Goal: Task Accomplishment & Management: Manage account settings

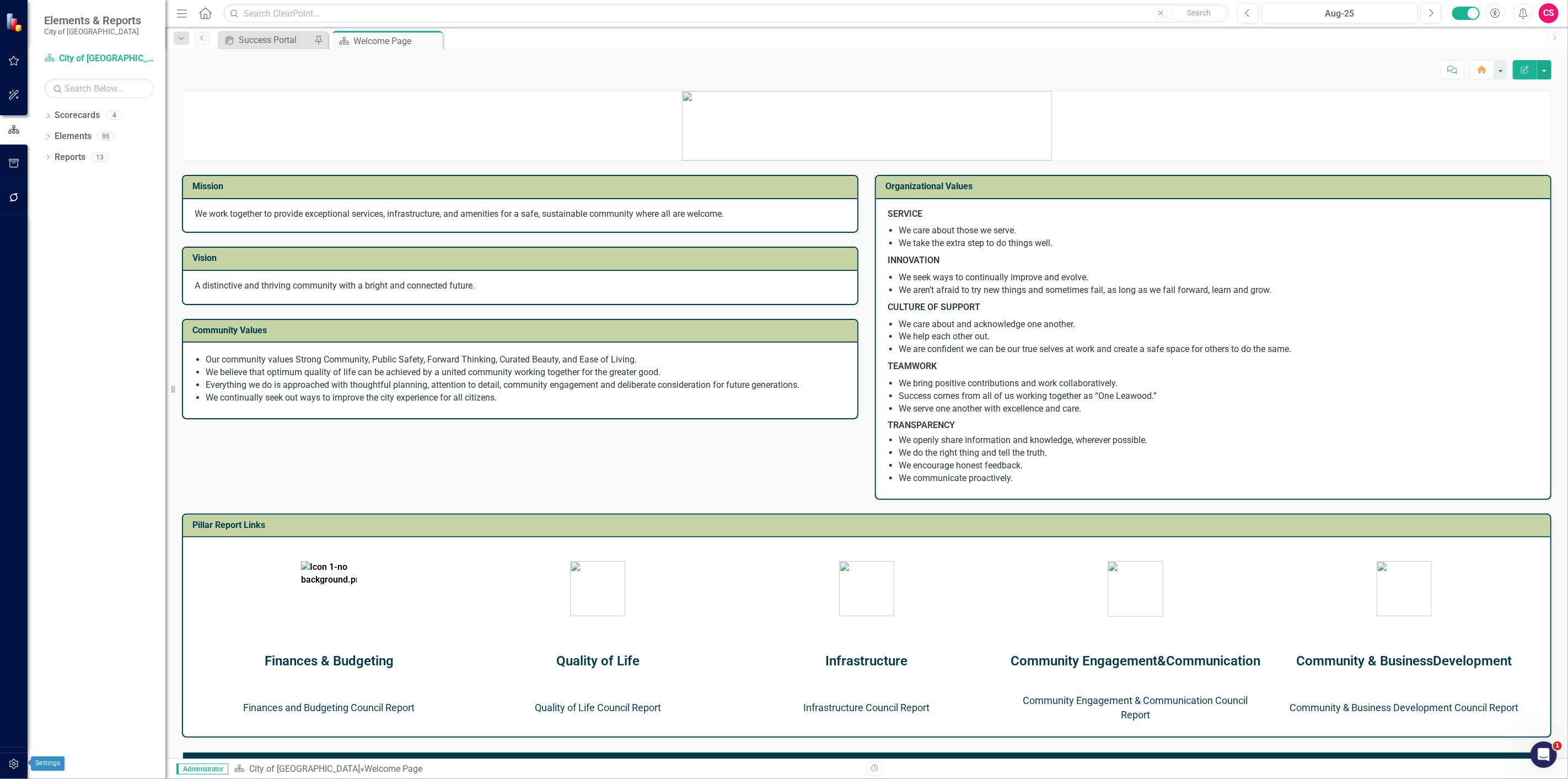
click at [14, 756] on button "button" at bounding box center [14, 764] width 25 height 23
click at [75, 255] on link "System Setup" at bounding box center [99, 255] width 110 height 13
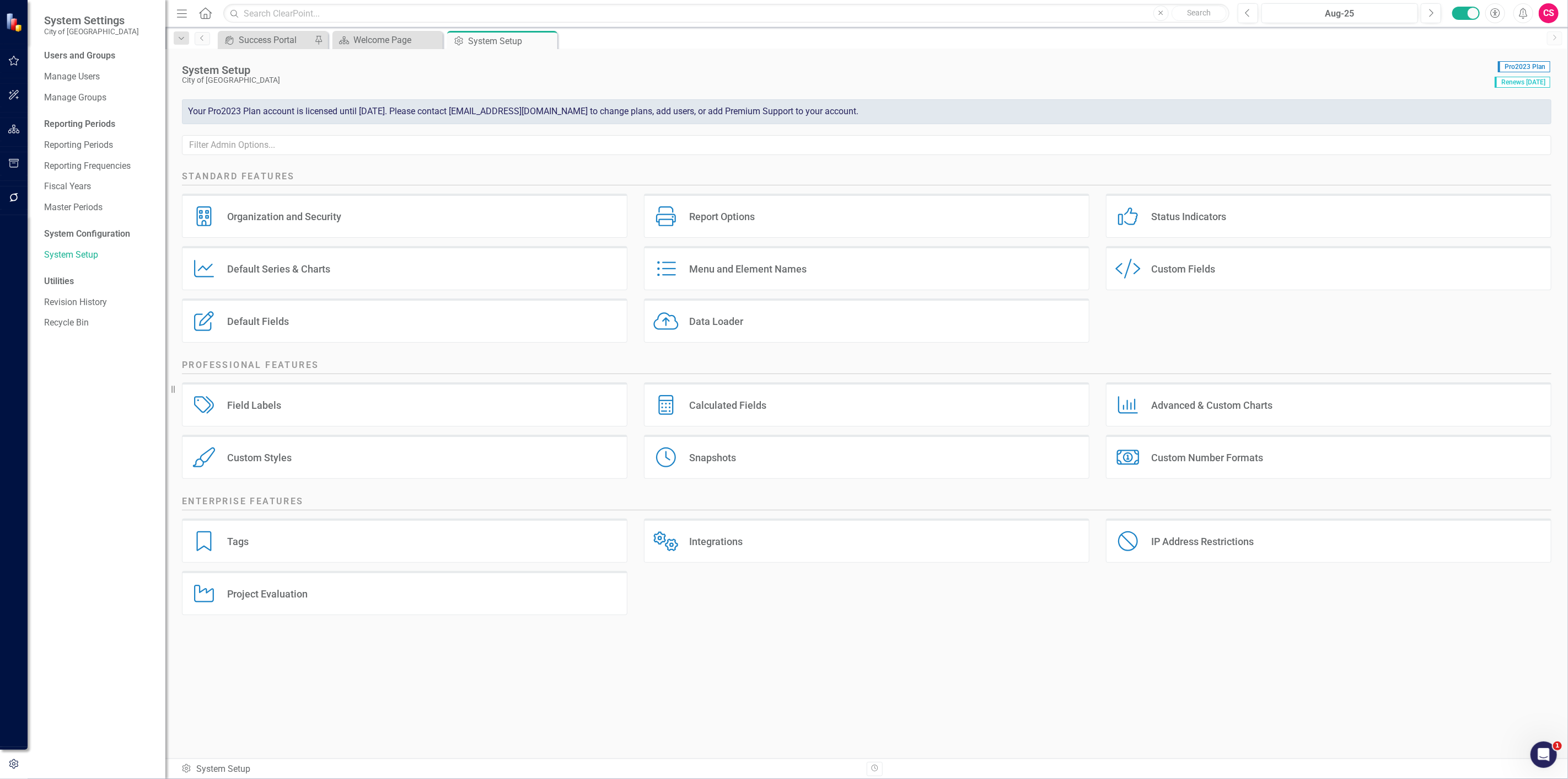
click at [1191, 254] on div "Custom Style Custom Fields" at bounding box center [1329, 268] width 446 height 44
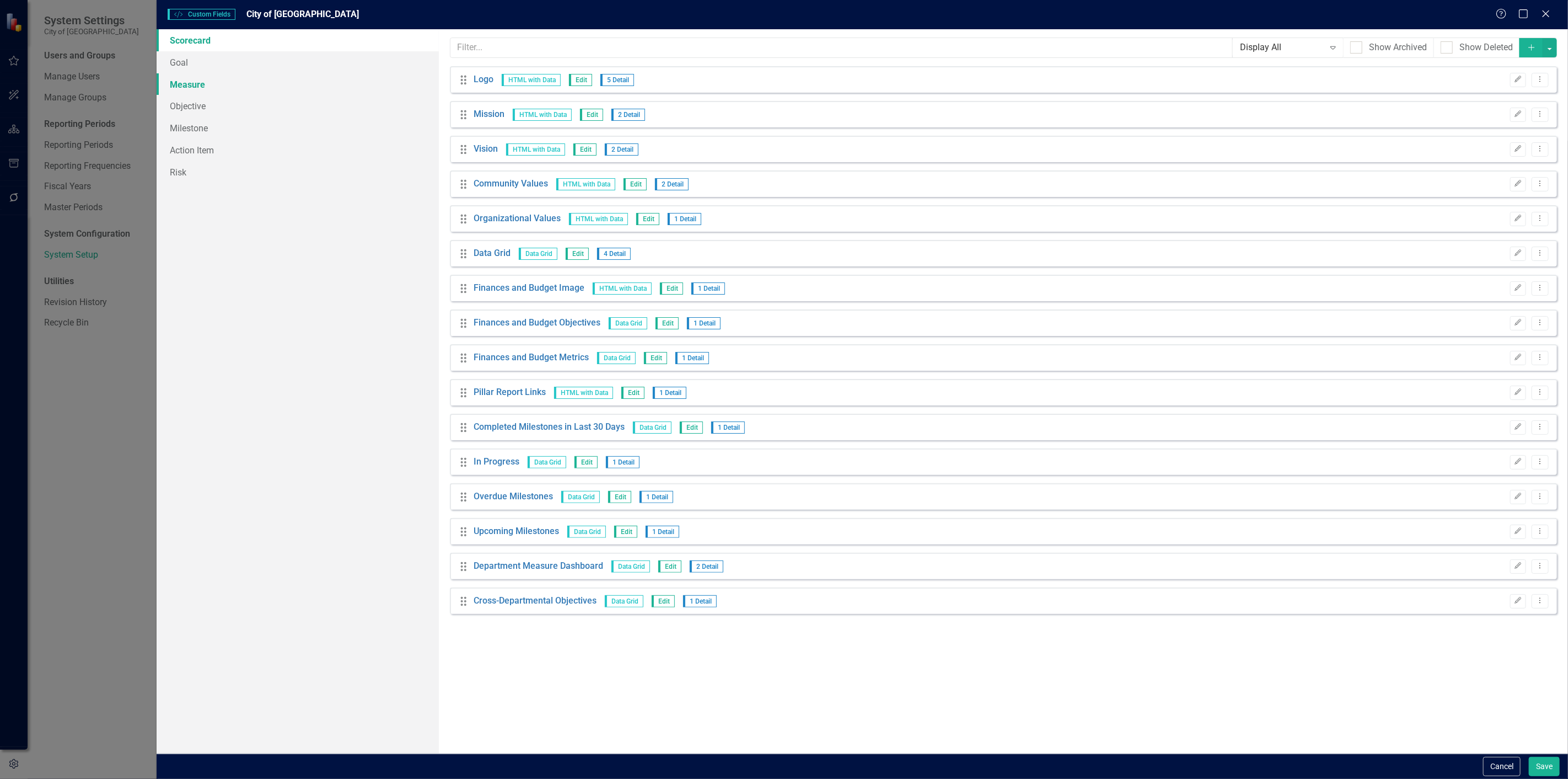
click at [276, 76] on link "Measure" at bounding box center [298, 84] width 282 height 22
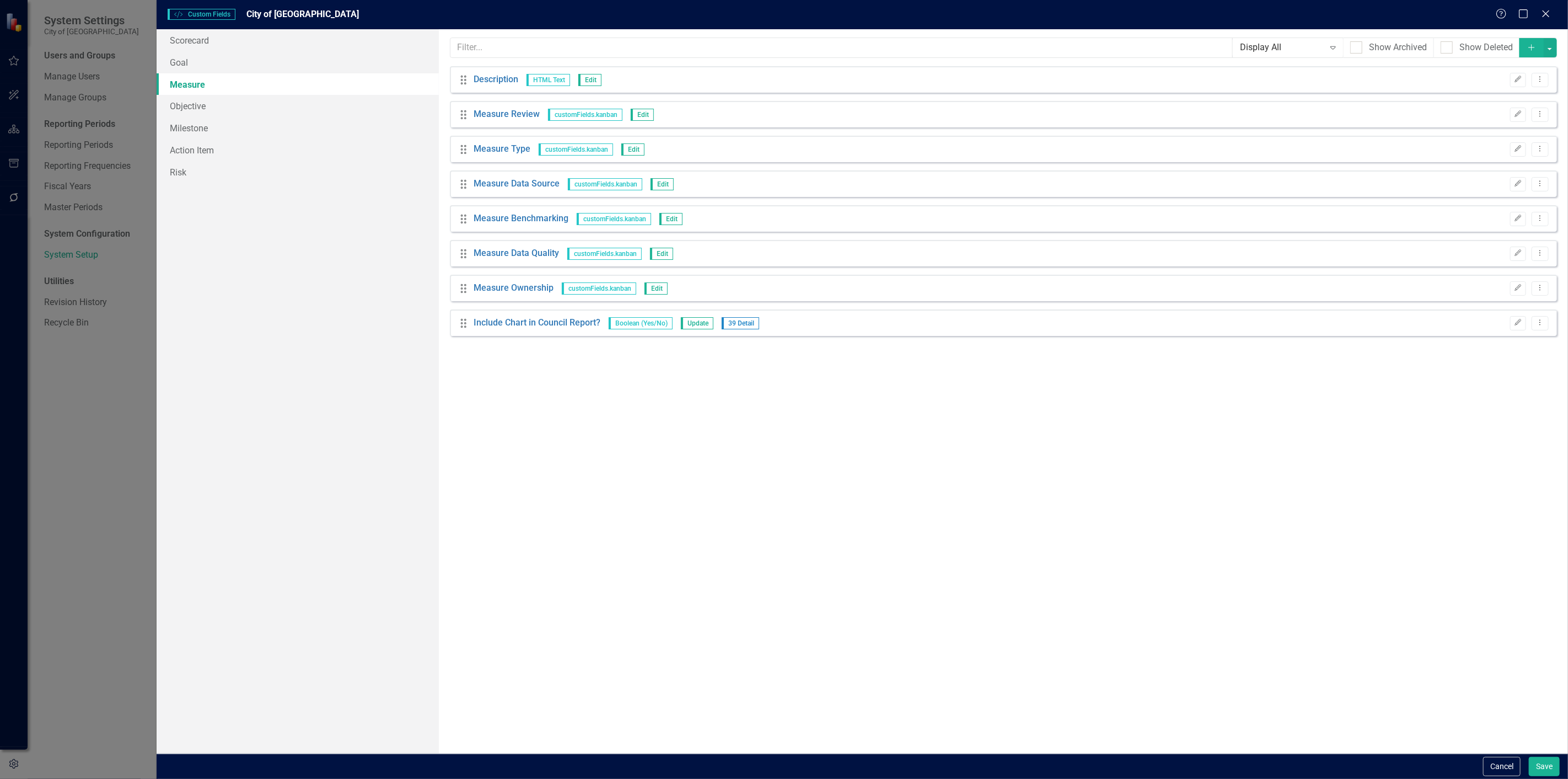
click at [1529, 52] on button "Add" at bounding box center [1531, 48] width 24 height 19
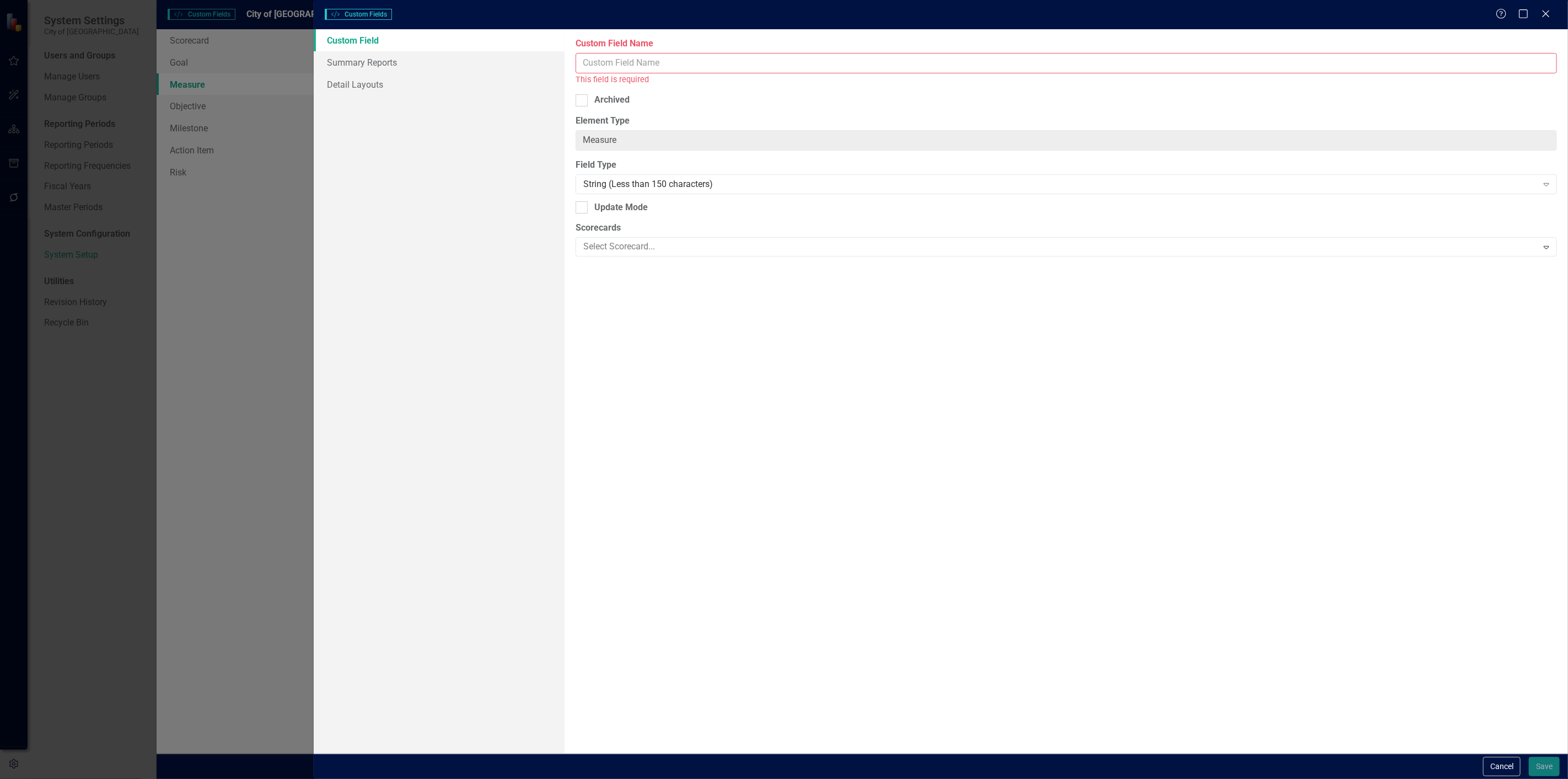
click at [892, 57] on input "Custom Field Name" at bounding box center [1066, 63] width 981 height 21
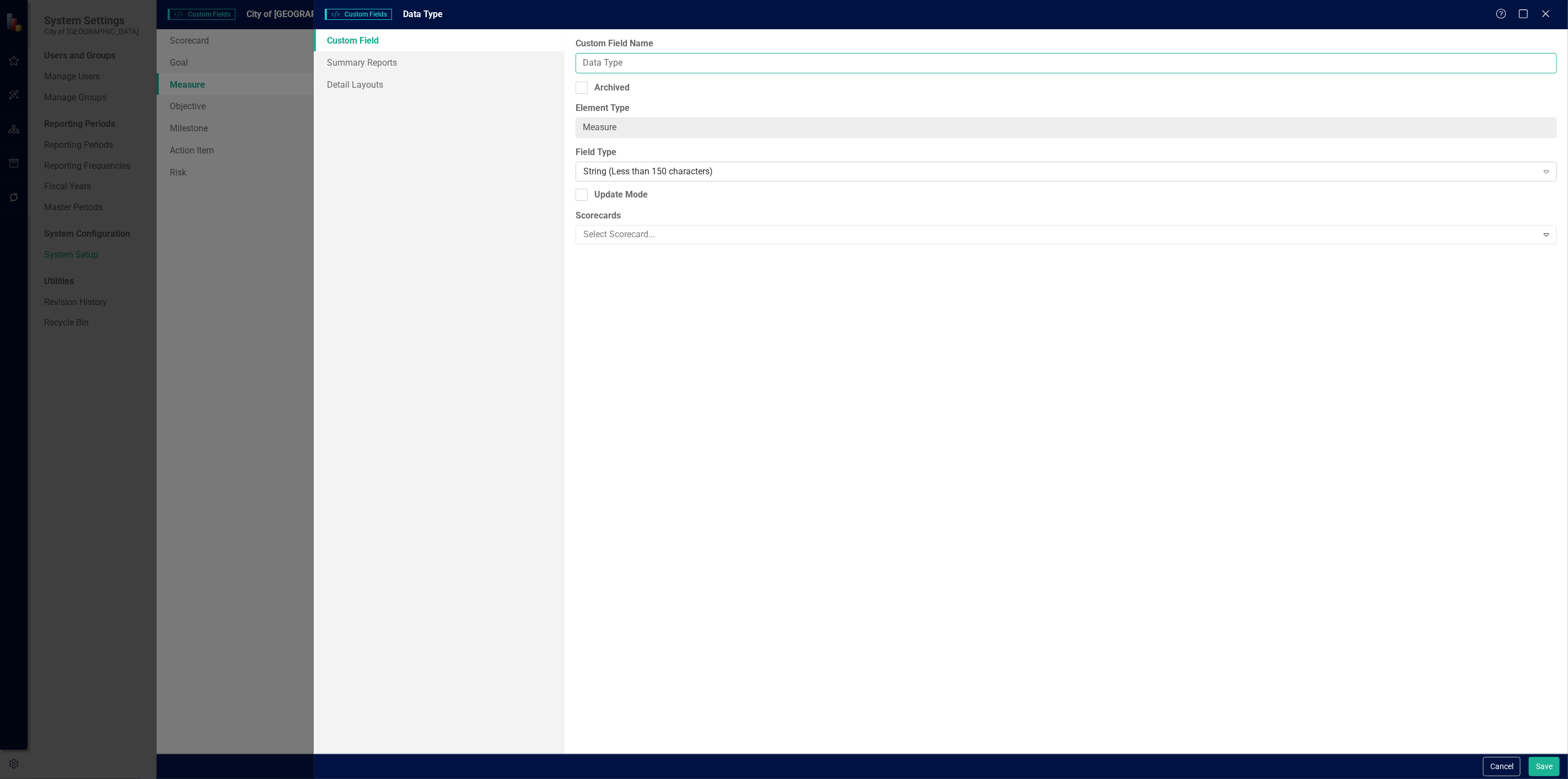
type input "Data Type"
click at [816, 173] on div "String (Less than 150 characters)" at bounding box center [1060, 172] width 954 height 13
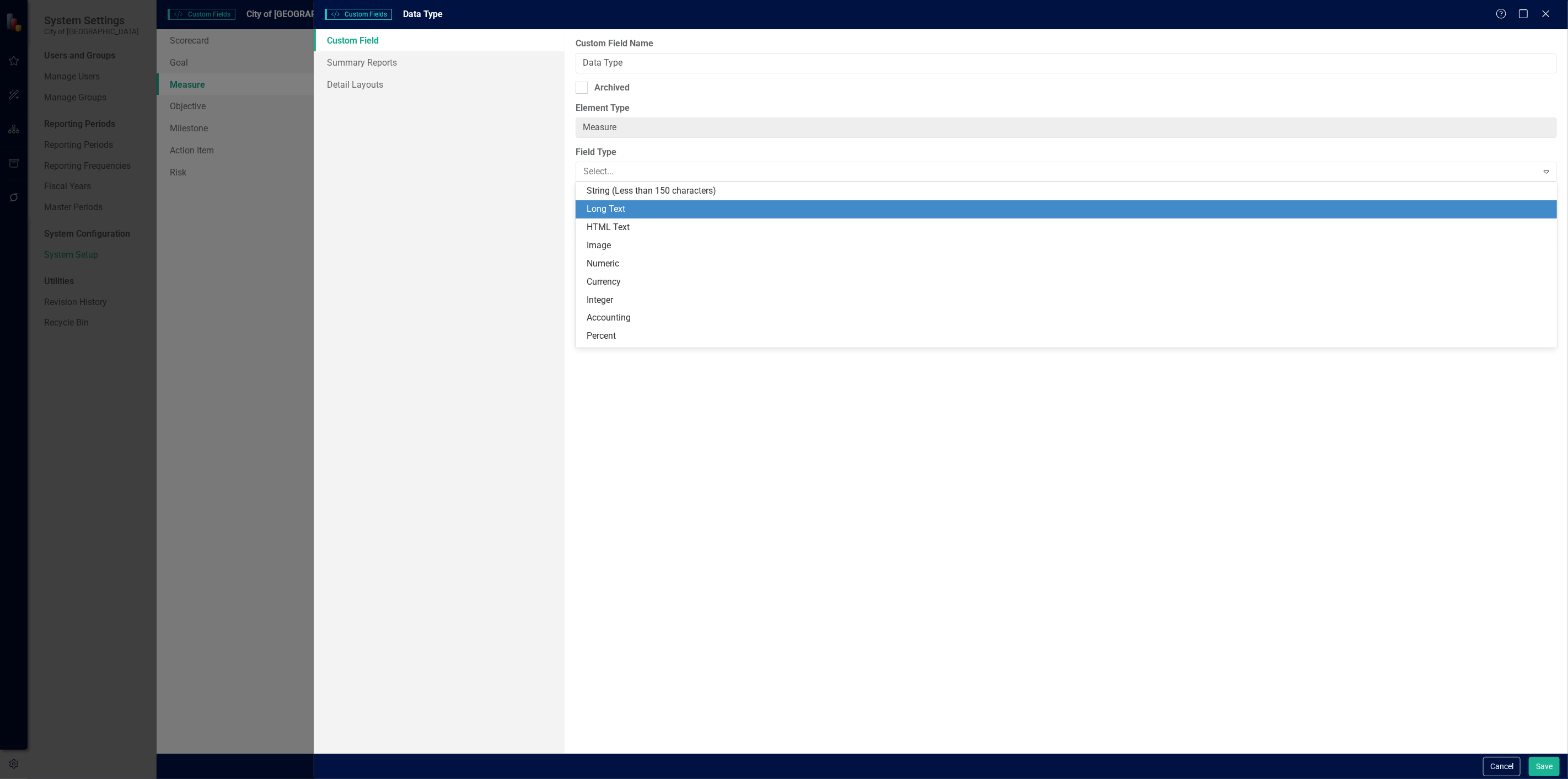
click at [794, 203] on div "Long Text" at bounding box center [1068, 209] width 964 height 13
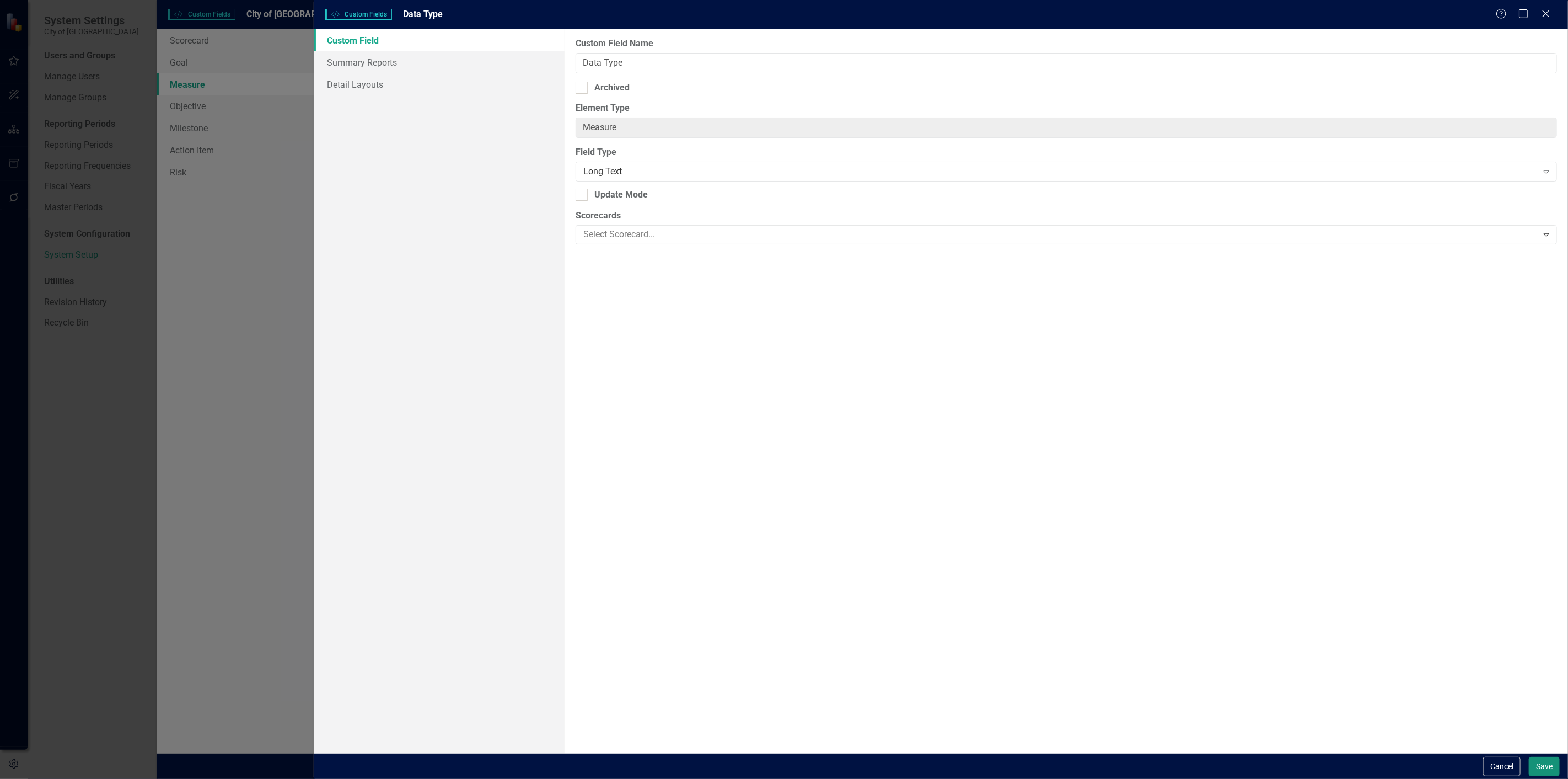
click at [1545, 766] on button "Save" at bounding box center [1544, 767] width 31 height 19
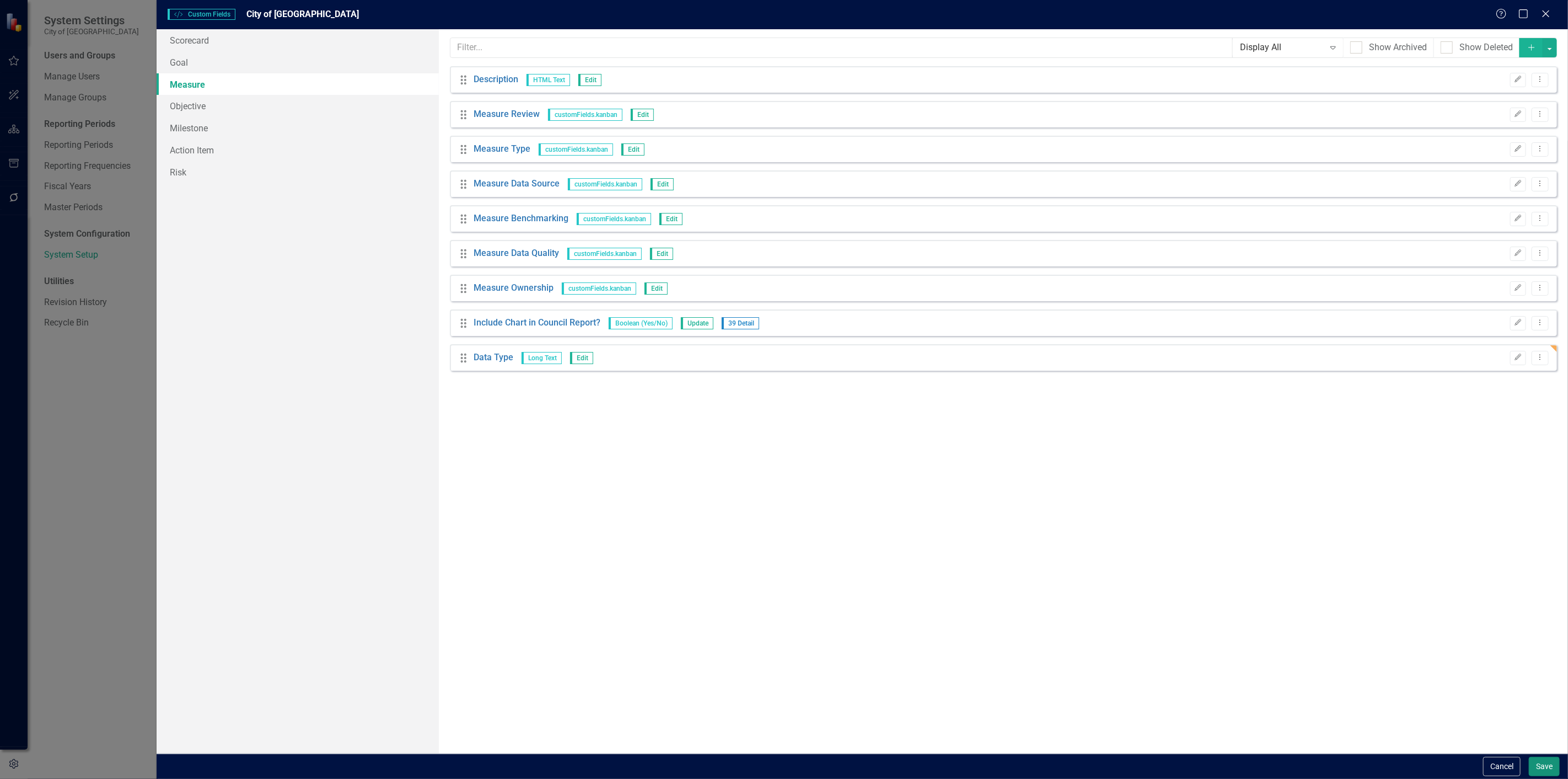
click at [1545, 766] on button "Save" at bounding box center [1544, 767] width 31 height 19
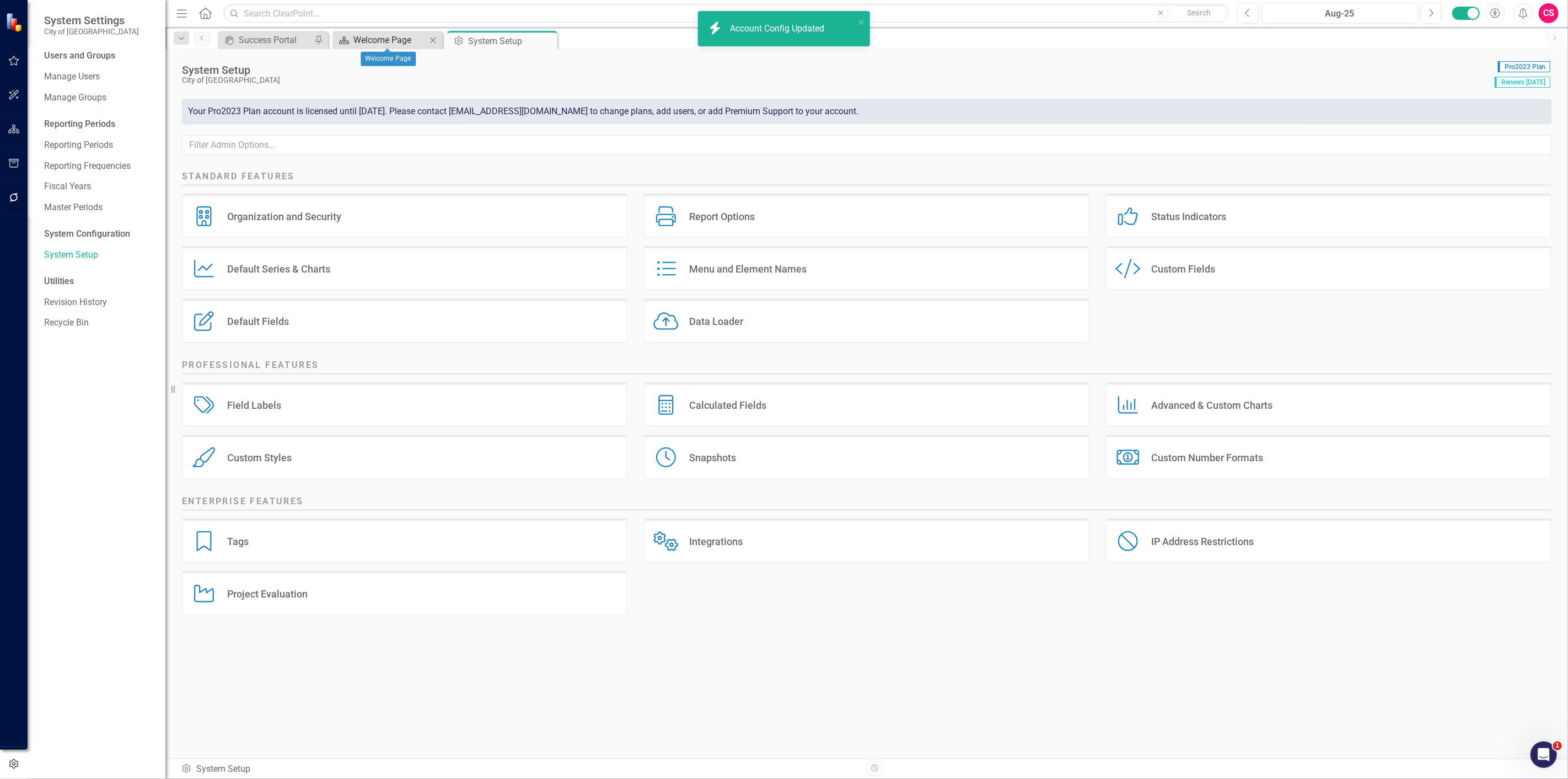
click at [350, 38] on link "Scorecard Welcome Page" at bounding box center [380, 40] width 91 height 14
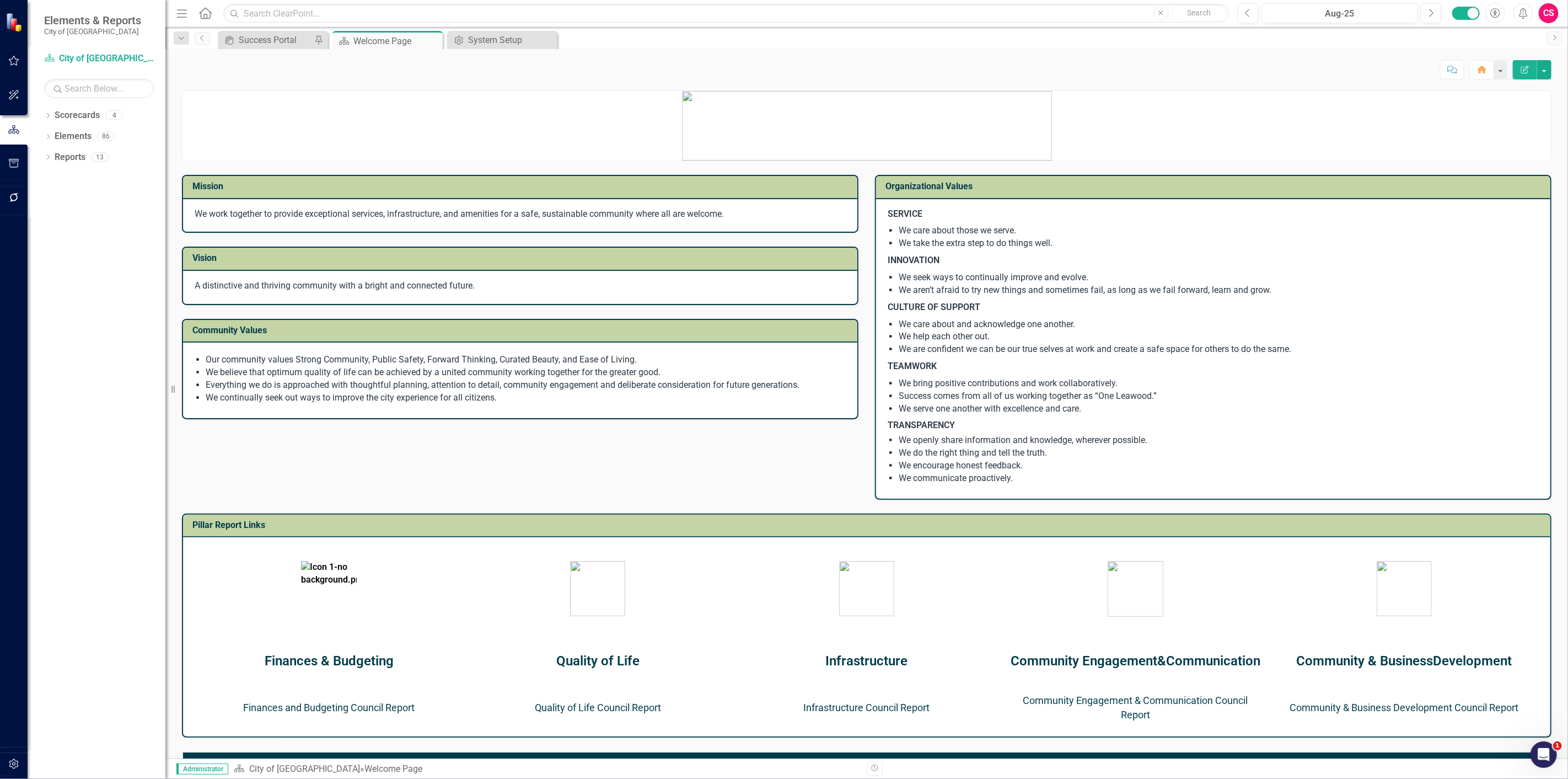
click at [337, 707] on link "Finances and Budgeting Council Report" at bounding box center [329, 707] width 172 height 12
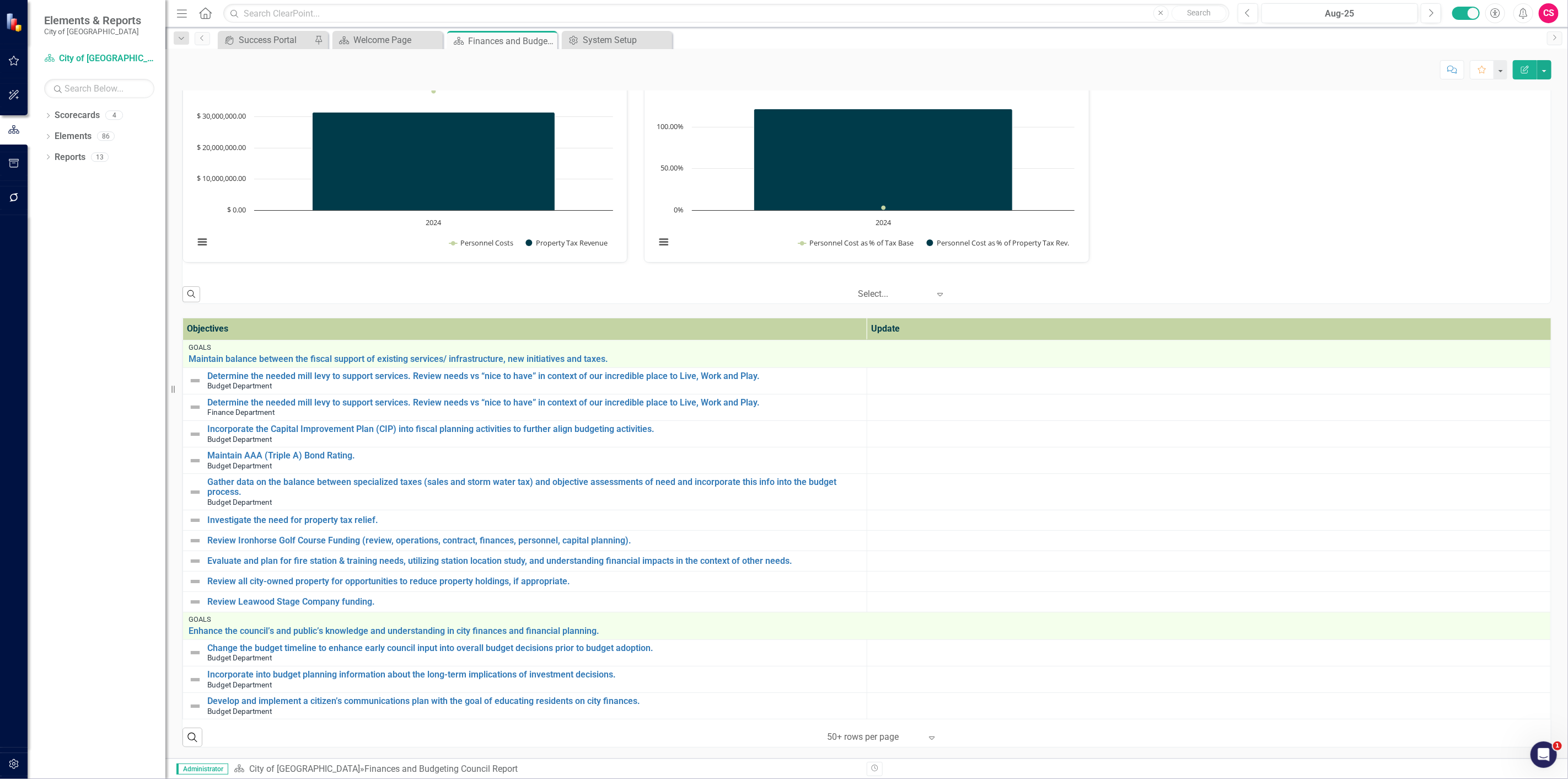
scroll to position [283, 0]
click at [50, 135] on icon "Dropdown" at bounding box center [47, 138] width 8 height 6
click at [581, 44] on link "Admin Options System Setup" at bounding box center [610, 40] width 91 height 14
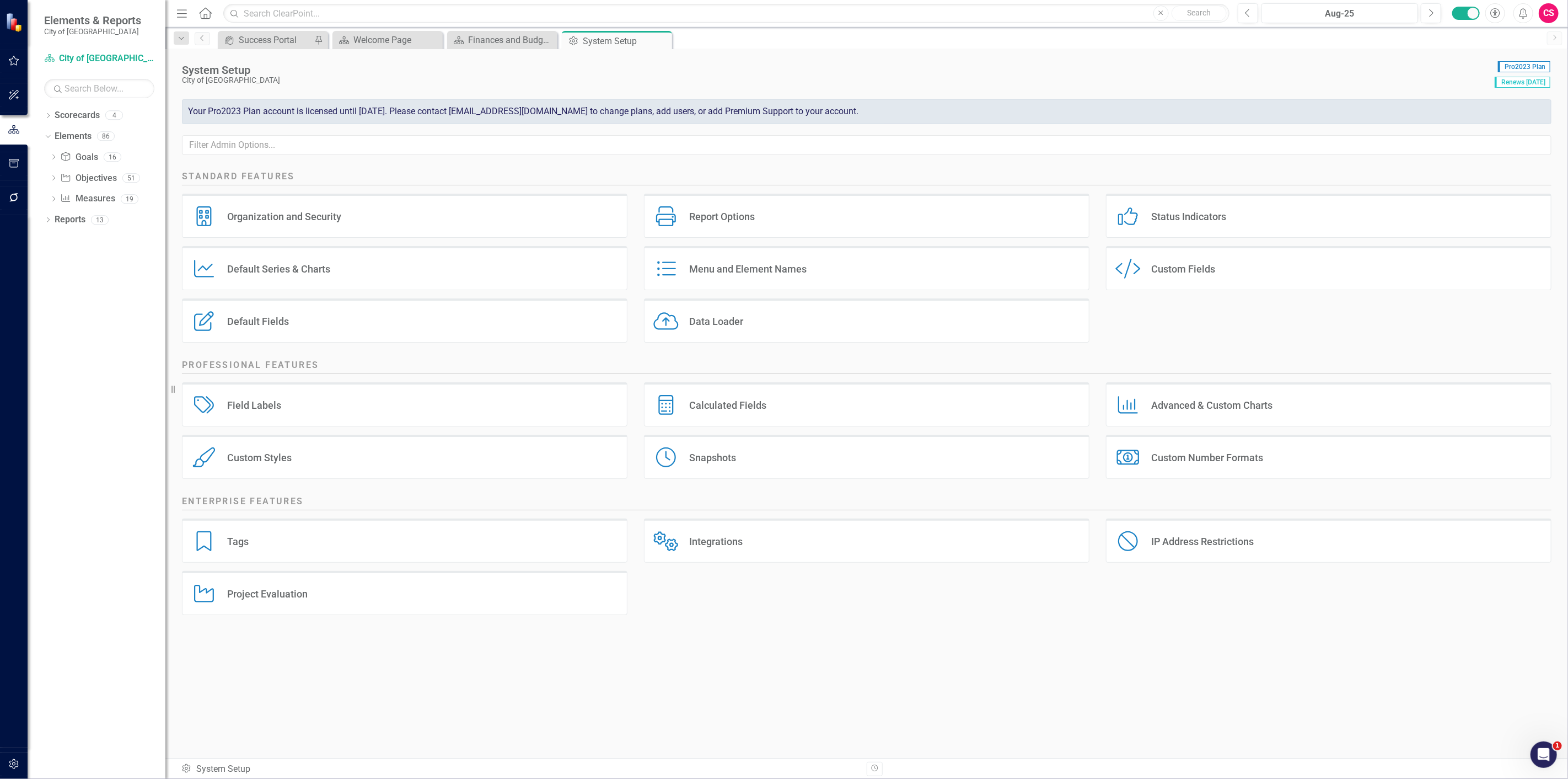
click at [1178, 278] on div "Custom Style Custom Fields" at bounding box center [1329, 268] width 446 height 44
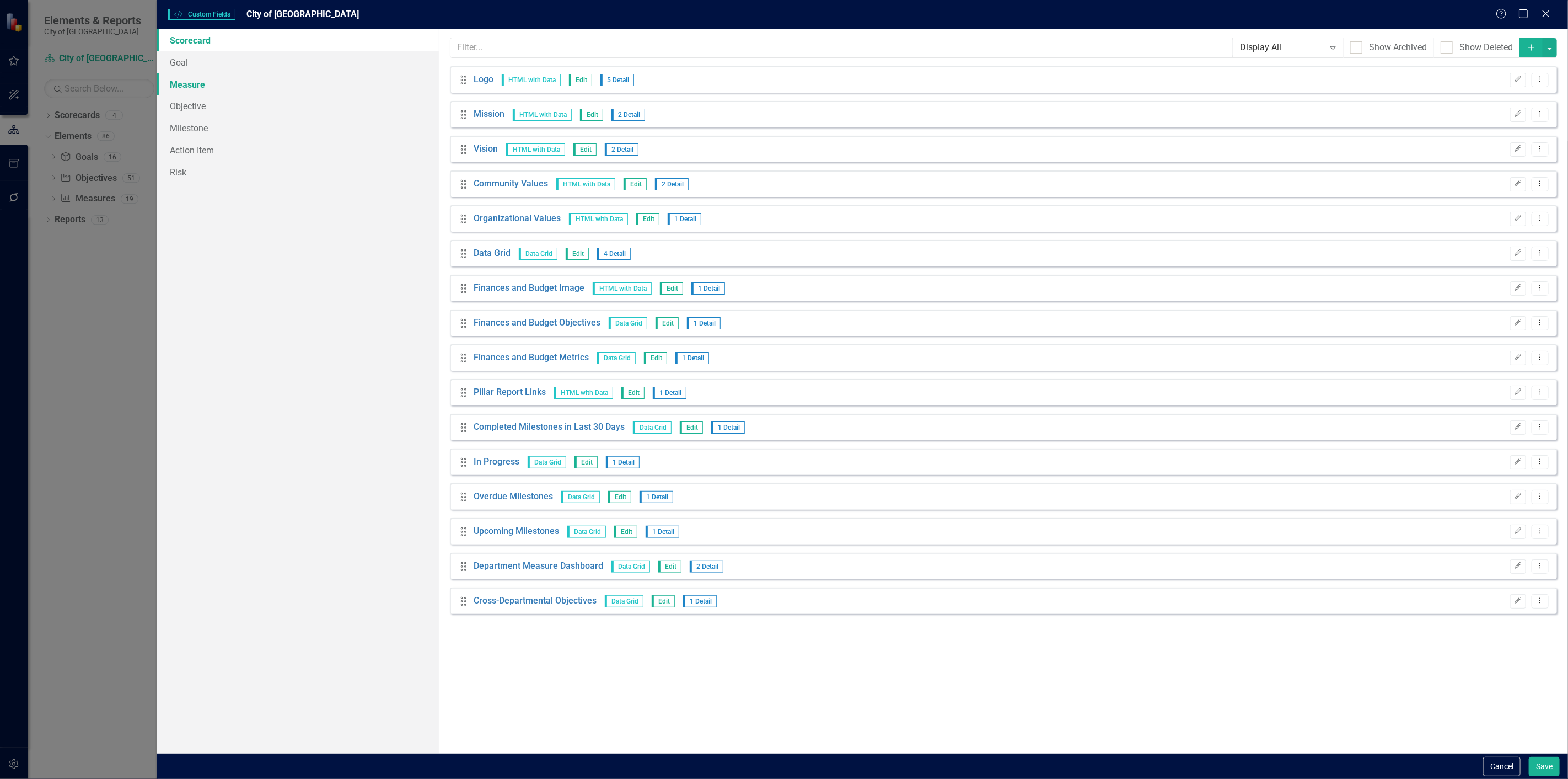
click at [357, 85] on link "Measure" at bounding box center [298, 84] width 282 height 22
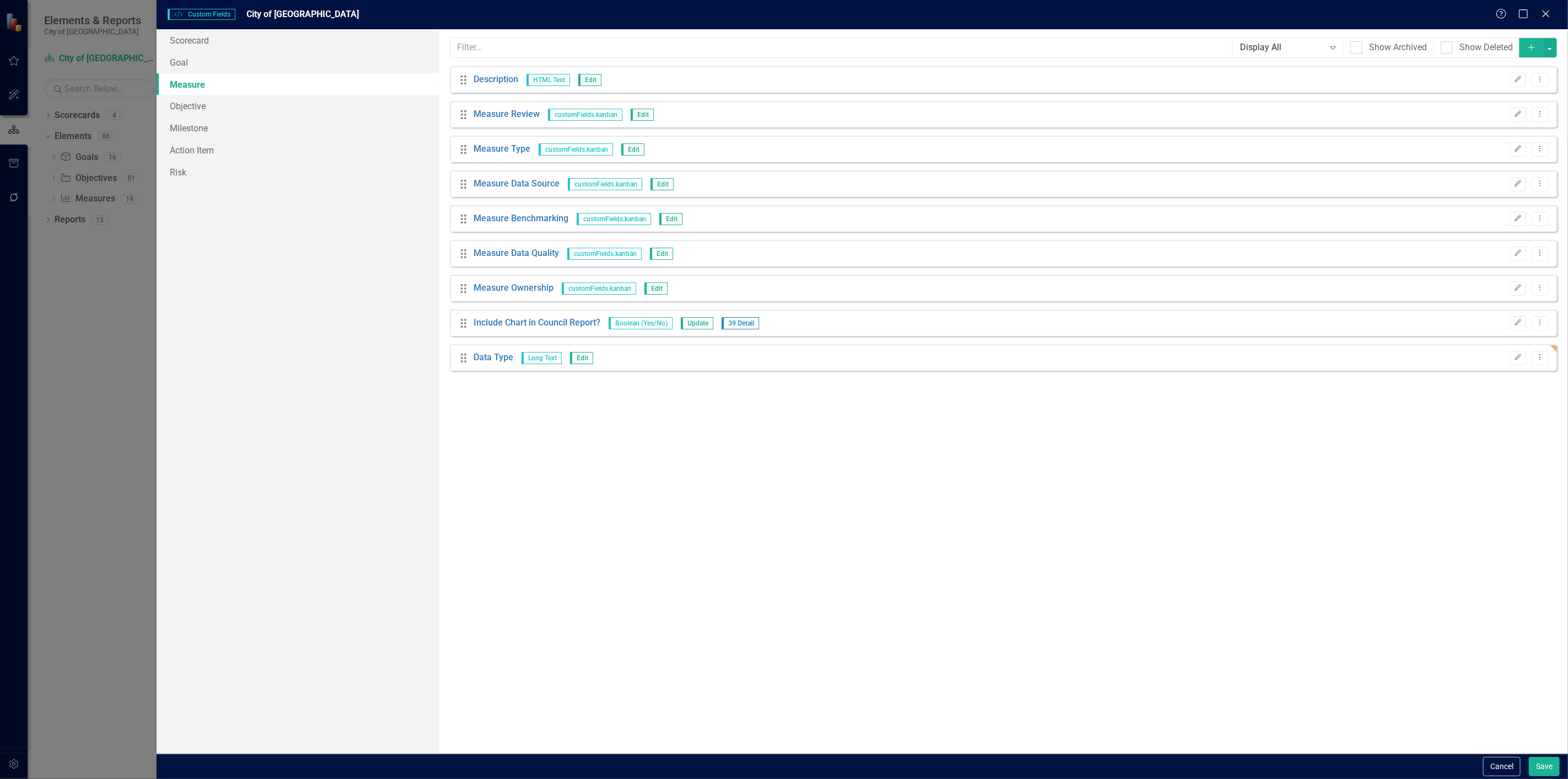
click at [1535, 54] on button "Add" at bounding box center [1531, 48] width 24 height 19
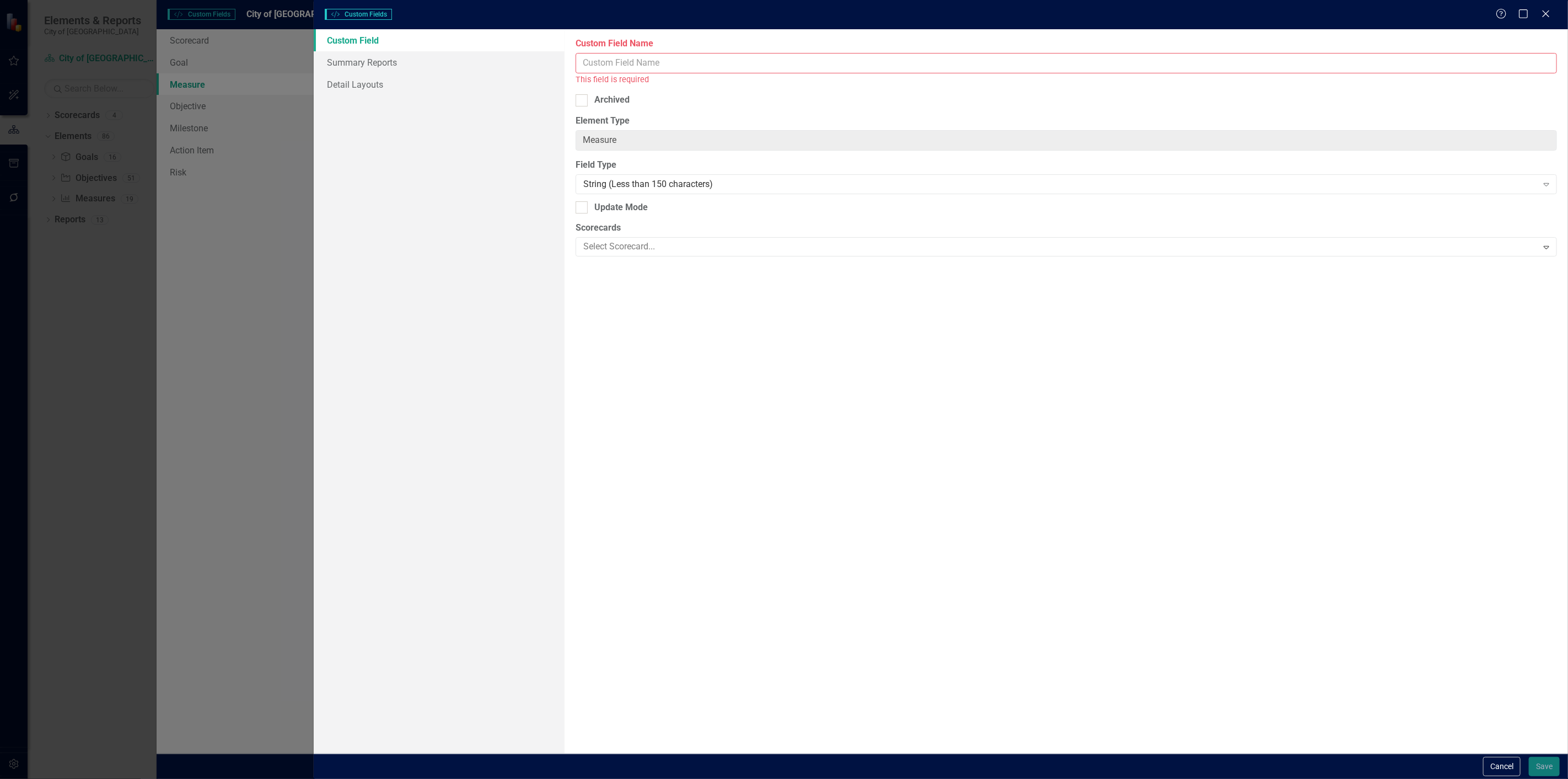
click at [1516, 57] on input "Custom Field Name" at bounding box center [1066, 63] width 981 height 21
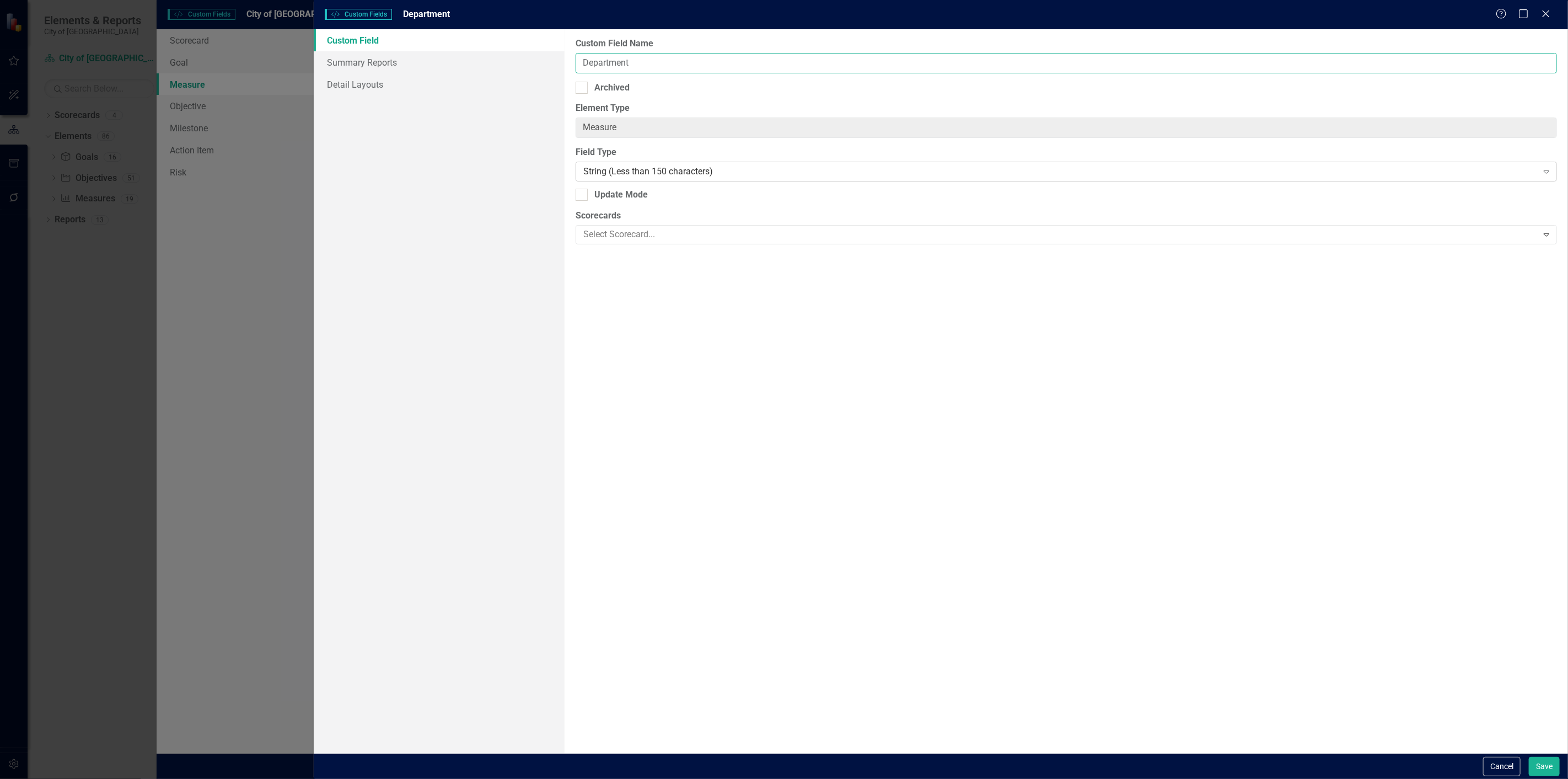
type input "Department"
click at [1244, 173] on div "String (Less than 150 characters)" at bounding box center [1060, 172] width 954 height 13
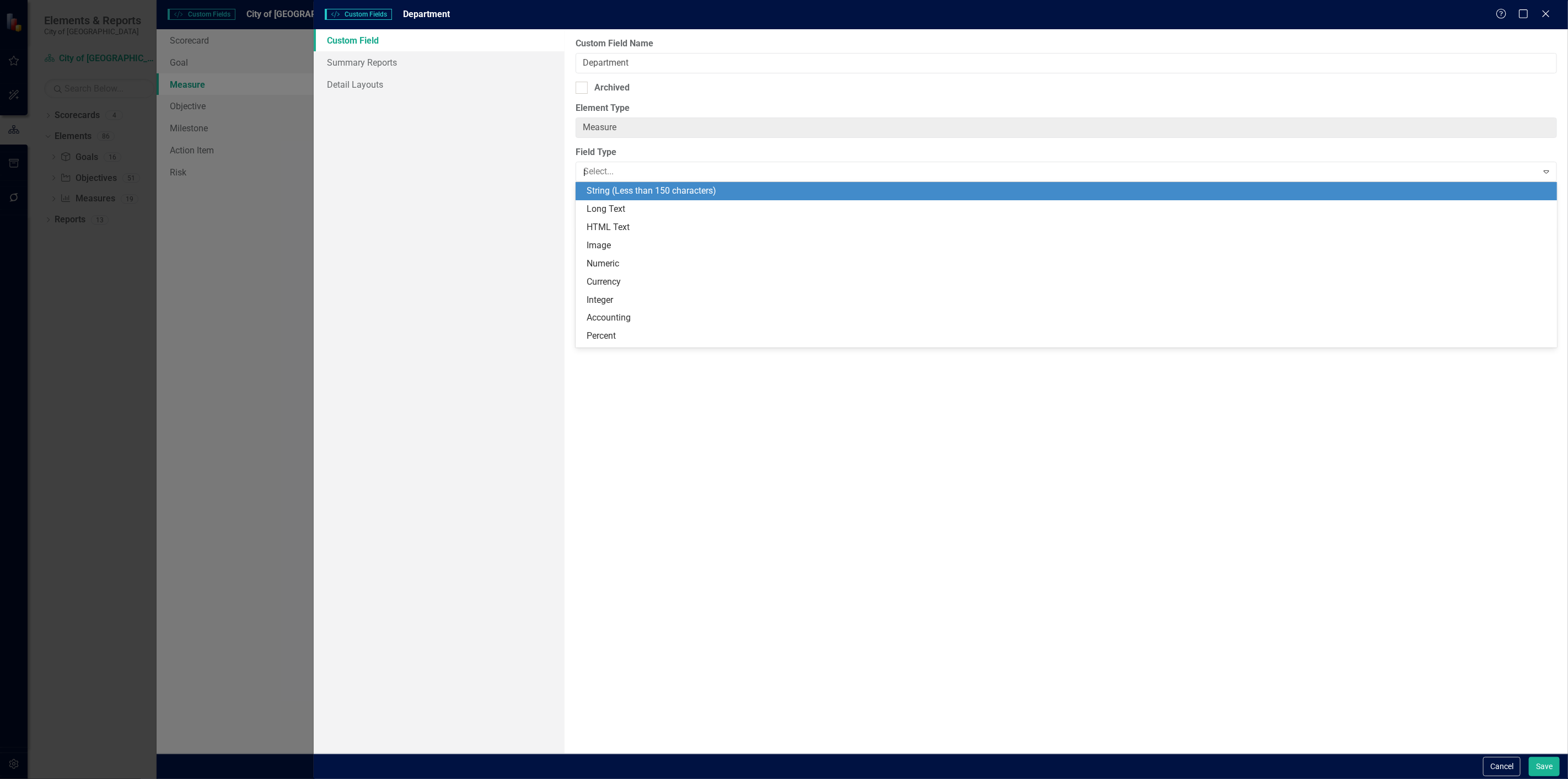
type input "pi"
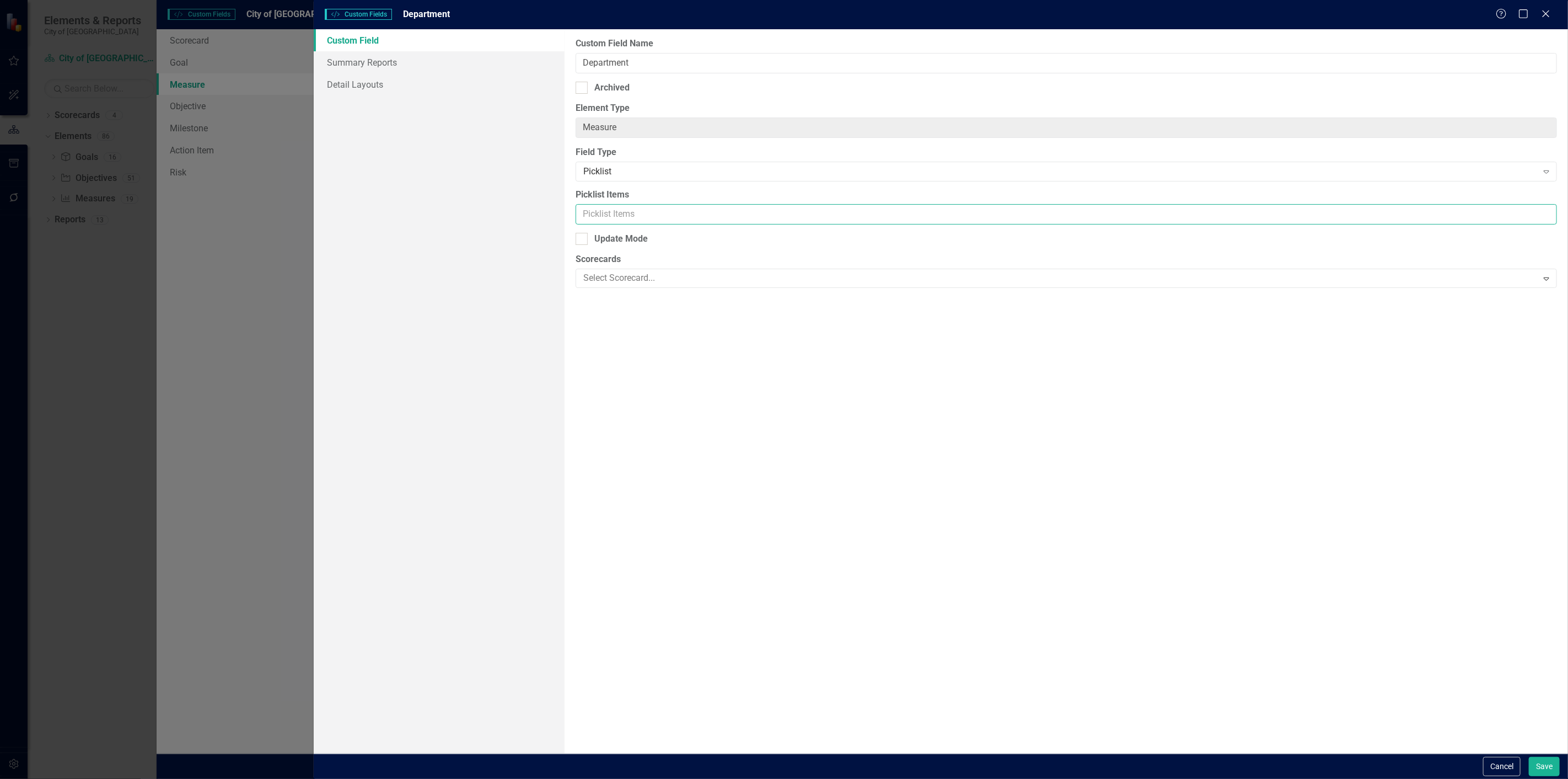
click at [625, 210] on input "Picklist Items" at bounding box center [1066, 214] width 981 height 21
paste input "Assistant City Administrator, Budget Team, City Administrator, Communications, …"
type input "Assistant City Administrator, Budget Team, City Administrator, Communications, …"
click at [1538, 766] on button "Save" at bounding box center [1544, 767] width 31 height 19
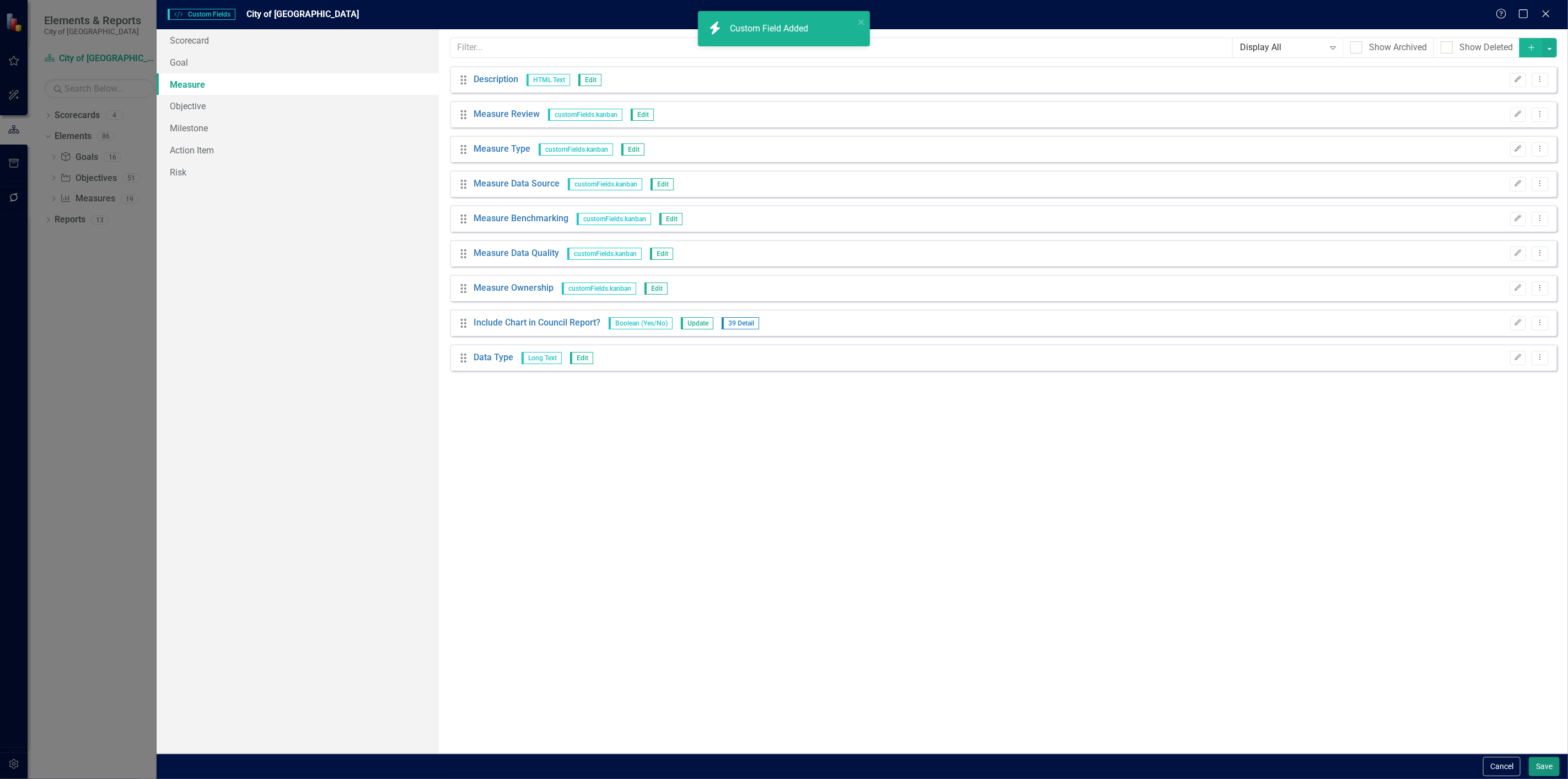
click at [1538, 766] on button "Save" at bounding box center [1544, 767] width 31 height 19
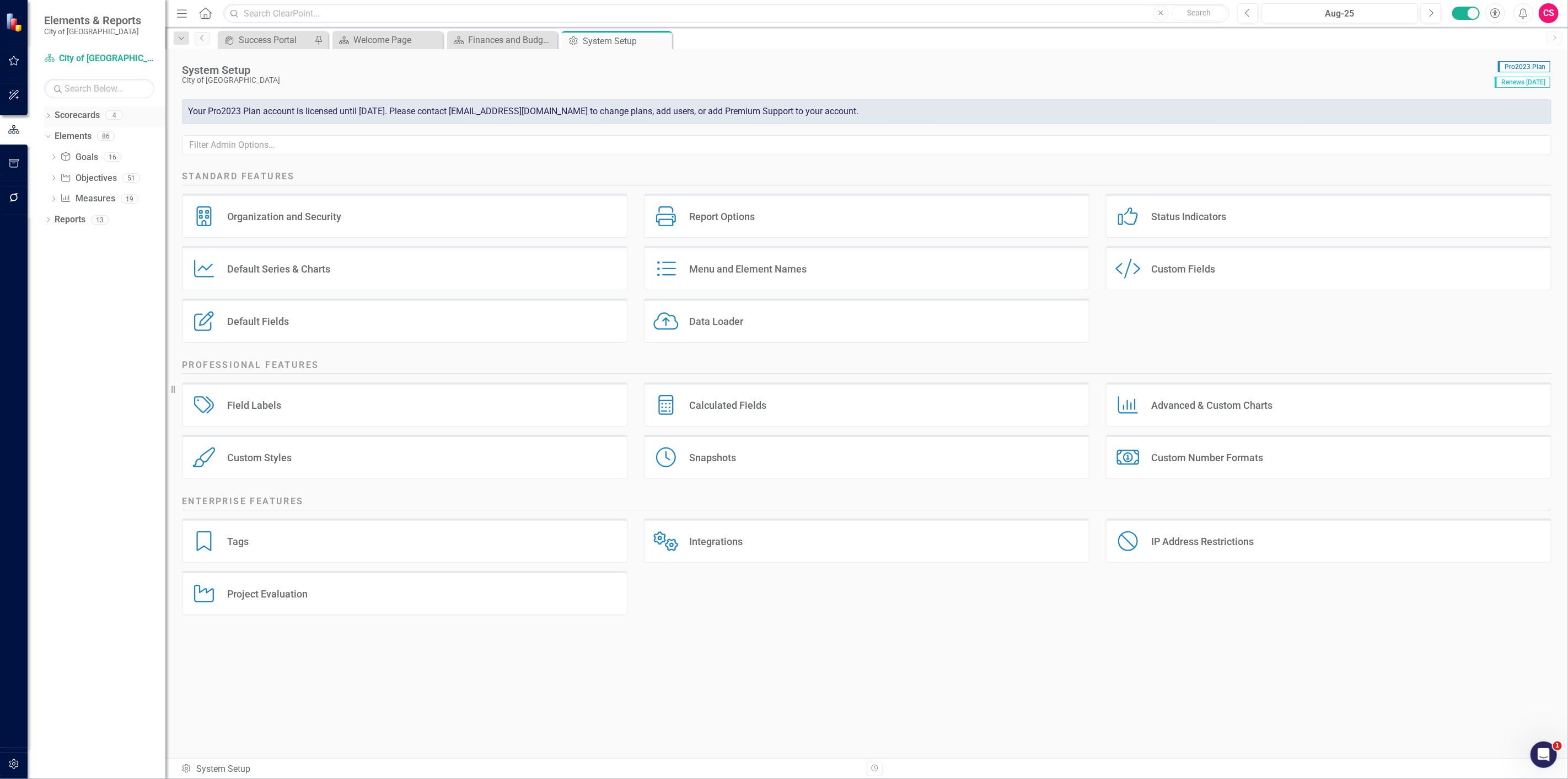
click at [48, 116] on icon "Dropdown" at bounding box center [47, 117] width 8 height 6
click at [52, 135] on icon "Dropdown" at bounding box center [54, 135] width 9 height 7
click at [86, 117] on link "Scorecards" at bounding box center [77, 115] width 45 height 13
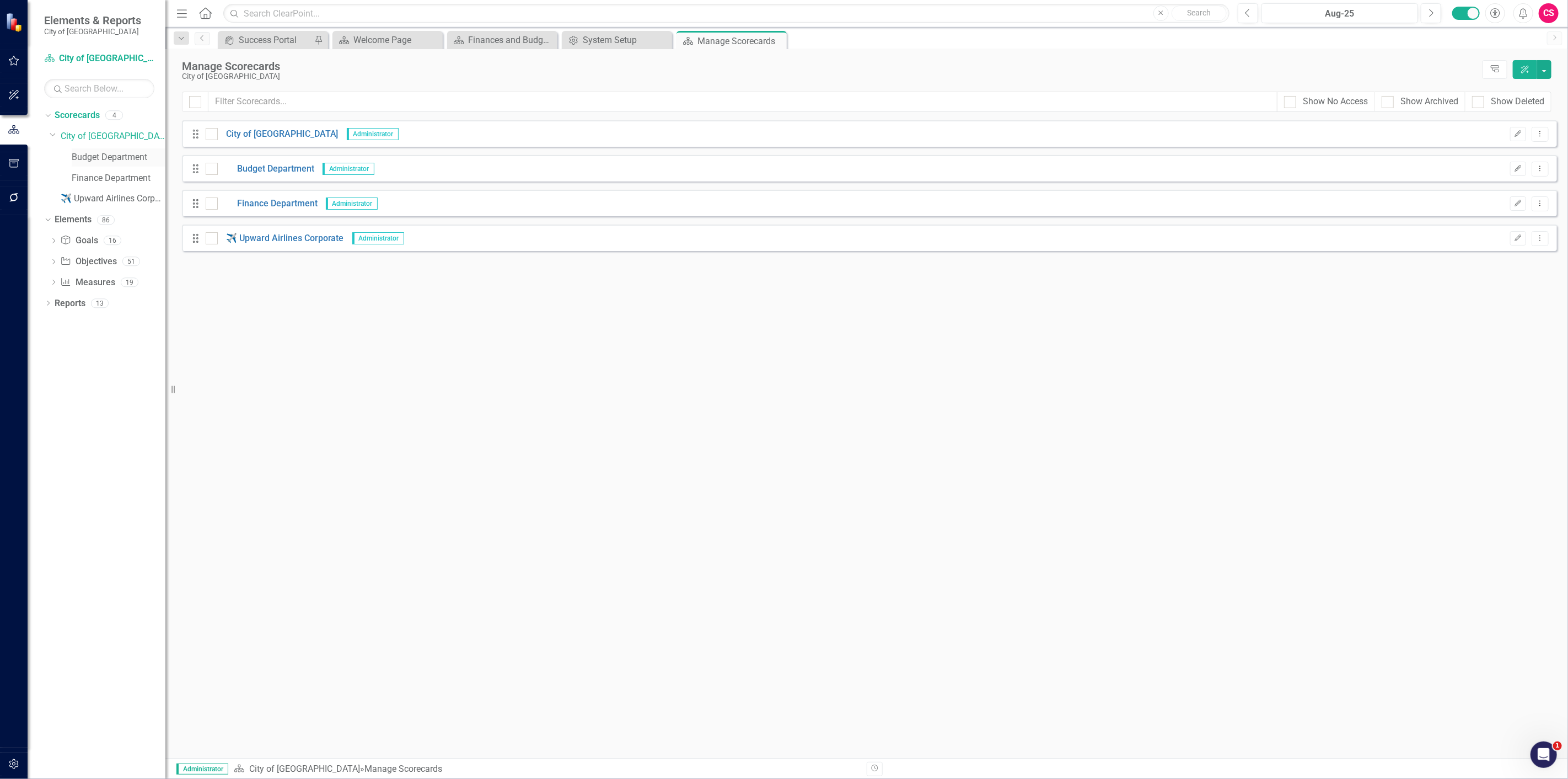
click at [111, 157] on link "Budget Department" at bounding box center [119, 157] width 94 height 13
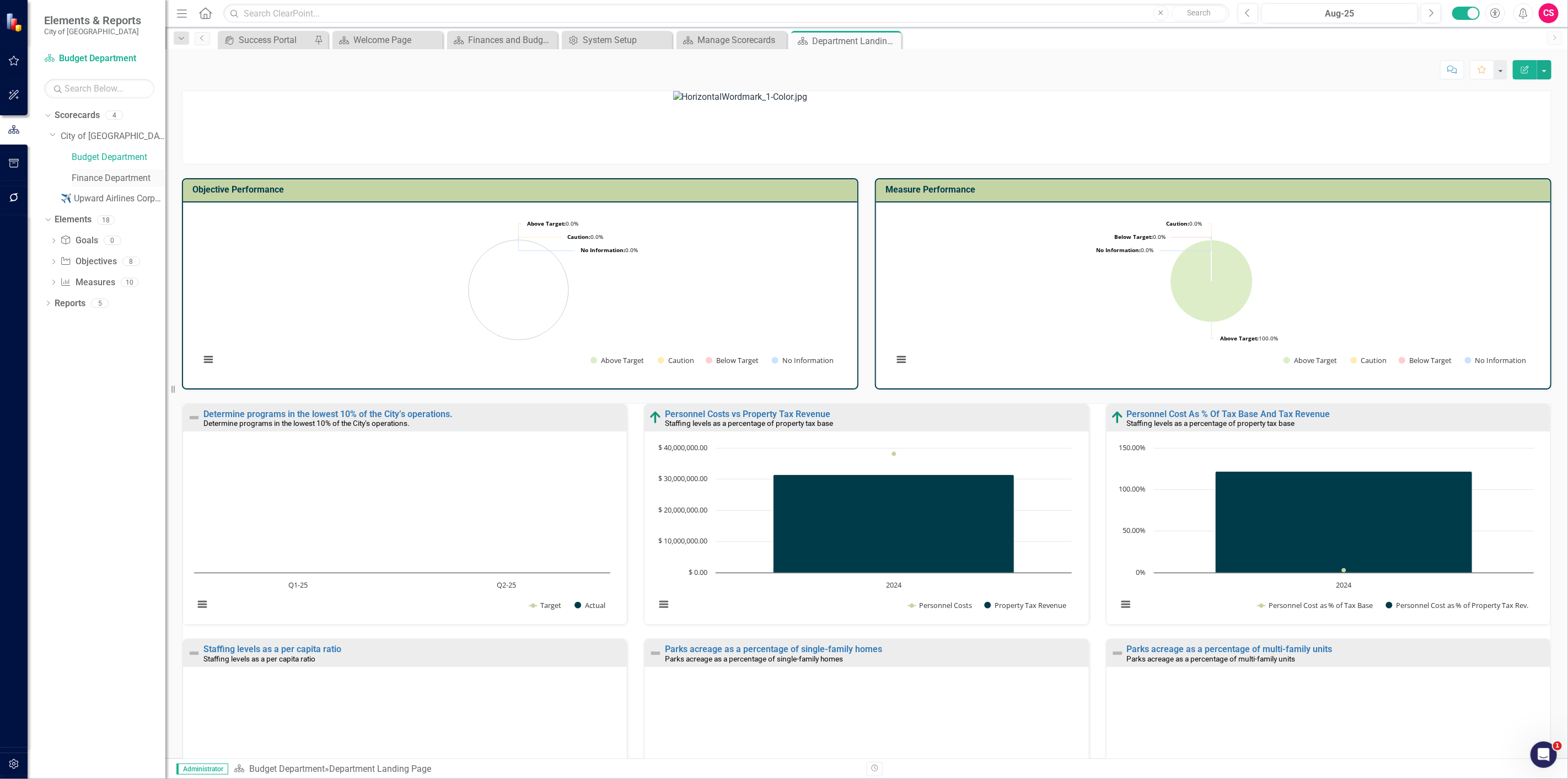
click at [94, 179] on link "Finance Department" at bounding box center [119, 178] width 94 height 13
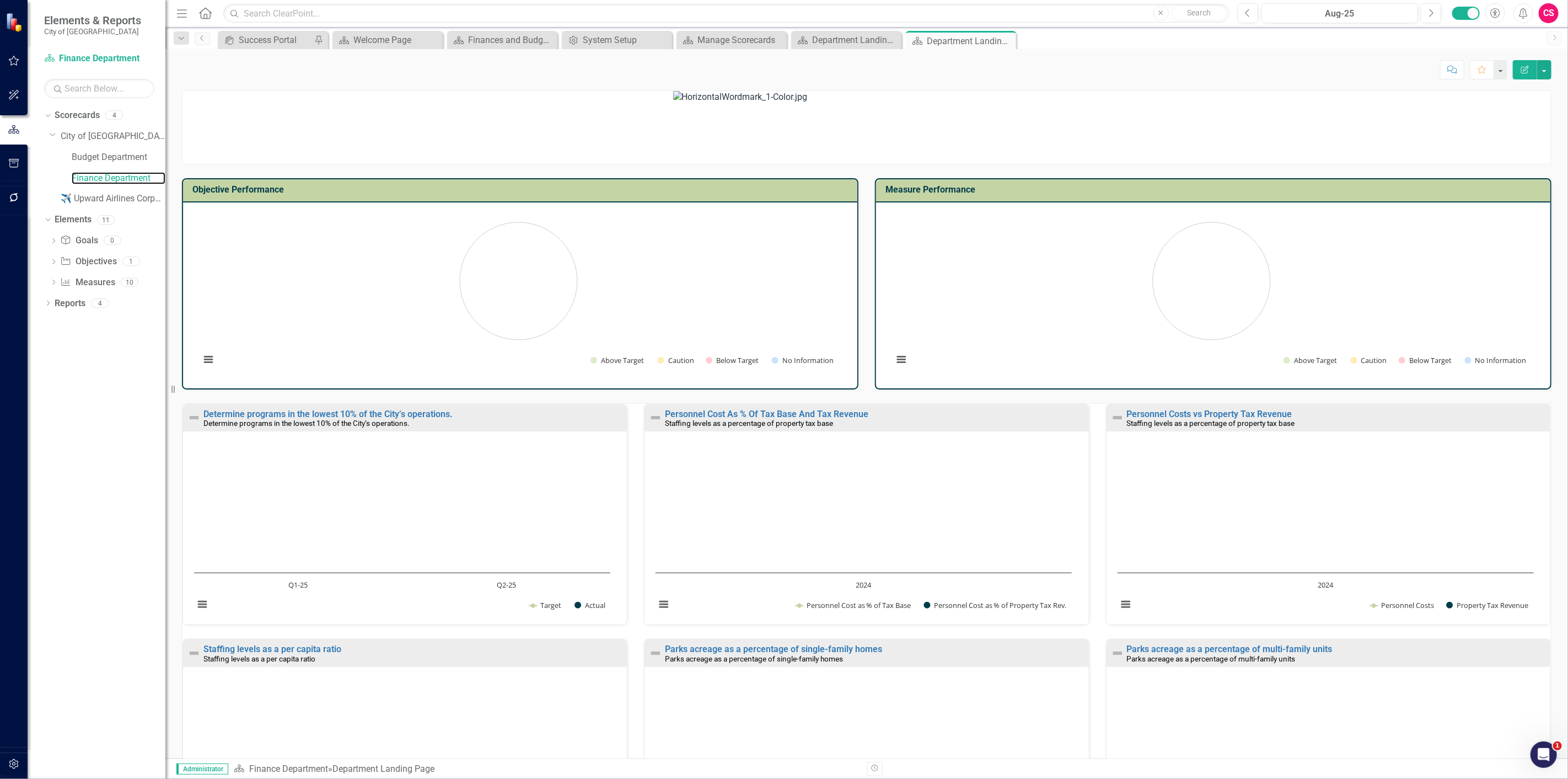
scroll to position [275, 0]
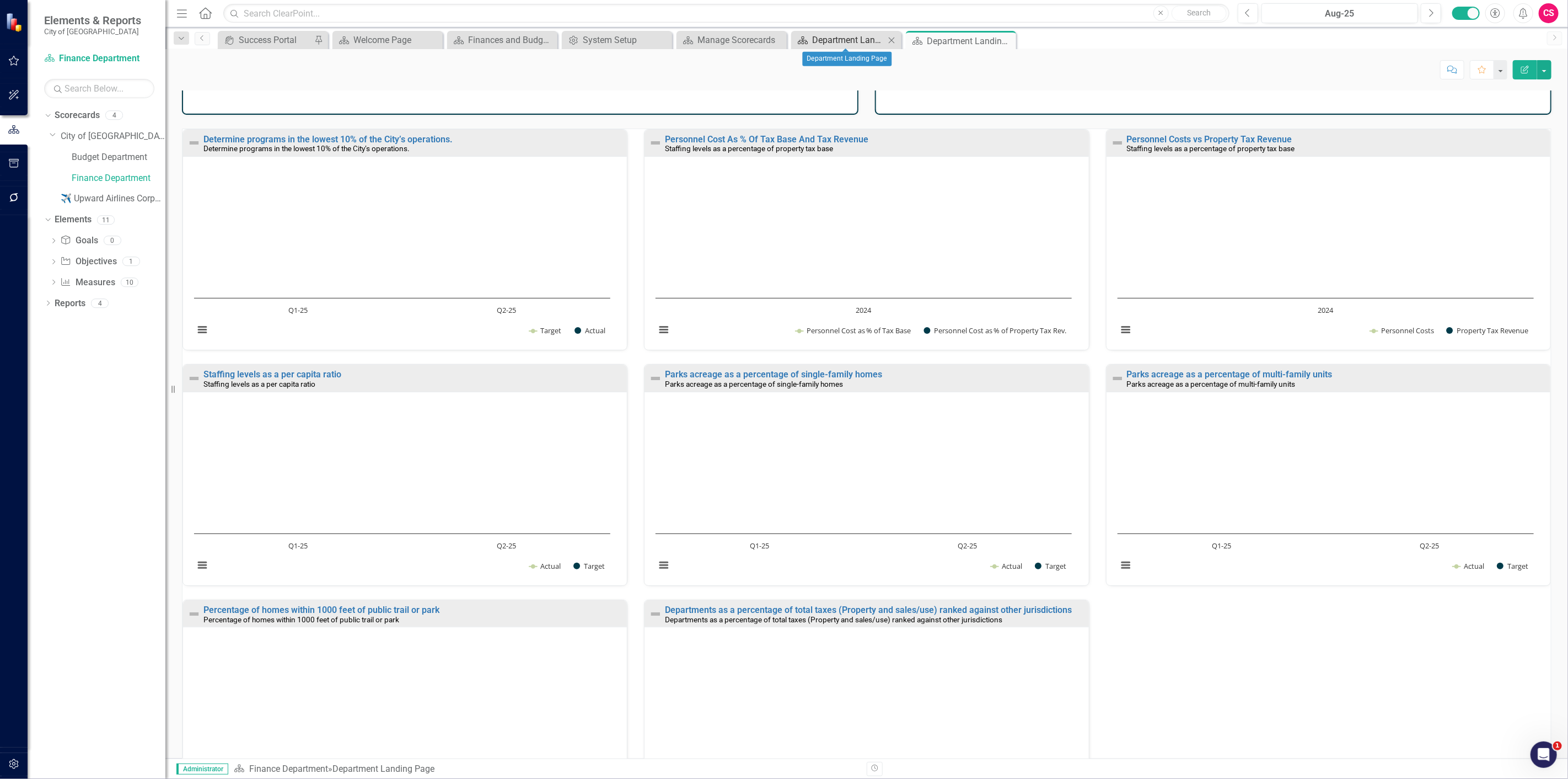
click at [829, 41] on div "Department Landing Page" at bounding box center [849, 40] width 73 height 14
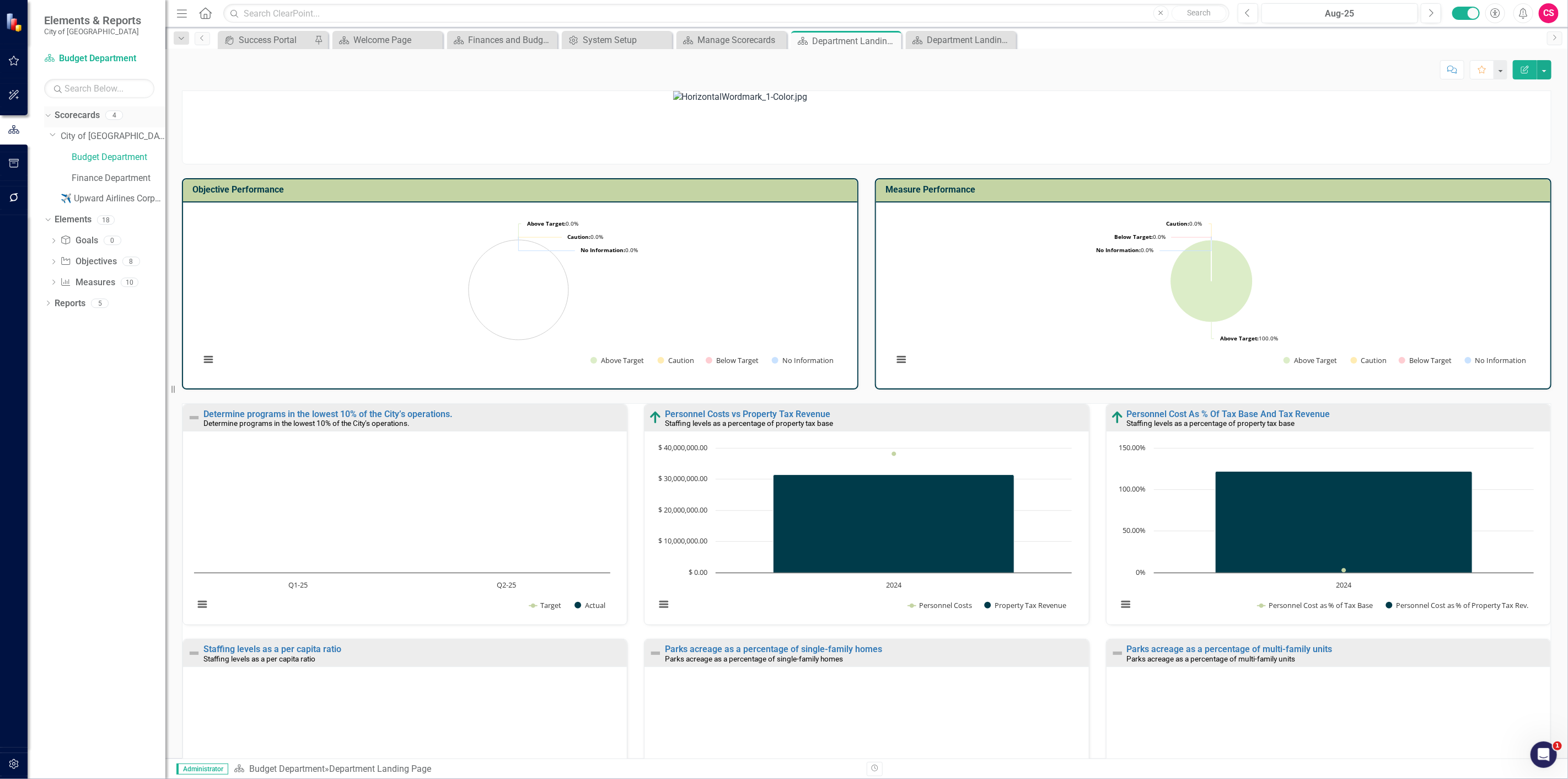
click at [93, 118] on link "Scorecards" at bounding box center [77, 115] width 45 height 13
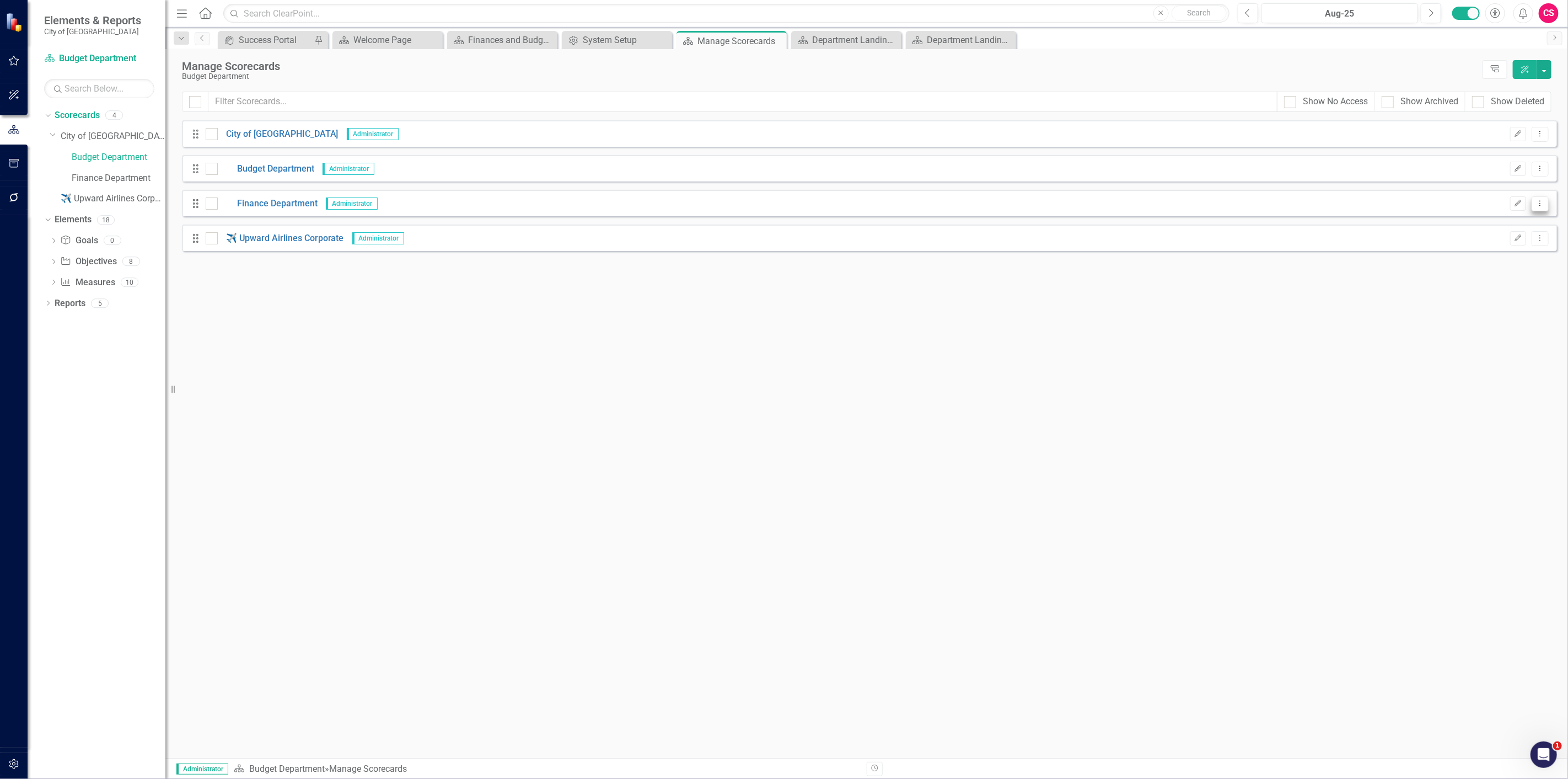
click at [1542, 206] on icon "Dropdown Menu" at bounding box center [1540, 203] width 9 height 7
click at [1507, 275] on link "Trash Delete Scorecard" at bounding box center [1488, 283] width 122 height 21
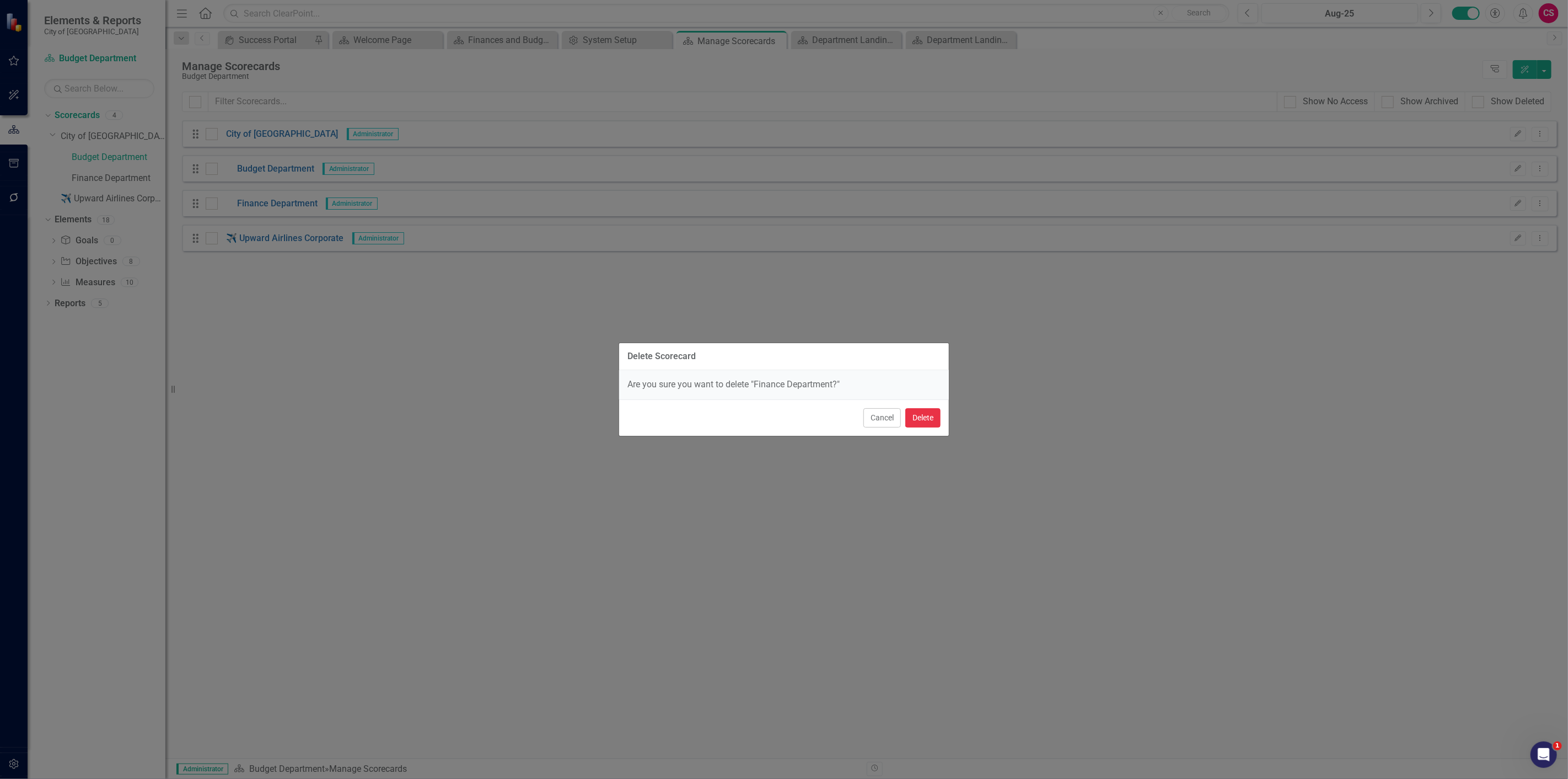
click at [929, 420] on button "Delete" at bounding box center [923, 418] width 35 height 19
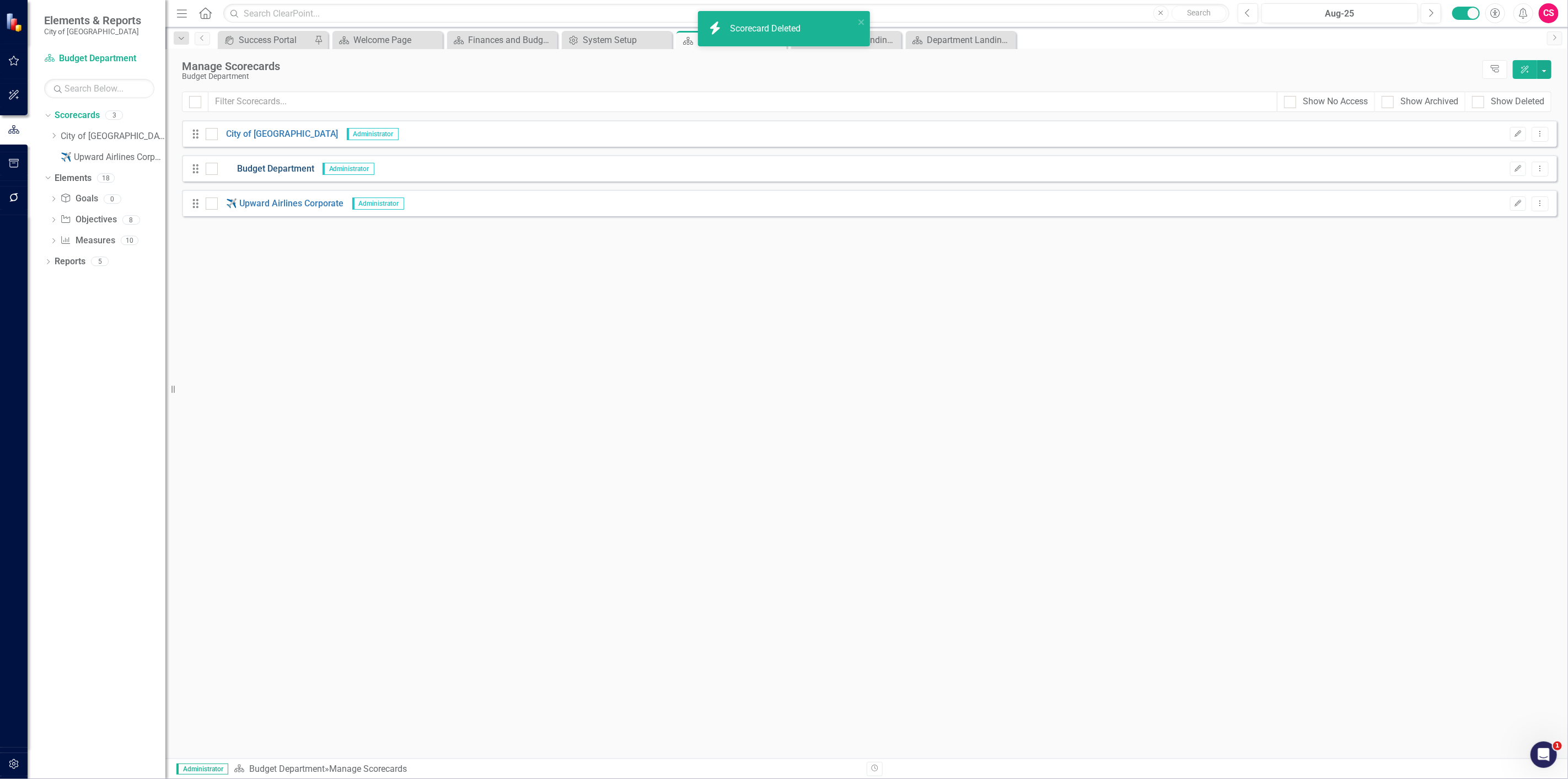
click at [295, 164] on link "Budget Department" at bounding box center [266, 169] width 97 height 13
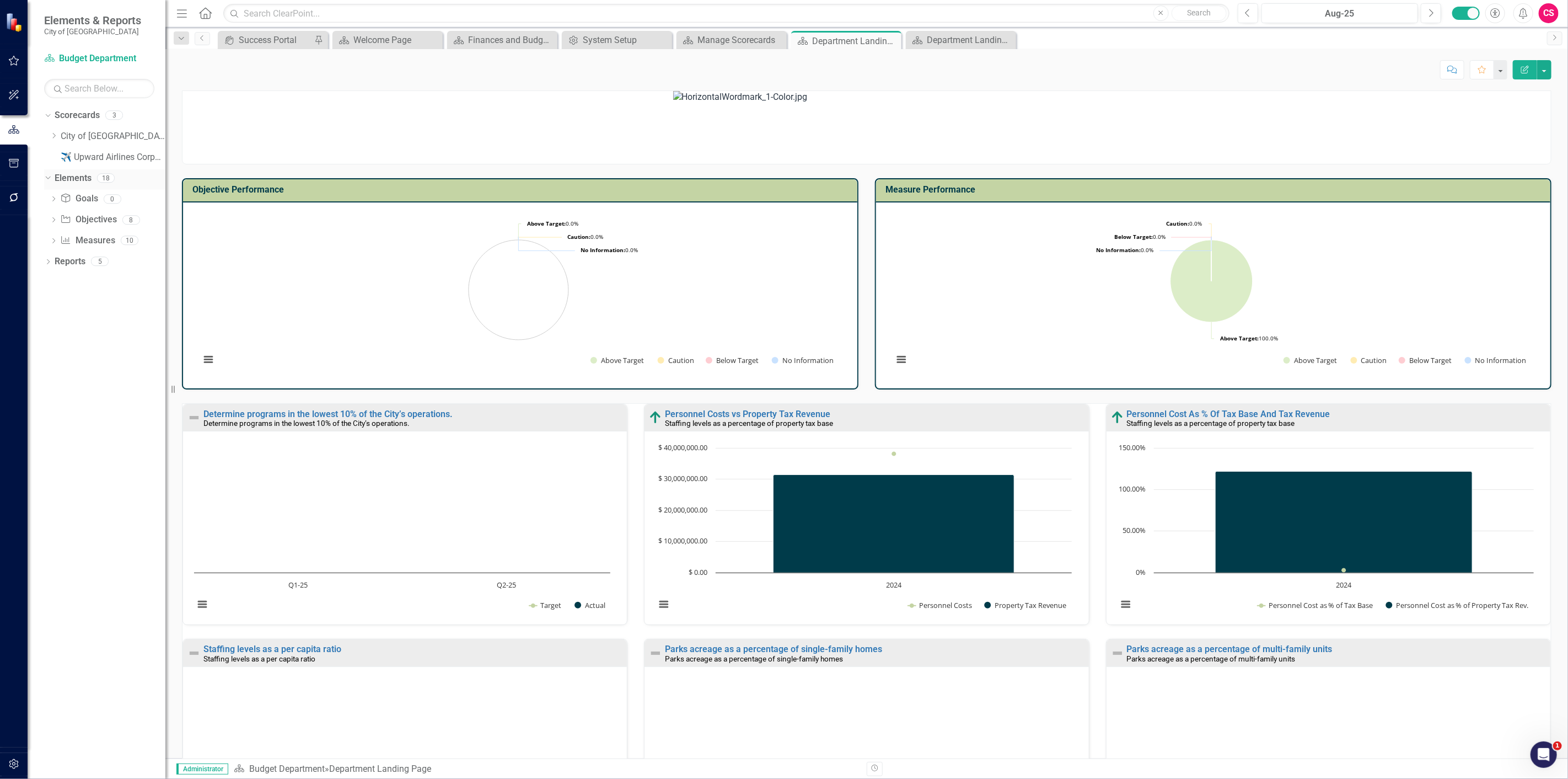
click at [72, 177] on link "Elements" at bounding box center [73, 178] width 37 height 13
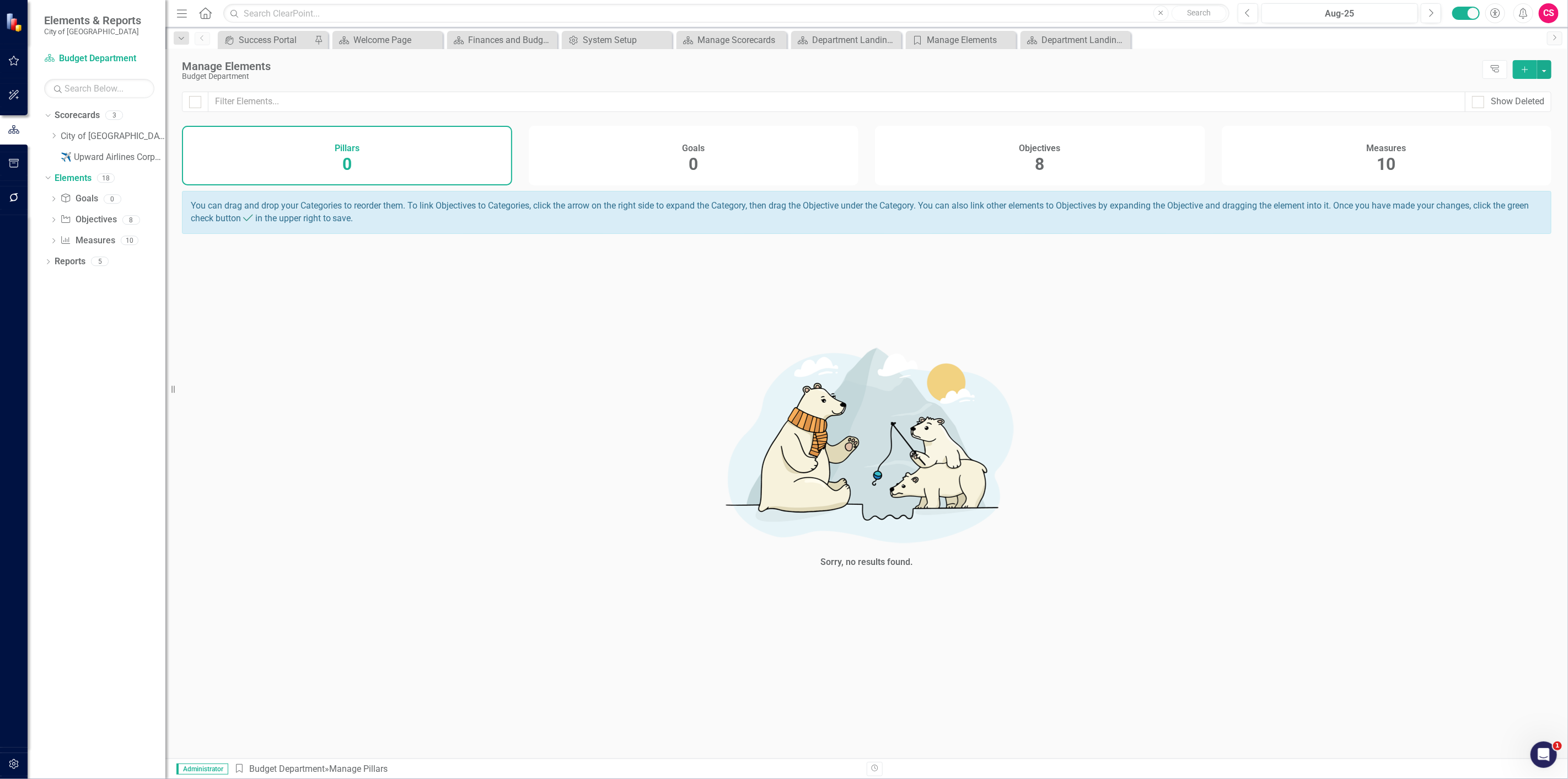
click at [1037, 156] on span "8" at bounding box center [1040, 164] width 9 height 19
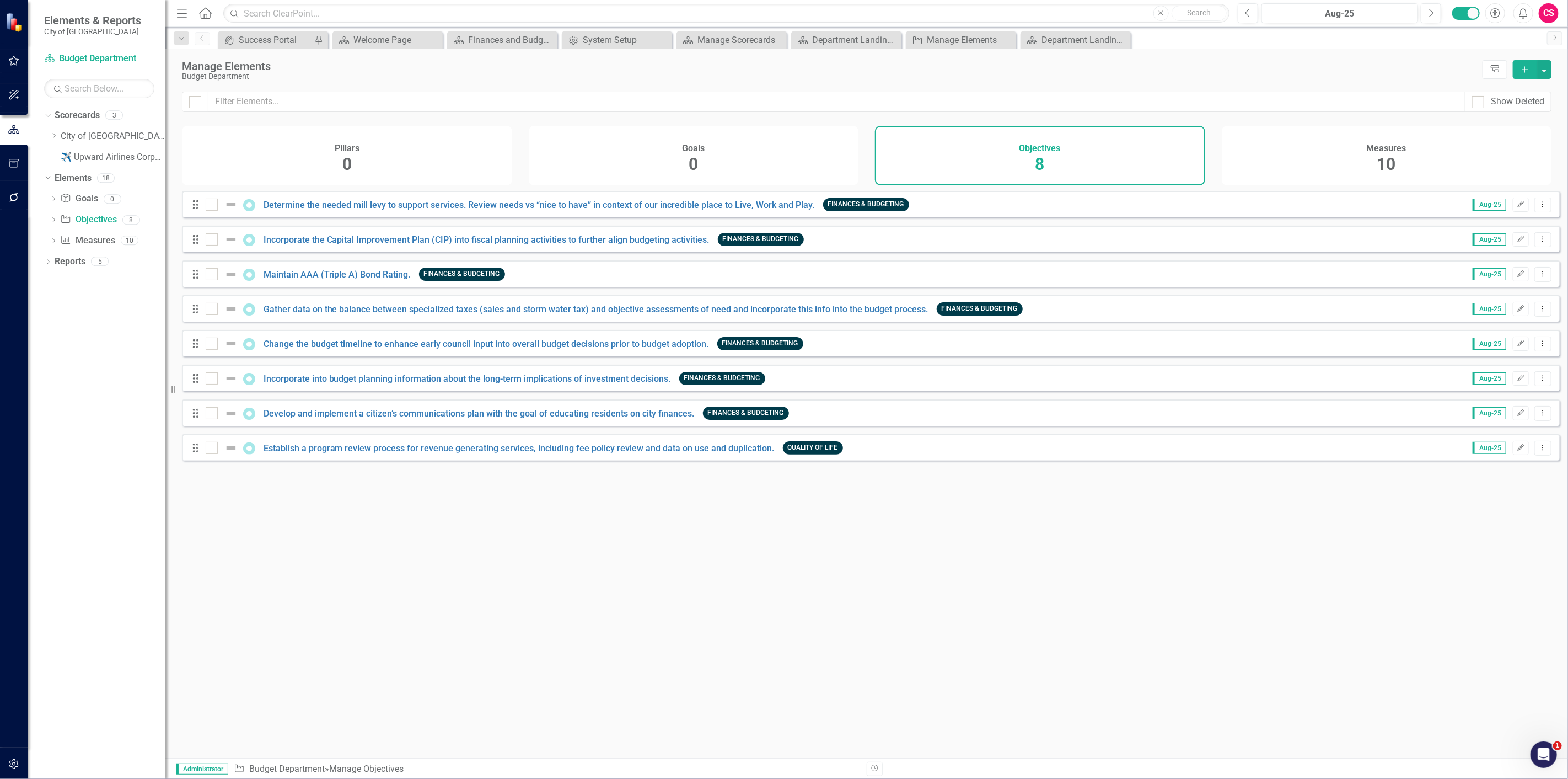
click at [1306, 127] on div "Measures 10" at bounding box center [1387, 156] width 331 height 60
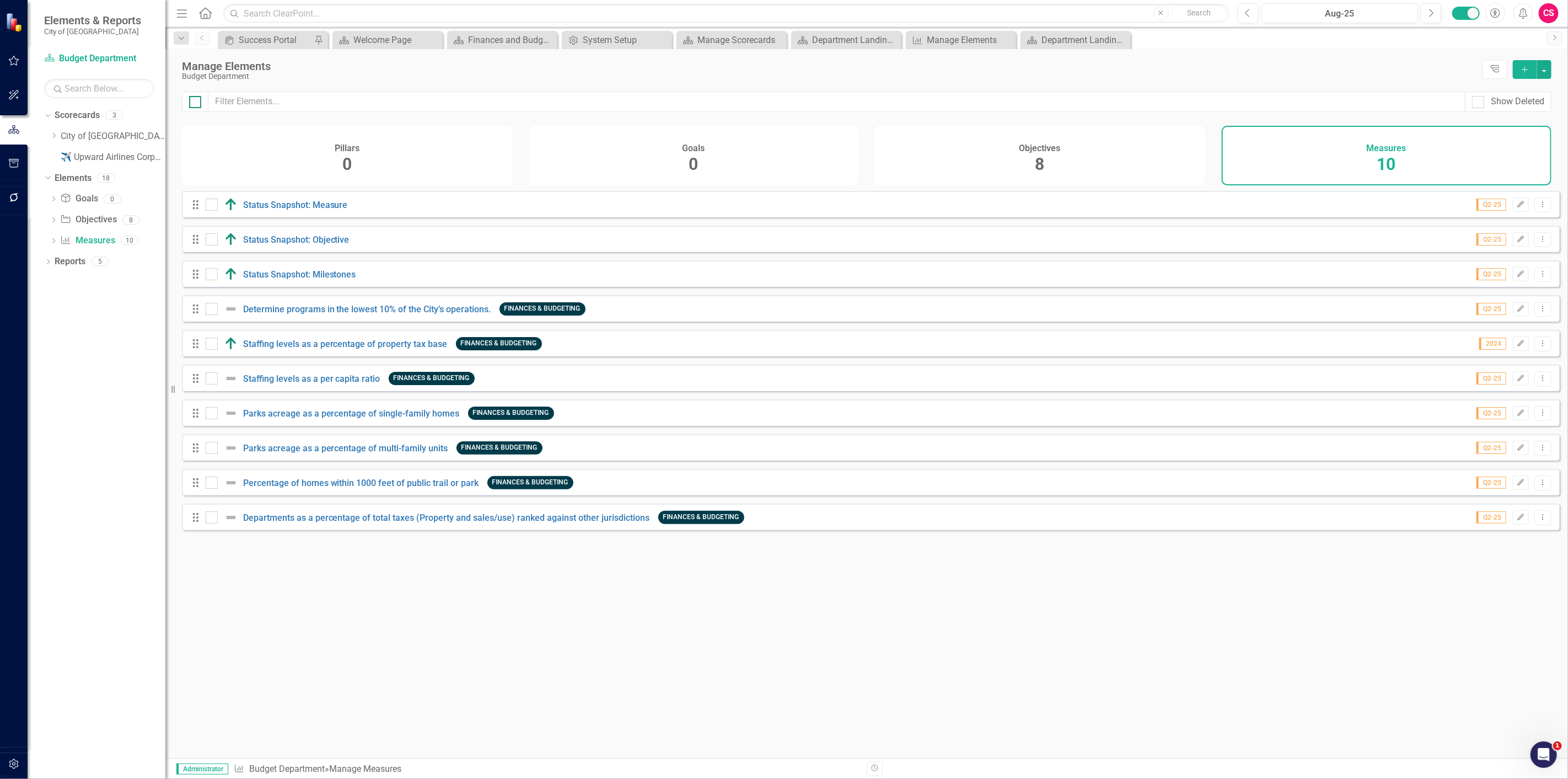
click at [192, 98] on input "checkbox" at bounding box center [193, 100] width 7 height 7
checkbox input "true"
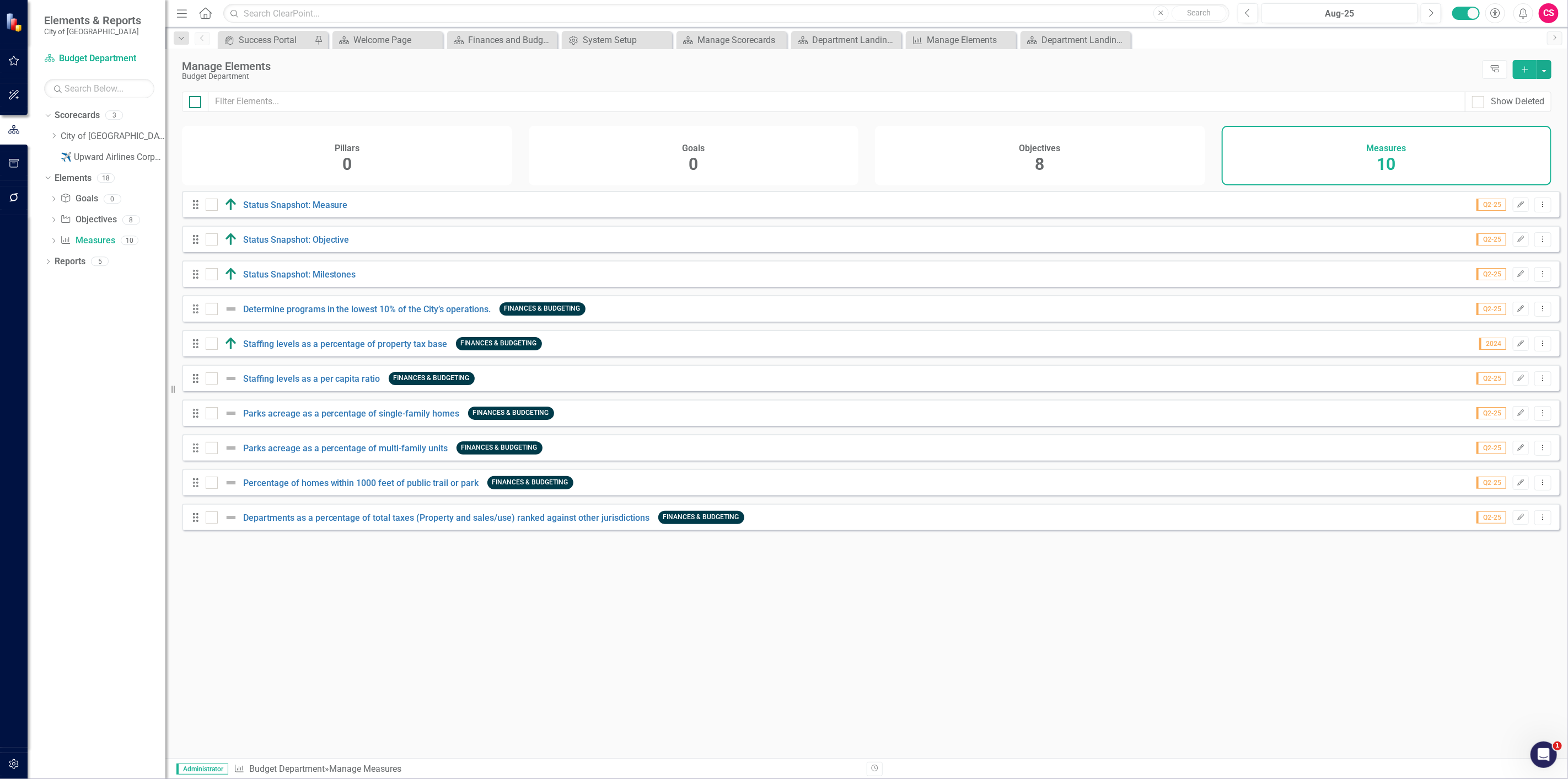
checkbox input "true"
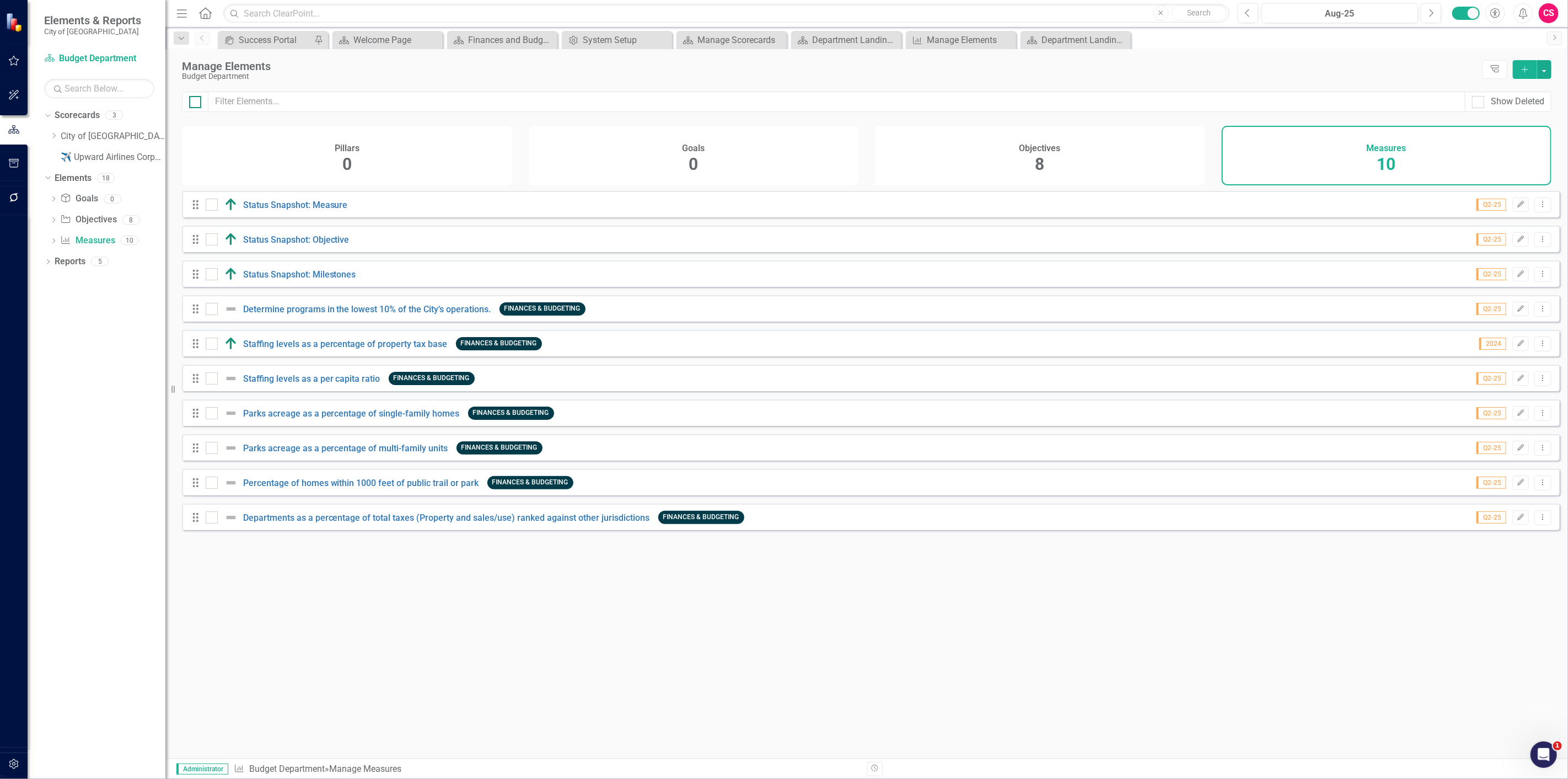
checkbox input "true"
click at [208, 206] on input "checkbox" at bounding box center [209, 202] width 7 height 7
checkbox input "false"
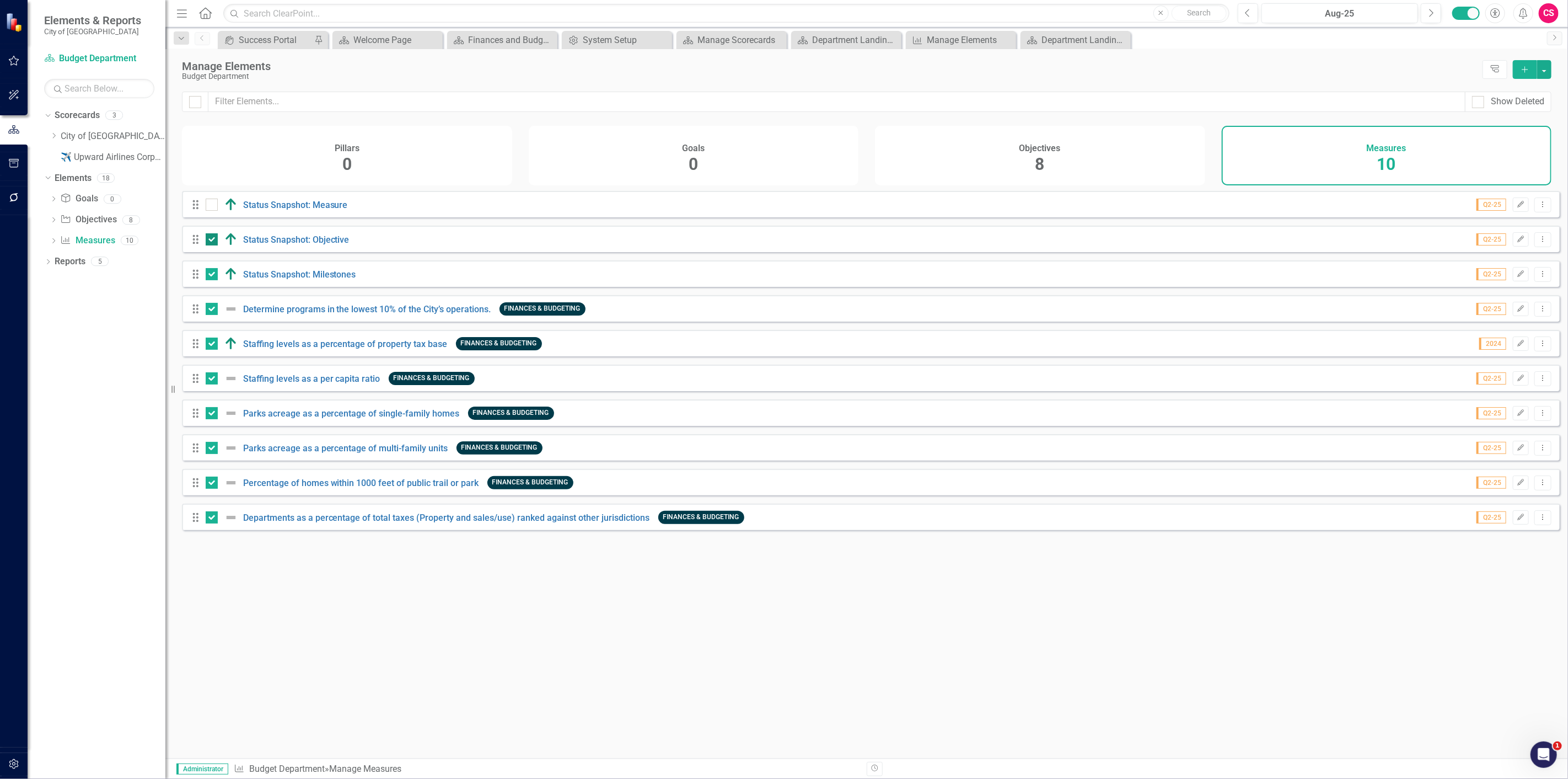
click at [212, 241] on input "checkbox" at bounding box center [209, 237] width 7 height 7
checkbox input "false"
click at [213, 280] on div at bounding box center [212, 274] width 12 height 12
click at [213, 275] on input "checkbox" at bounding box center [209, 272] width 7 height 7
checkbox input "false"
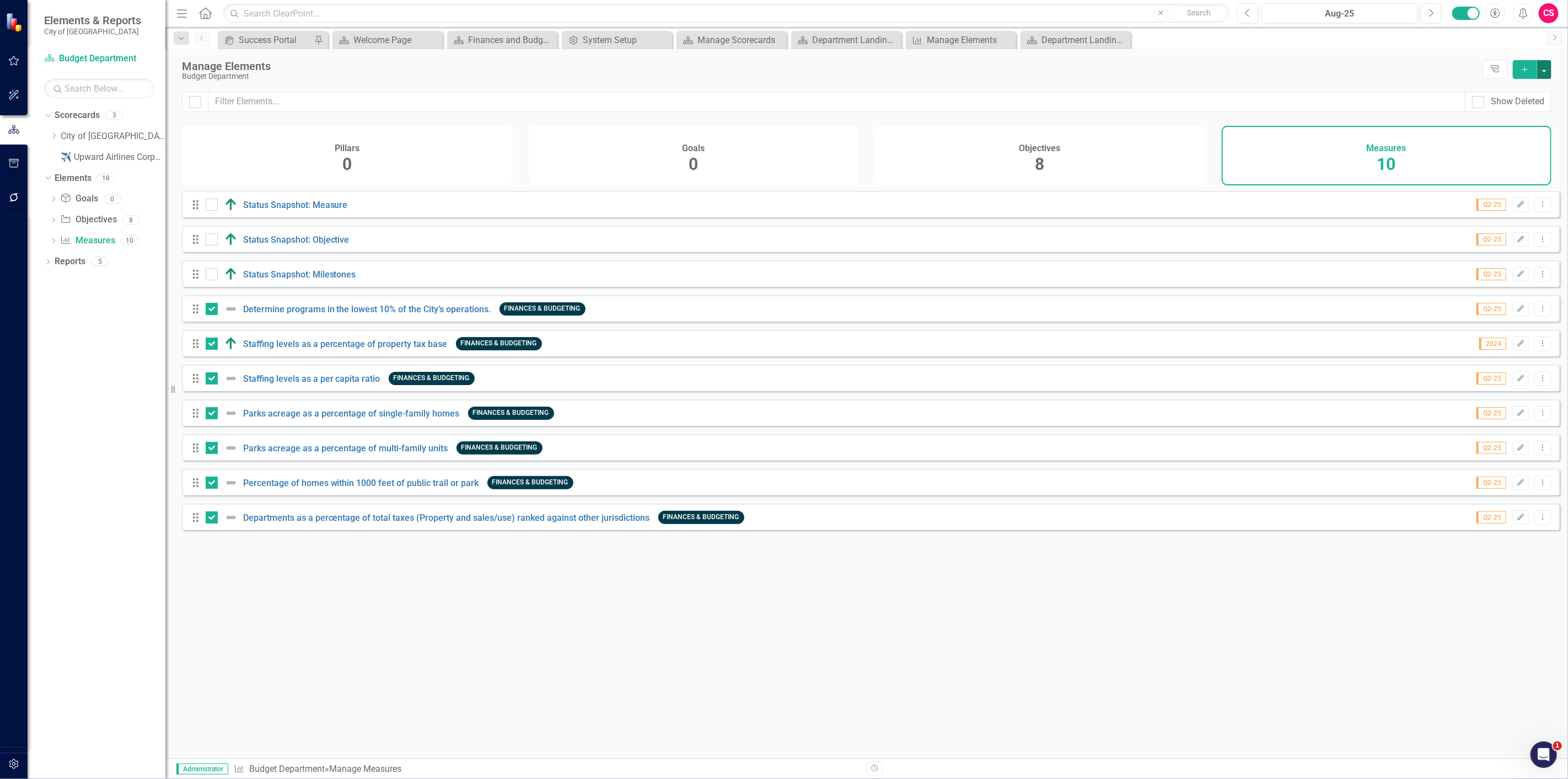
click at [1544, 73] on button "button" at bounding box center [1544, 69] width 15 height 19
click at [1497, 125] on link "Edit Multiple Edit Multiple" at bounding box center [1507, 130] width 87 height 21
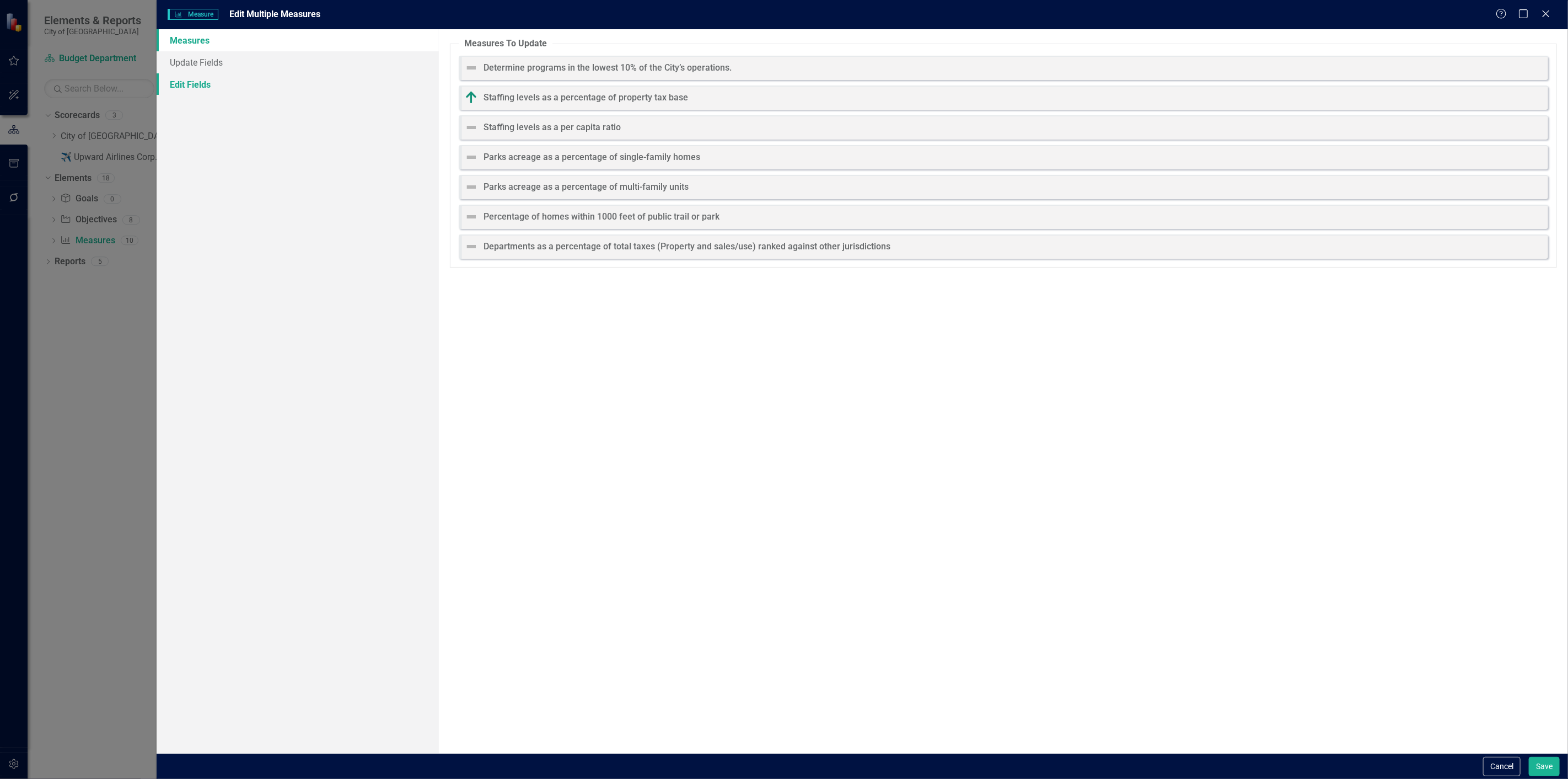
click at [325, 83] on link "Edit Fields" at bounding box center [298, 84] width 282 height 22
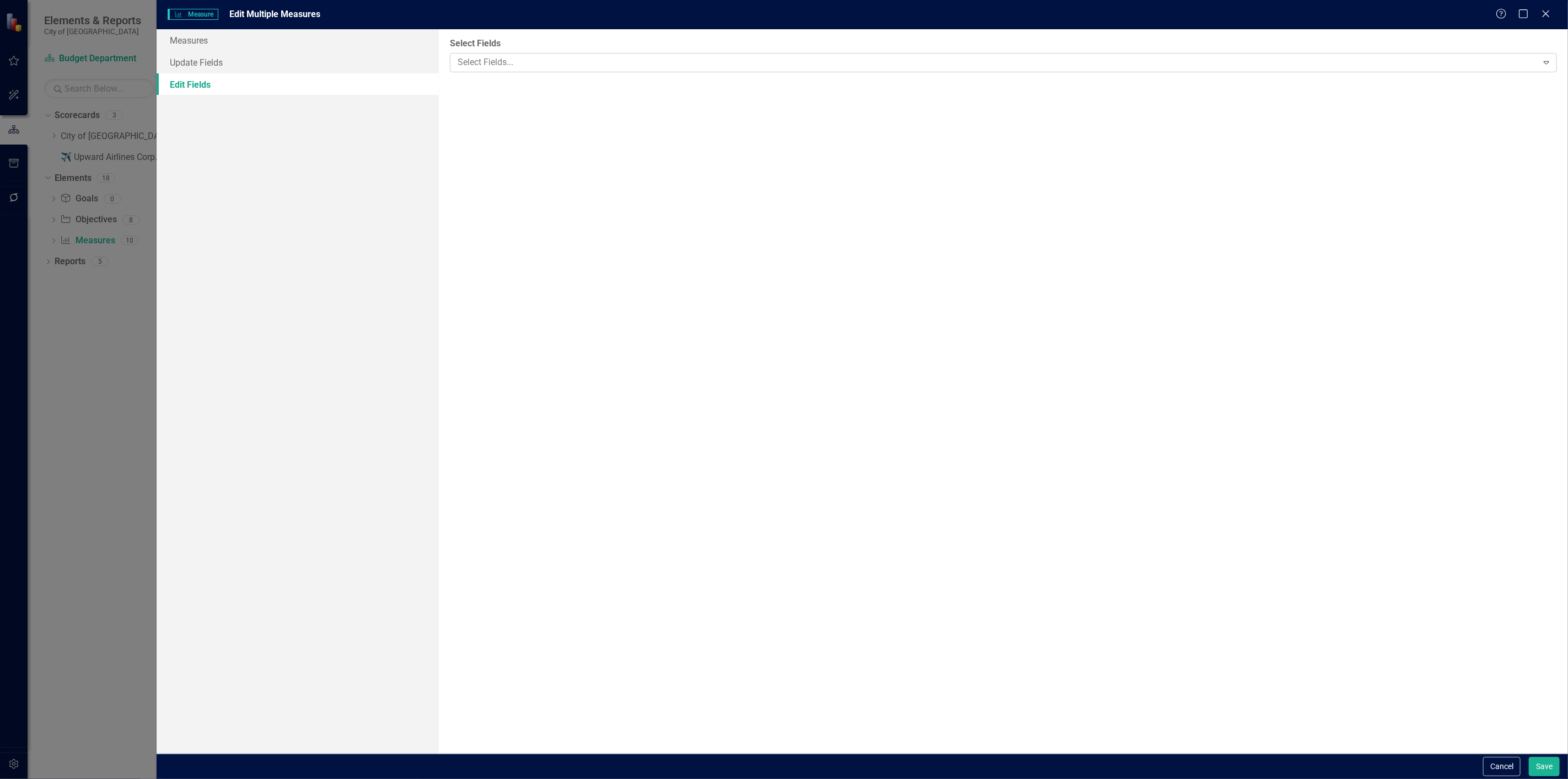
click at [510, 57] on div at bounding box center [995, 63] width 1084 height 15
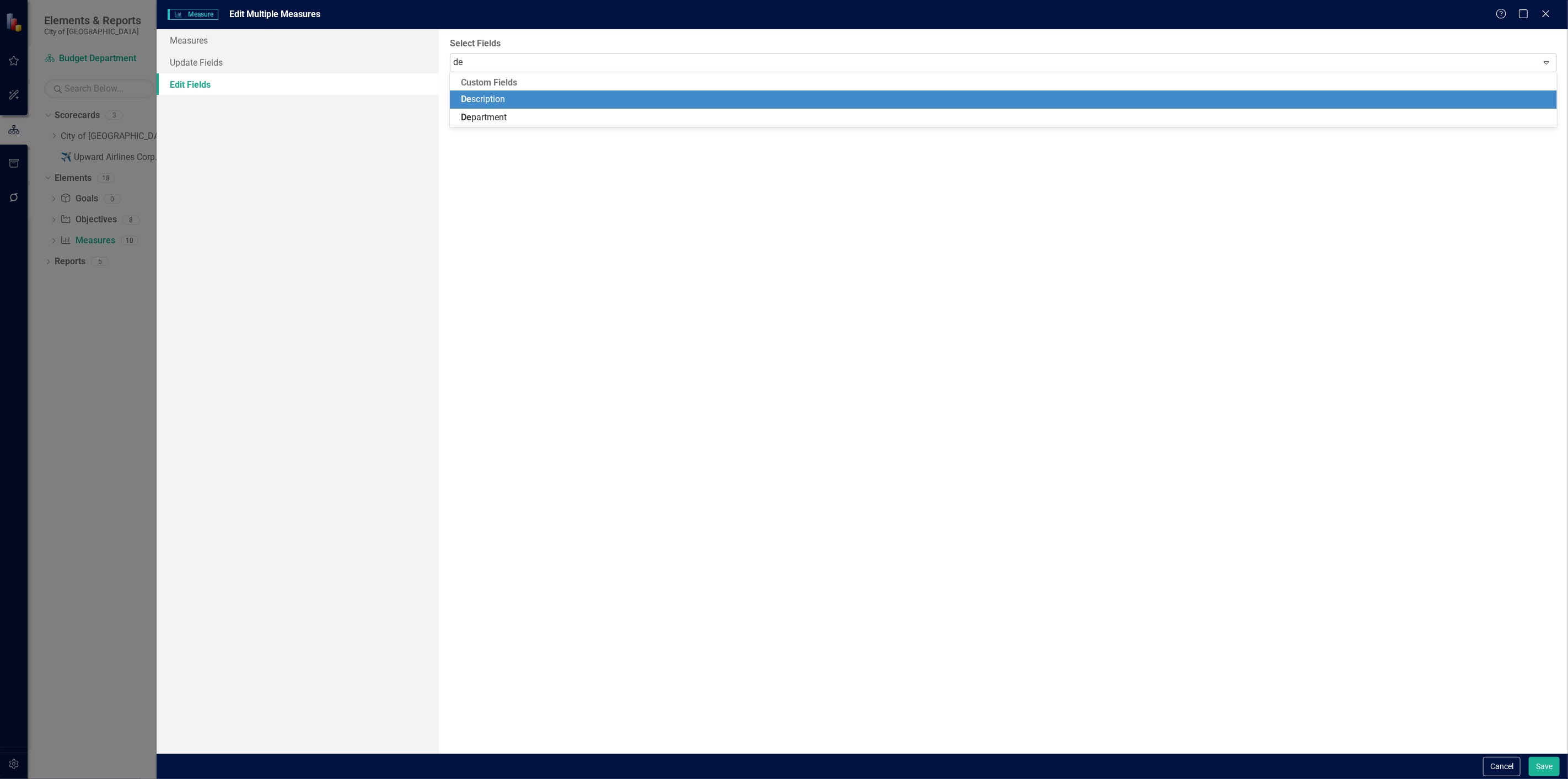
type input "dep"
click at [520, 91] on div "Dep artment" at bounding box center [1003, 100] width 1107 height 18
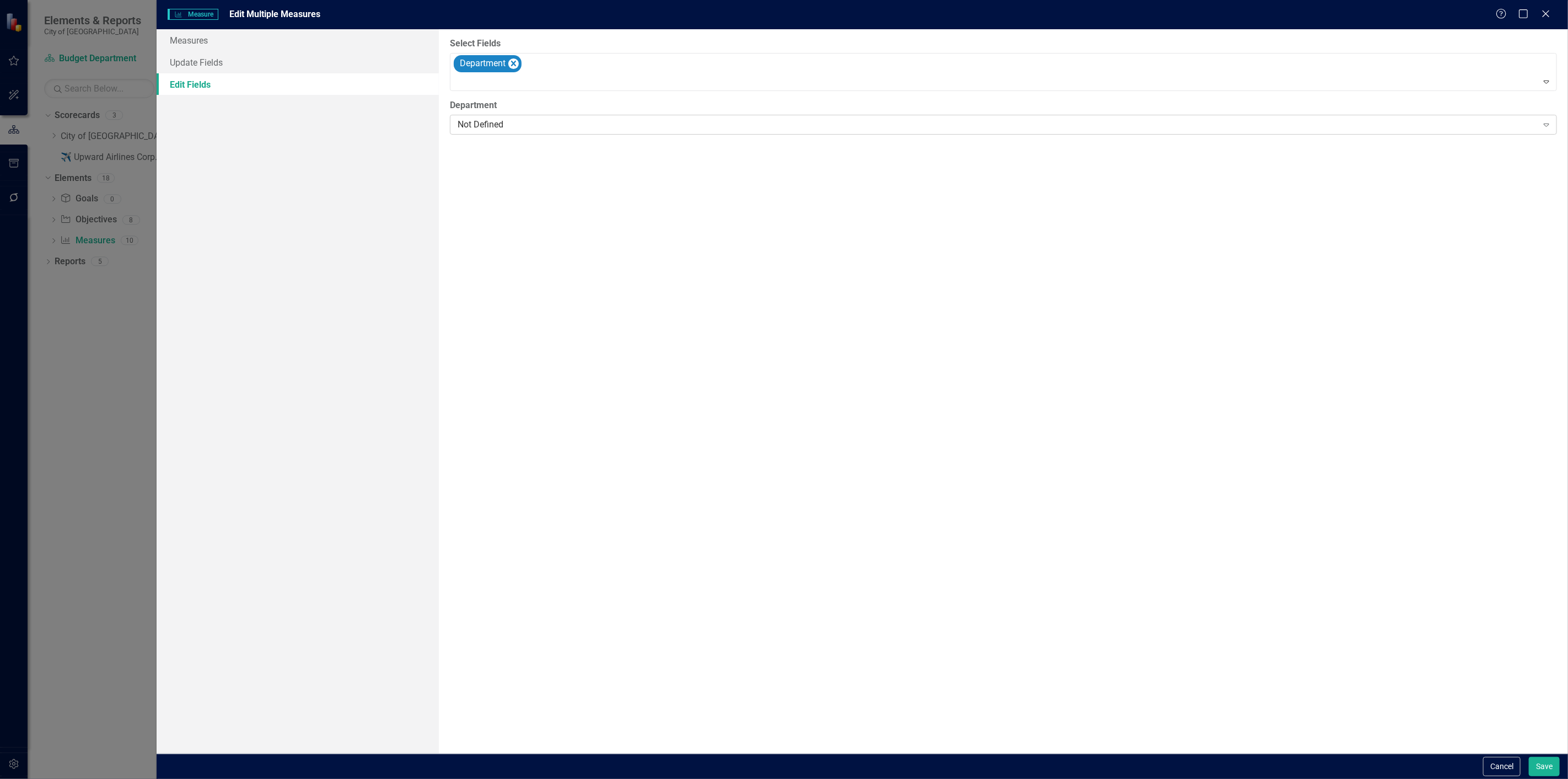
click at [517, 120] on div "Not Defined" at bounding box center [997, 125] width 1079 height 13
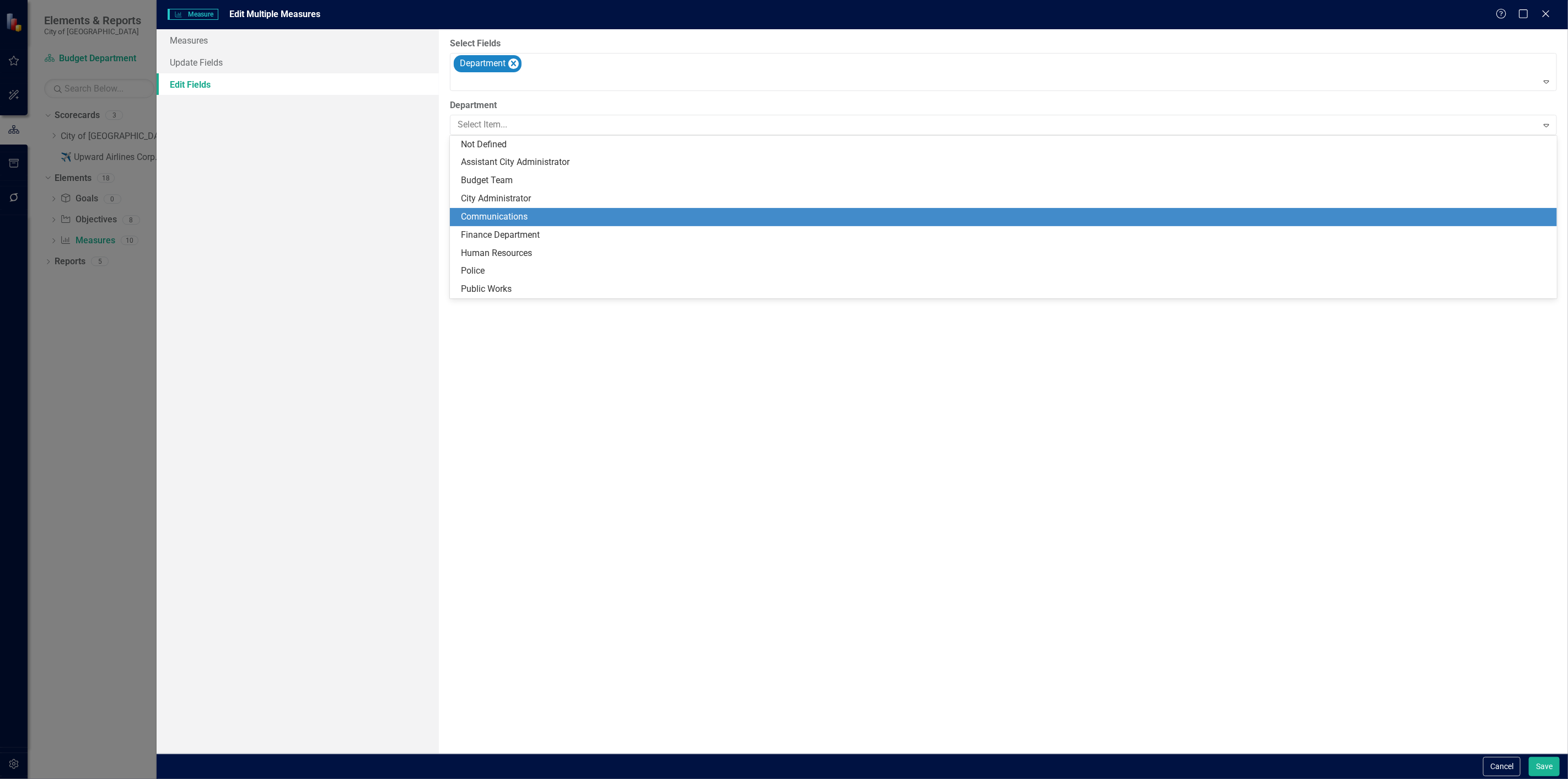
click at [505, 208] on div "Communications" at bounding box center [1003, 217] width 1107 height 18
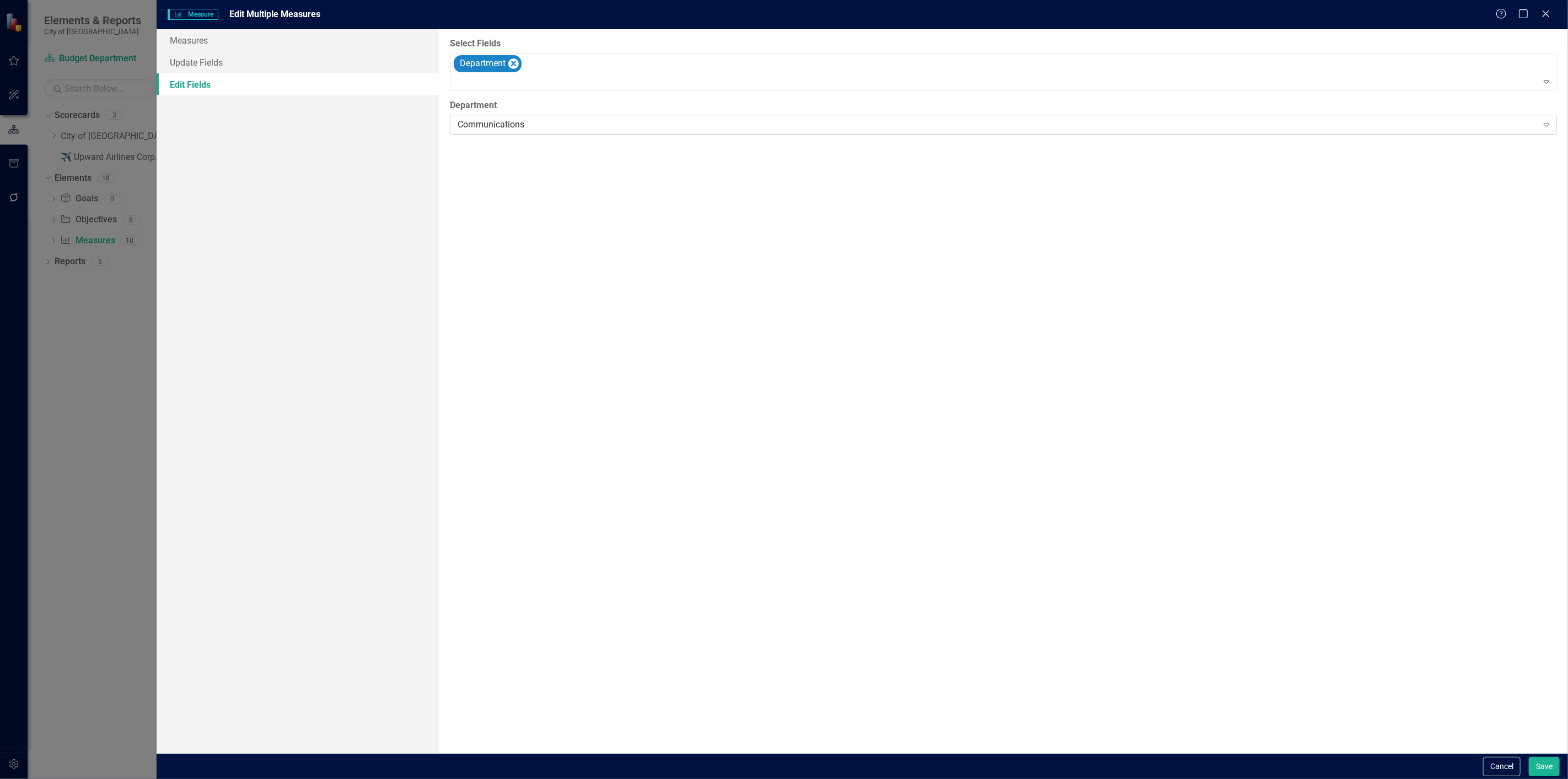
click at [1258, 119] on div "Communications" at bounding box center [997, 125] width 1079 height 13
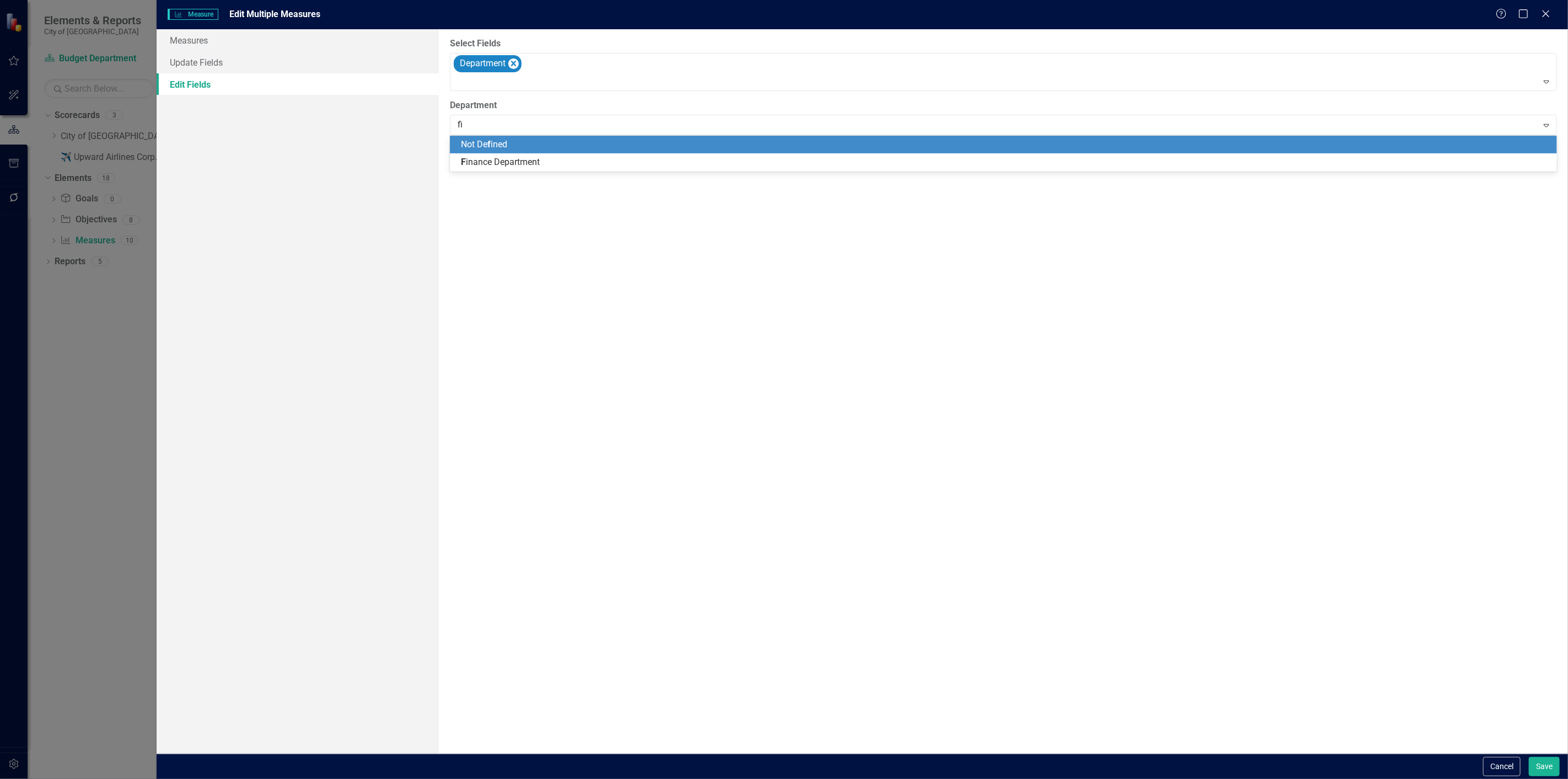
type input "fina"
click at [1230, 142] on div "Fina nce Department" at bounding box center [1006, 144] width 1090 height 13
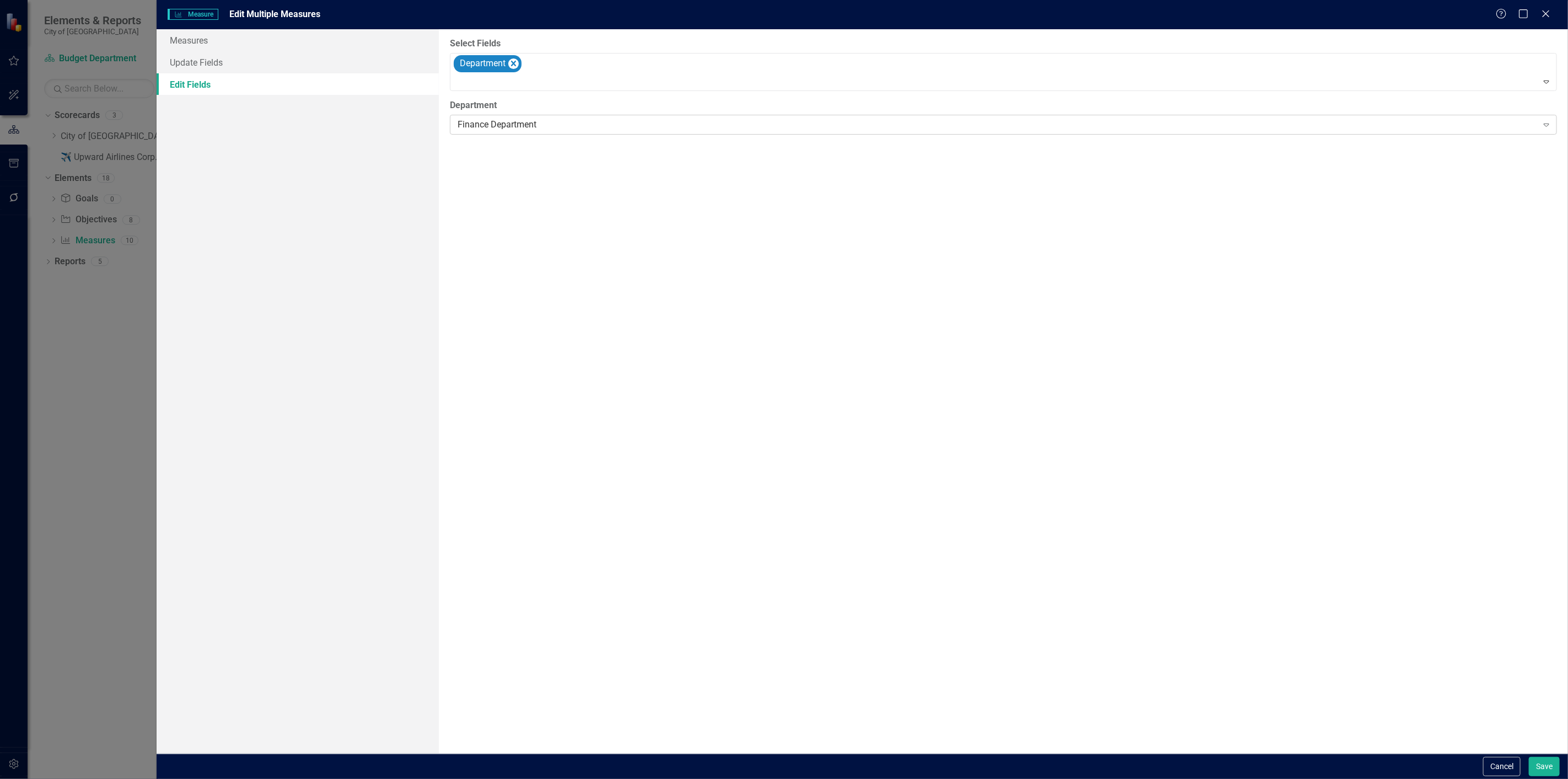
click at [1050, 133] on div "Finance Department Expand" at bounding box center [1003, 124] width 1107 height 20
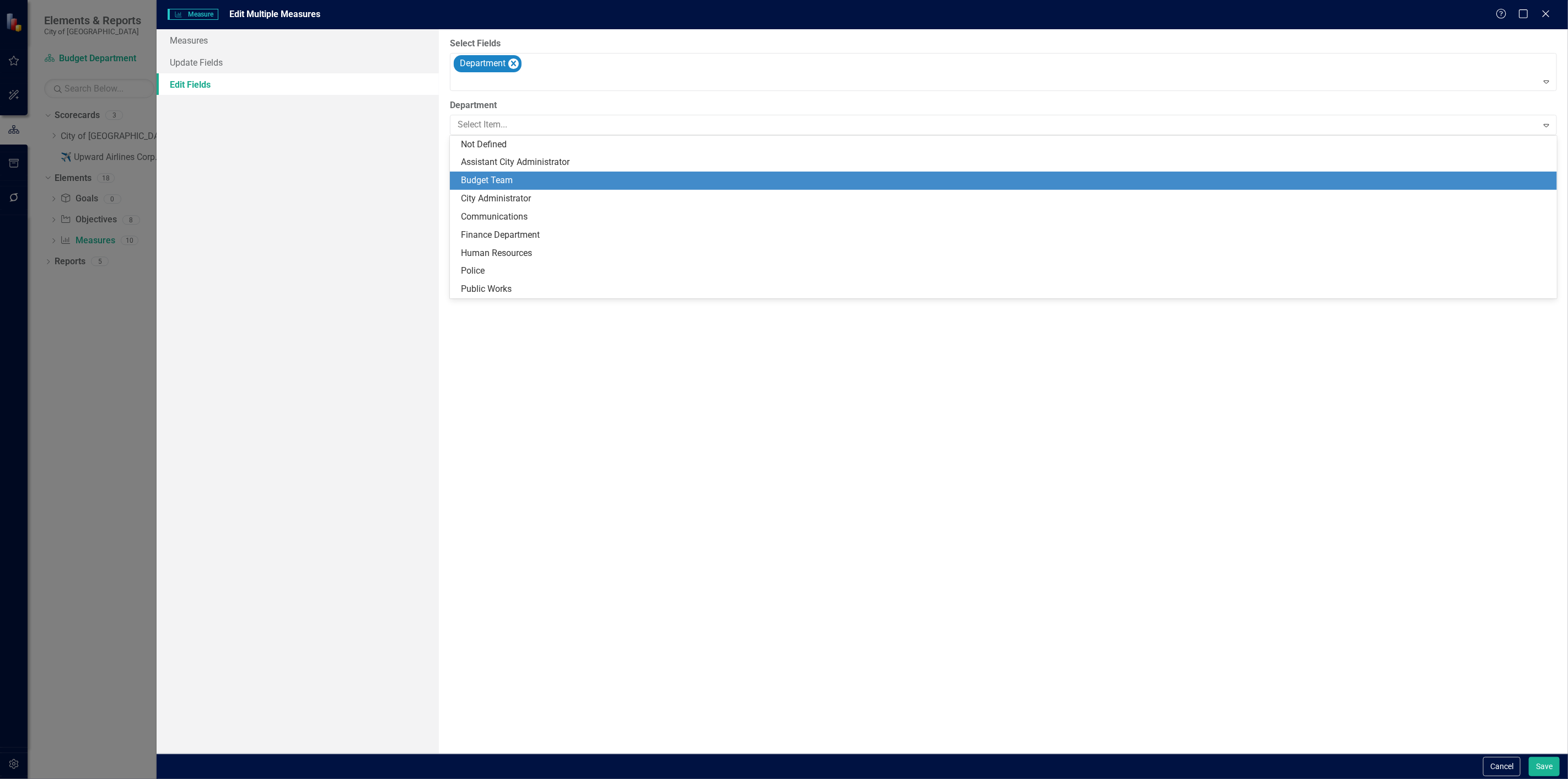
click at [727, 182] on div "Budget Team" at bounding box center [1006, 180] width 1090 height 13
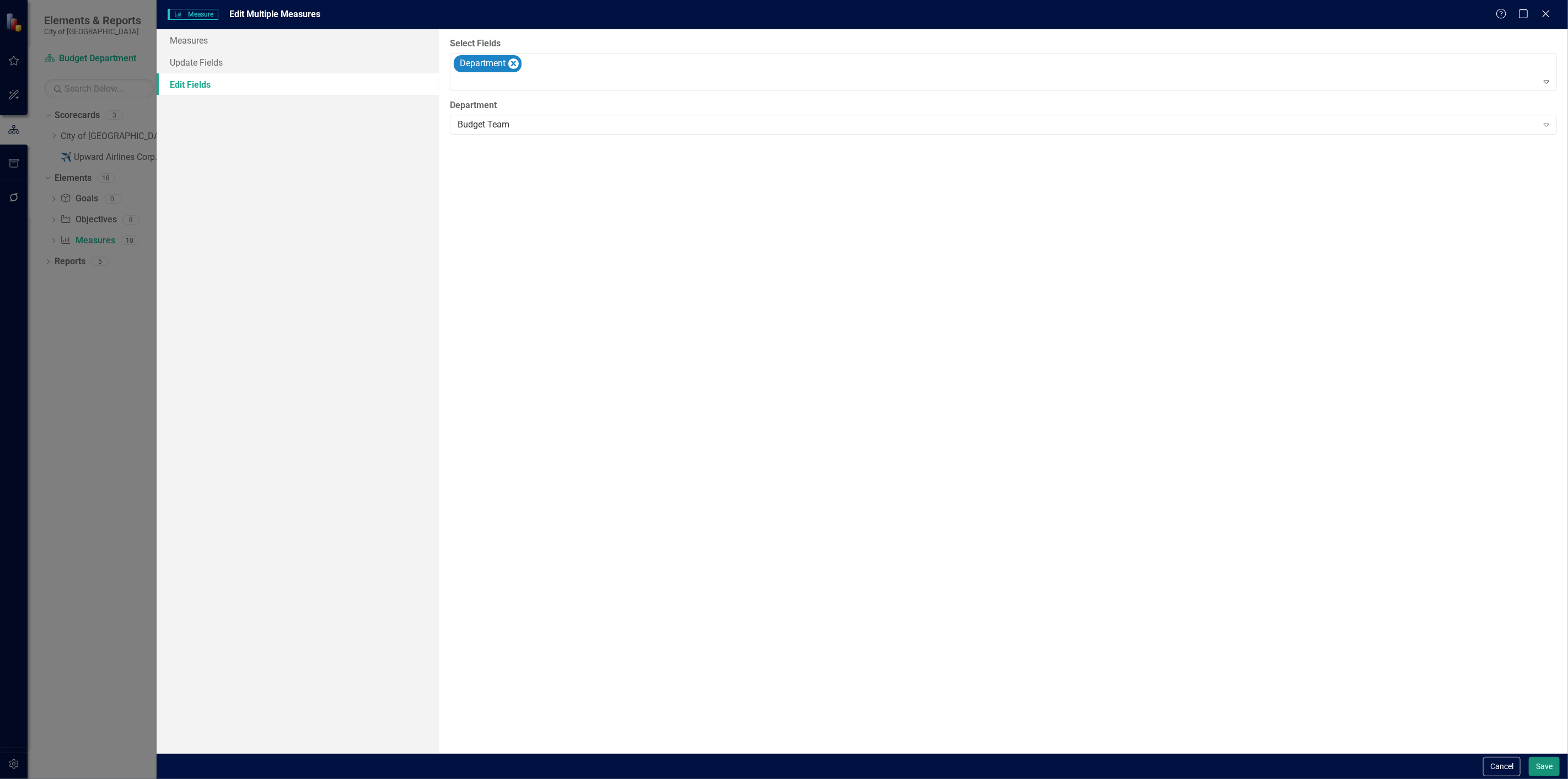
click at [1537, 759] on button "Save" at bounding box center [1544, 767] width 31 height 19
checkbox input "false"
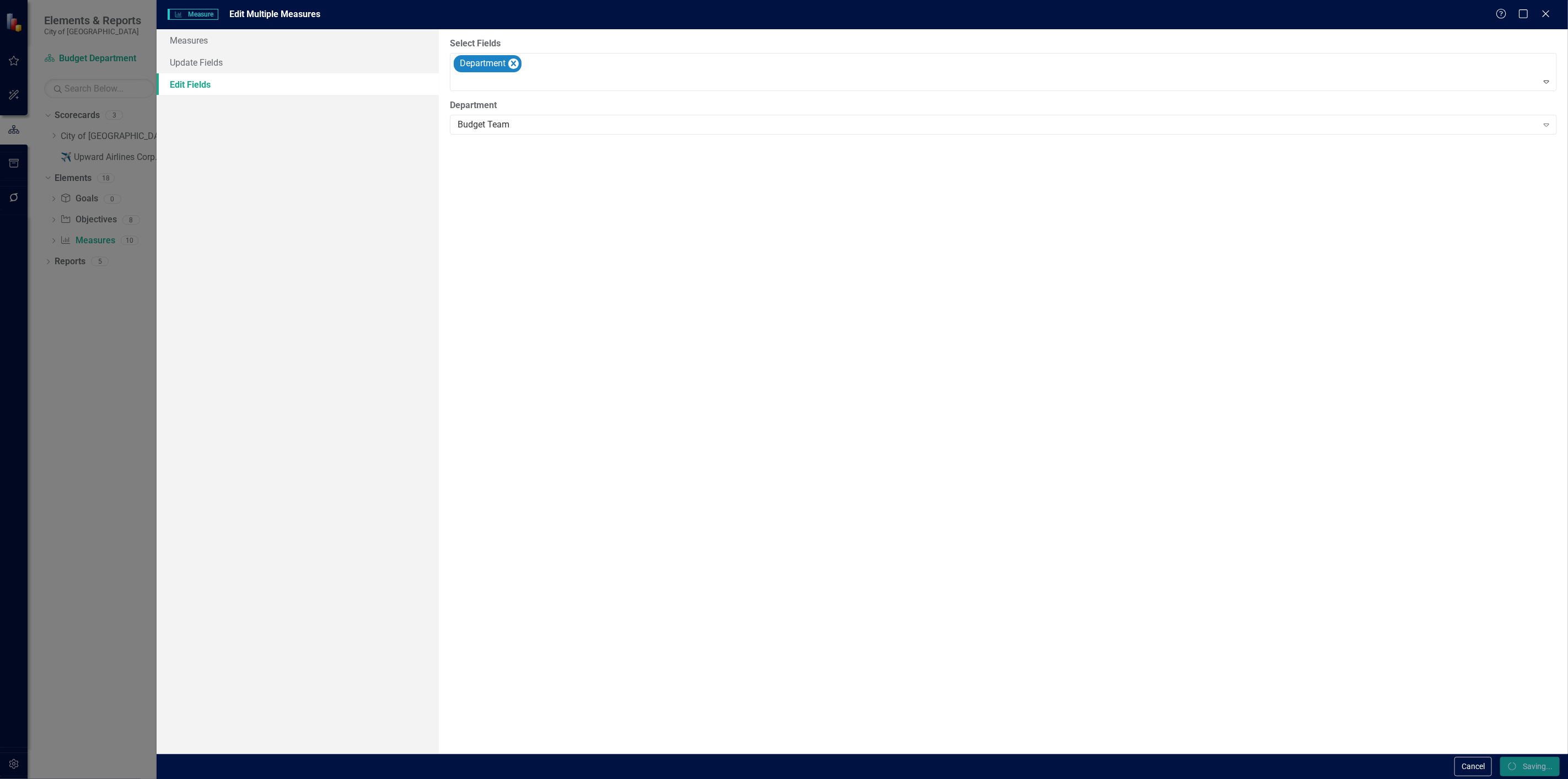
checkbox input "false"
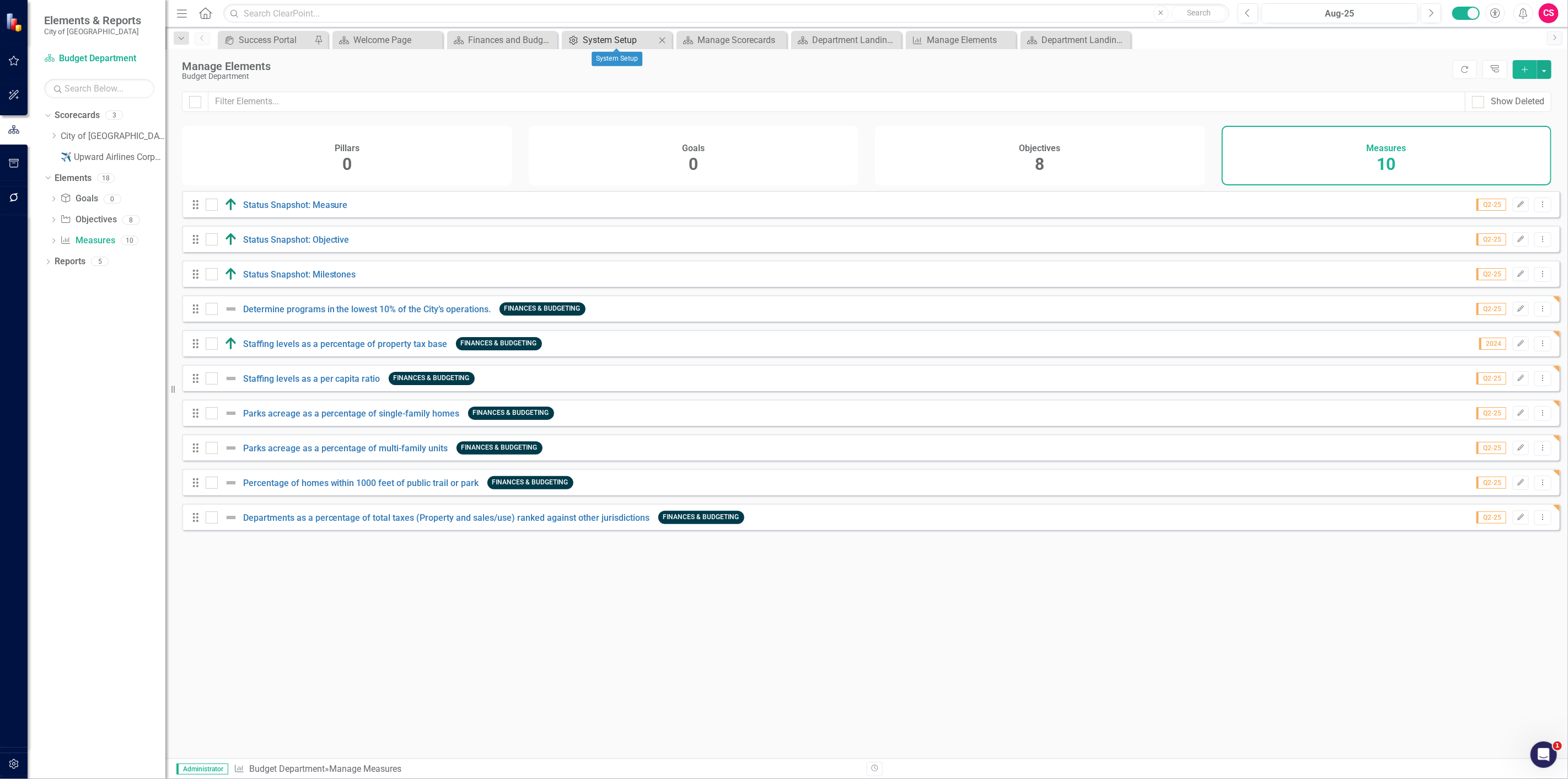
click at [622, 43] on div "System Setup" at bounding box center [619, 40] width 73 height 14
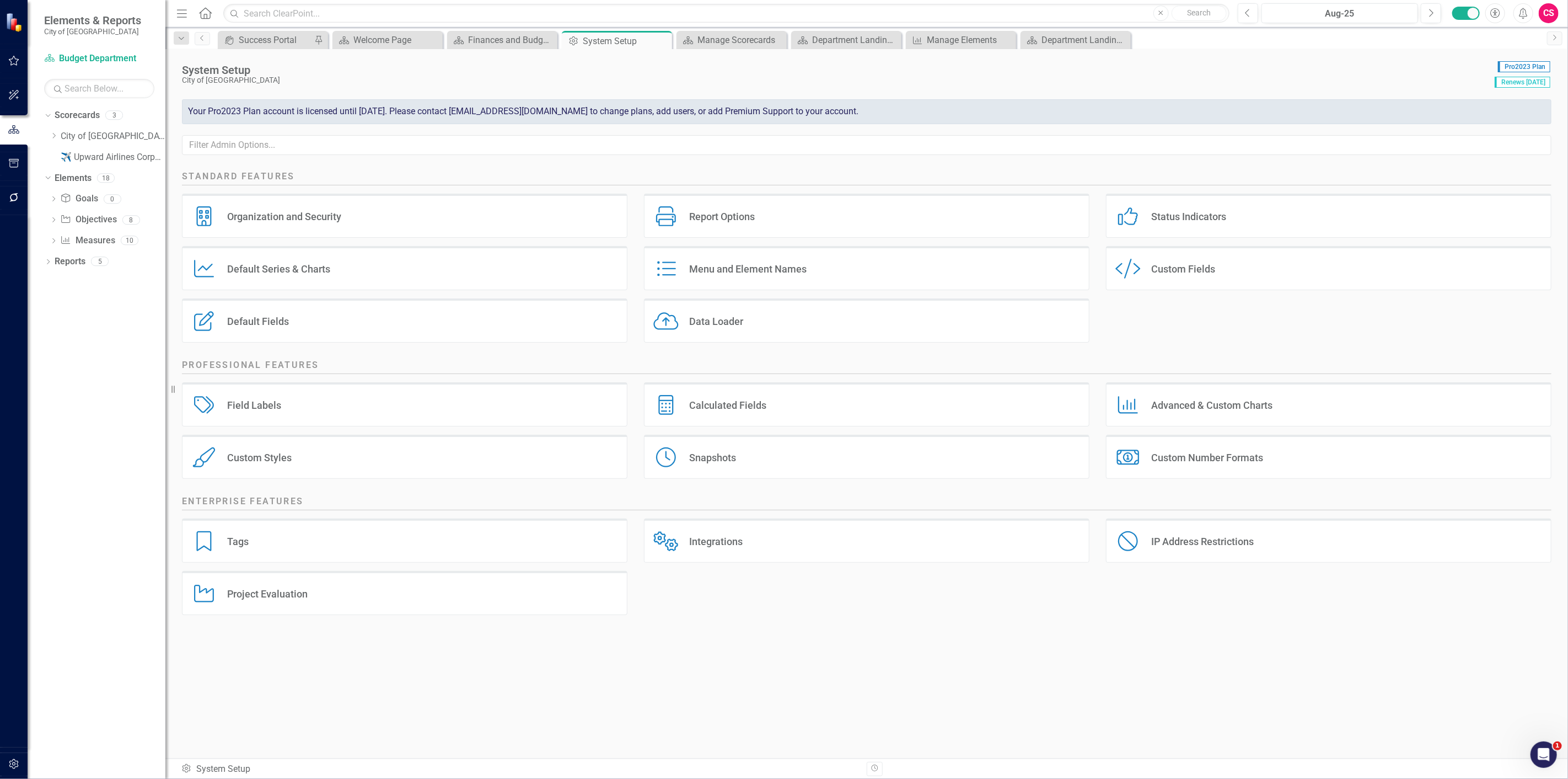
click at [1163, 272] on div "Custom Fields" at bounding box center [1183, 269] width 64 height 13
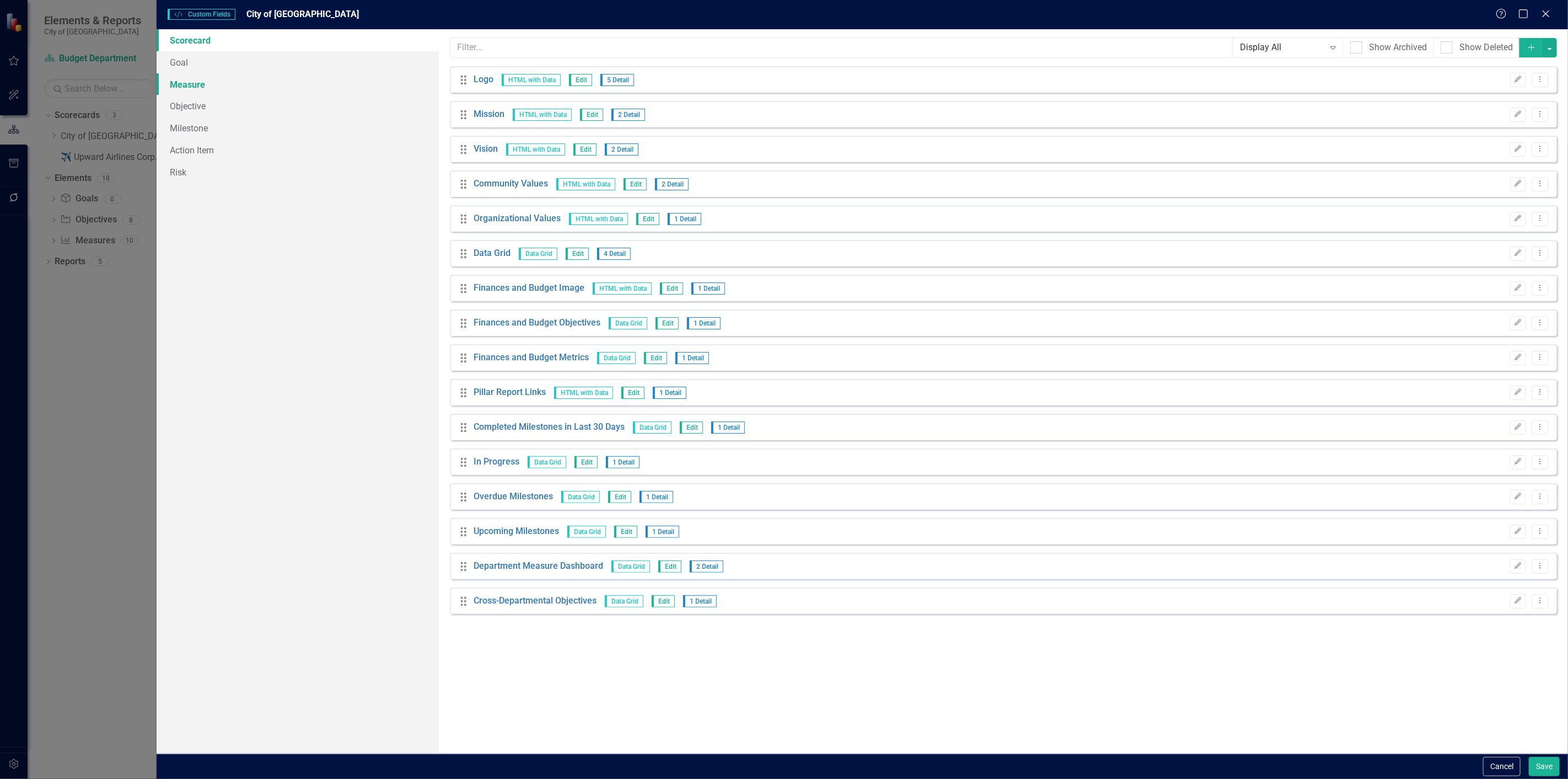
click at [299, 76] on link "Measure" at bounding box center [298, 84] width 282 height 22
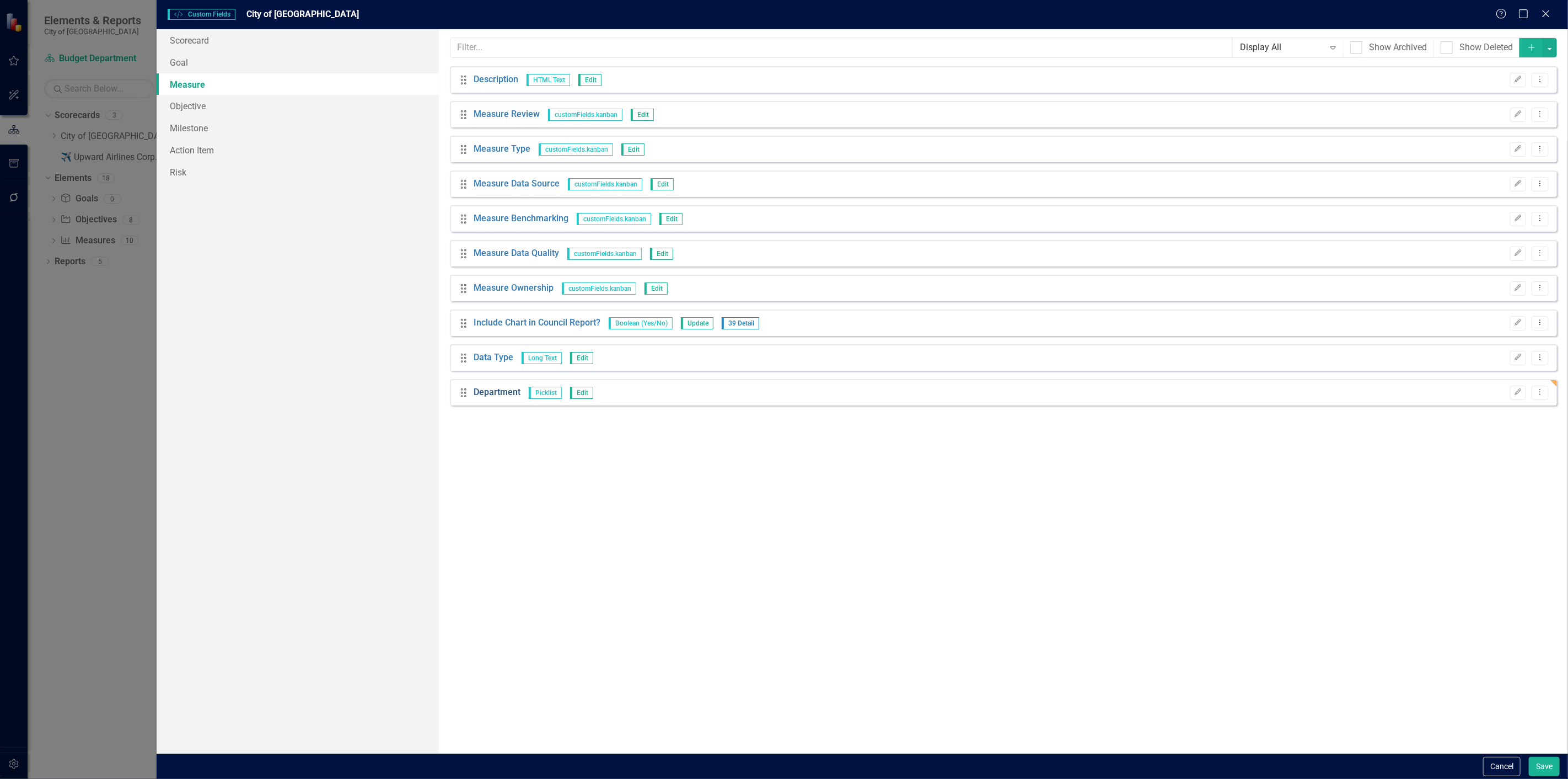
click at [503, 395] on link "Department" at bounding box center [497, 392] width 47 height 13
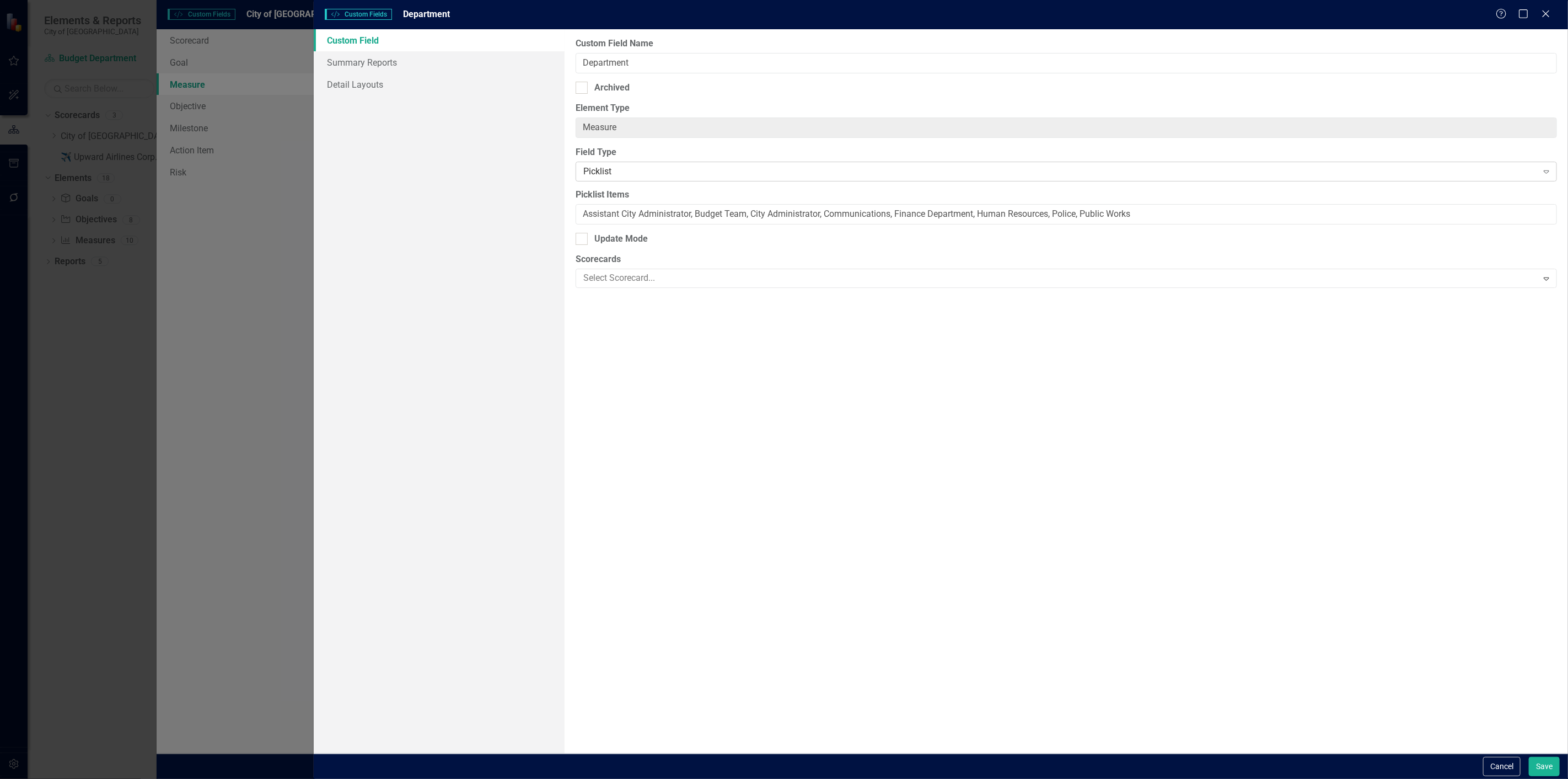
click at [645, 166] on div "Picklist" at bounding box center [1060, 172] width 954 height 13
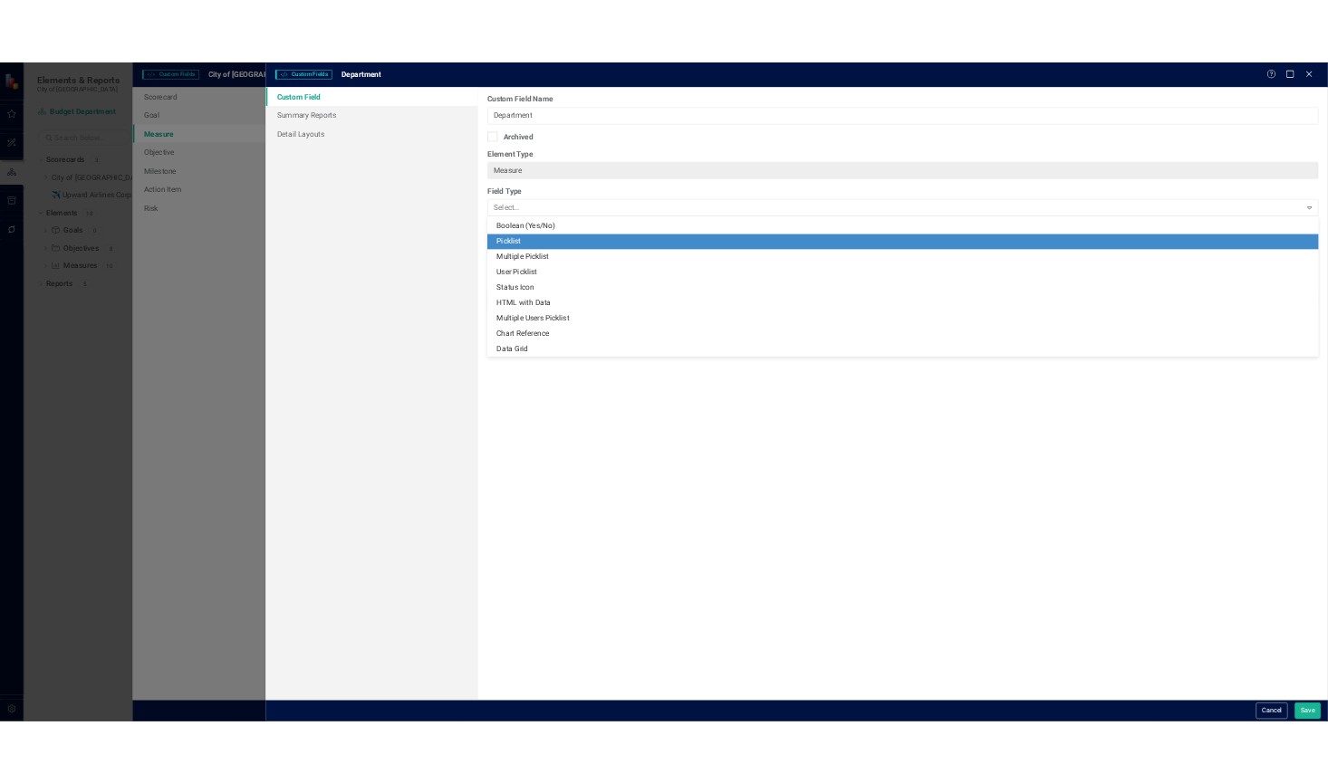
scroll to position [327, 0]
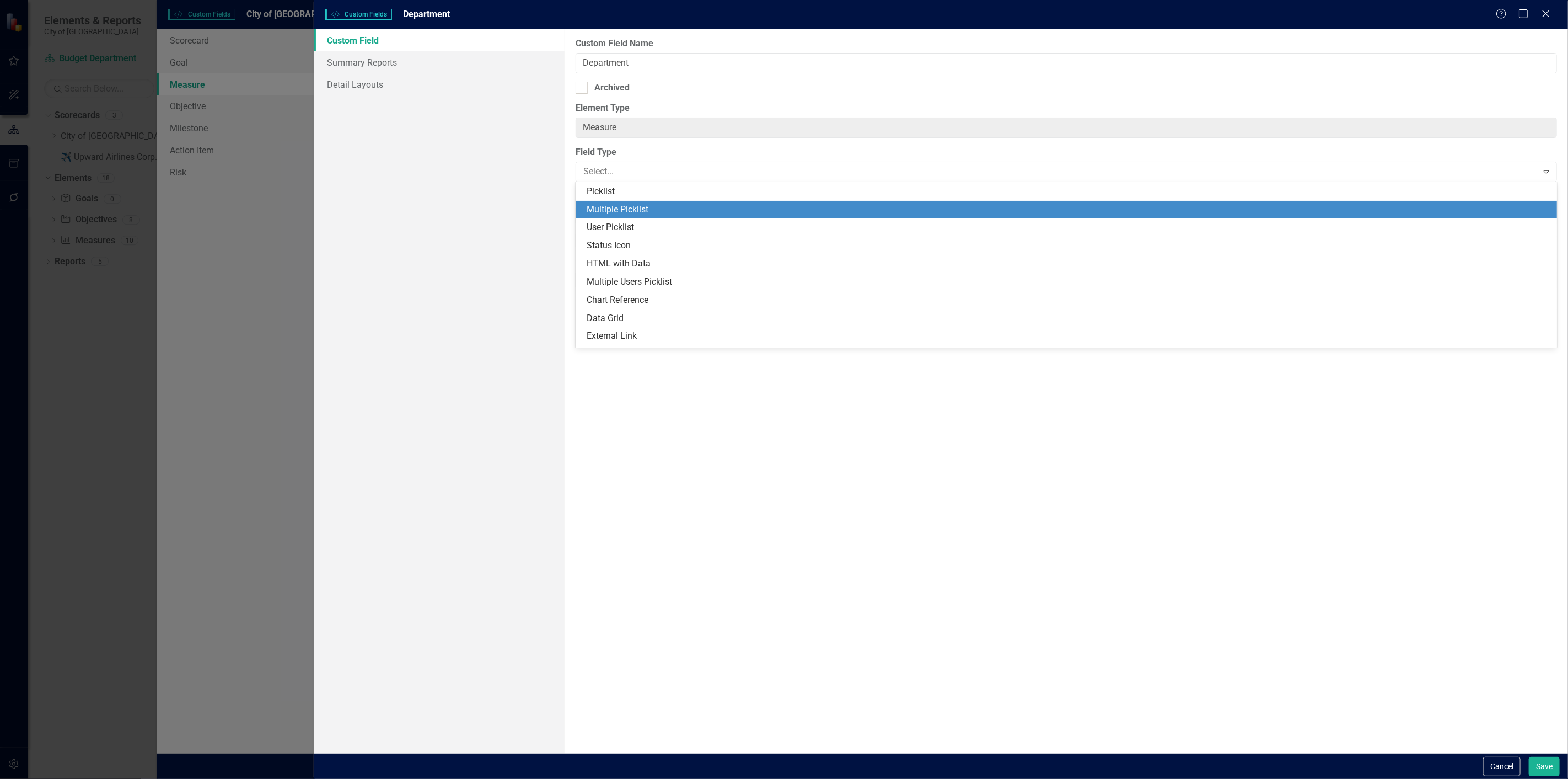
click at [638, 211] on div "Multiple Picklist" at bounding box center [1068, 210] width 964 height 13
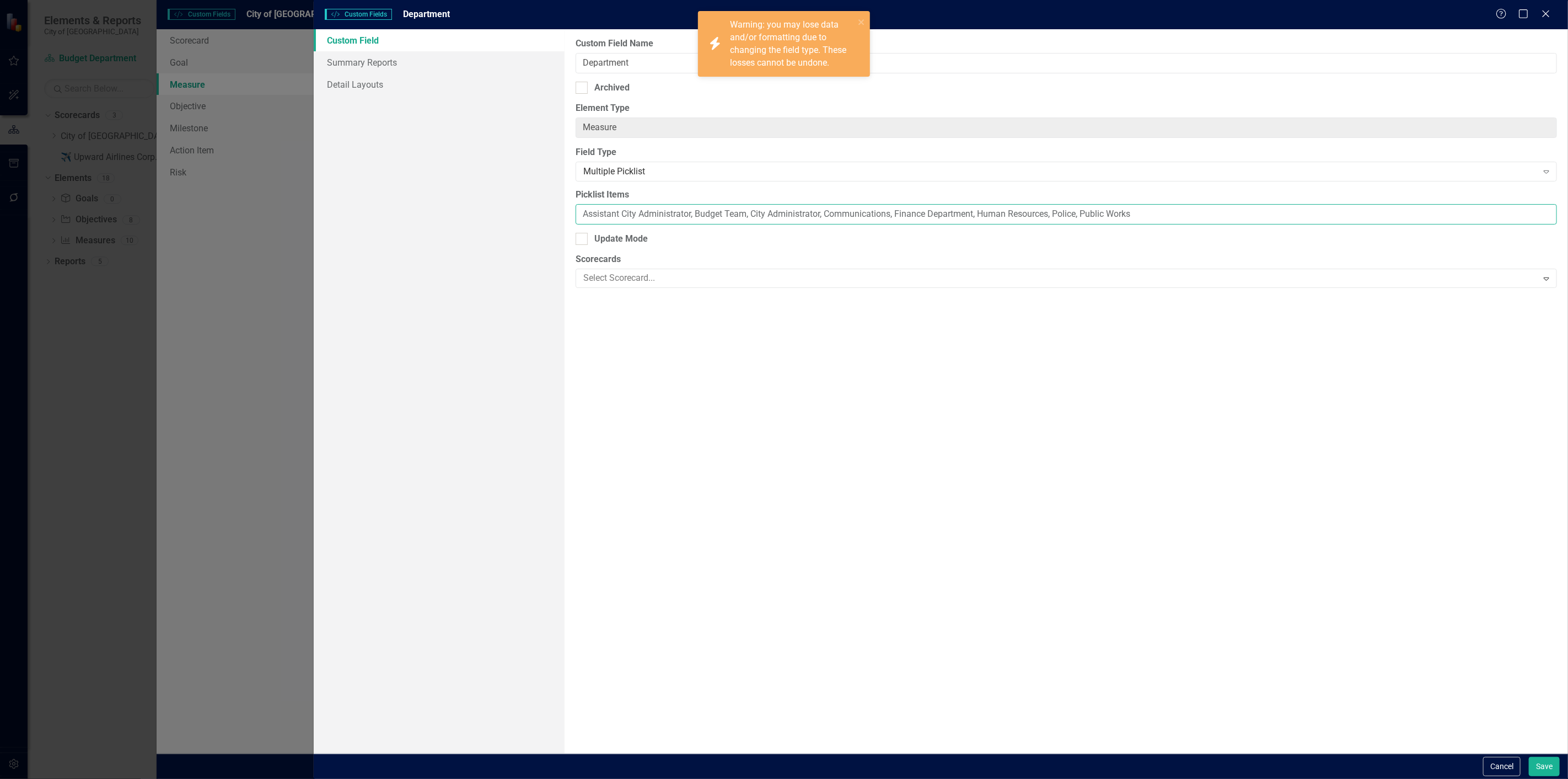
click at [1233, 222] on input "Assistant City Administrator, Budget Team, City Administrator, Communications, …" at bounding box center [1066, 214] width 981 height 21
click at [1535, 758] on button "Save" at bounding box center [1544, 767] width 31 height 19
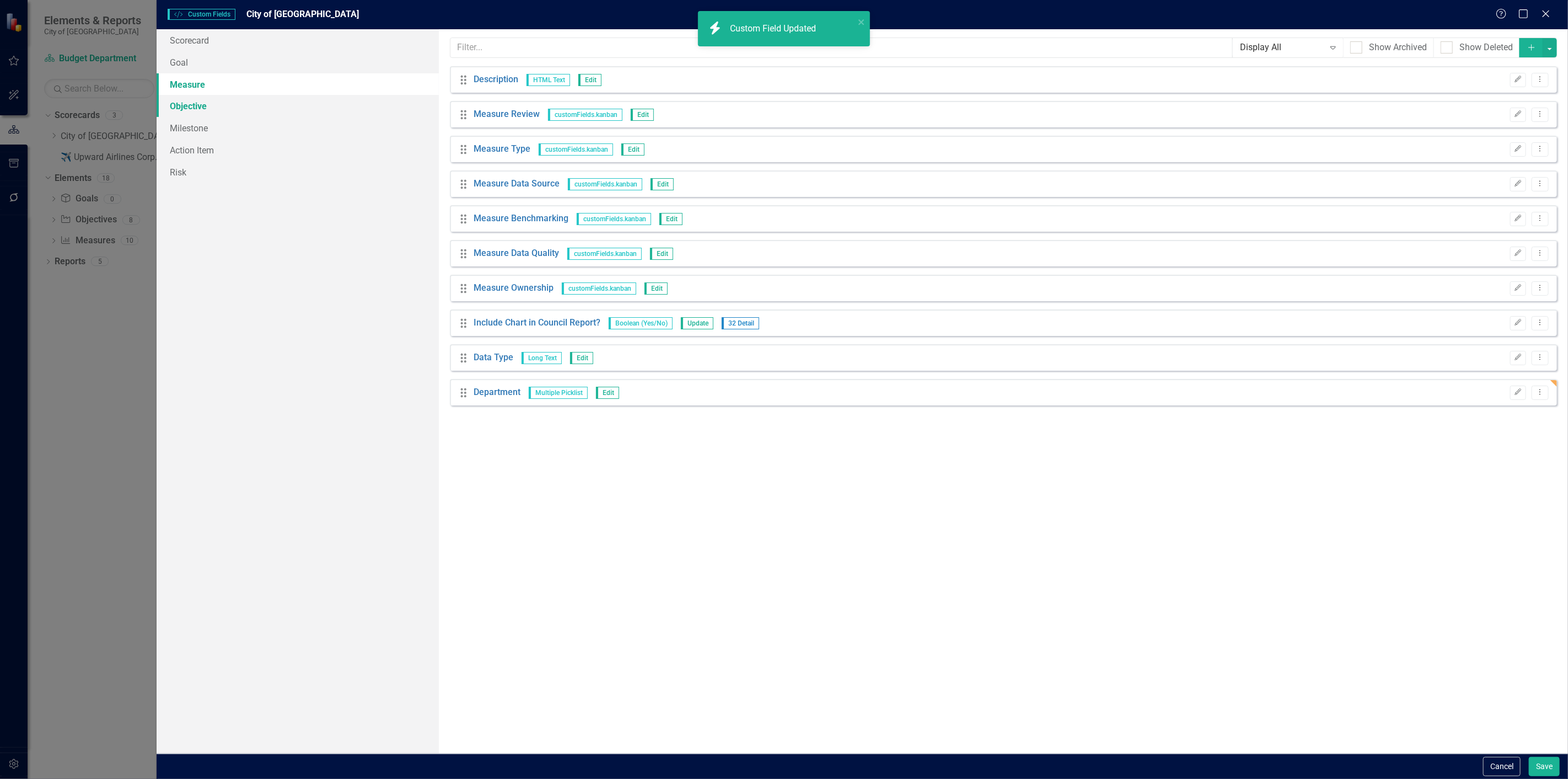
click at [233, 107] on link "Objective" at bounding box center [298, 106] width 282 height 22
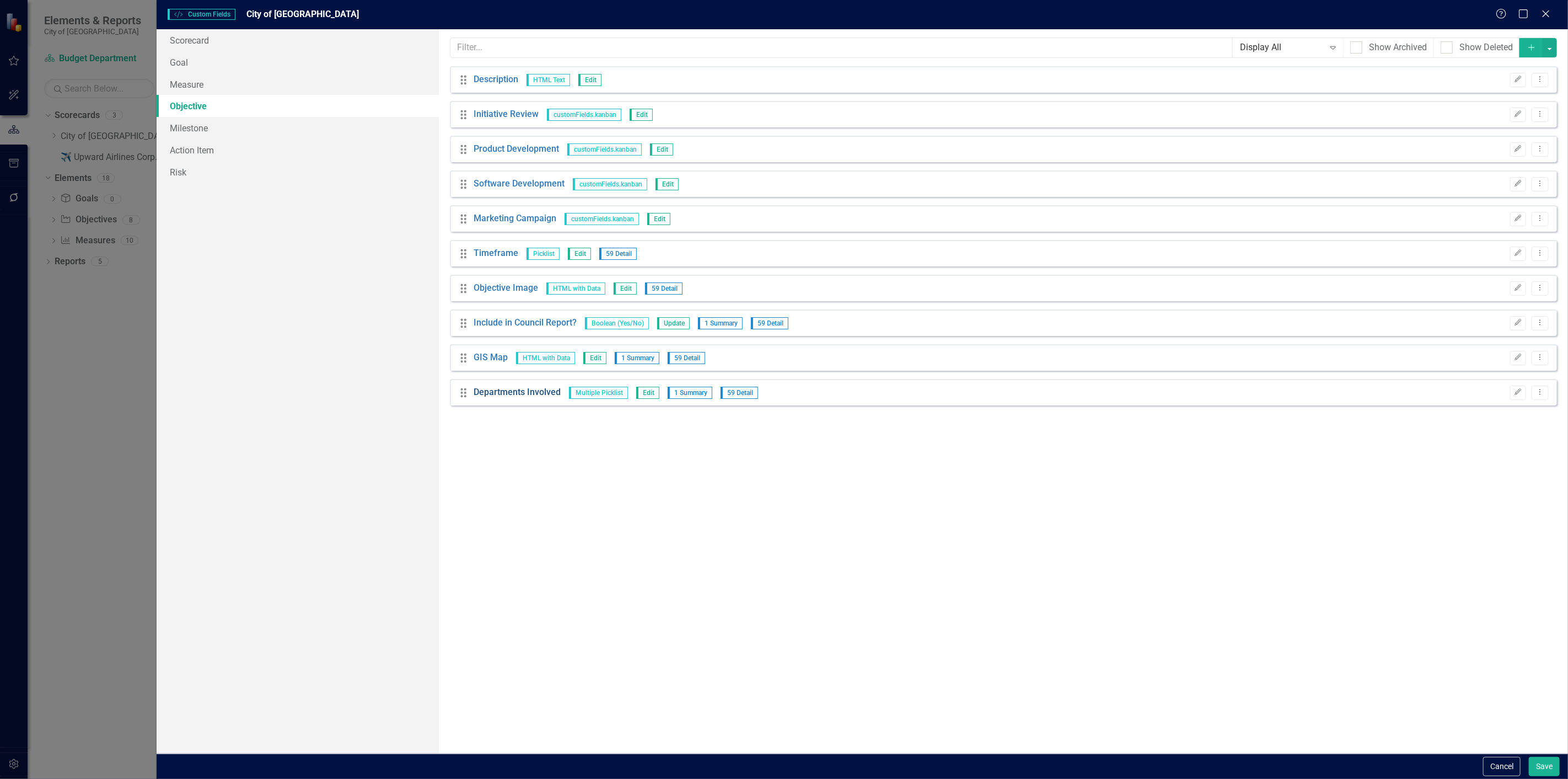
click at [544, 395] on link "Departments Involved" at bounding box center [517, 392] width 87 height 13
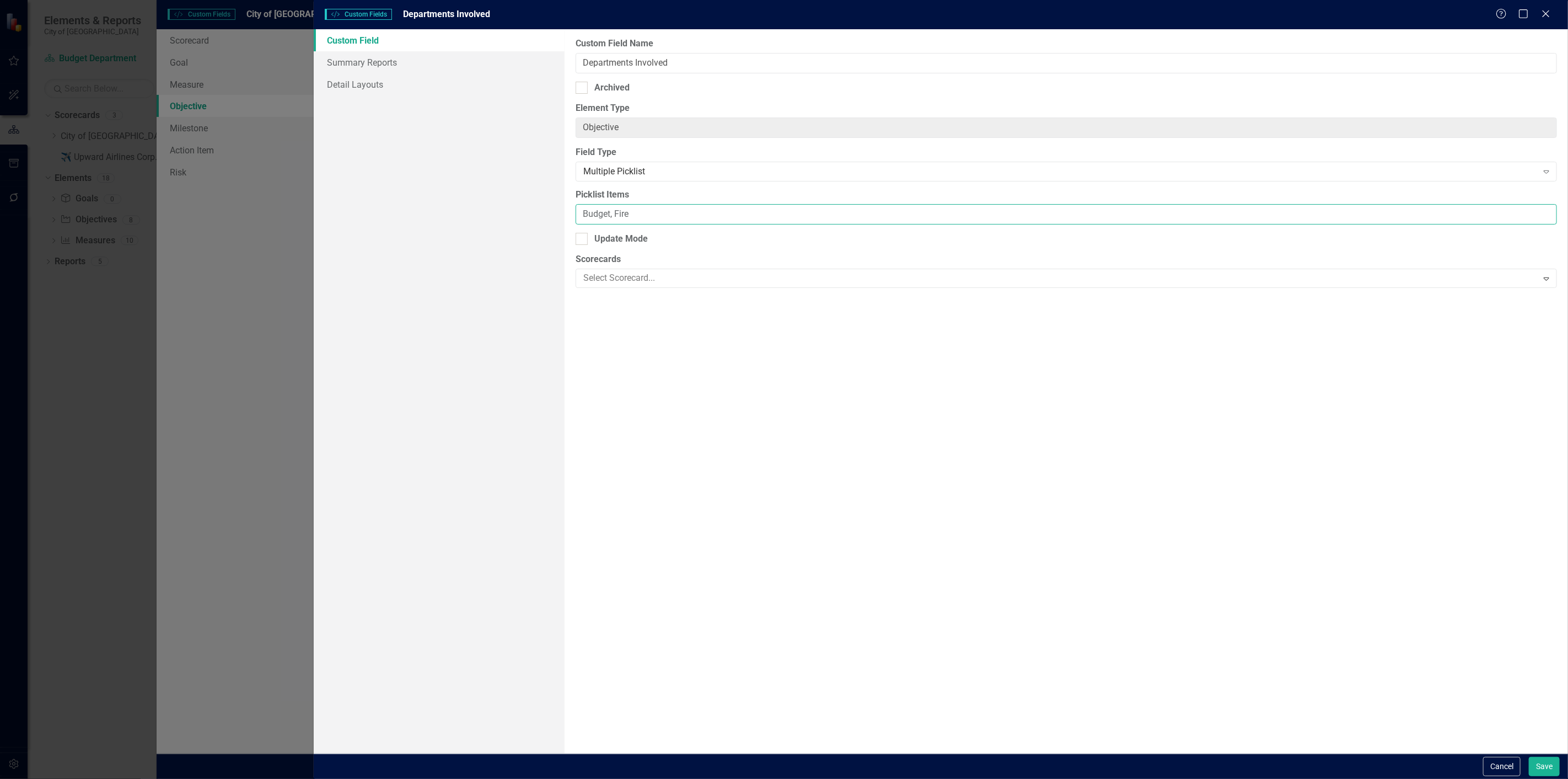
click at [746, 208] on input "Budget, Fire" at bounding box center [1066, 214] width 981 height 21
paste input "Assistant City Administrator, Budget Team, City Administrator, Communications, …"
type input "Assistant City Administrator, Budget Team, City Administrator, Communications, …"
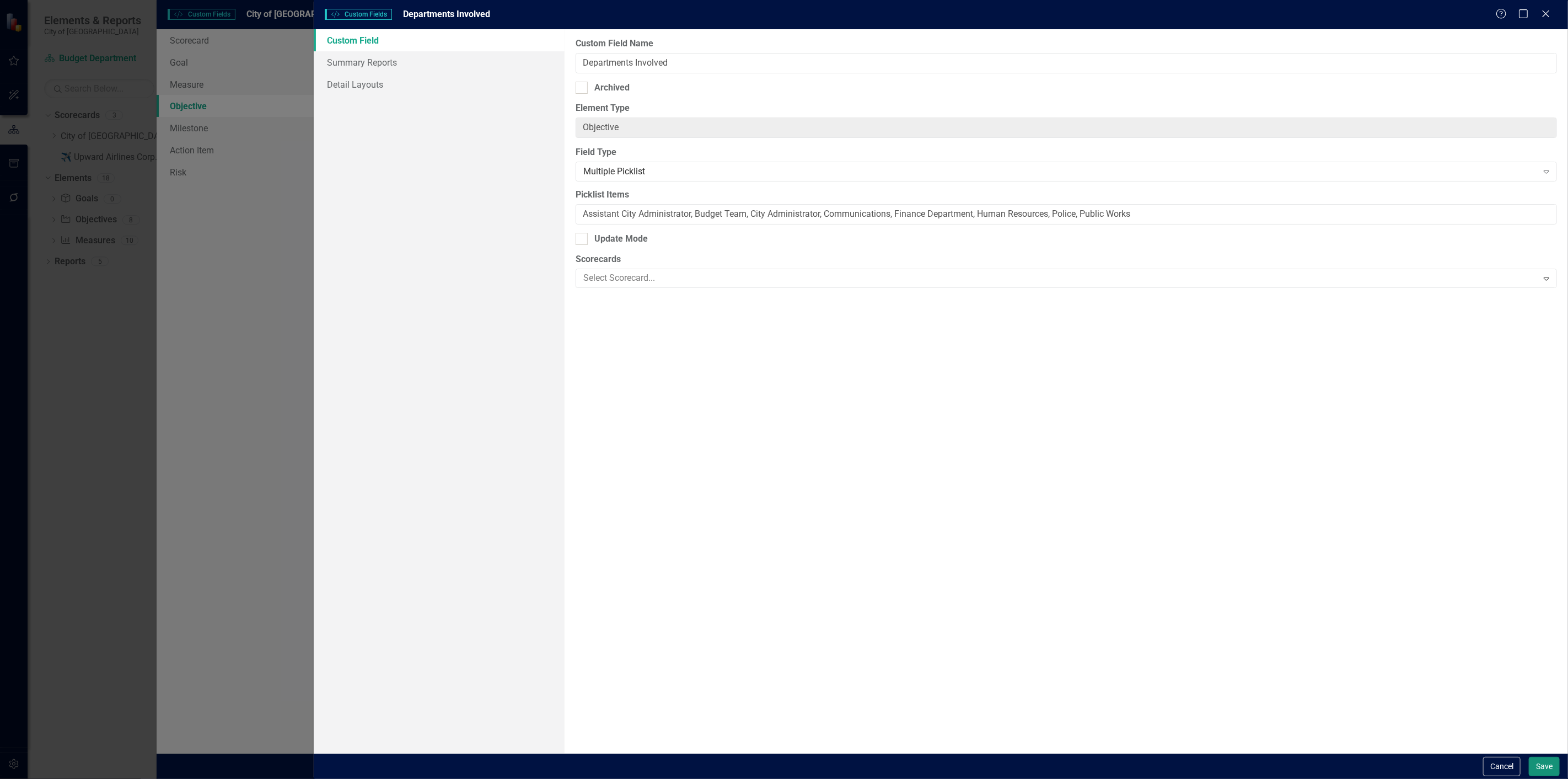
click at [1536, 764] on button "Save" at bounding box center [1544, 767] width 31 height 19
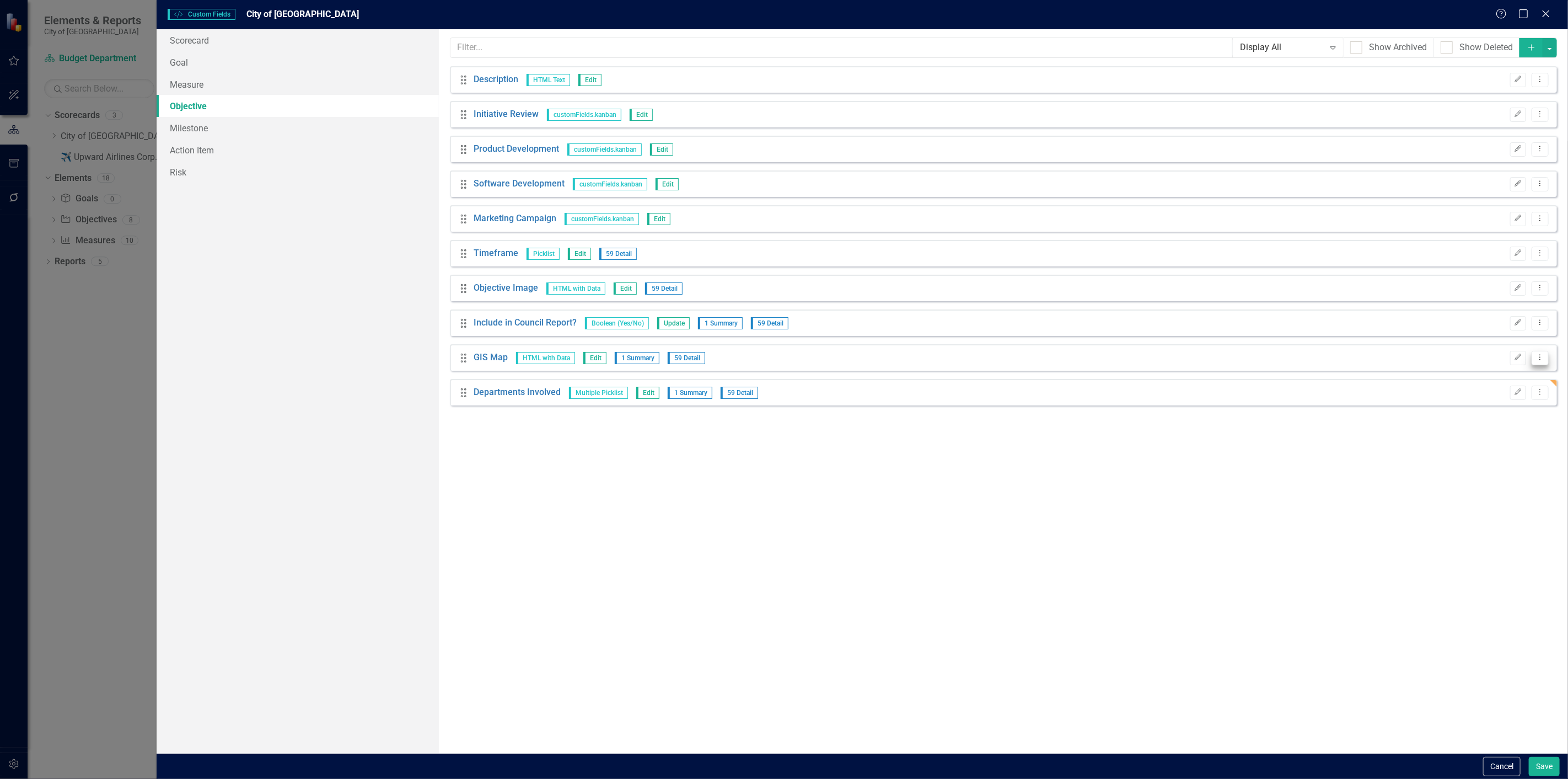
drag, startPoint x: 1544, startPoint y: 336, endPoint x: 1540, endPoint y: 362, distance: 26.3
click at [1540, 362] on div "Drag Description HTML Text Edit Edit Dropdown Menu Drag Initiative Review custo…" at bounding box center [1003, 236] width 1107 height 339
click at [1540, 362] on button "Dropdown Menu" at bounding box center [1540, 358] width 17 height 15
click at [1499, 420] on link "Trash Delete Custom Field" at bounding box center [1490, 417] width 117 height 21
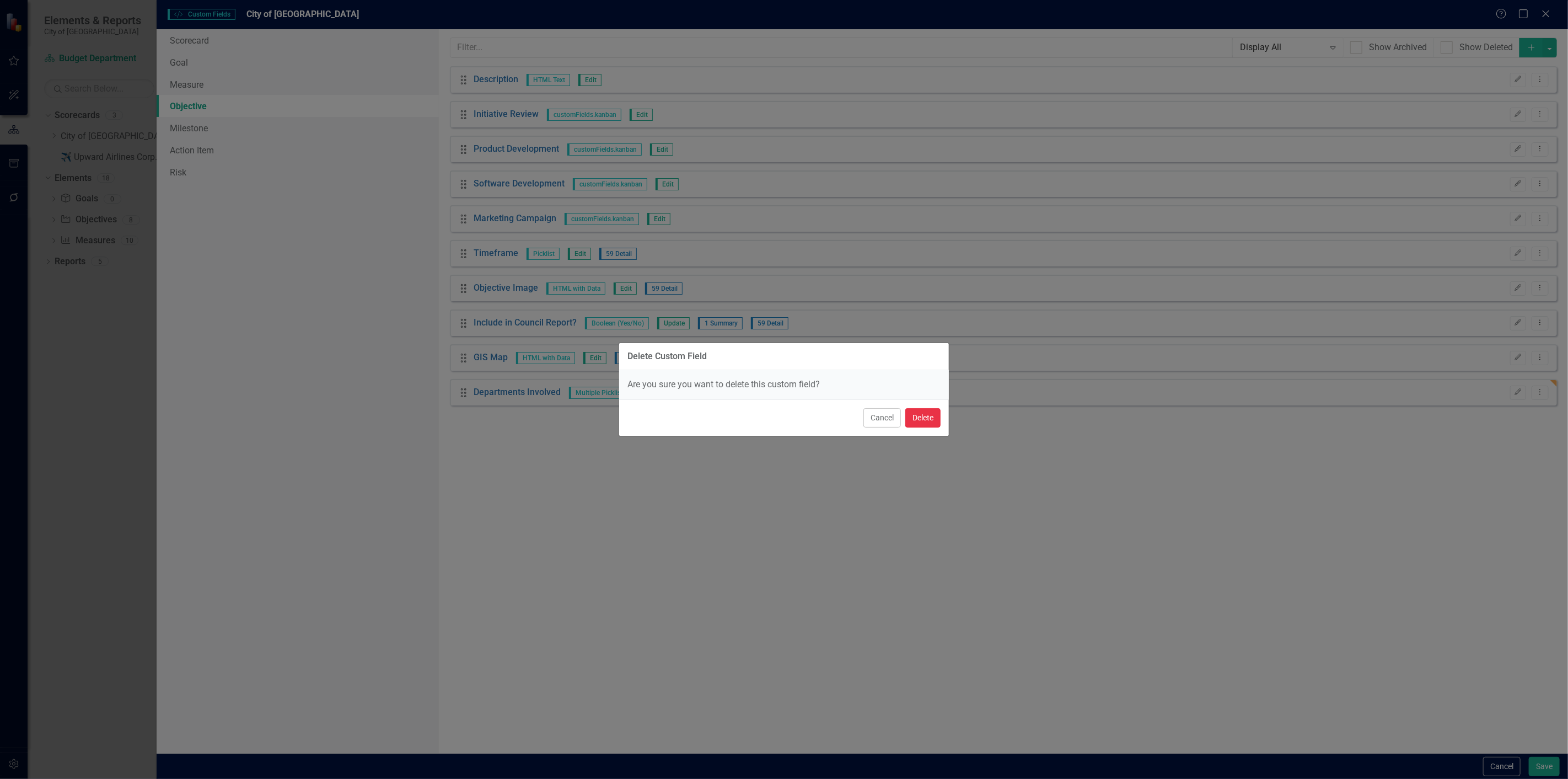
click at [921, 413] on button "Delete" at bounding box center [923, 418] width 35 height 19
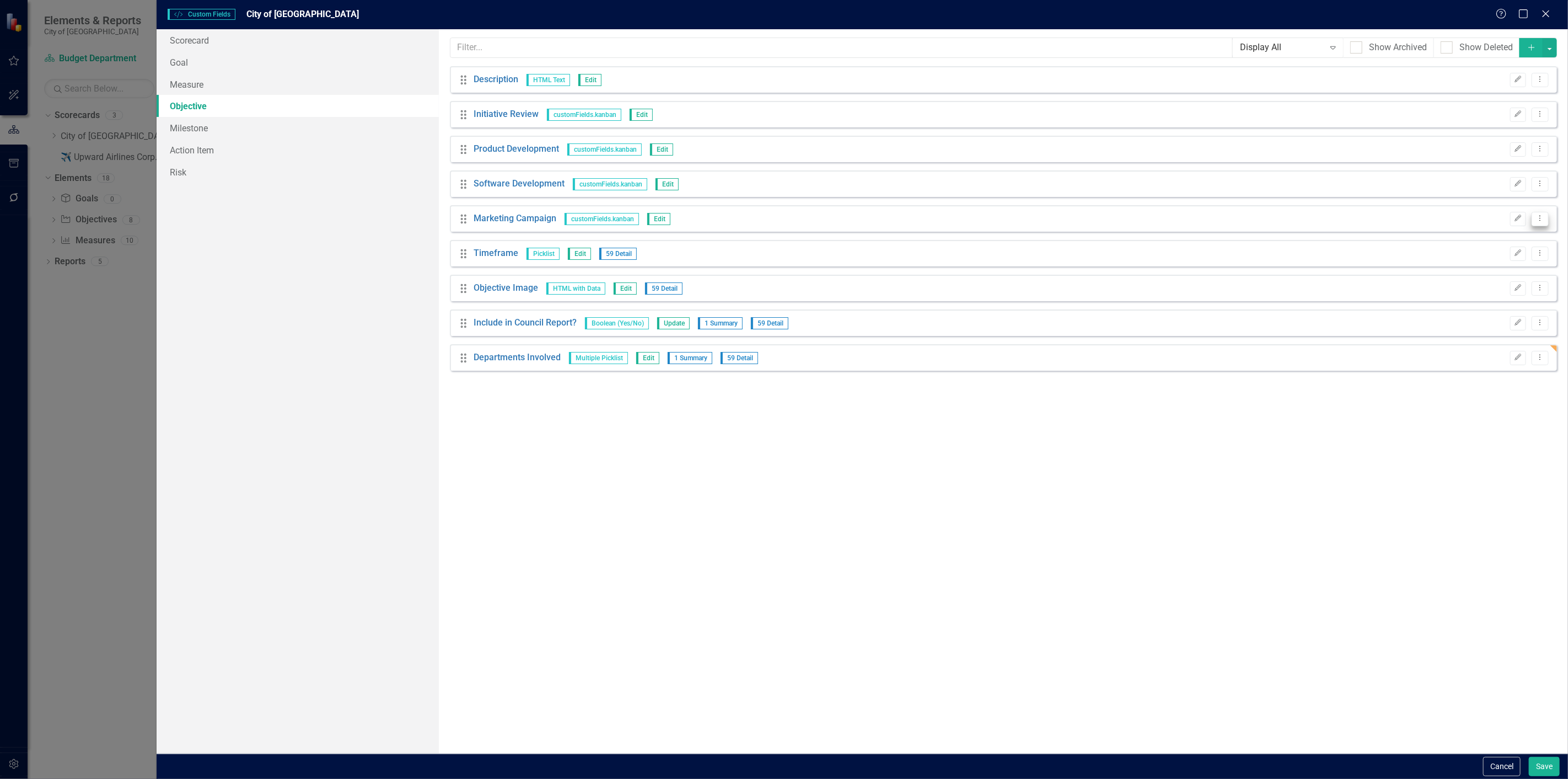
click at [1545, 221] on icon "Dropdown Menu" at bounding box center [1540, 218] width 9 height 7
click at [1471, 276] on link "Trash Delete Custom Field" at bounding box center [1490, 278] width 117 height 21
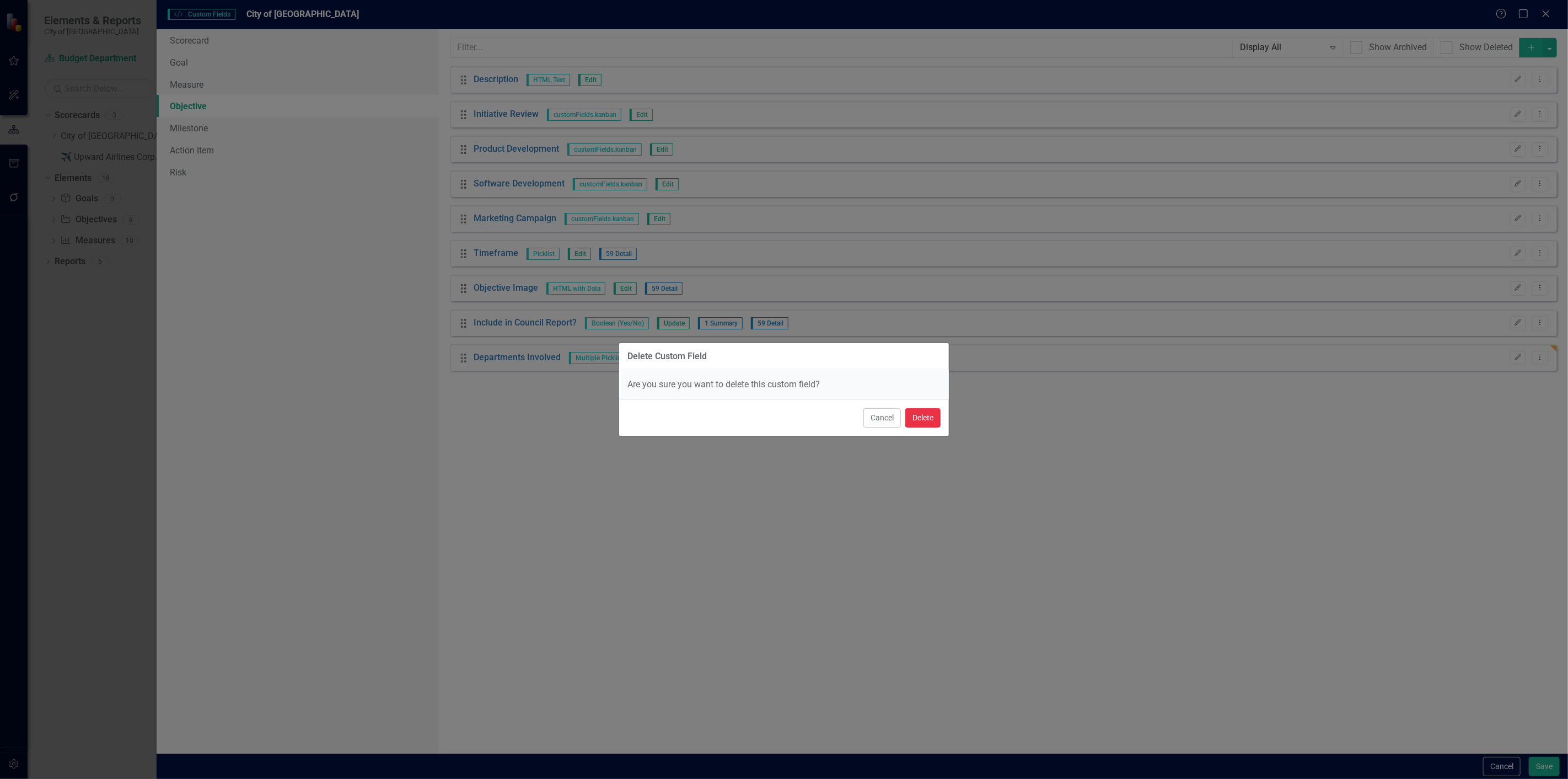
click at [911, 414] on button "Delete" at bounding box center [923, 418] width 35 height 19
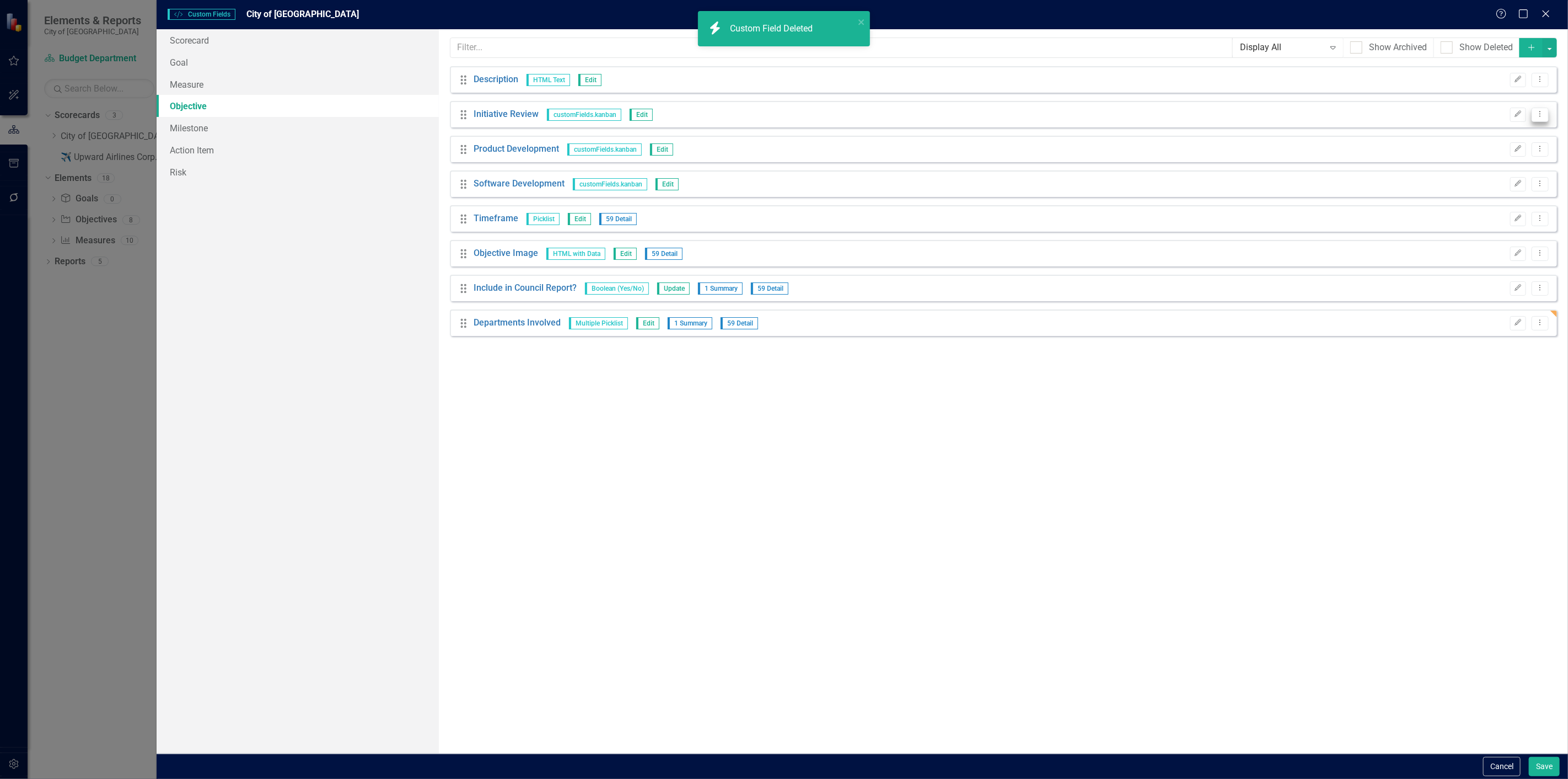
click at [1541, 114] on icon at bounding box center [1541, 114] width 1 height 5
click at [1535, 166] on link "Trash Delete Custom Field" at bounding box center [1490, 174] width 117 height 21
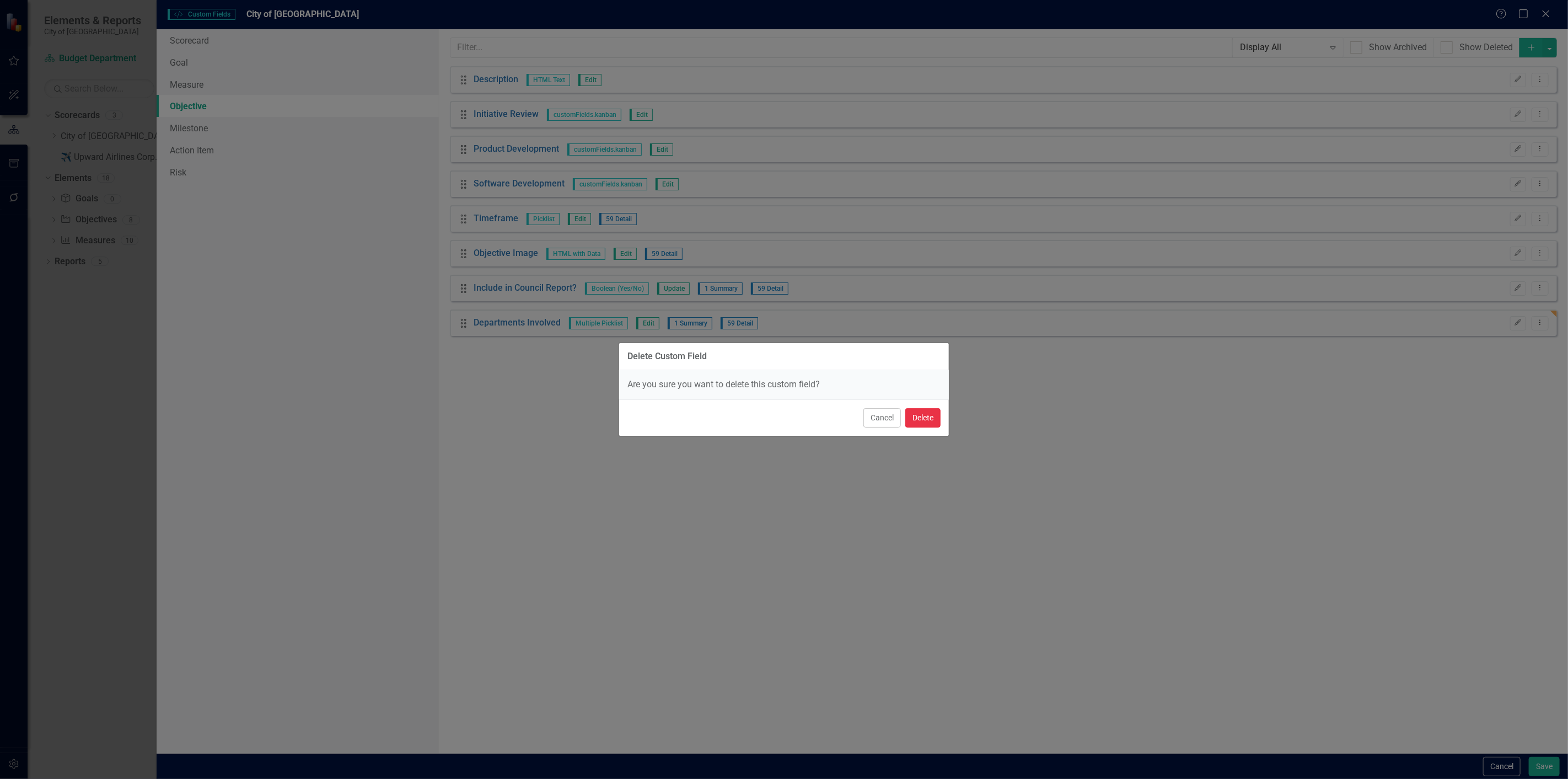
click at [931, 418] on button "Delete" at bounding box center [923, 418] width 35 height 19
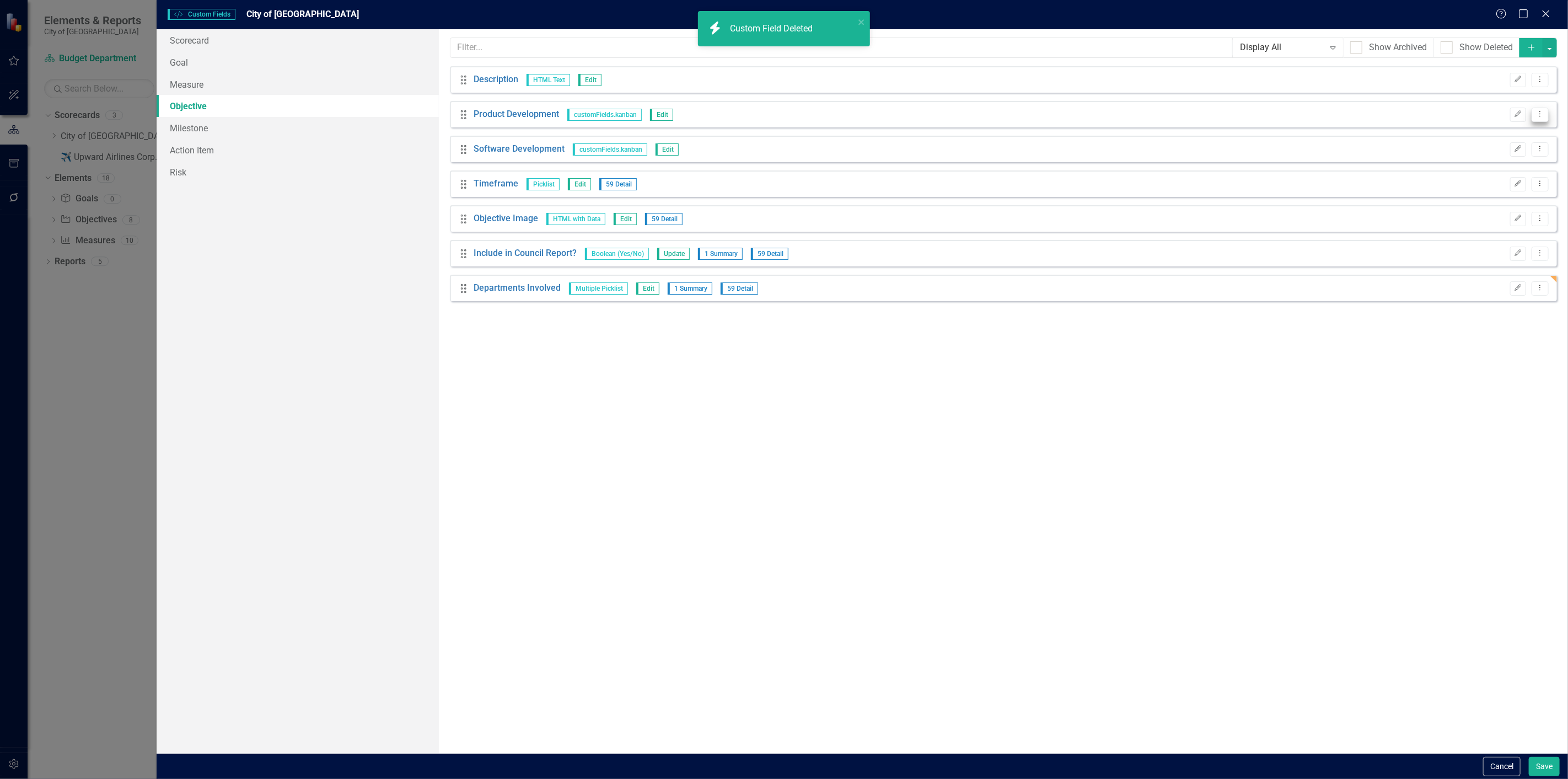
click at [1536, 114] on icon "Dropdown Menu" at bounding box center [1540, 114] width 9 height 7
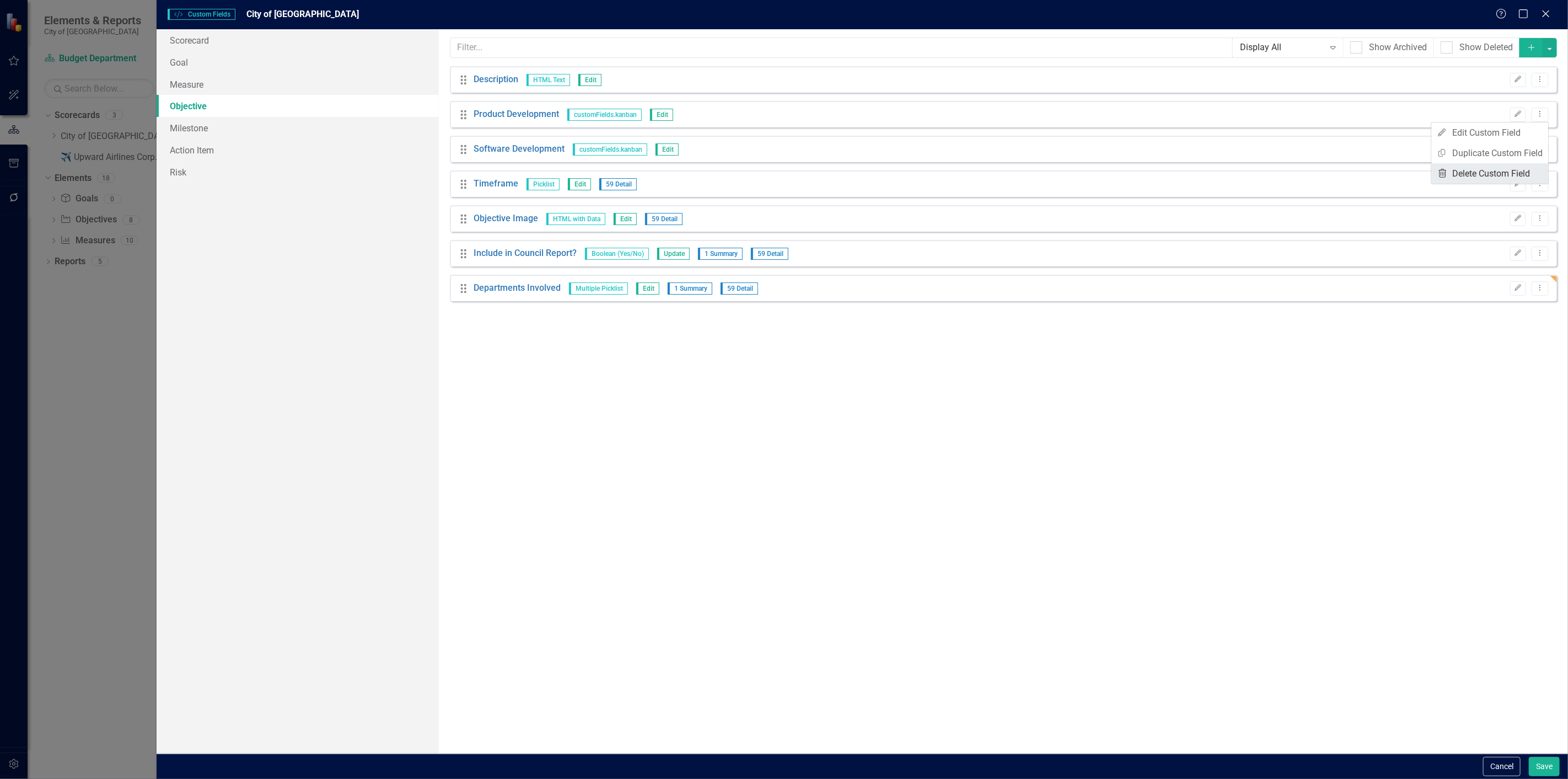
click at [1480, 167] on link "Trash Delete Custom Field" at bounding box center [1490, 174] width 117 height 21
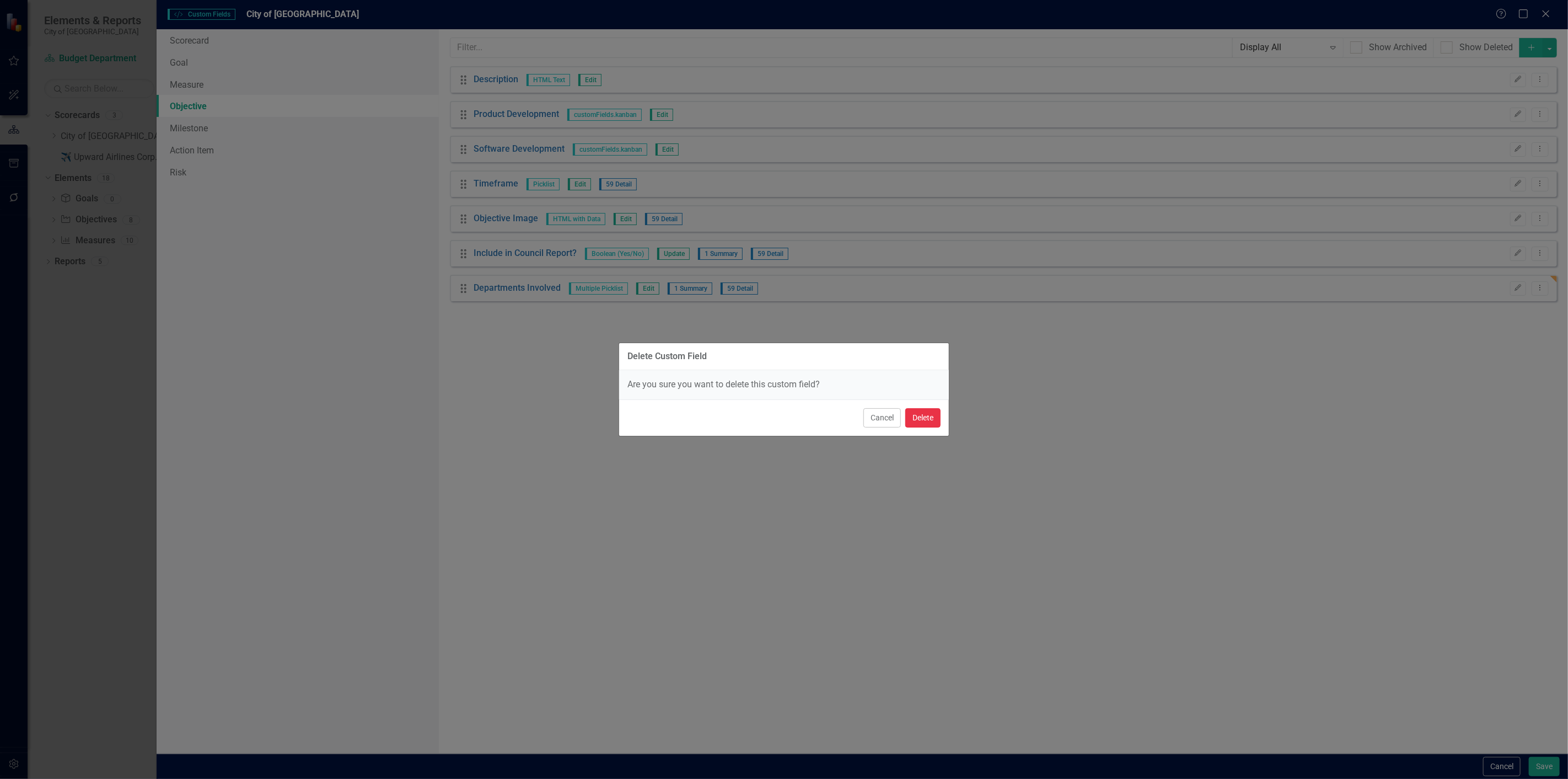
click at [927, 416] on button "Delete" at bounding box center [923, 418] width 35 height 19
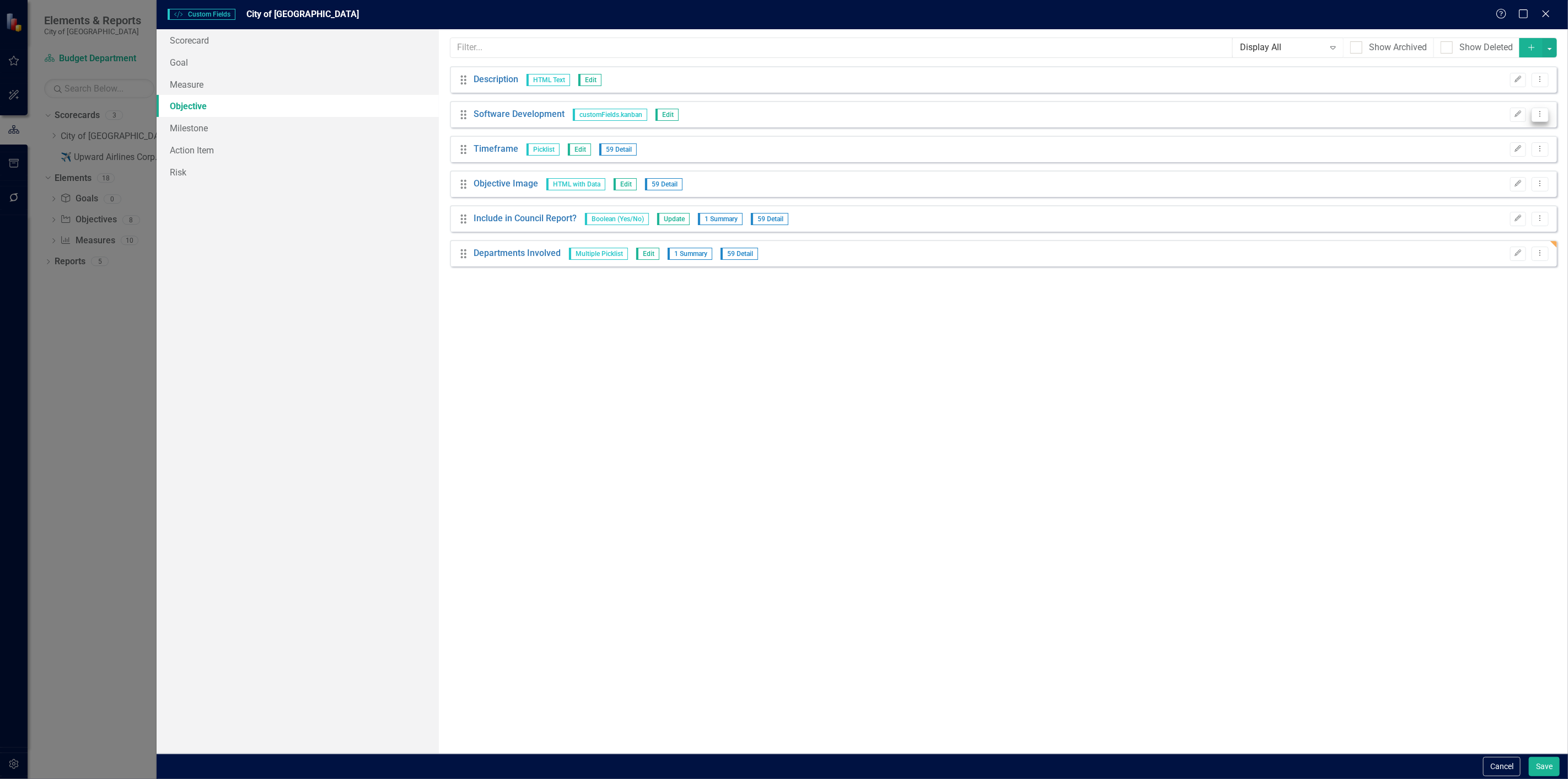
click at [1542, 111] on icon "Dropdown Menu" at bounding box center [1540, 114] width 9 height 7
drag, startPoint x: 1480, startPoint y: 184, endPoint x: 1477, endPoint y: 163, distance: 21.2
click at [1477, 163] on div "Edit Edit Custom Field Copy Duplicate Custom Field Trash Delete Custom Field" at bounding box center [1490, 153] width 118 height 62
click at [1462, 169] on link "Trash Delete Custom Field" at bounding box center [1490, 174] width 117 height 21
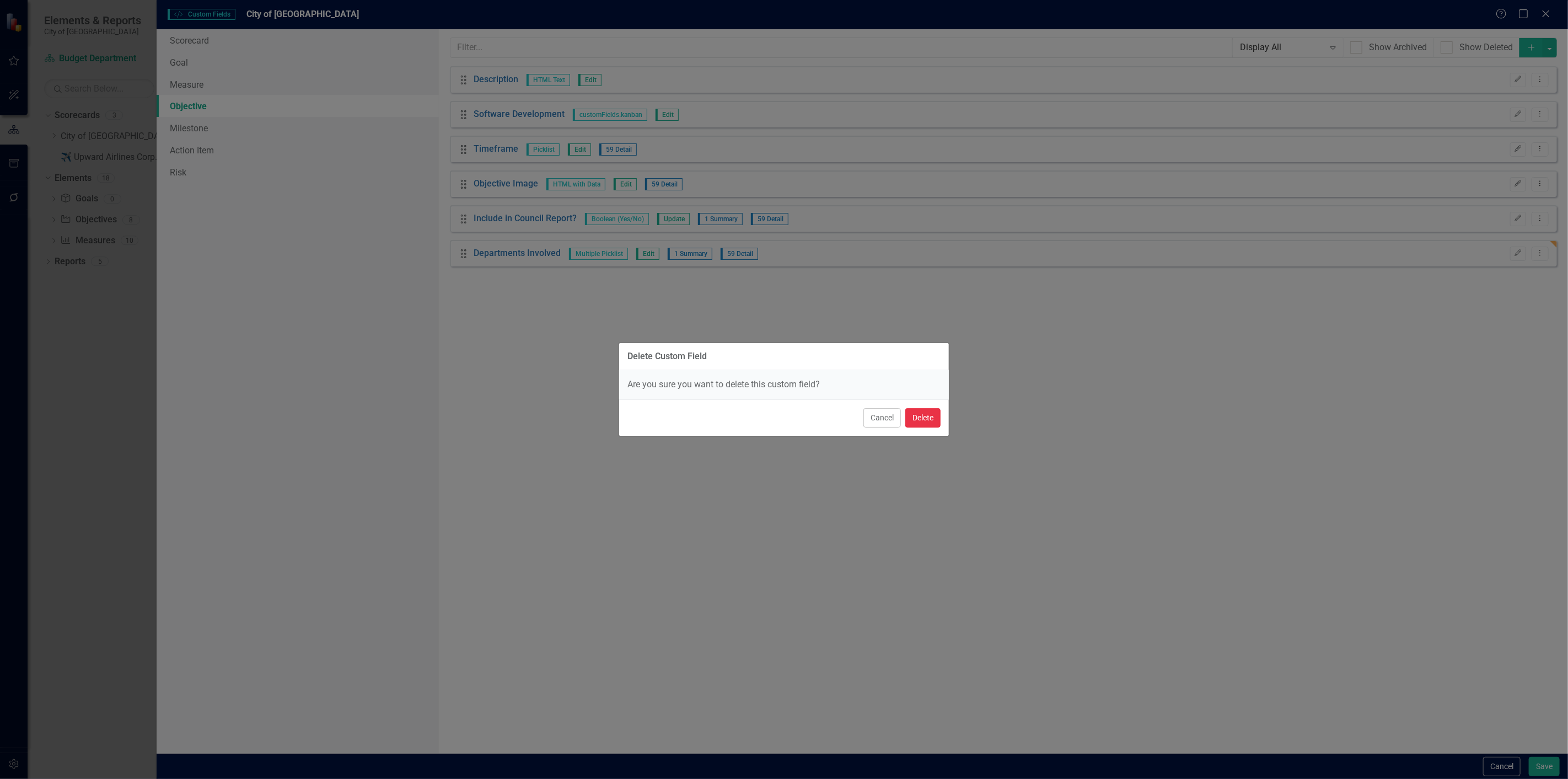
click at [910, 416] on button "Delete" at bounding box center [923, 418] width 35 height 19
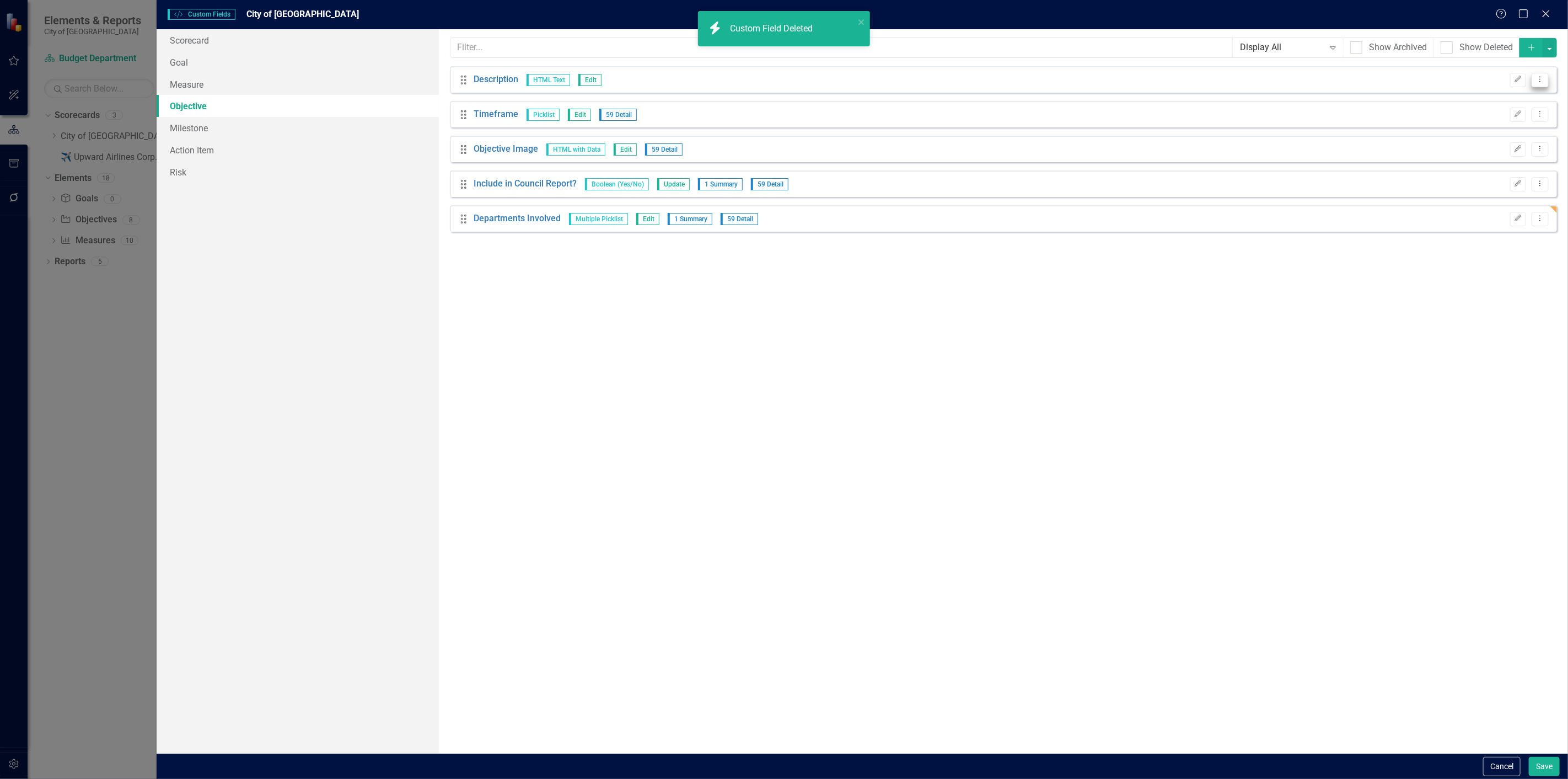
click at [1531, 73] on button "Dropdown Menu" at bounding box center [1540, 80] width 17 height 15
click at [1471, 135] on link "Trash Delete Custom Field" at bounding box center [1490, 139] width 117 height 21
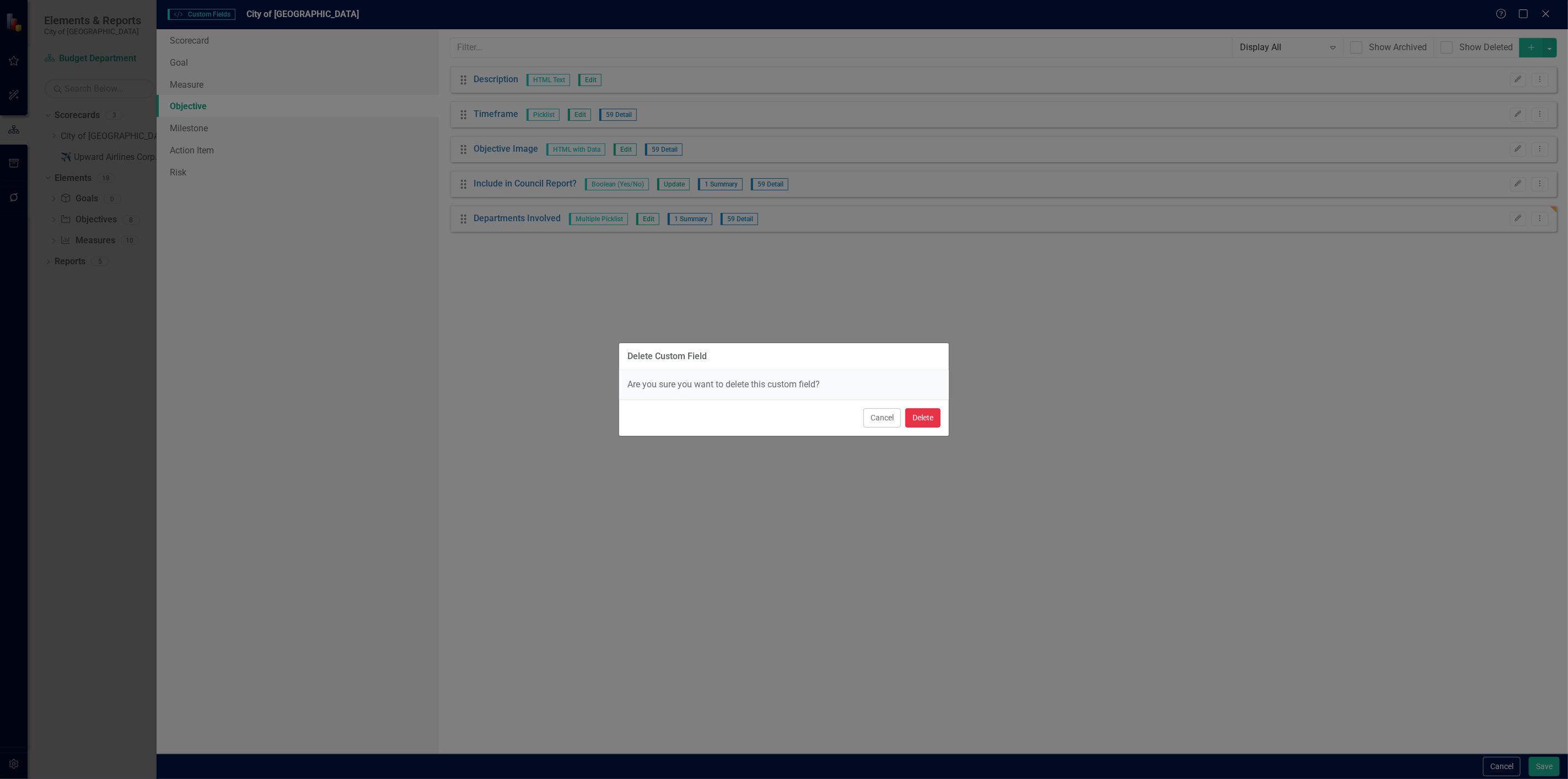
click at [923, 423] on button "Delete" at bounding box center [923, 418] width 35 height 19
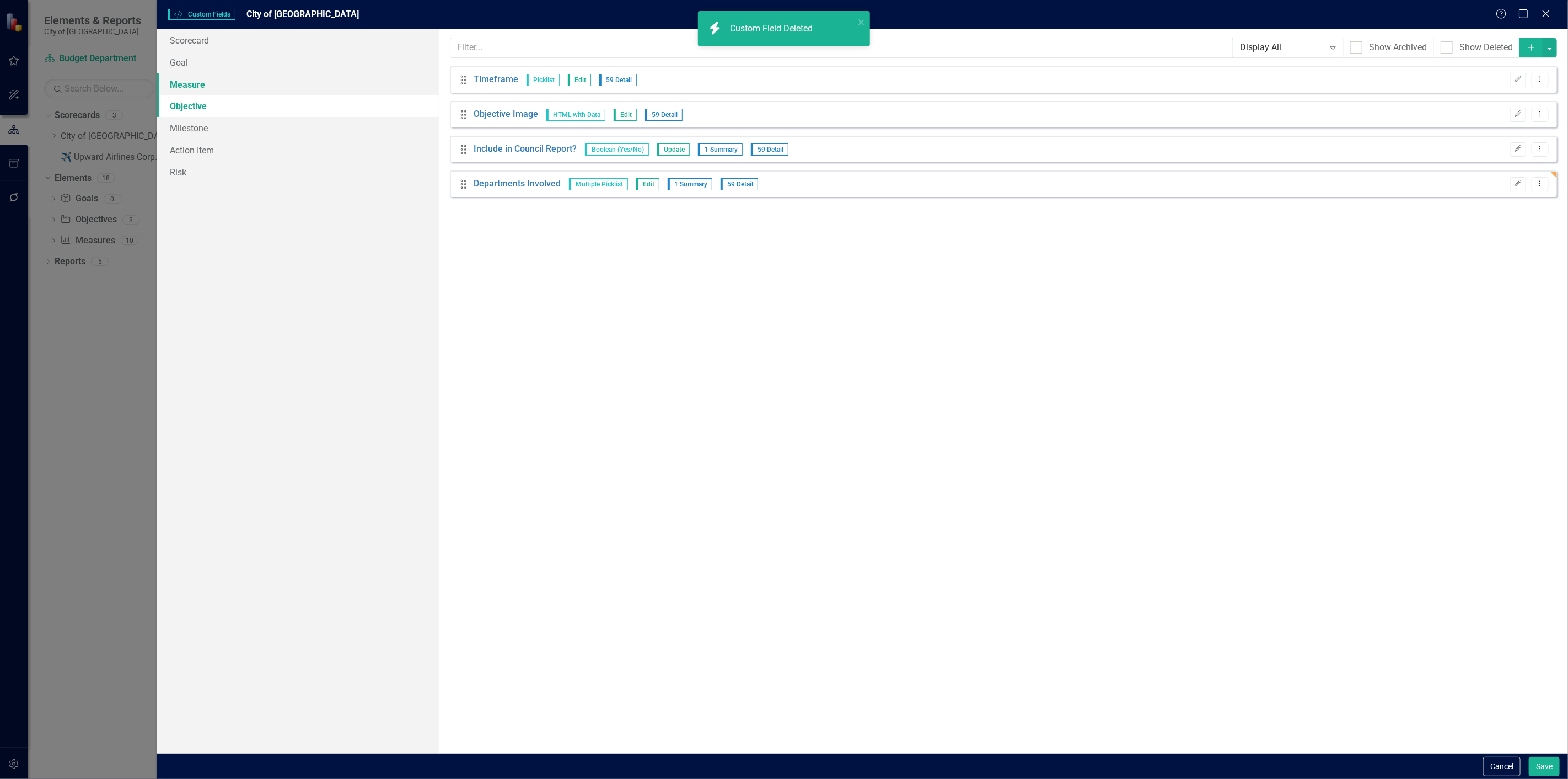
click at [257, 77] on link "Measure" at bounding box center [298, 84] width 282 height 22
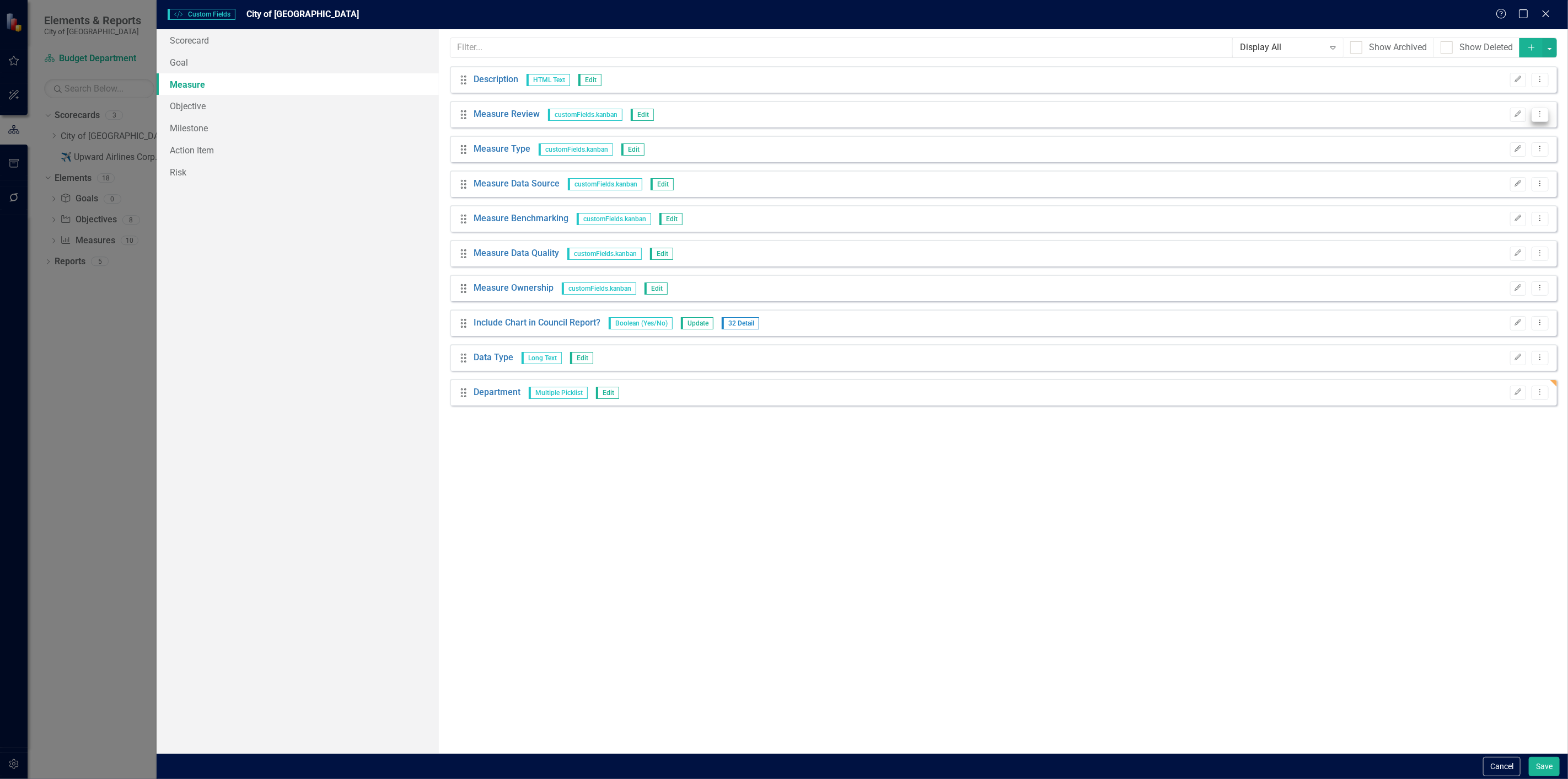
click at [1541, 118] on icon "Dropdown Menu" at bounding box center [1540, 114] width 9 height 7
click at [1462, 177] on link "Trash Delete Custom Field" at bounding box center [1490, 174] width 117 height 21
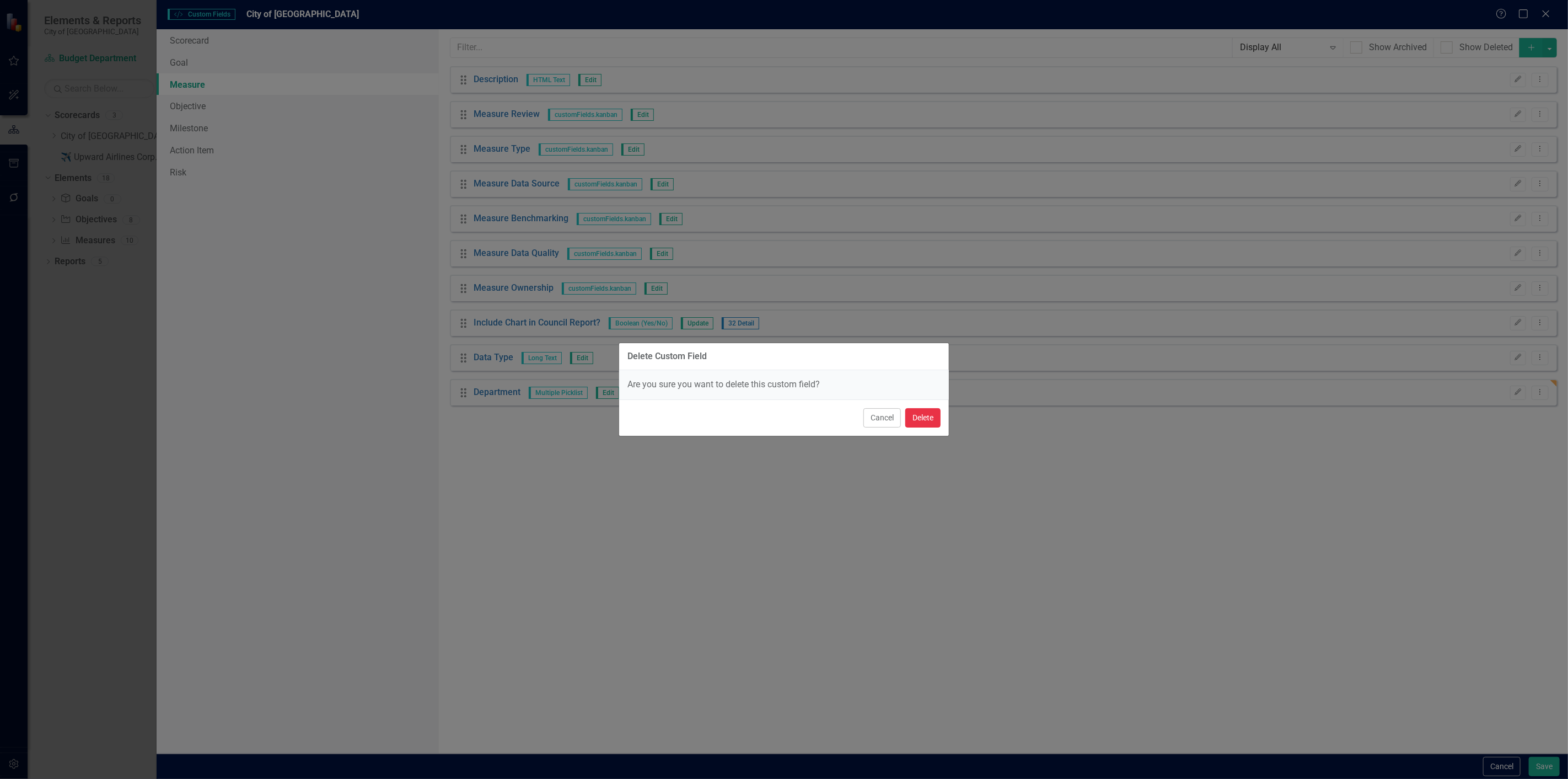
click at [912, 415] on button "Delete" at bounding box center [923, 418] width 35 height 19
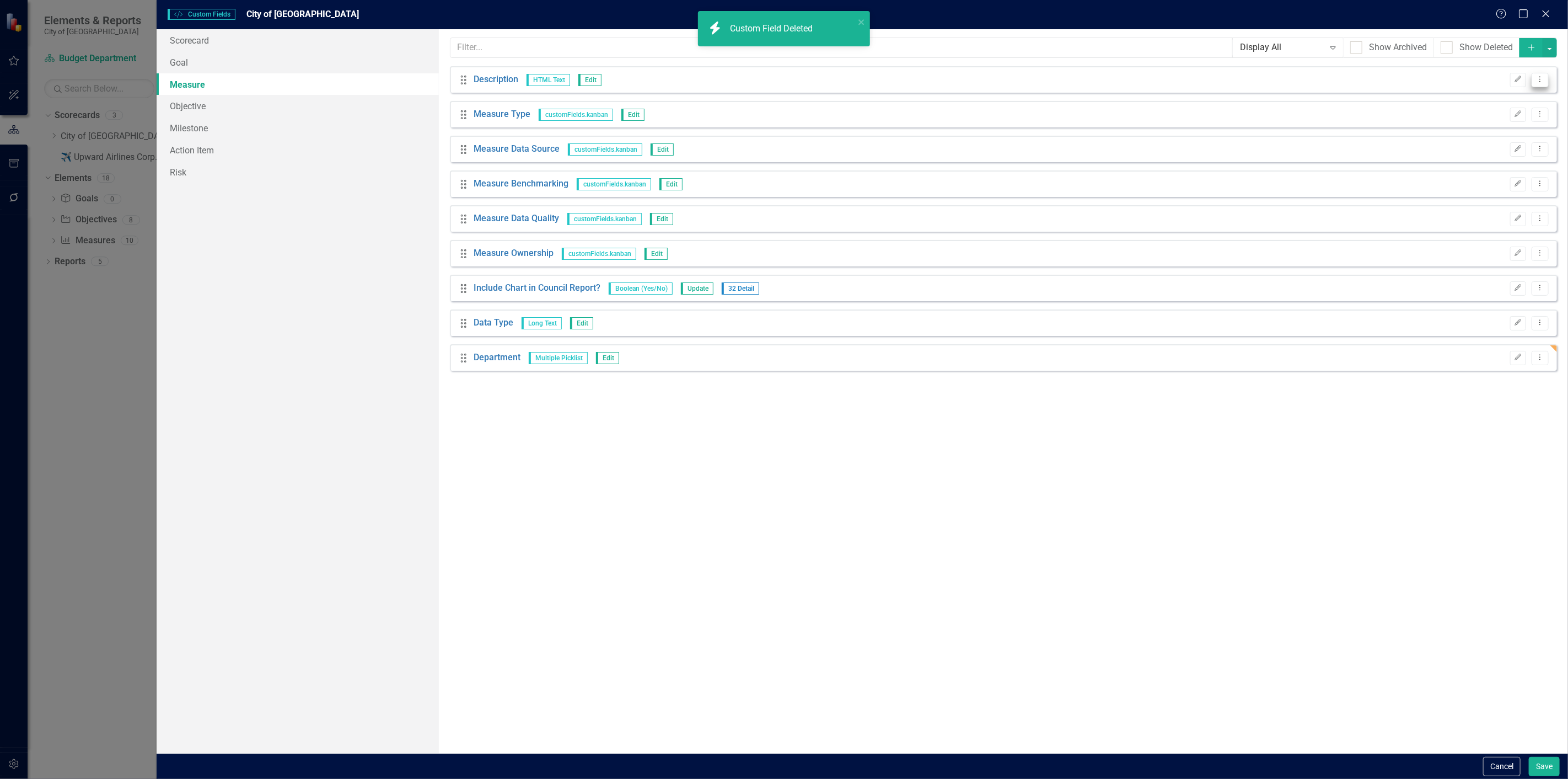
click at [1535, 76] on button "Dropdown Menu" at bounding box center [1540, 80] width 17 height 15
click at [1466, 135] on link "Trash Delete Custom Field" at bounding box center [1490, 139] width 117 height 21
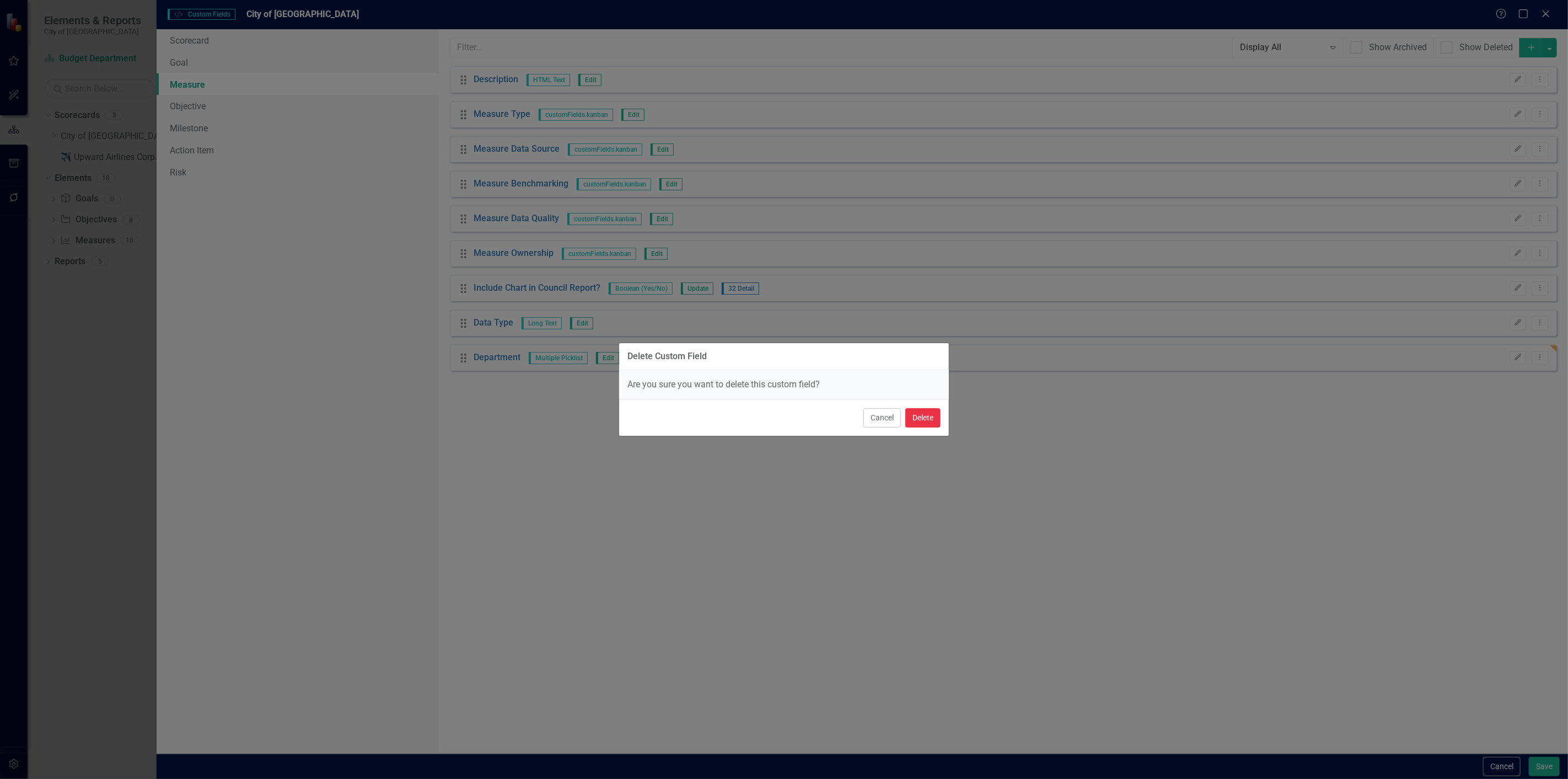
click at [918, 414] on button "Delete" at bounding box center [923, 418] width 35 height 19
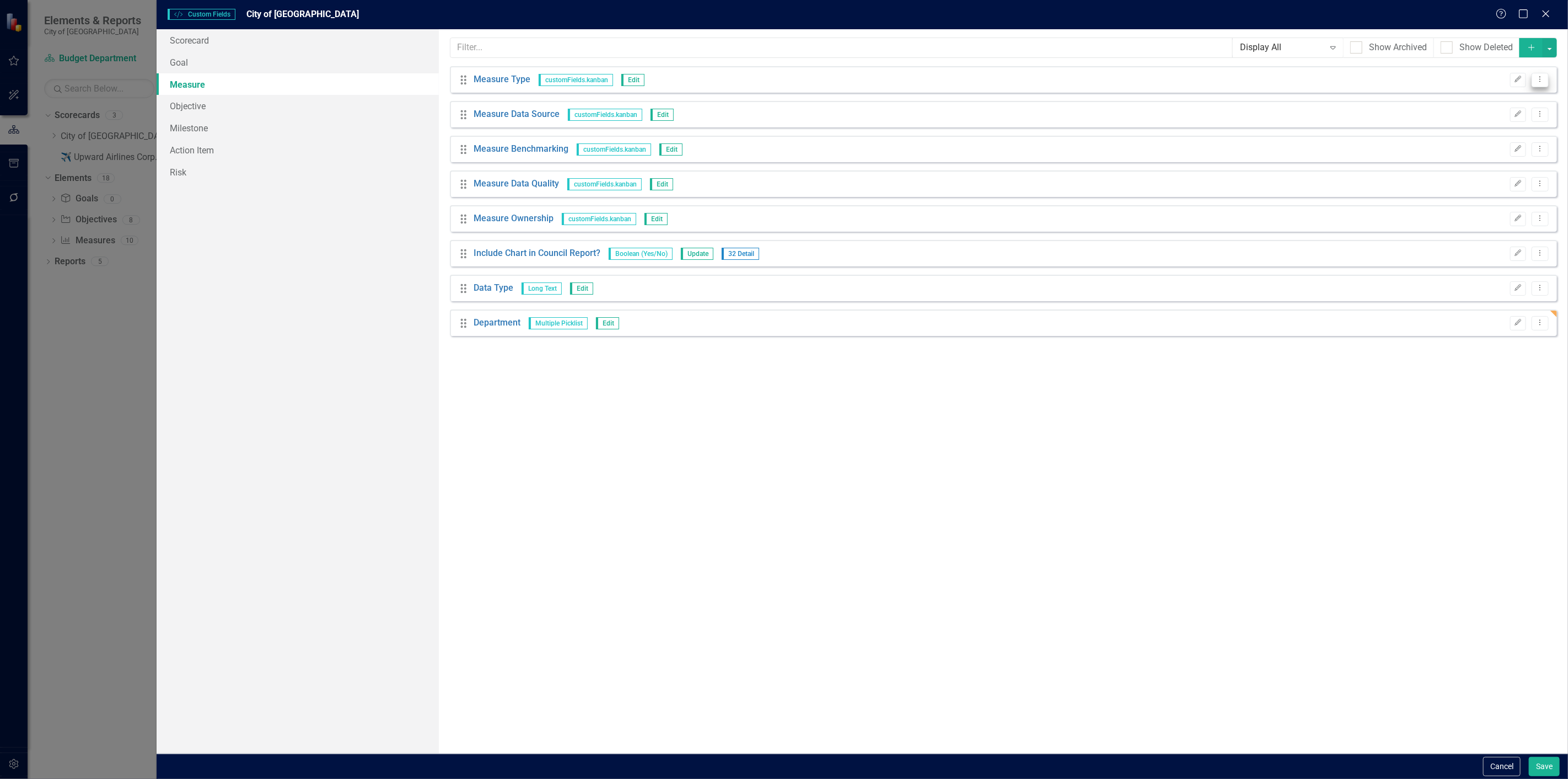
click at [1545, 83] on icon "Dropdown Menu" at bounding box center [1540, 79] width 9 height 7
click at [1497, 135] on link "Trash Delete Custom Field" at bounding box center [1490, 139] width 117 height 21
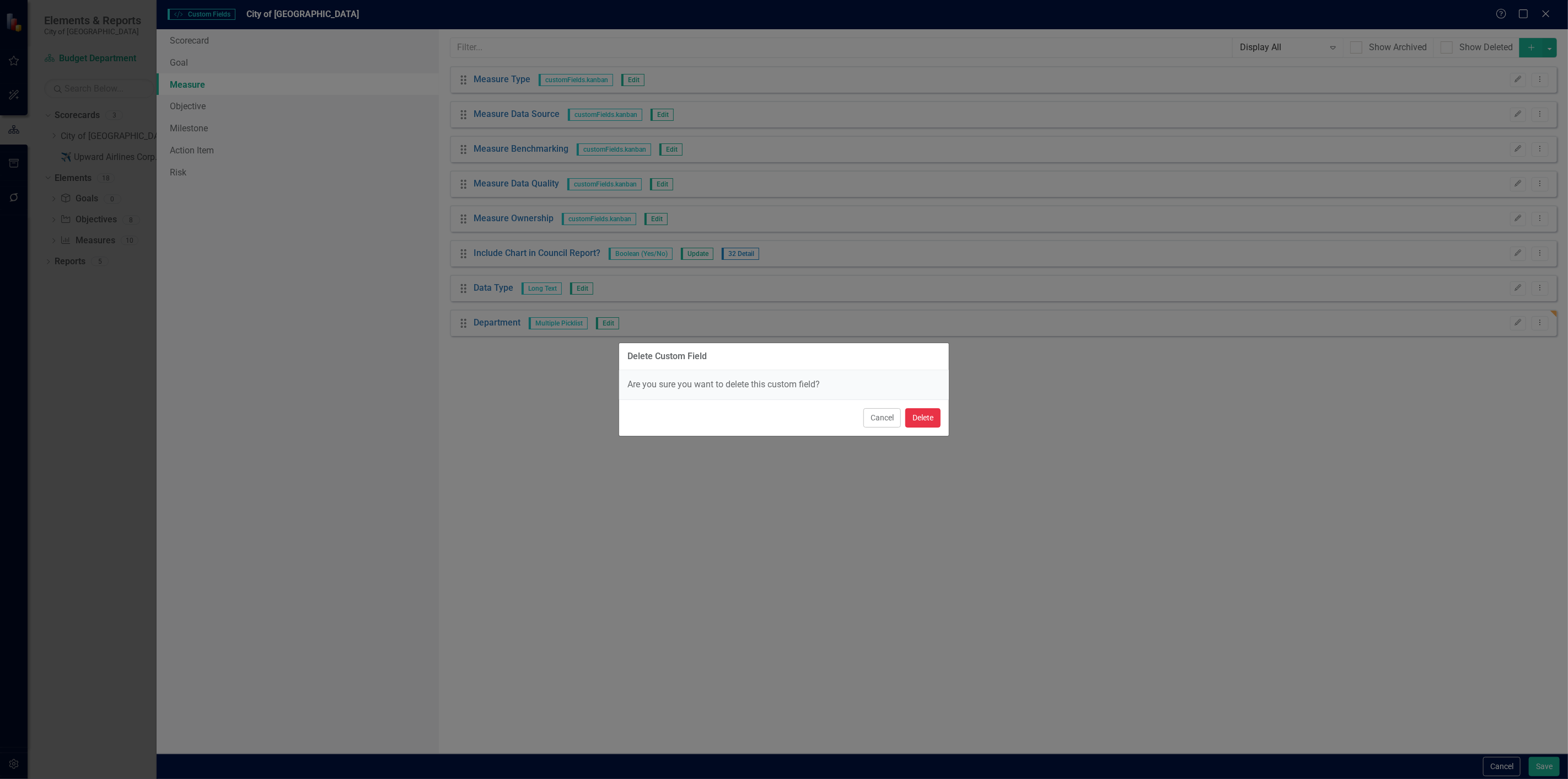
click at [933, 409] on button "Delete" at bounding box center [923, 418] width 35 height 19
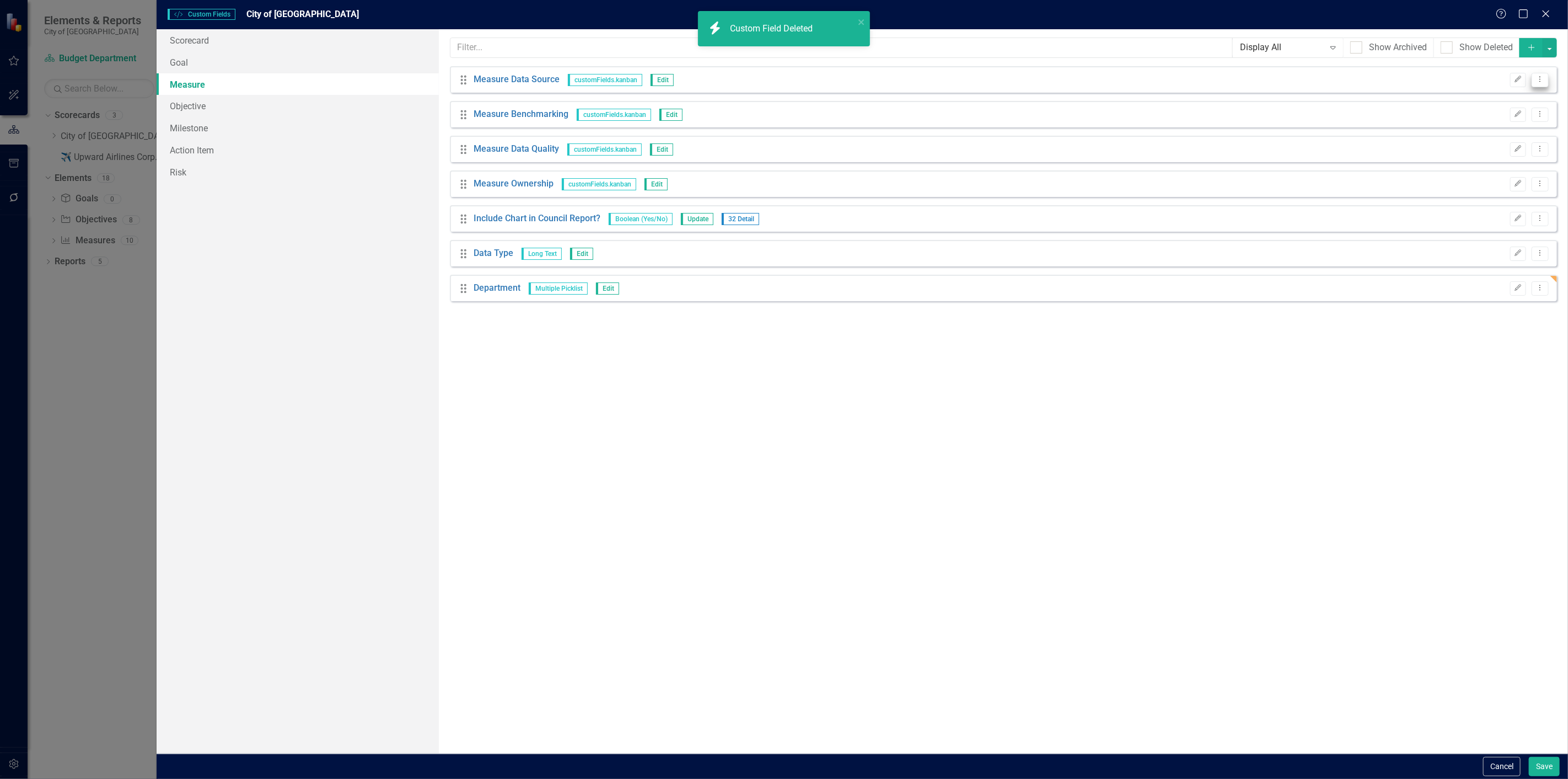
click at [1544, 84] on button "Dropdown Menu" at bounding box center [1540, 80] width 17 height 15
click at [1474, 145] on link "Trash Delete Custom Field" at bounding box center [1490, 139] width 117 height 21
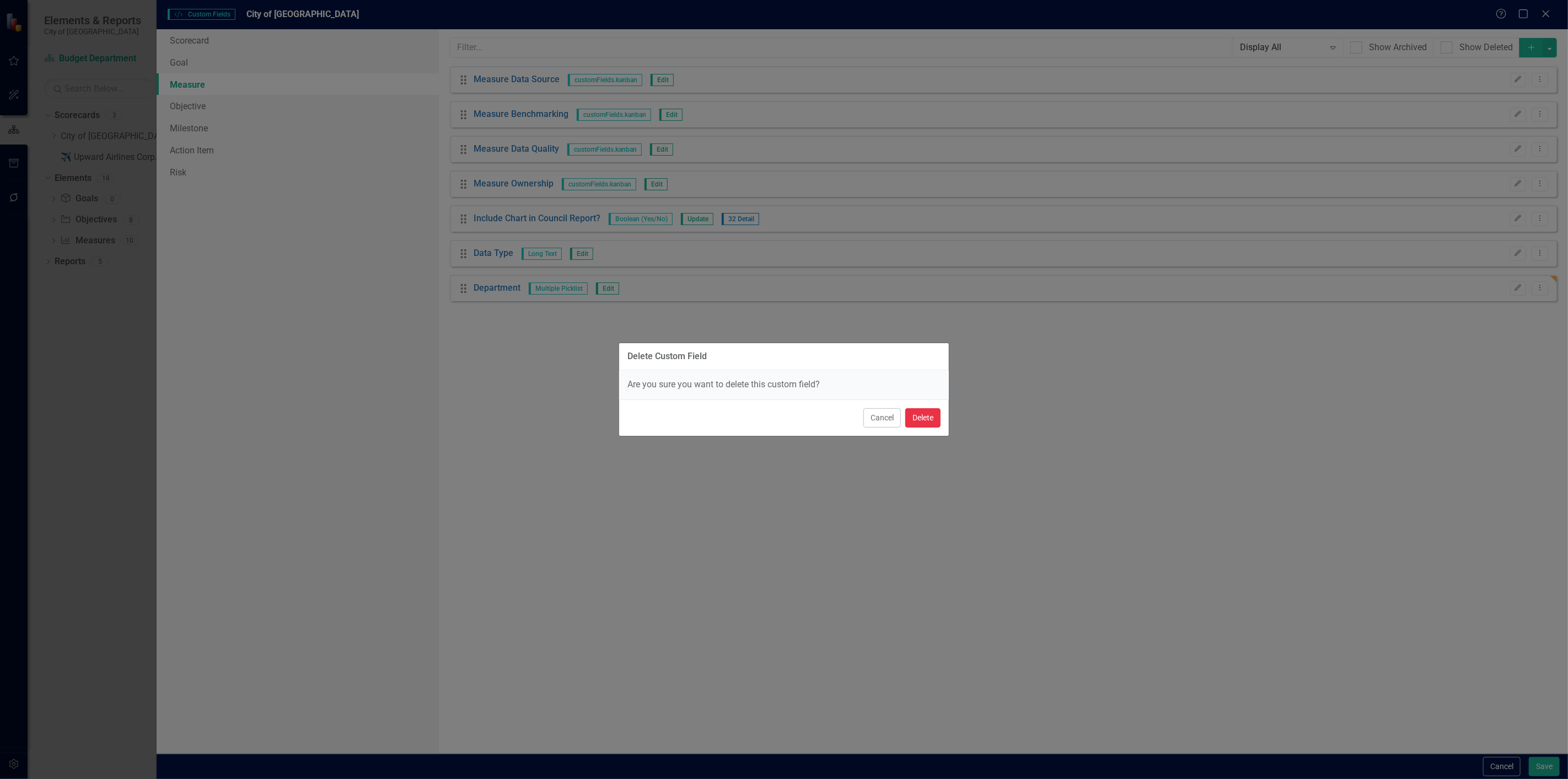
click at [929, 418] on button "Delete" at bounding box center [923, 418] width 35 height 19
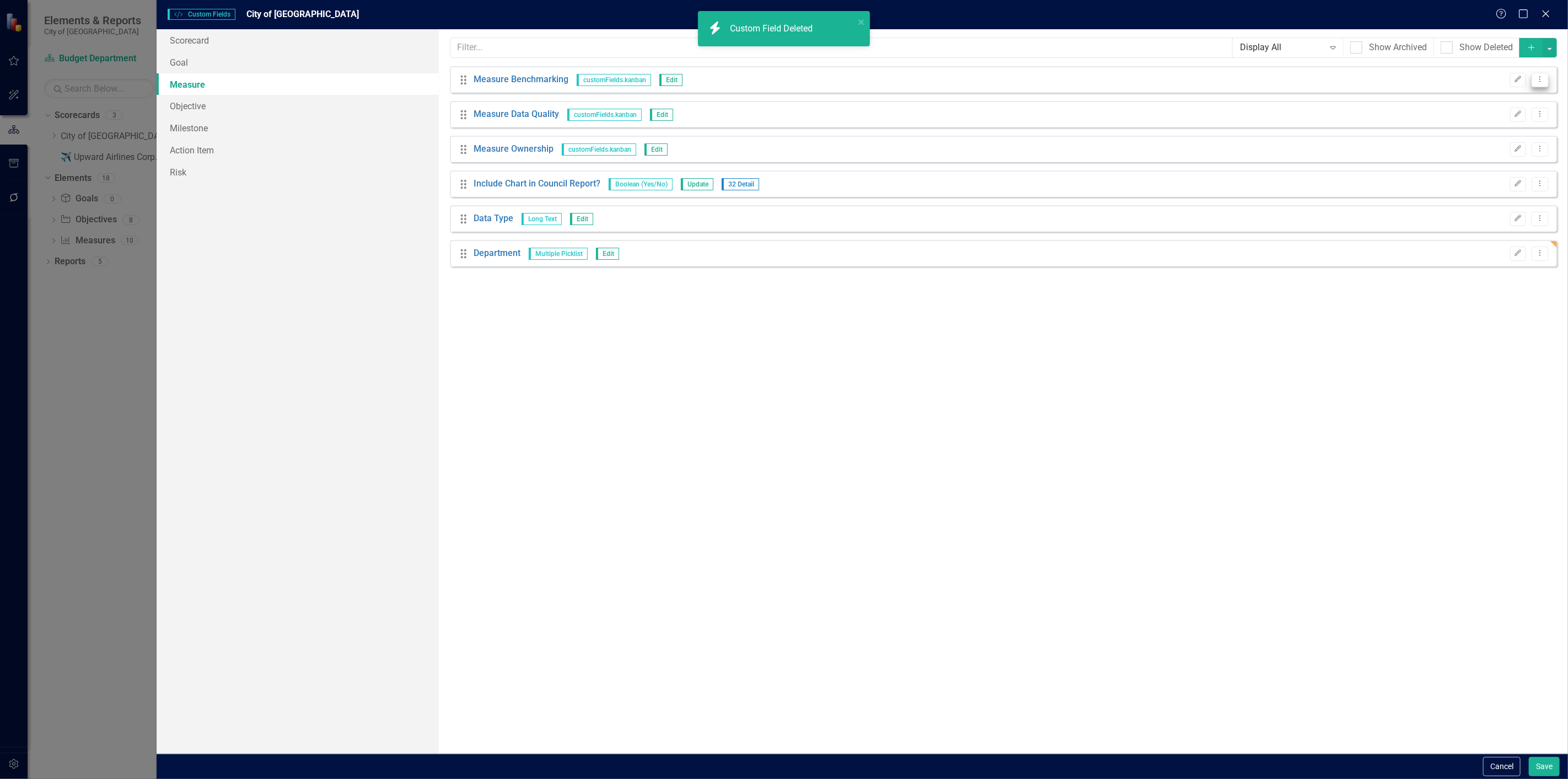
click at [1535, 79] on button "Dropdown Menu" at bounding box center [1540, 80] width 17 height 15
click at [1453, 135] on link "Trash Delete Custom Field" at bounding box center [1490, 139] width 117 height 21
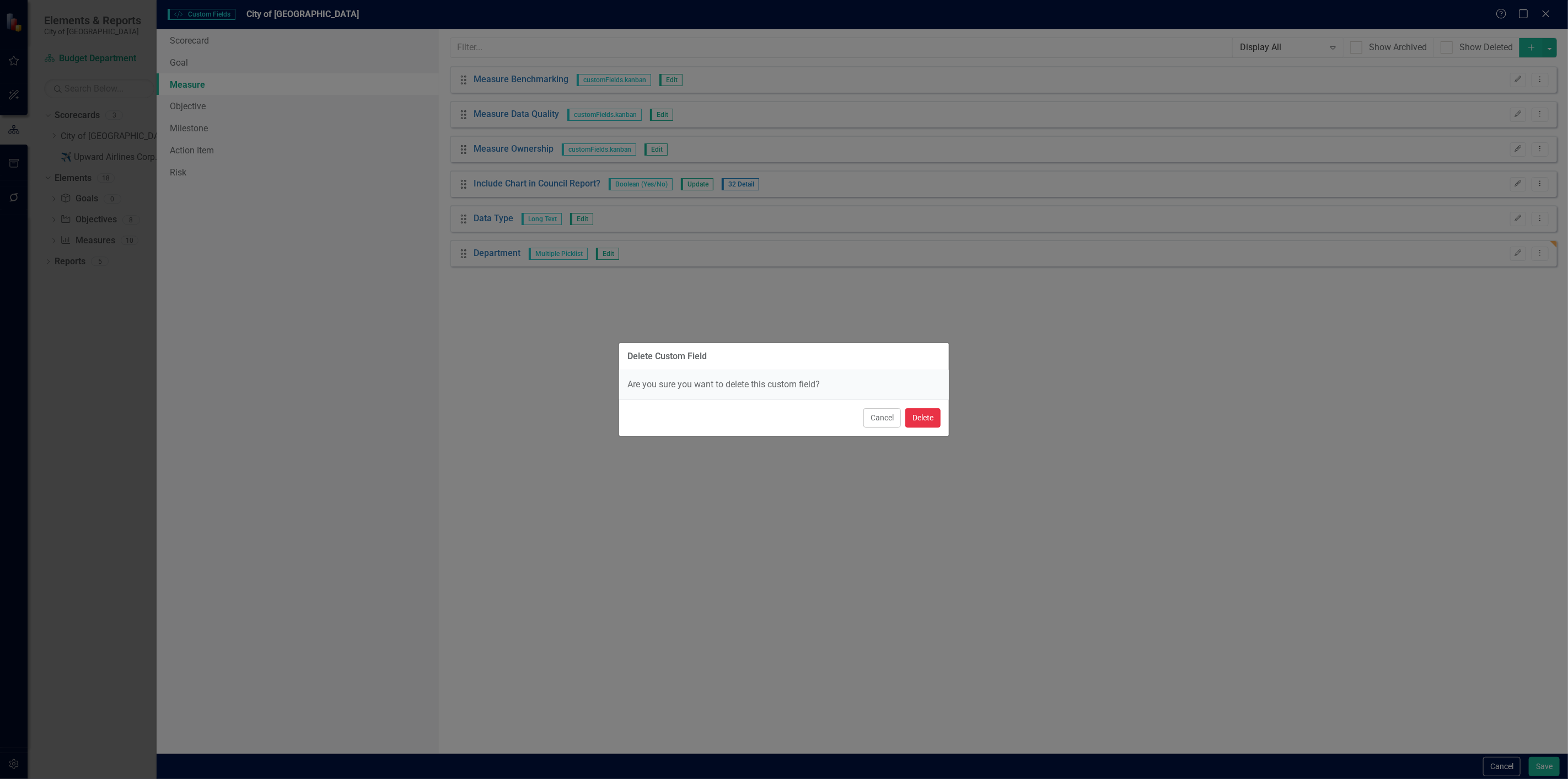
click at [925, 409] on button "Delete" at bounding box center [923, 418] width 35 height 19
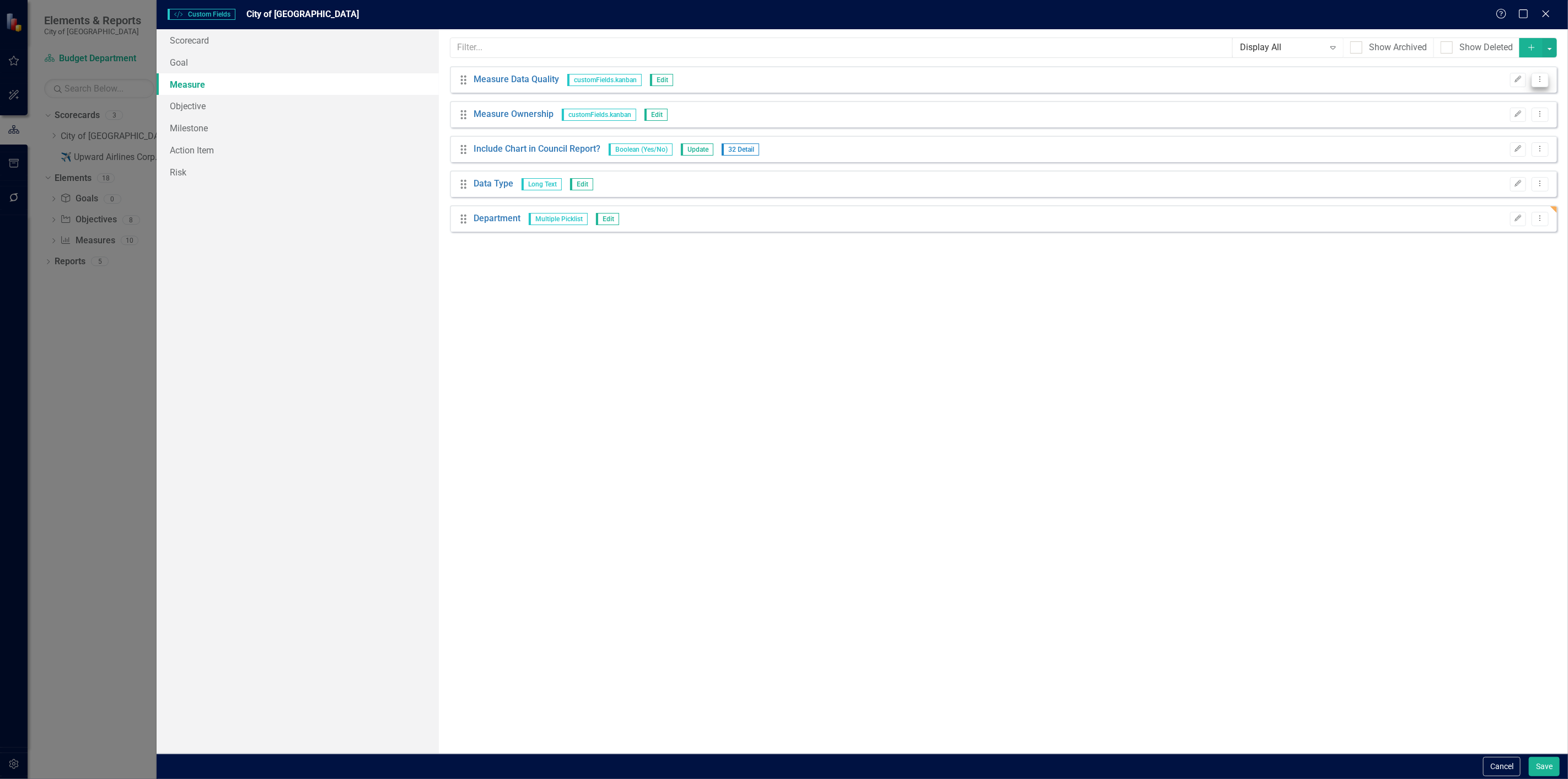
click at [1533, 83] on button "Dropdown Menu" at bounding box center [1540, 80] width 17 height 15
click at [1465, 142] on link "Trash Delete Custom Field" at bounding box center [1490, 139] width 117 height 21
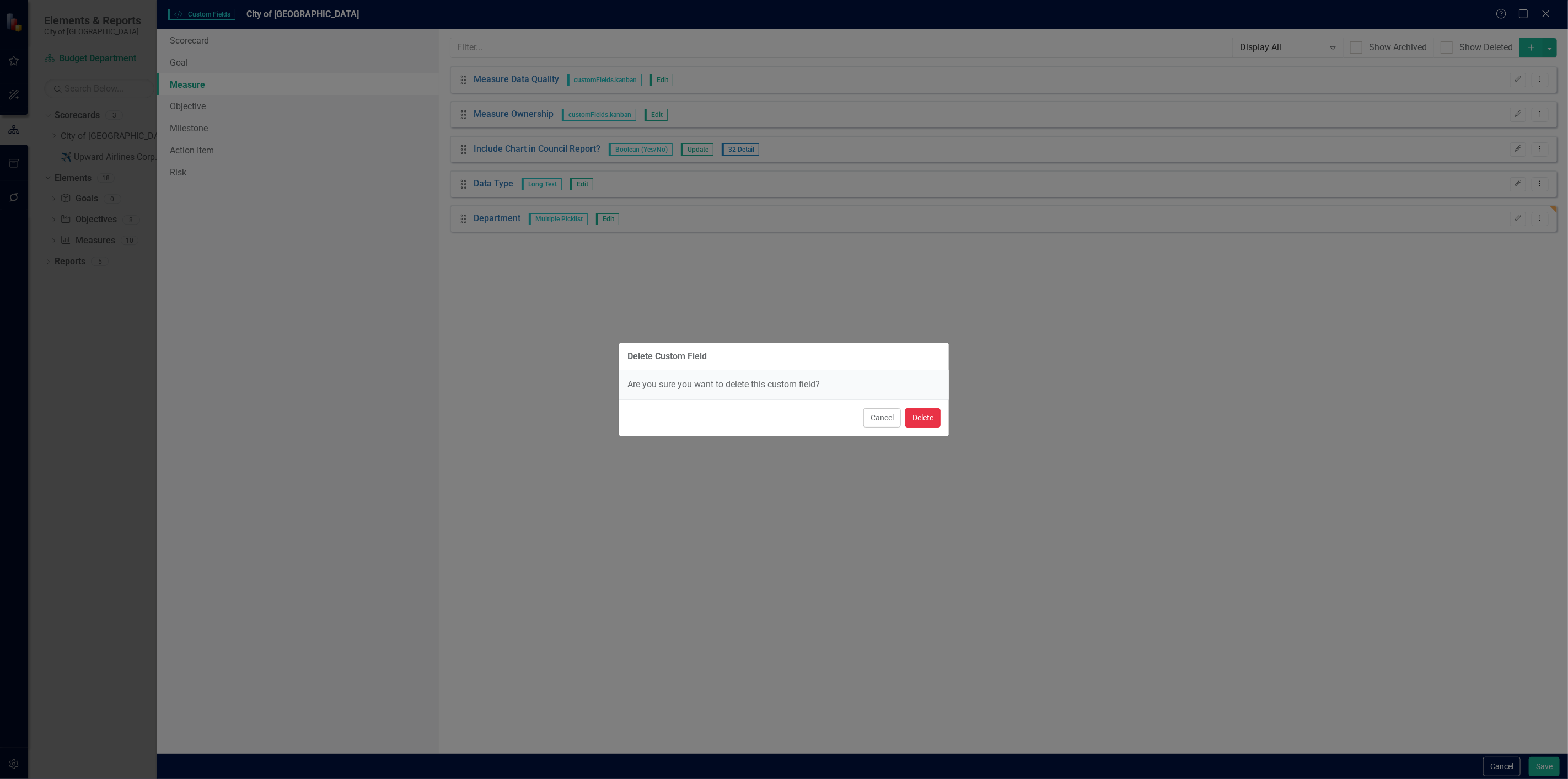
click at [913, 423] on button "Delete" at bounding box center [923, 418] width 35 height 19
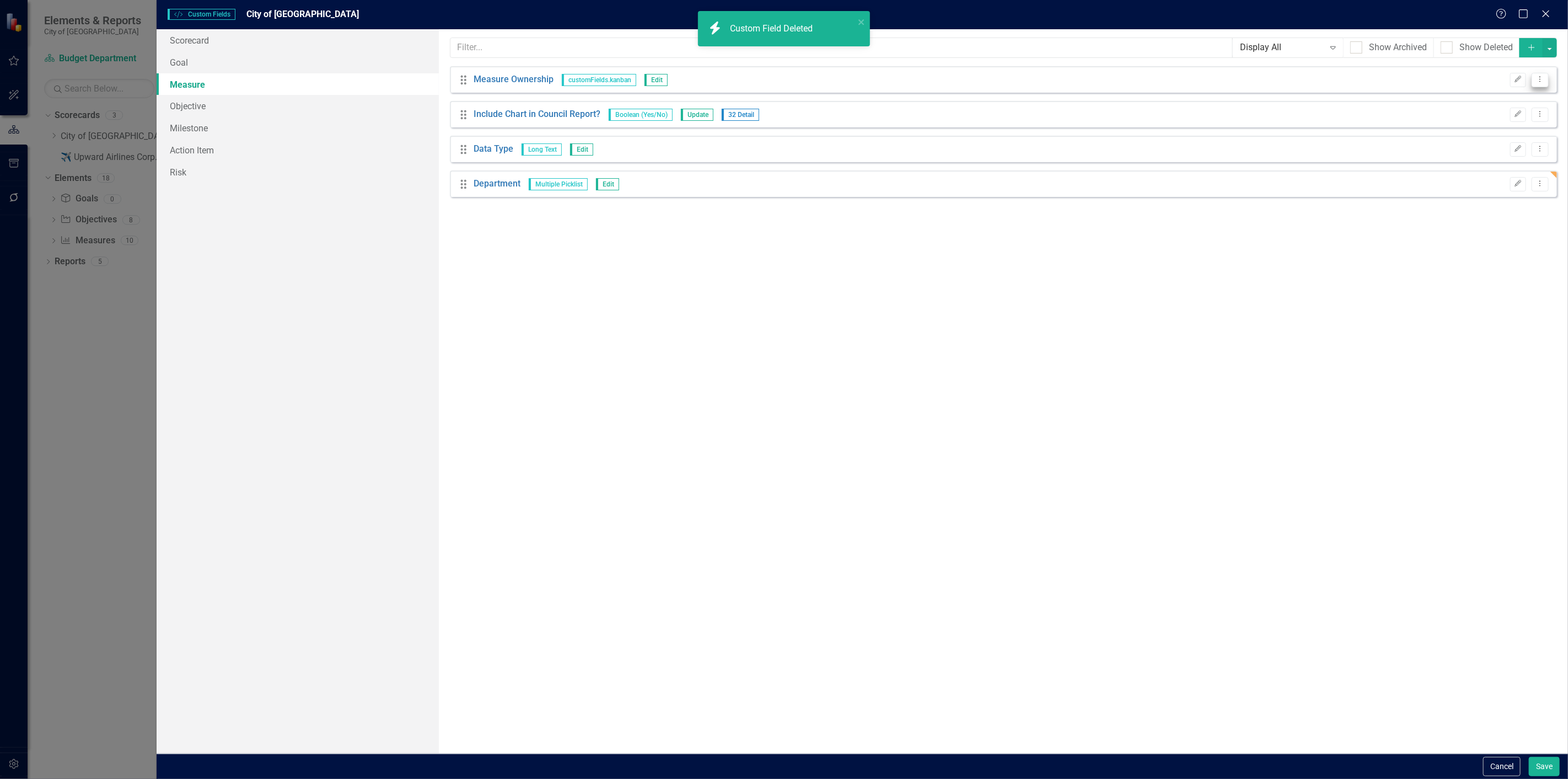
click at [1539, 81] on icon "Dropdown Menu" at bounding box center [1540, 79] width 9 height 7
click at [1473, 135] on link "Trash Delete Custom Field" at bounding box center [1490, 139] width 117 height 21
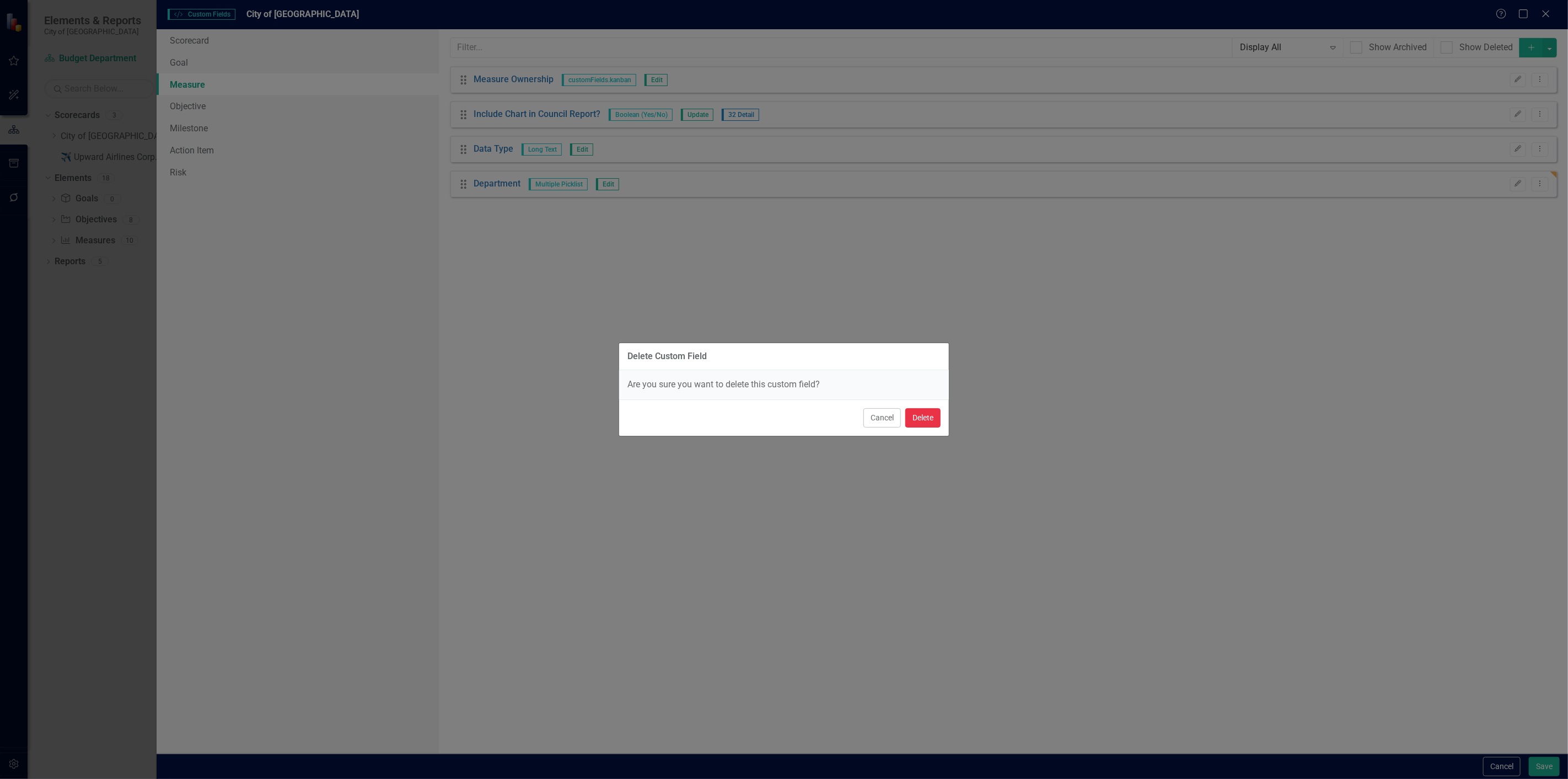
click at [927, 410] on button "Delete" at bounding box center [923, 418] width 35 height 19
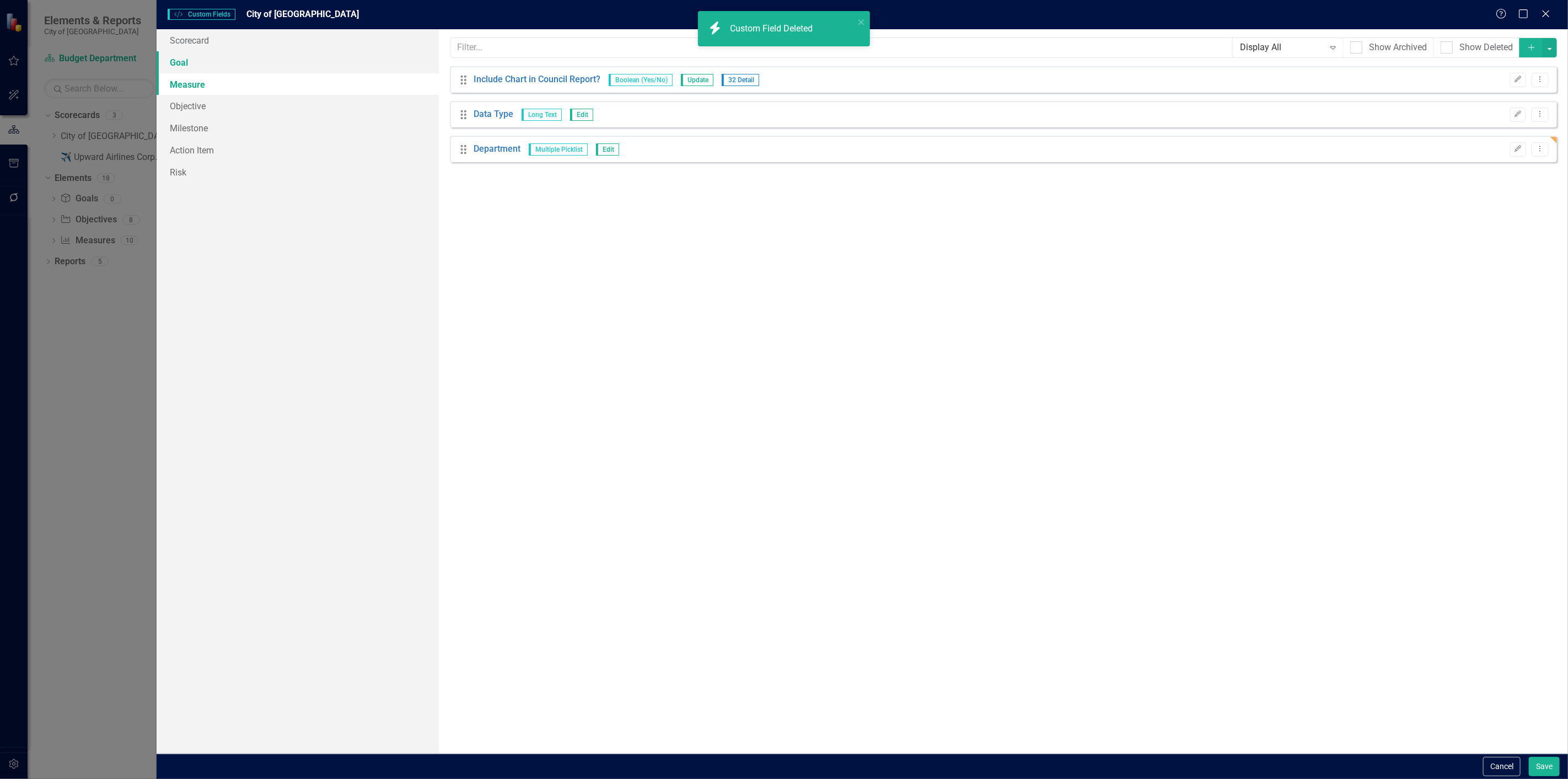
click at [191, 70] on link "Goal" at bounding box center [298, 62] width 282 height 22
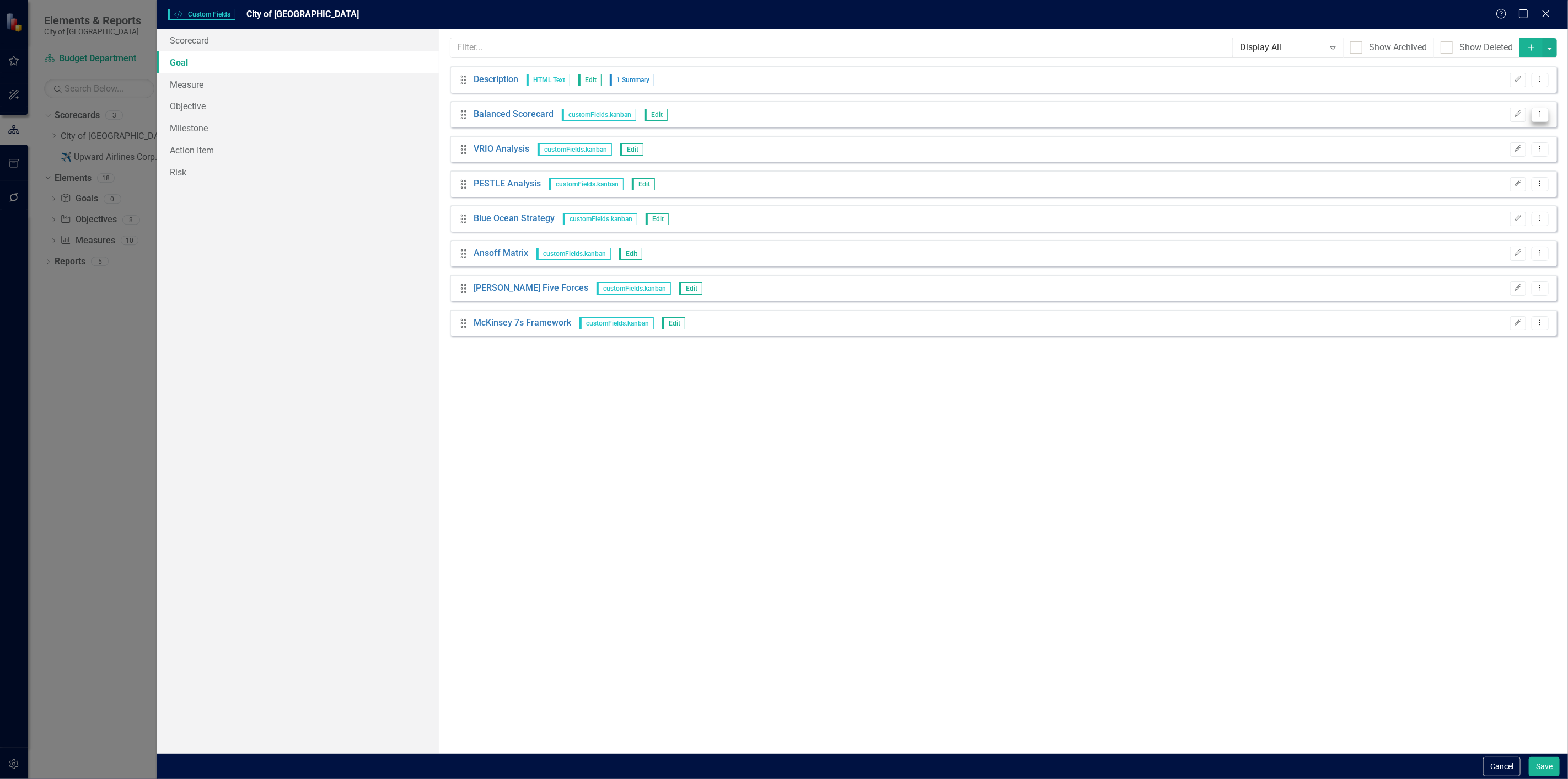
click at [1546, 108] on button "Dropdown Menu" at bounding box center [1540, 115] width 17 height 15
click at [1479, 171] on link "Trash Delete Custom Field" at bounding box center [1490, 174] width 117 height 21
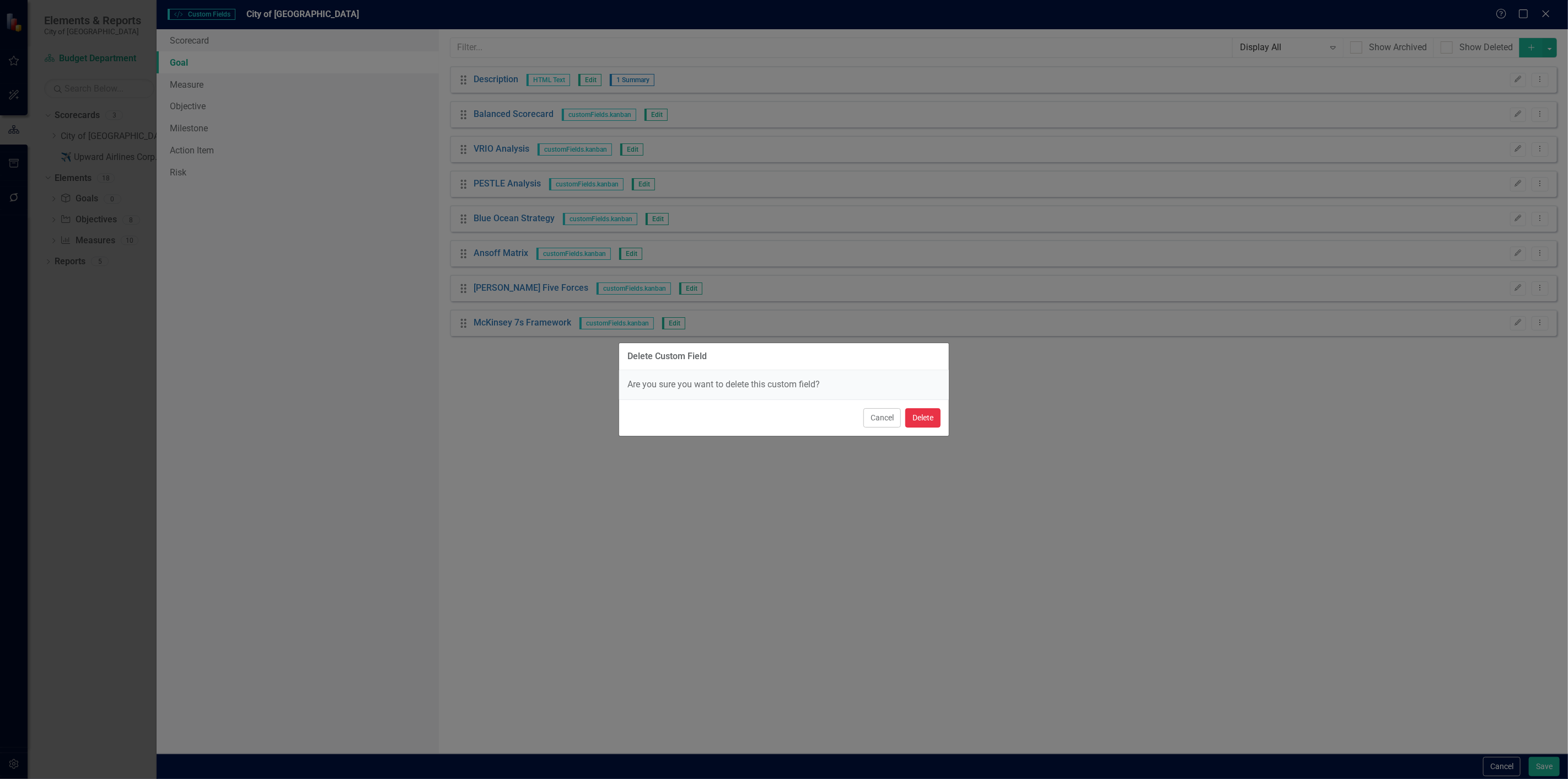
click at [934, 418] on button "Delete" at bounding box center [923, 418] width 35 height 19
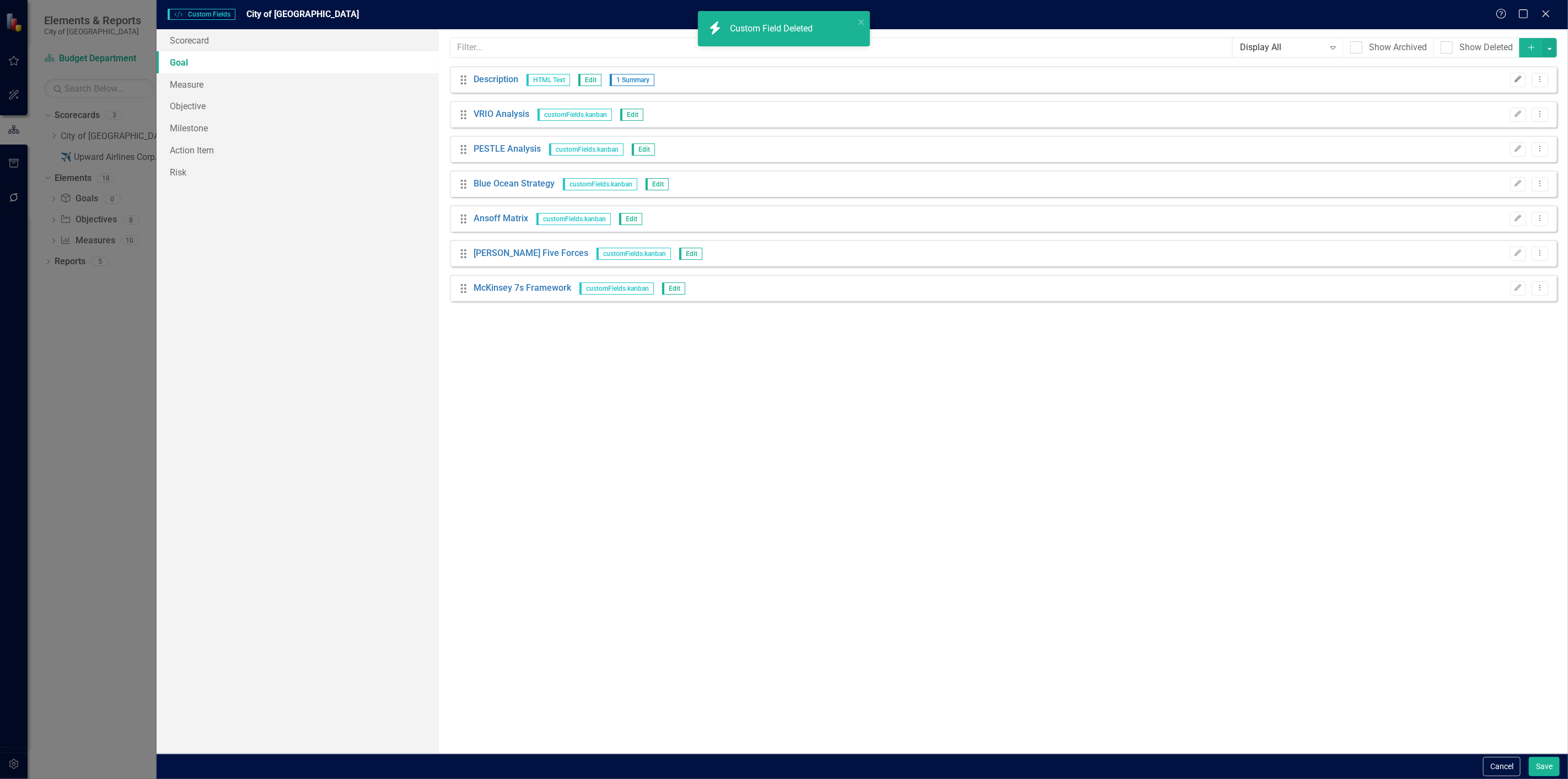
click at [1520, 80] on icon "Edit" at bounding box center [1518, 79] width 9 height 7
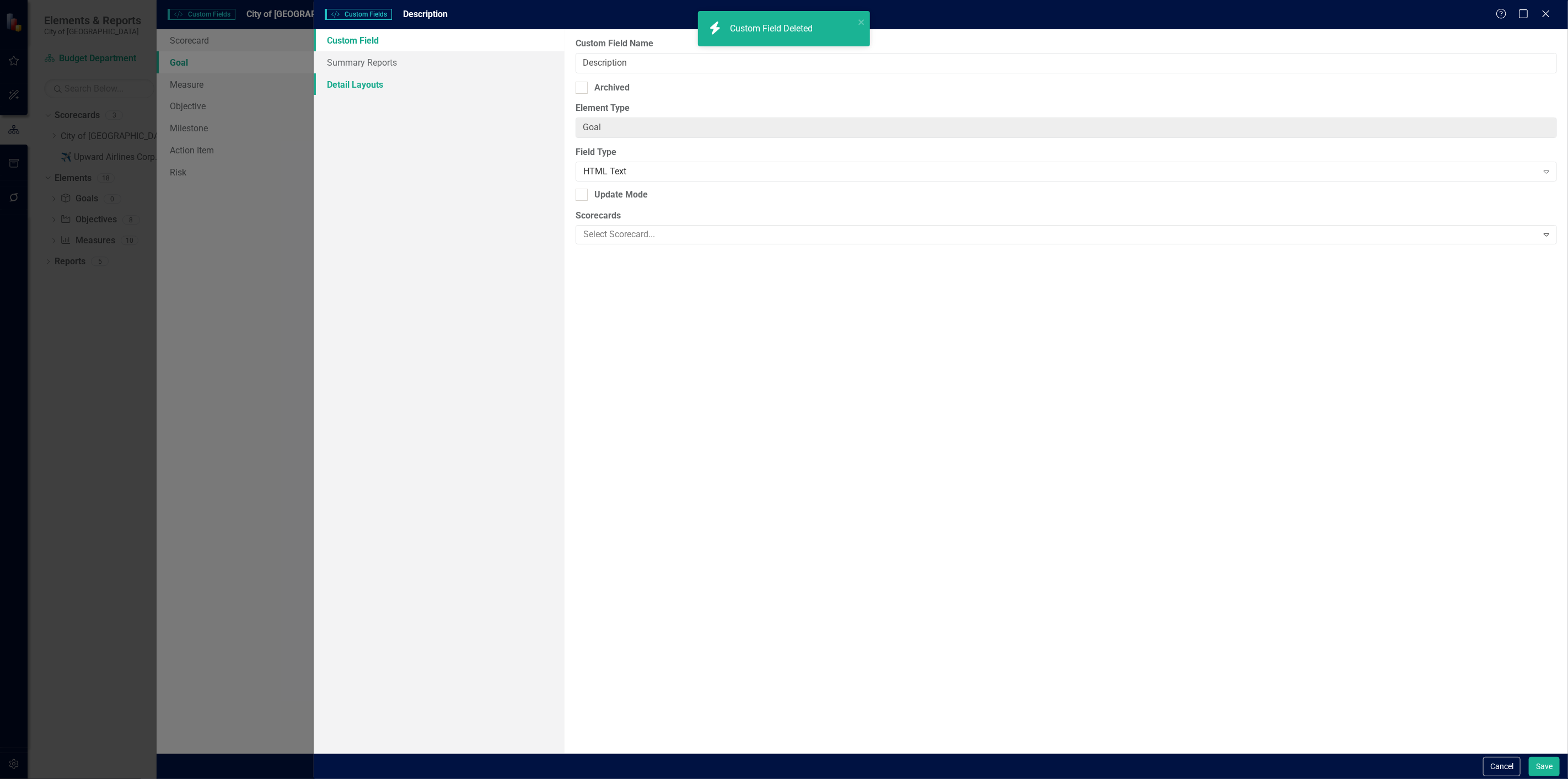
click at [427, 81] on link "Detail Layouts" at bounding box center [439, 84] width 251 height 22
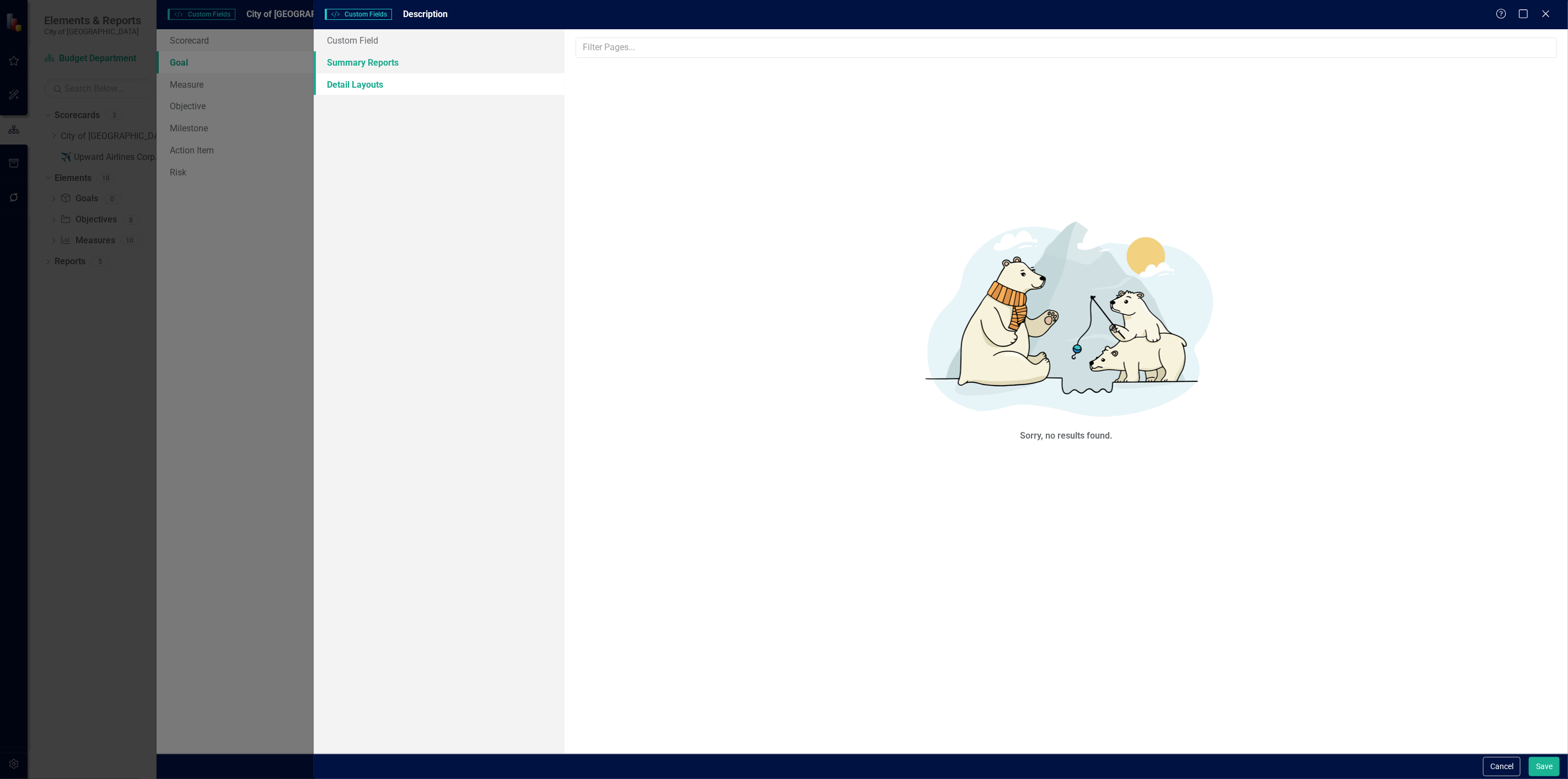
click at [432, 61] on link "Summary Reports" at bounding box center [439, 62] width 251 height 22
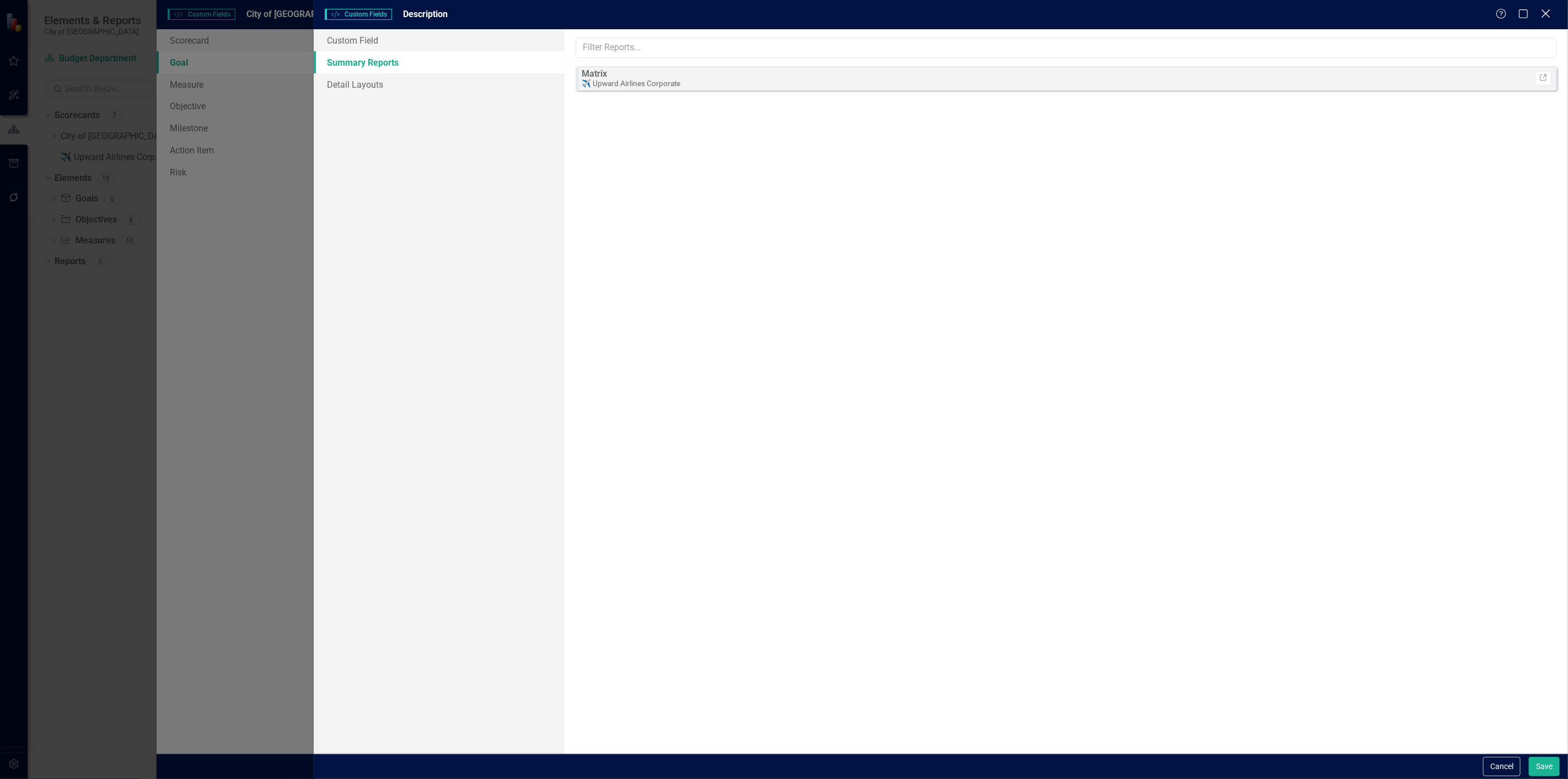
click at [1550, 16] on icon "Close" at bounding box center [1545, 13] width 14 height 10
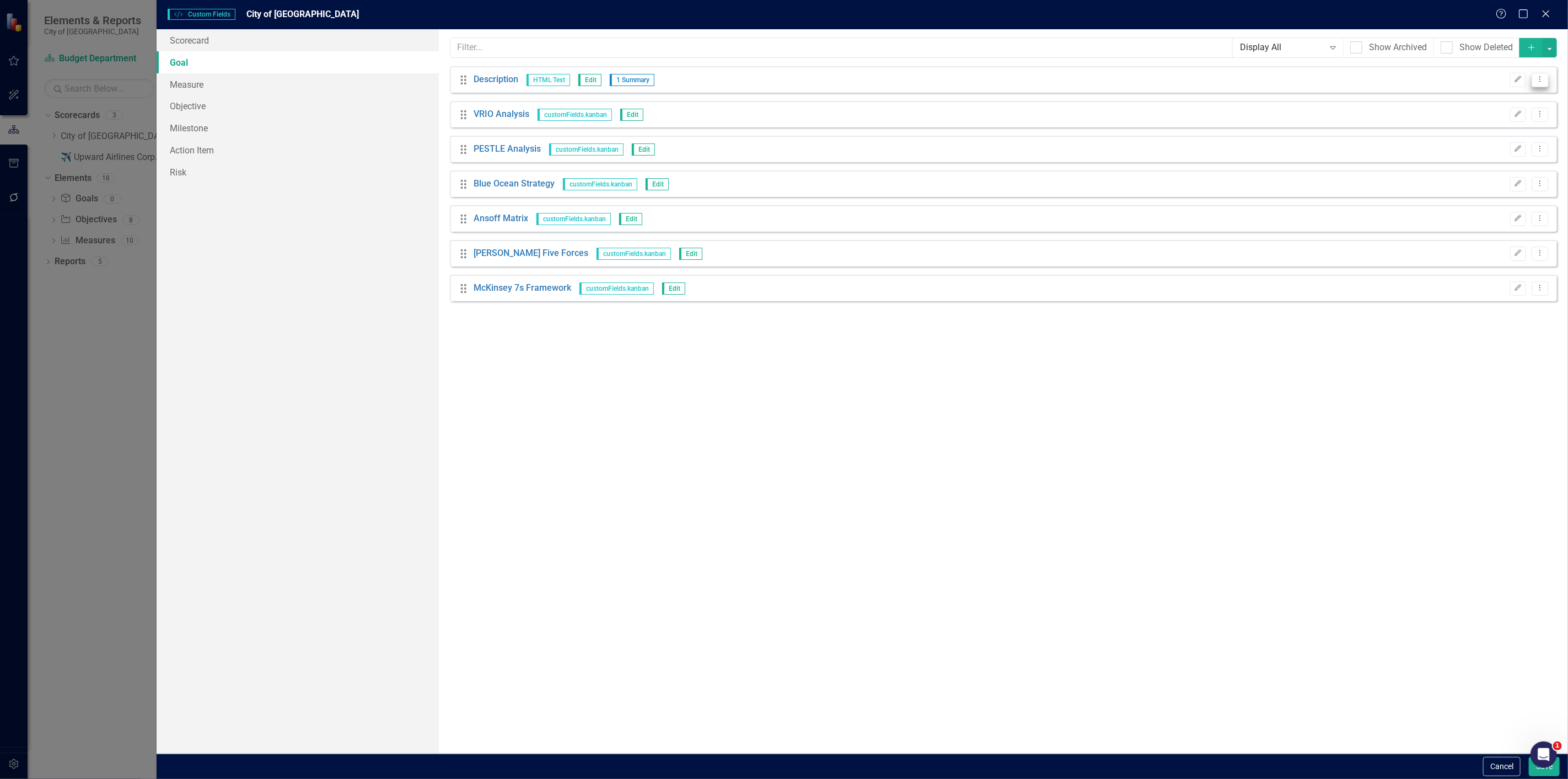
click at [1539, 81] on icon "Dropdown Menu" at bounding box center [1540, 79] width 9 height 7
click at [1477, 138] on link "Trash Delete Custom Field" at bounding box center [1490, 139] width 117 height 21
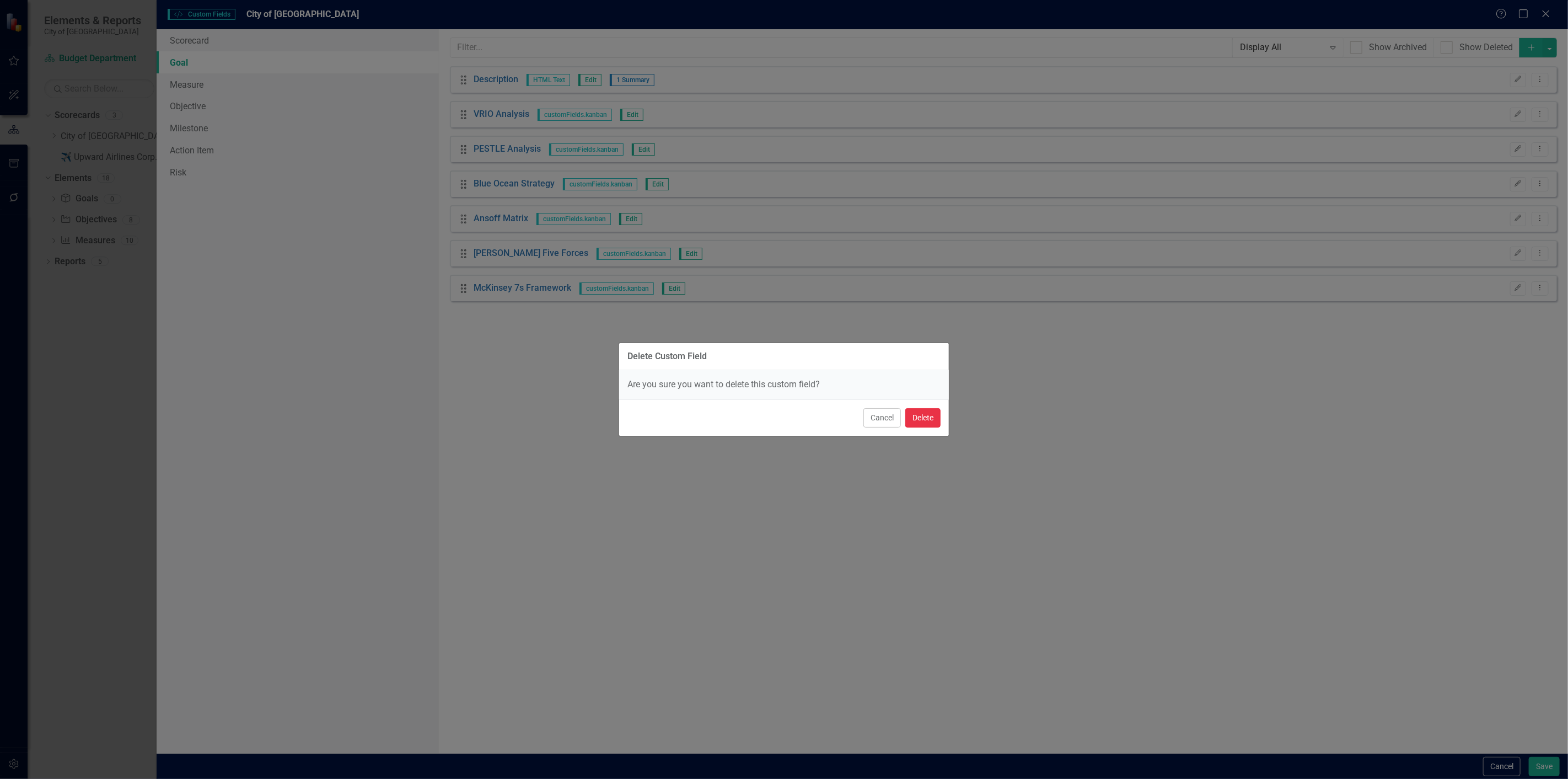
click at [931, 415] on button "Delete" at bounding box center [923, 418] width 35 height 19
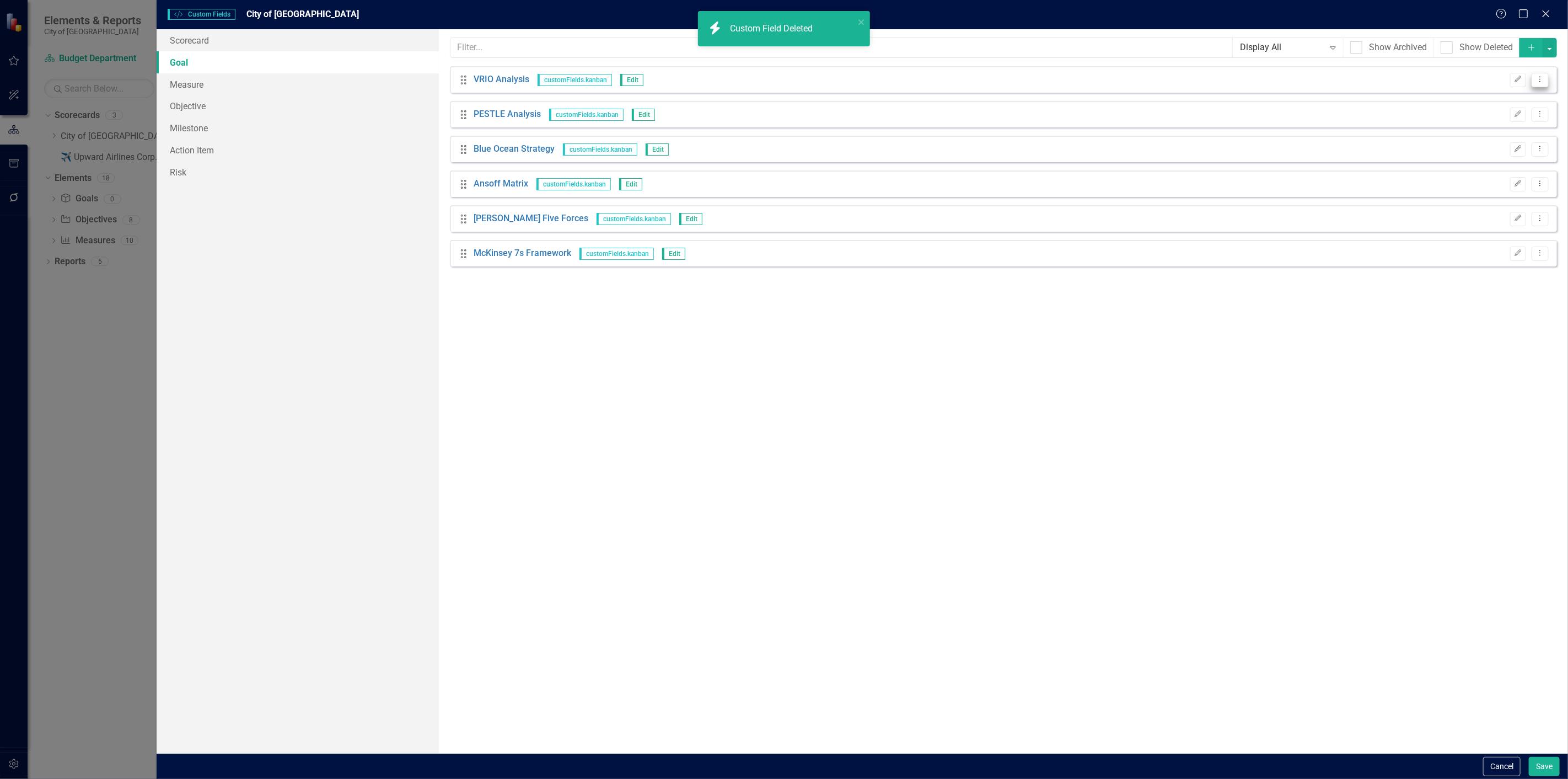
click at [1535, 79] on button "Dropdown Menu" at bounding box center [1540, 80] width 17 height 15
click at [1474, 135] on link "Trash Delete Custom Field" at bounding box center [1490, 139] width 117 height 21
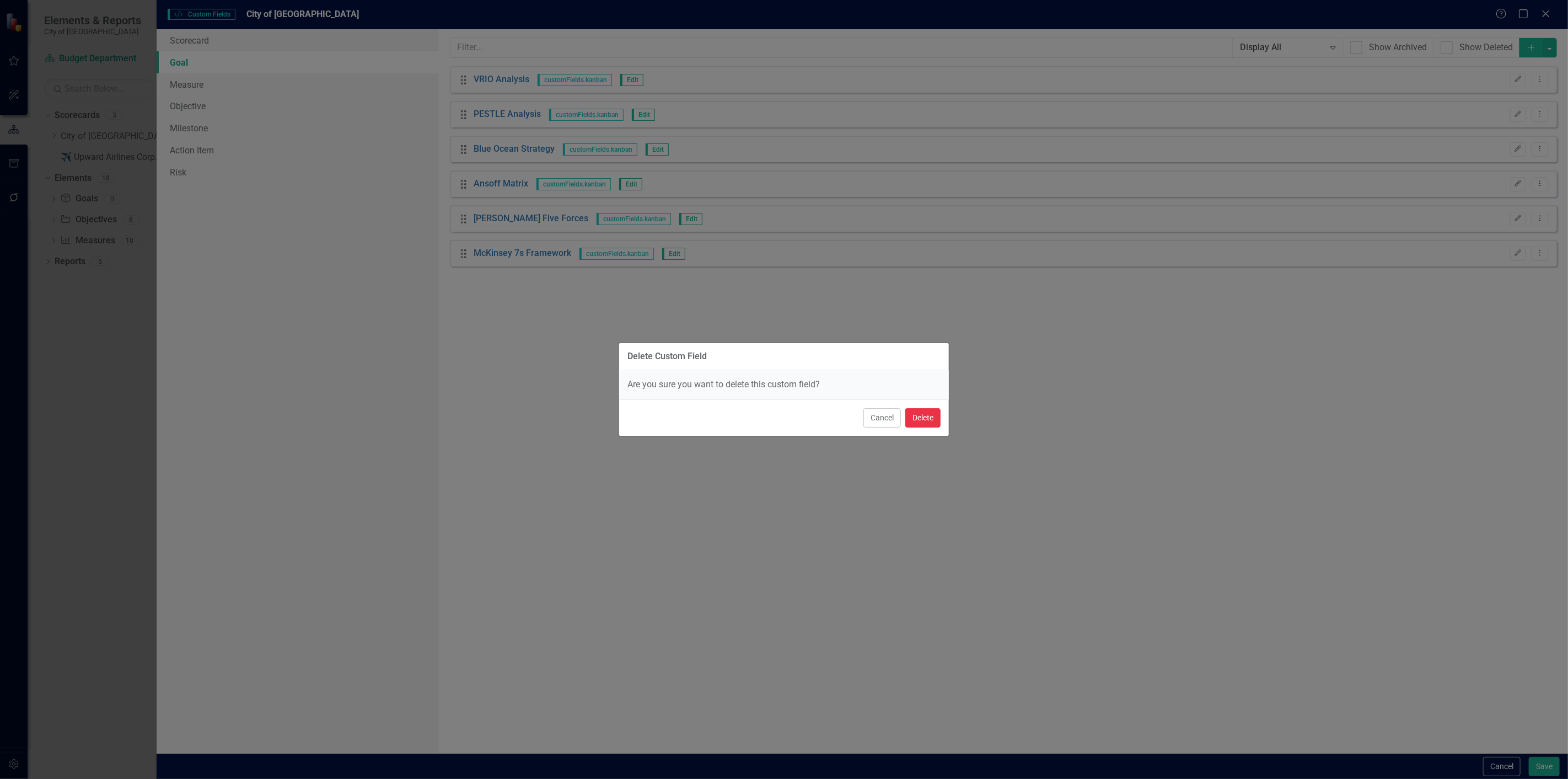
click at [927, 411] on button "Delete" at bounding box center [923, 418] width 35 height 19
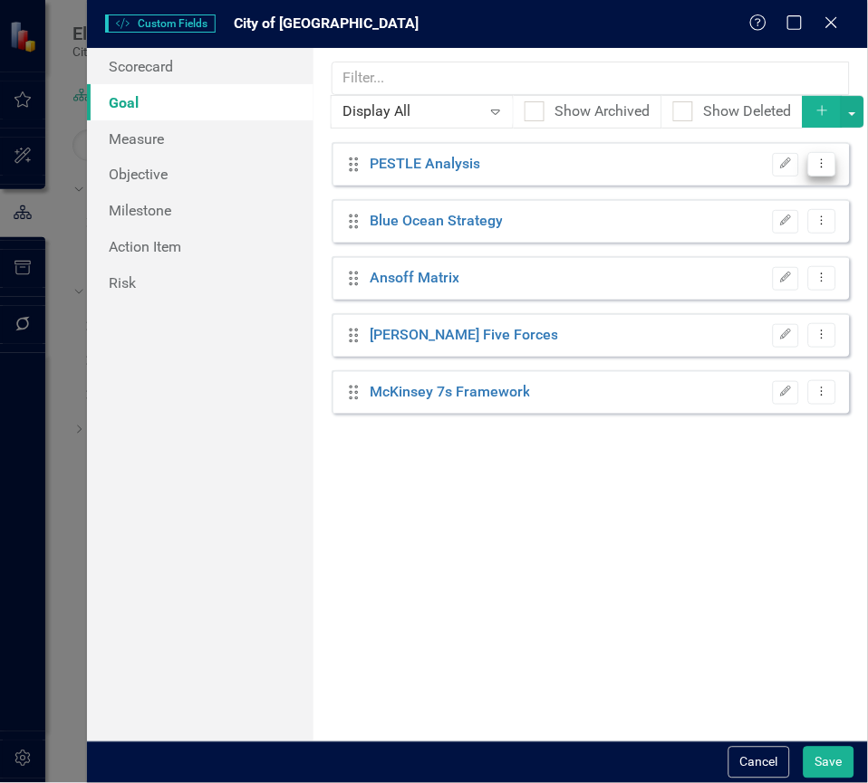
click at [821, 168] on icon "Dropdown Menu" at bounding box center [821, 164] width 15 height 12
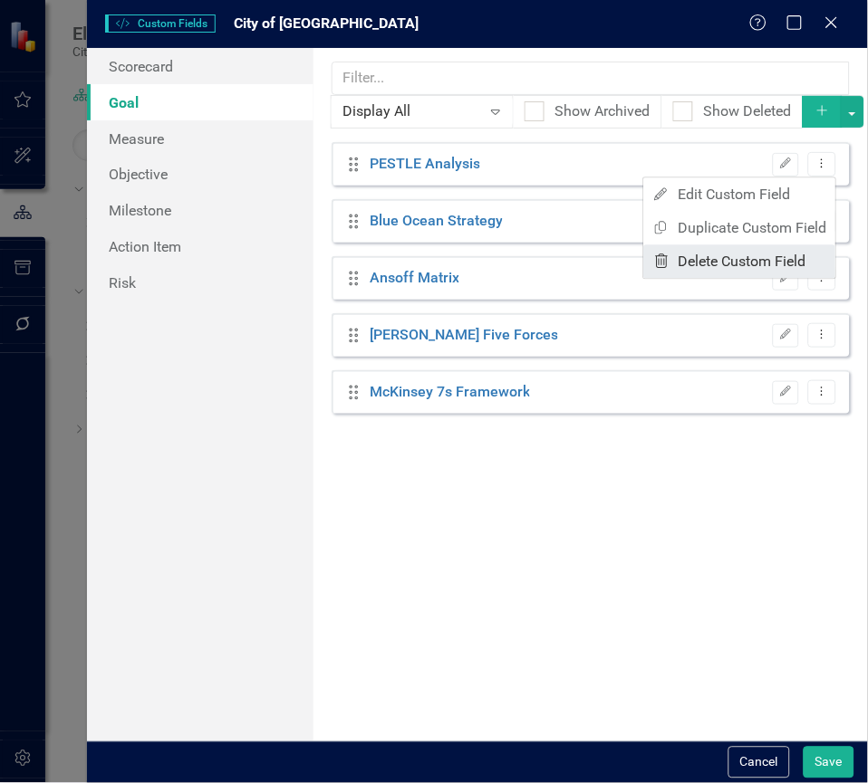
click at [738, 265] on link "Trash Delete Custom Field" at bounding box center [740, 262] width 192 height 34
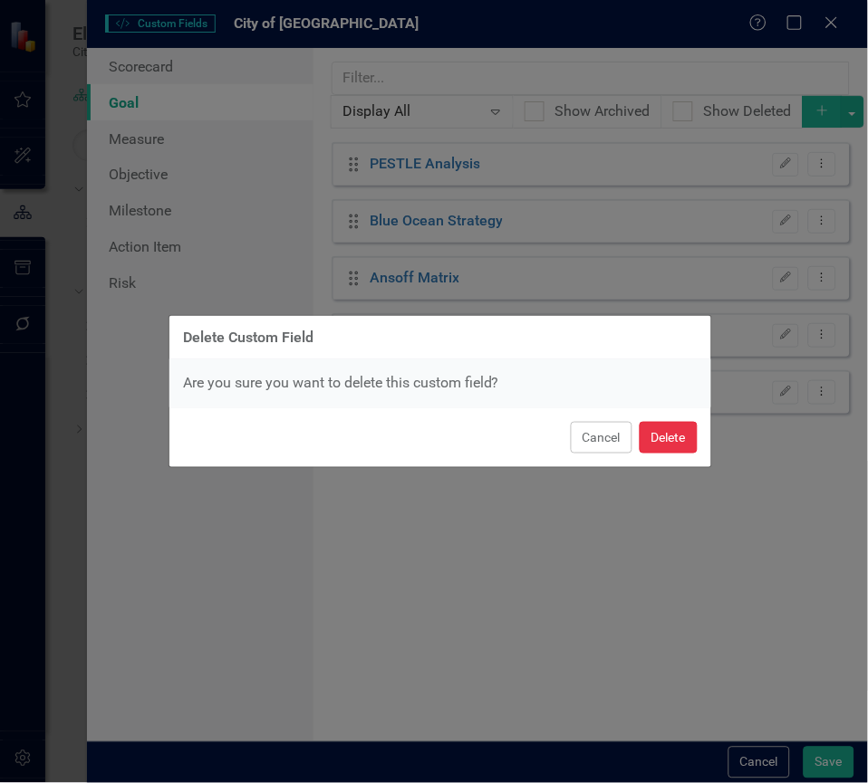
click at [672, 445] on button "Delete" at bounding box center [668, 438] width 58 height 32
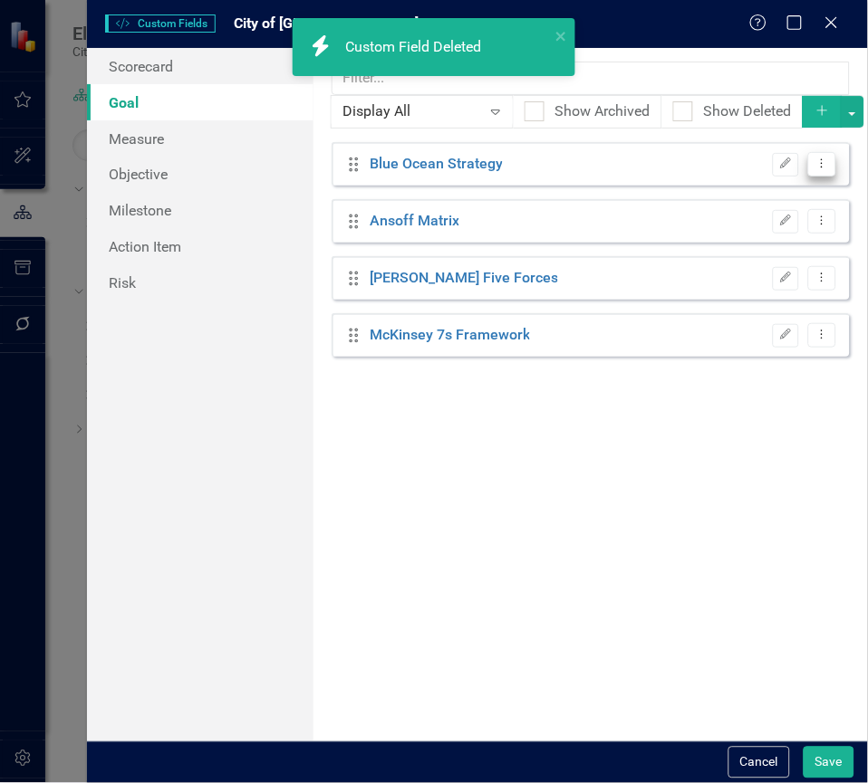
click at [827, 165] on icon "Dropdown Menu" at bounding box center [821, 164] width 15 height 12
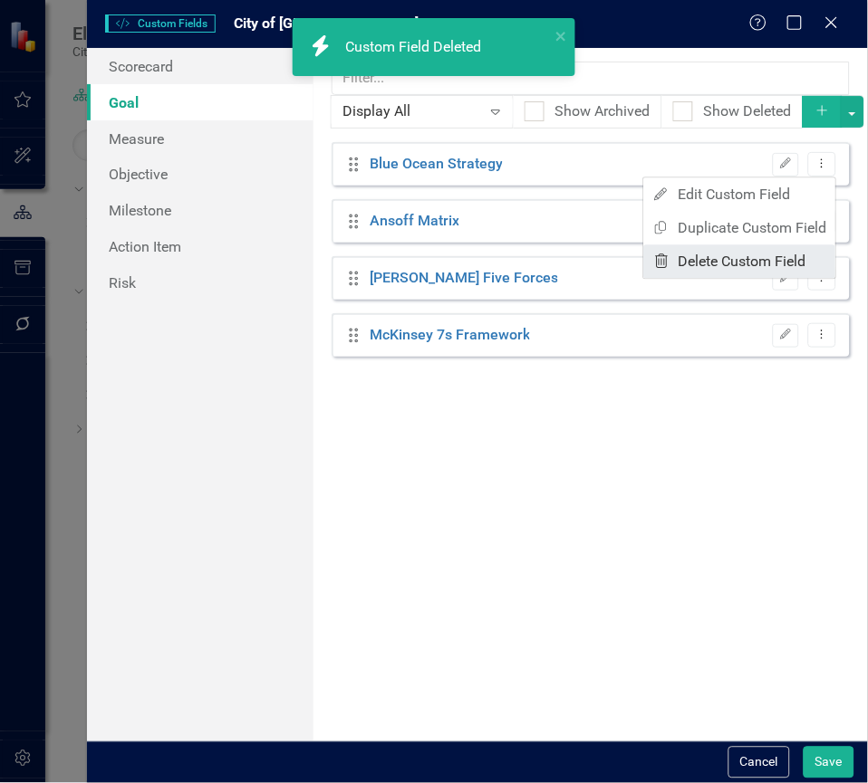
click at [774, 245] on link "Trash Delete Custom Field" at bounding box center [740, 262] width 192 height 34
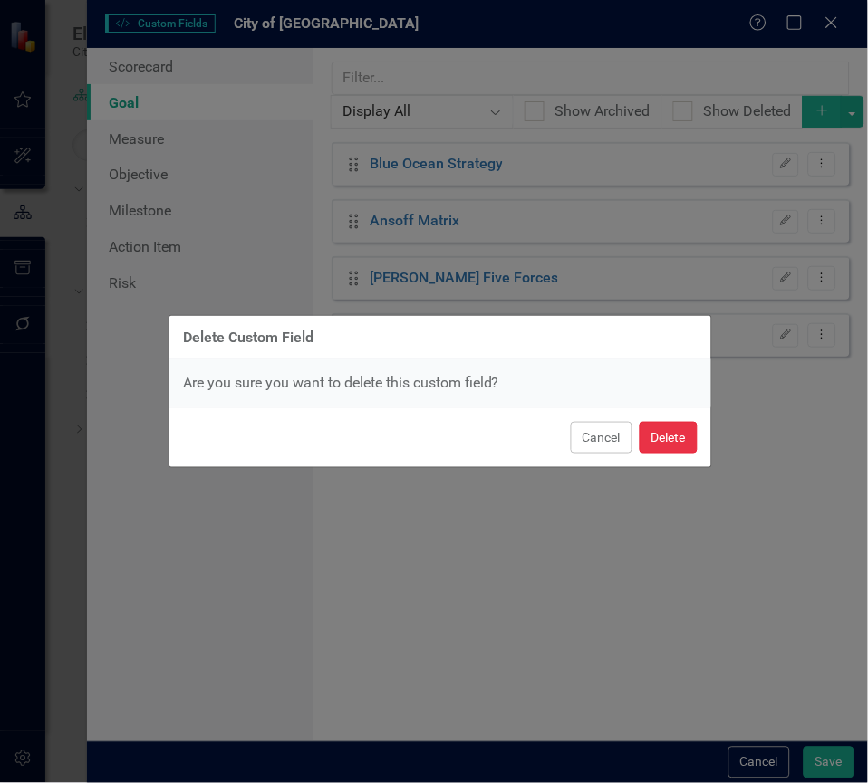
click at [668, 430] on button "Delete" at bounding box center [668, 438] width 58 height 32
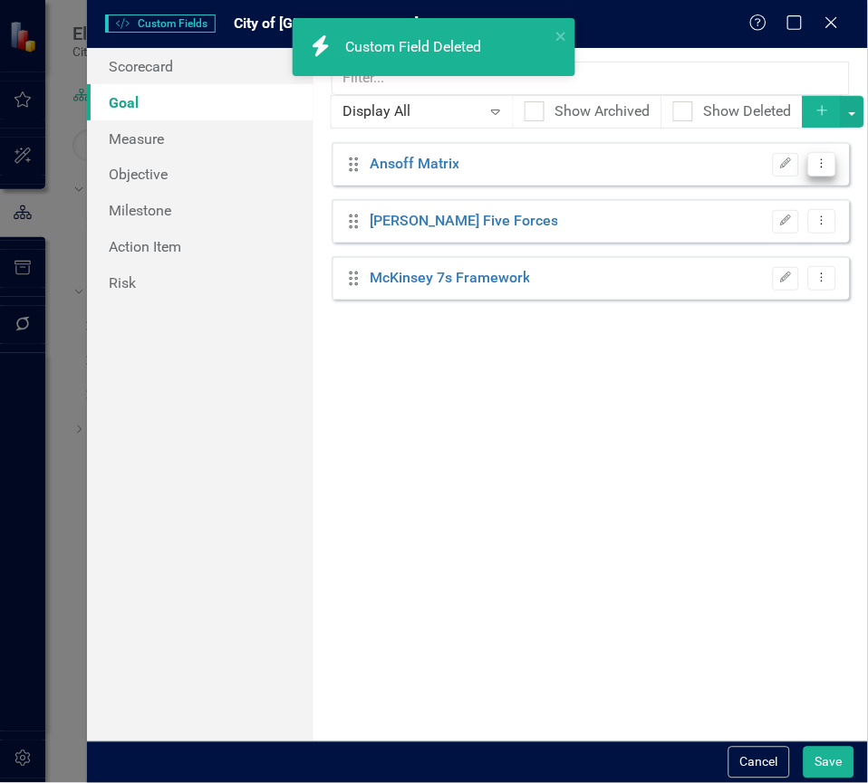
click at [827, 168] on icon "Dropdown Menu" at bounding box center [821, 164] width 15 height 12
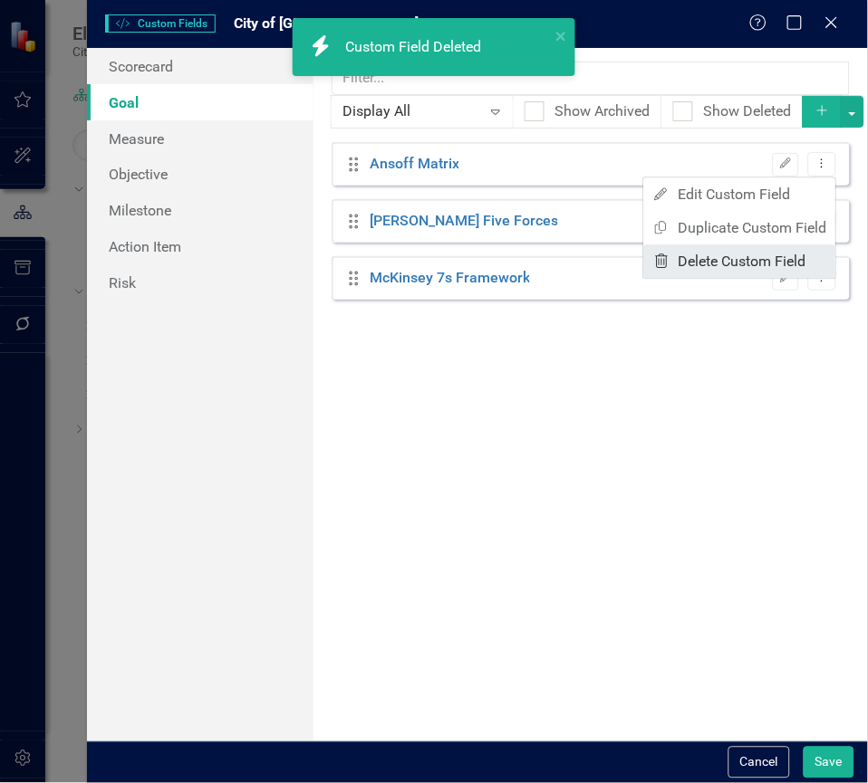
click at [762, 273] on link "Trash Delete Custom Field" at bounding box center [740, 262] width 192 height 34
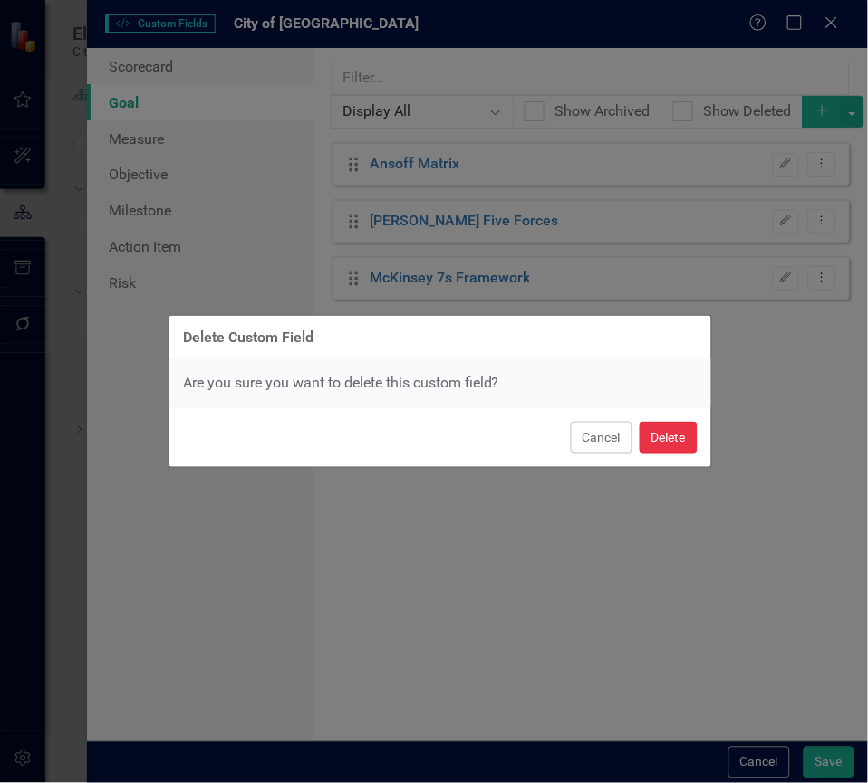
click at [672, 447] on button "Delete" at bounding box center [668, 438] width 58 height 32
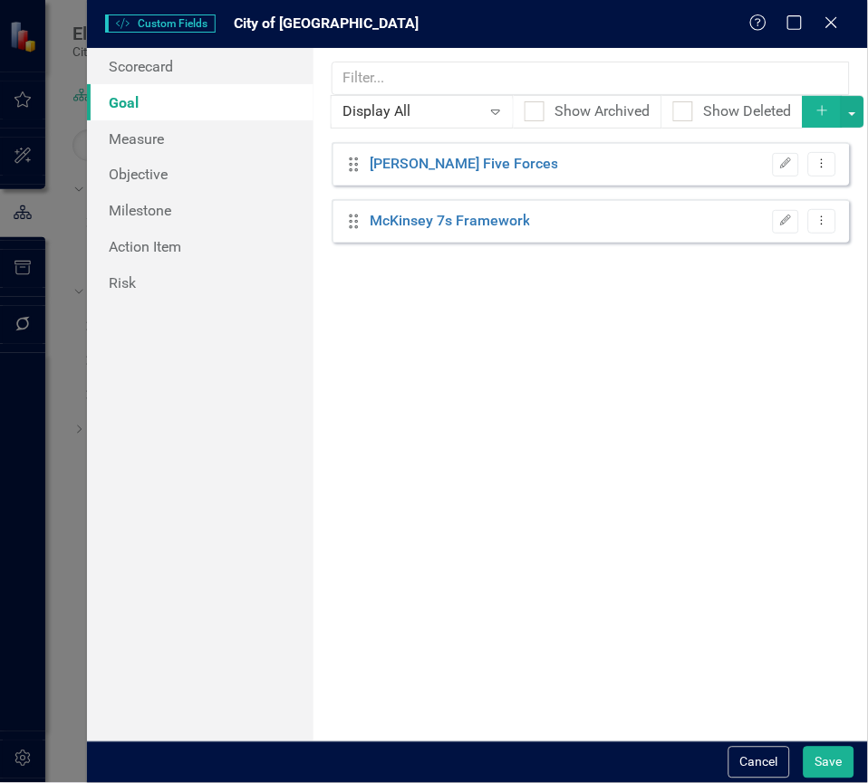
click at [825, 176] on button "Dropdown Menu" at bounding box center [822, 164] width 28 height 24
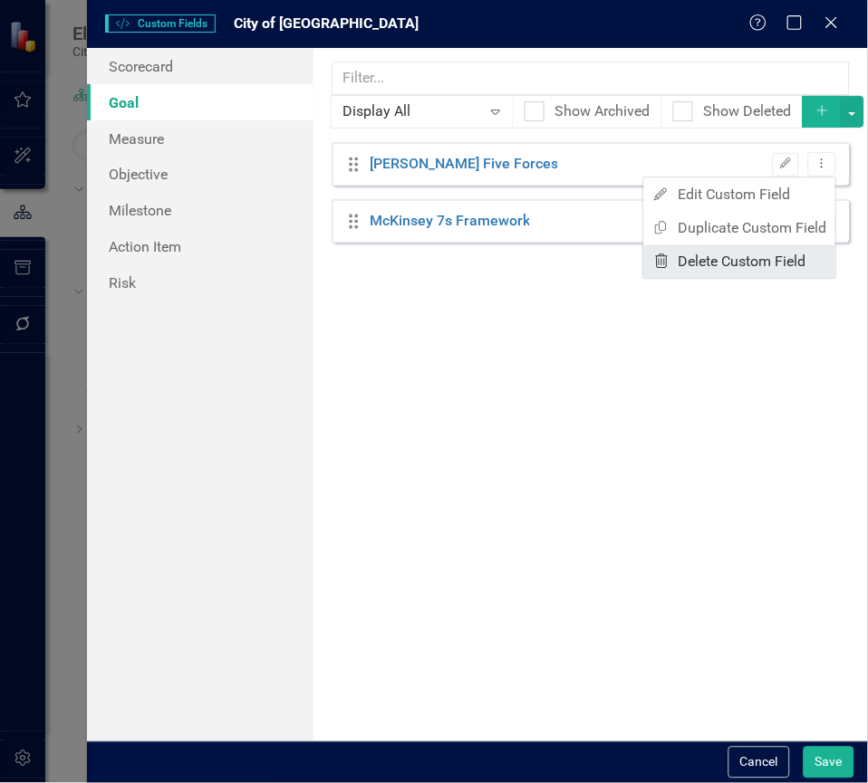
click at [786, 246] on link "Trash Delete Custom Field" at bounding box center [740, 262] width 192 height 34
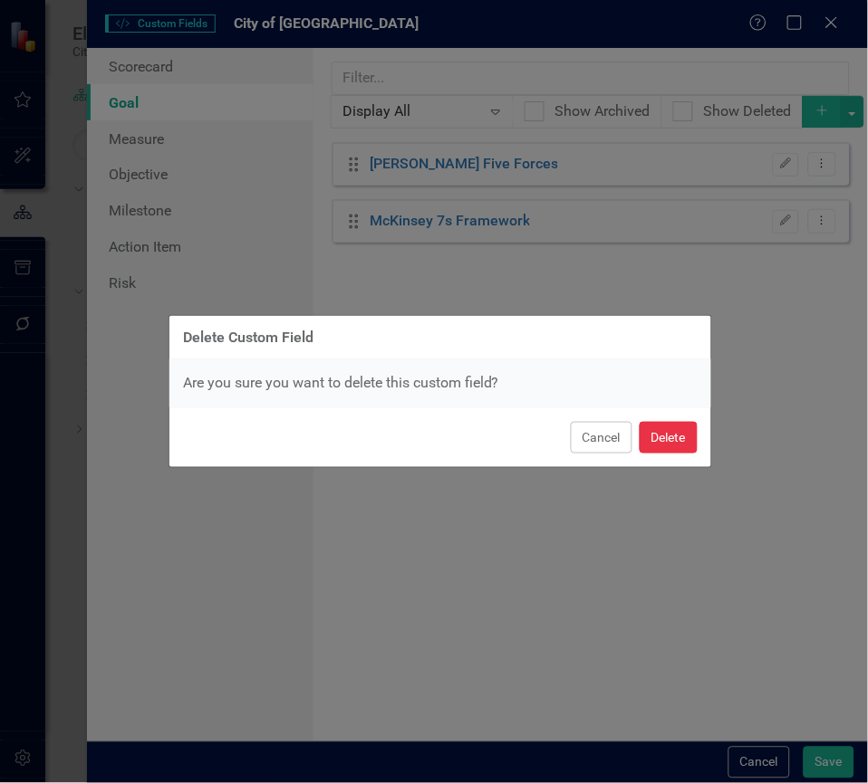
click at [668, 426] on button "Delete" at bounding box center [668, 438] width 58 height 32
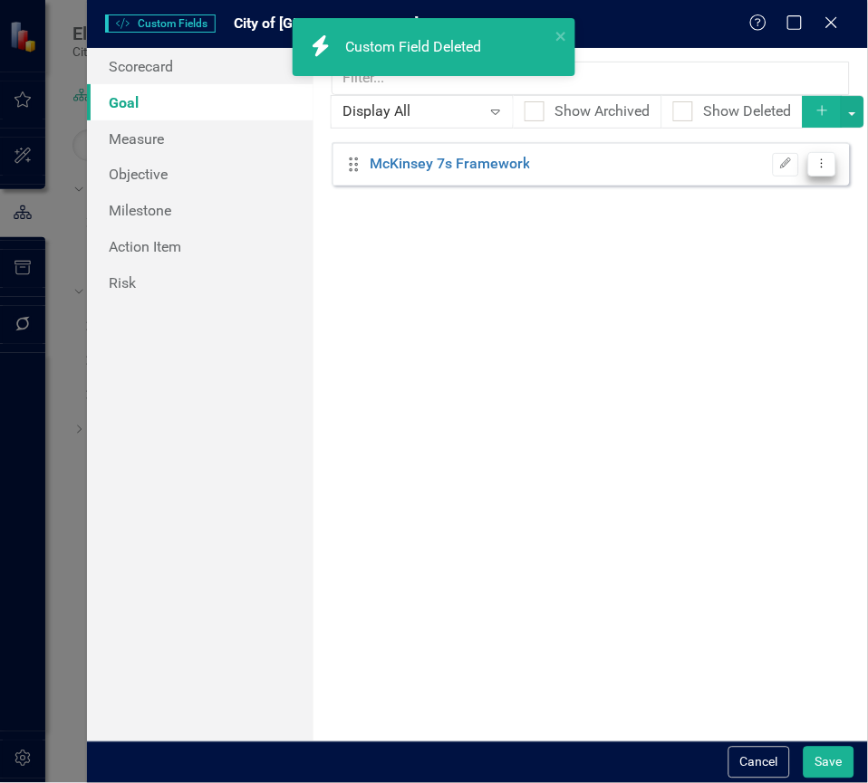
click at [826, 164] on icon "Dropdown Menu" at bounding box center [821, 164] width 15 height 12
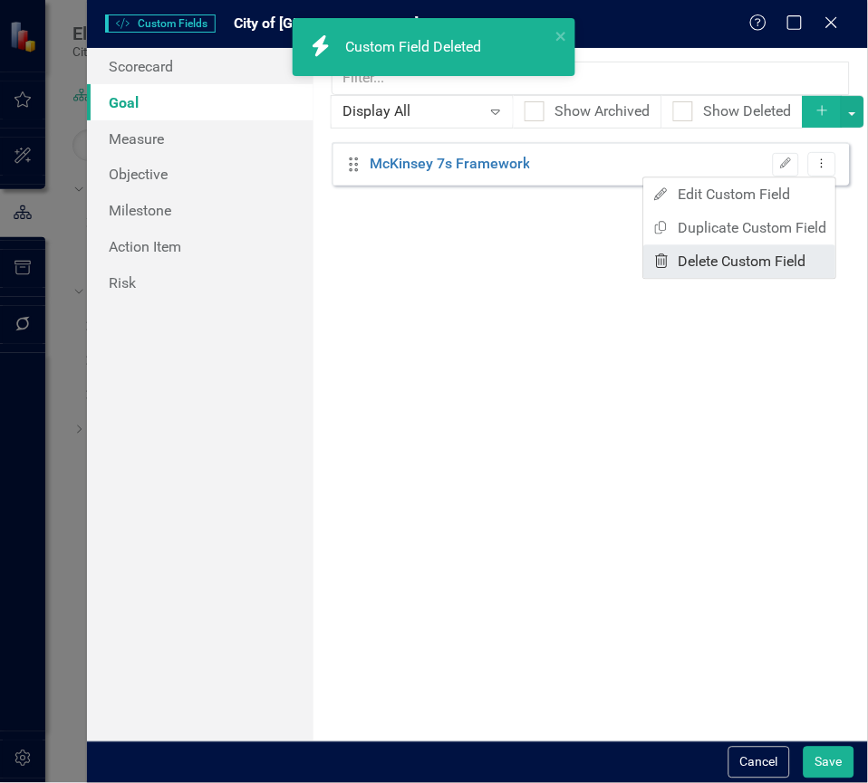
click at [764, 250] on link "Trash Delete Custom Field" at bounding box center [740, 262] width 192 height 34
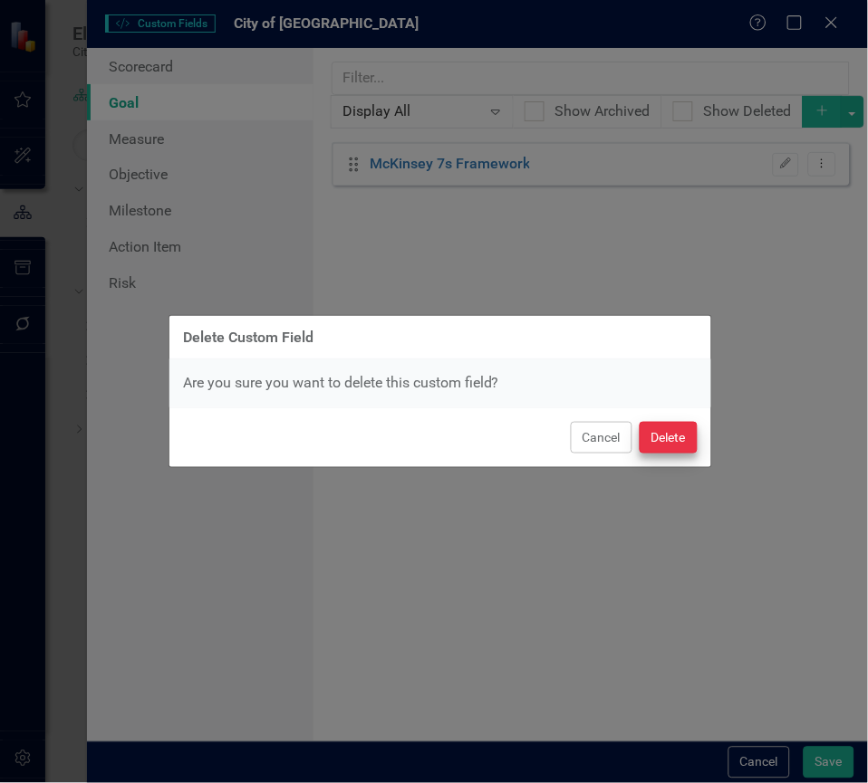
drag, startPoint x: 653, startPoint y: 415, endPoint x: 657, endPoint y: 432, distance: 17.6
click at [657, 432] on div "Cancel Delete" at bounding box center [440, 438] width 542 height 60
click at [657, 432] on button "Delete" at bounding box center [668, 438] width 58 height 32
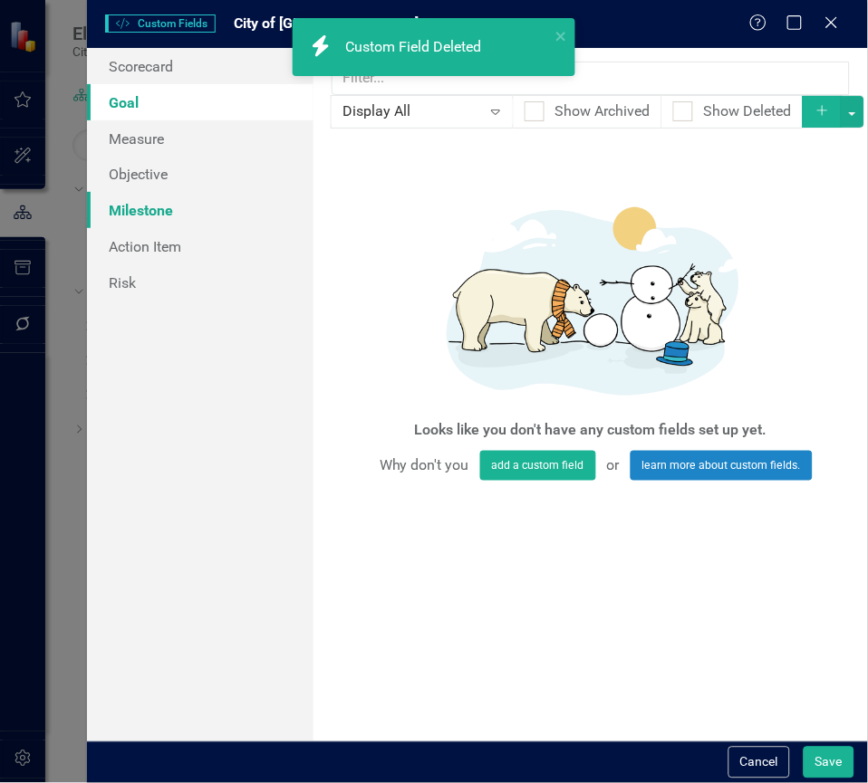
click at [201, 219] on link "Milestone" at bounding box center [200, 210] width 226 height 36
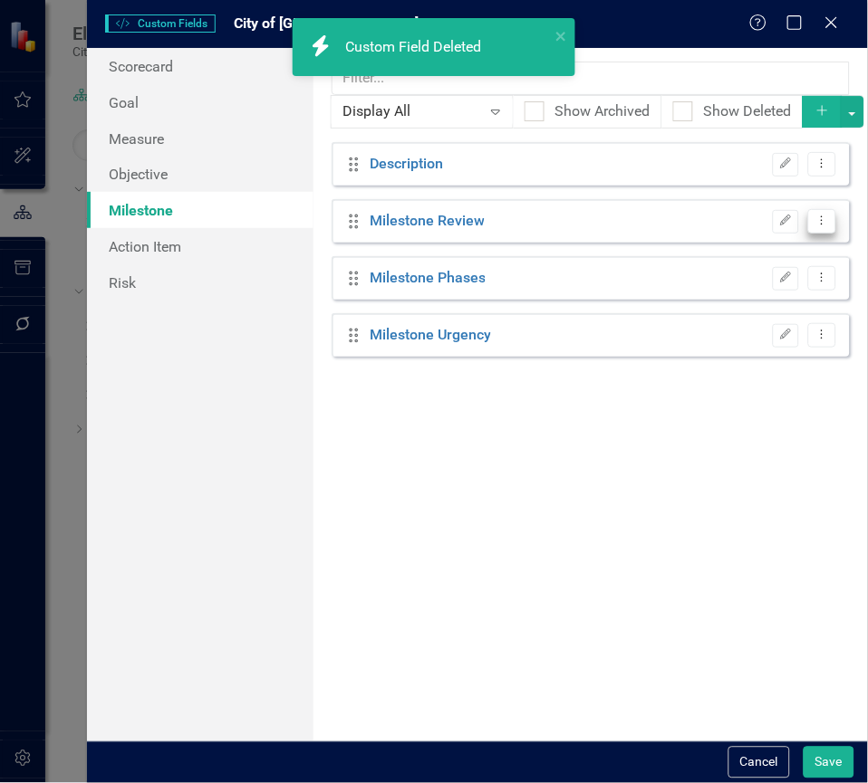
click at [822, 222] on icon "Dropdown Menu" at bounding box center [821, 221] width 15 height 12
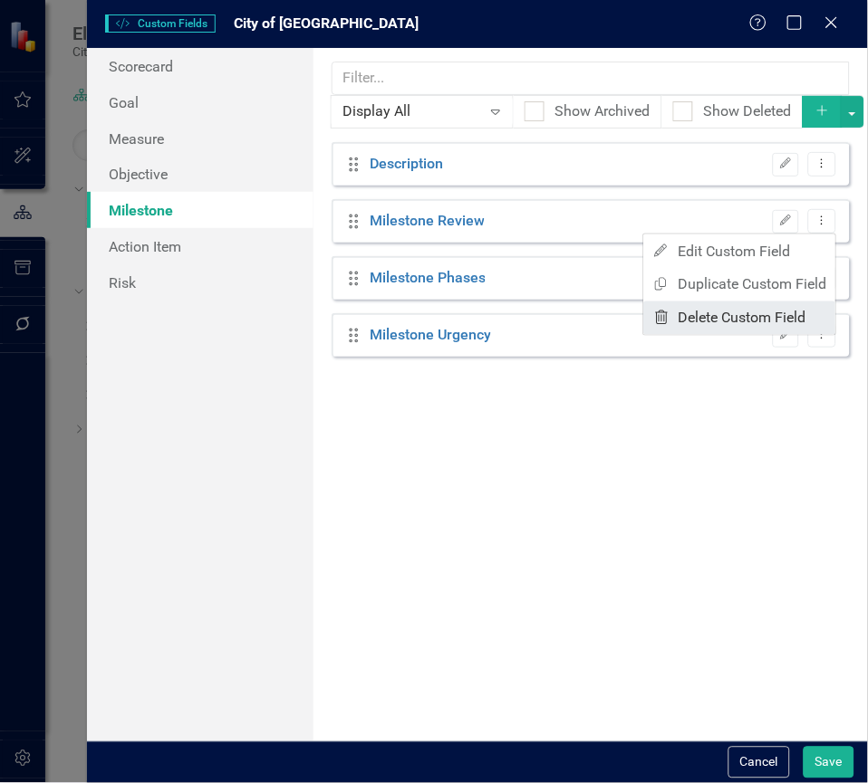
click at [755, 312] on link "Trash Delete Custom Field" at bounding box center [740, 319] width 192 height 34
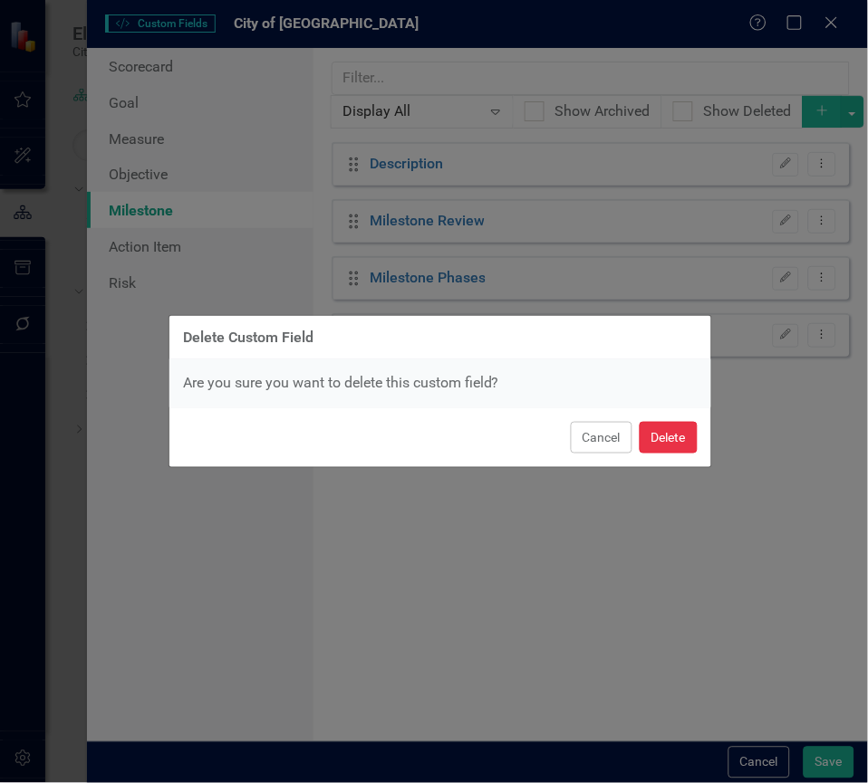
click at [647, 440] on button "Delete" at bounding box center [668, 438] width 58 height 32
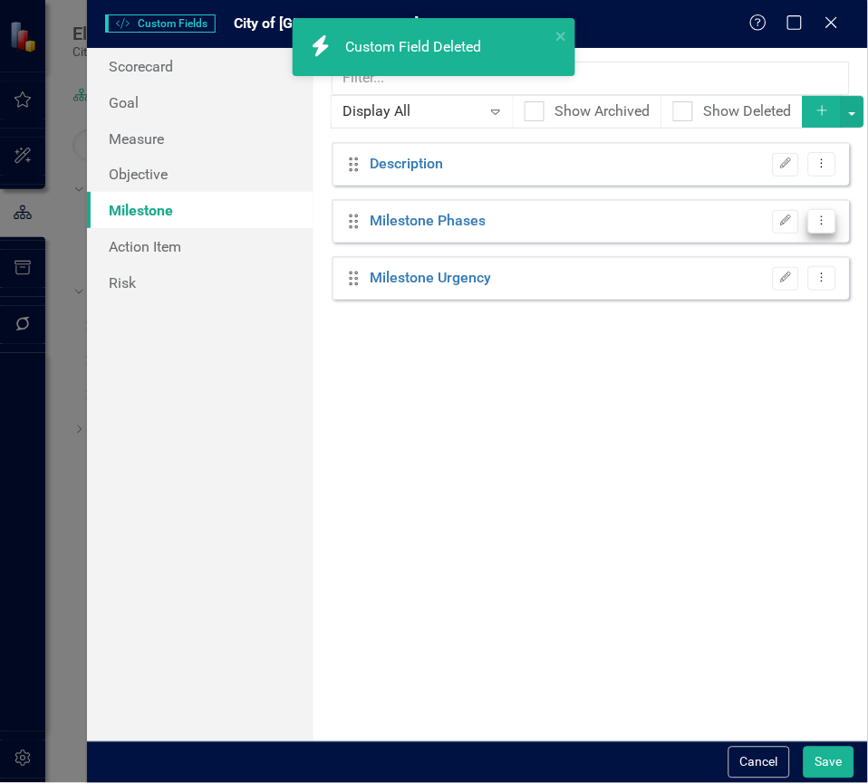
click at [817, 211] on button "Dropdown Menu" at bounding box center [822, 221] width 28 height 24
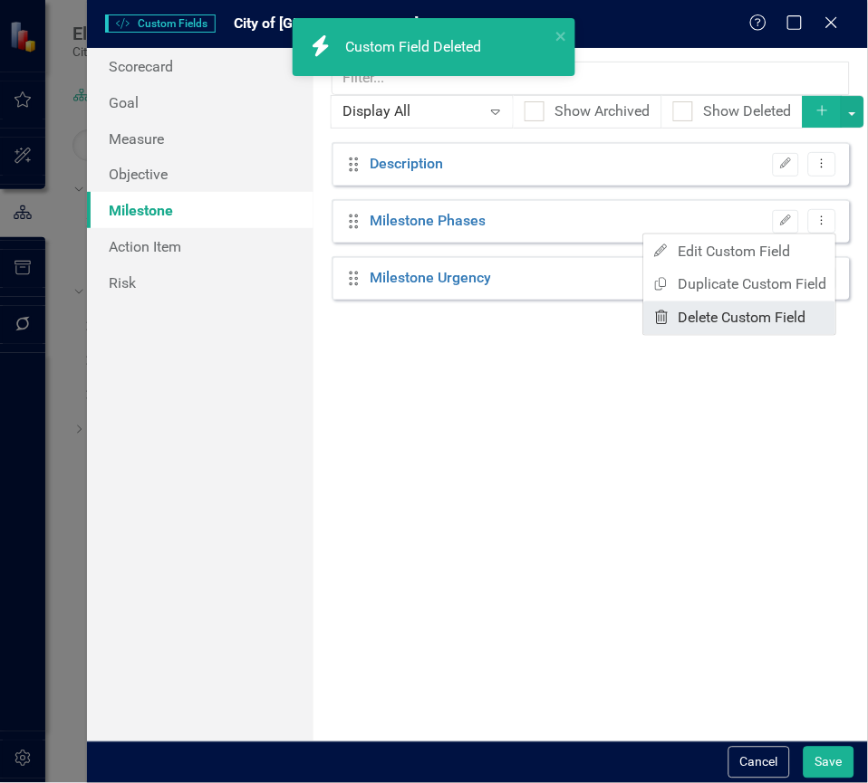
click at [772, 311] on link "Trash Delete Custom Field" at bounding box center [740, 319] width 192 height 34
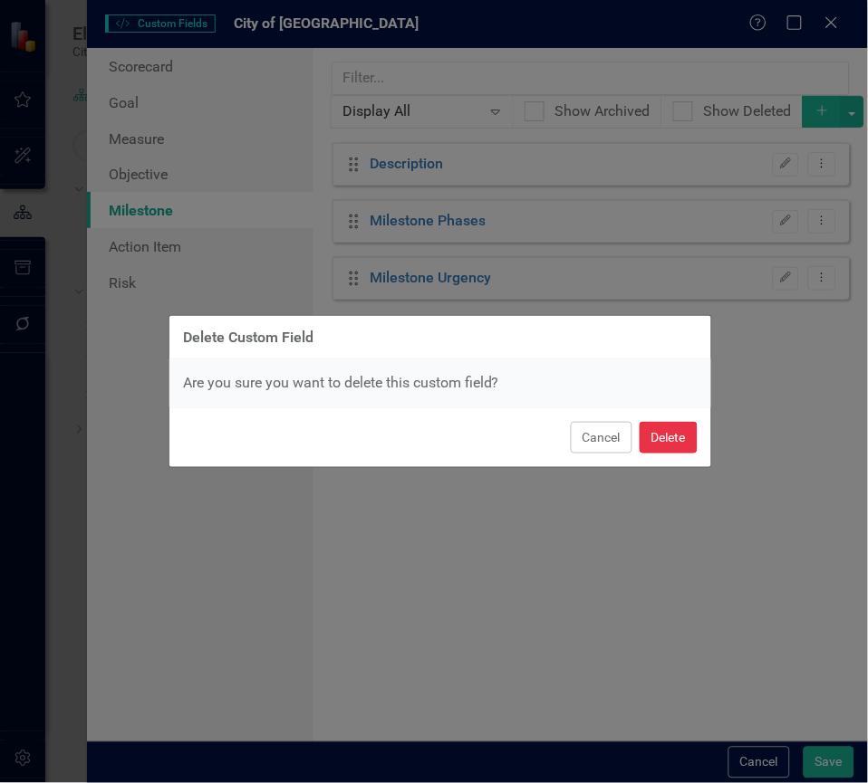
click at [657, 424] on button "Delete" at bounding box center [668, 438] width 58 height 32
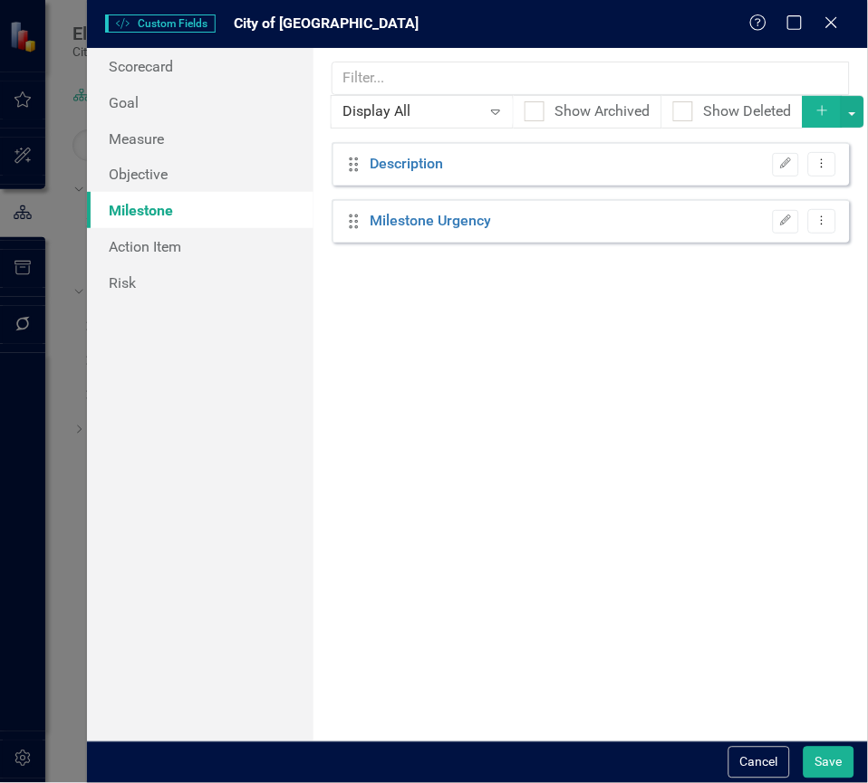
click at [831, 220] on button "Dropdown Menu" at bounding box center [822, 221] width 28 height 24
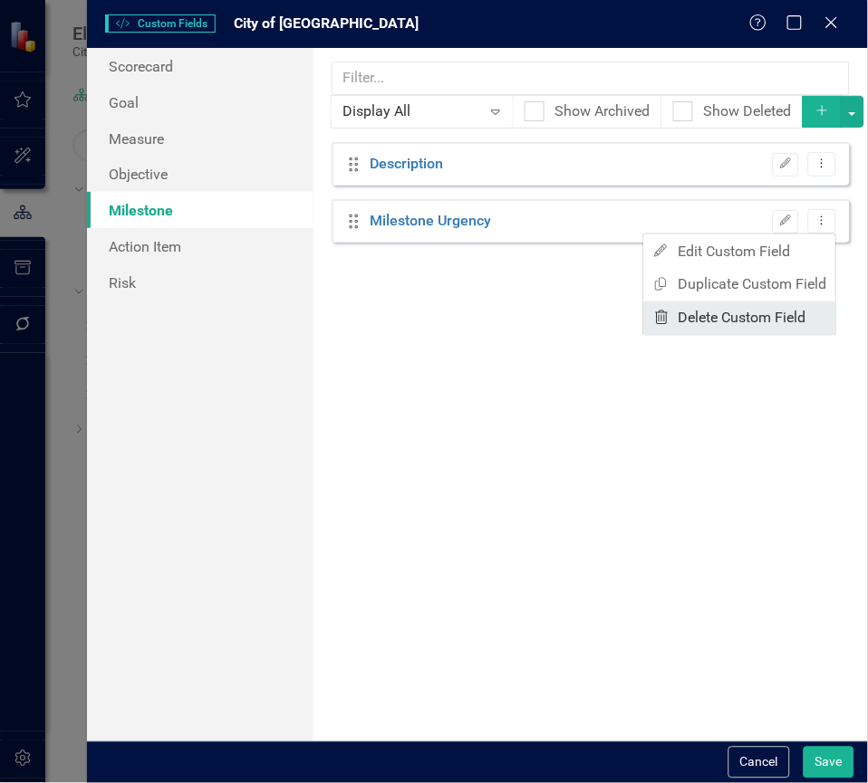
click at [786, 310] on link "Trash Delete Custom Field" at bounding box center [740, 319] width 192 height 34
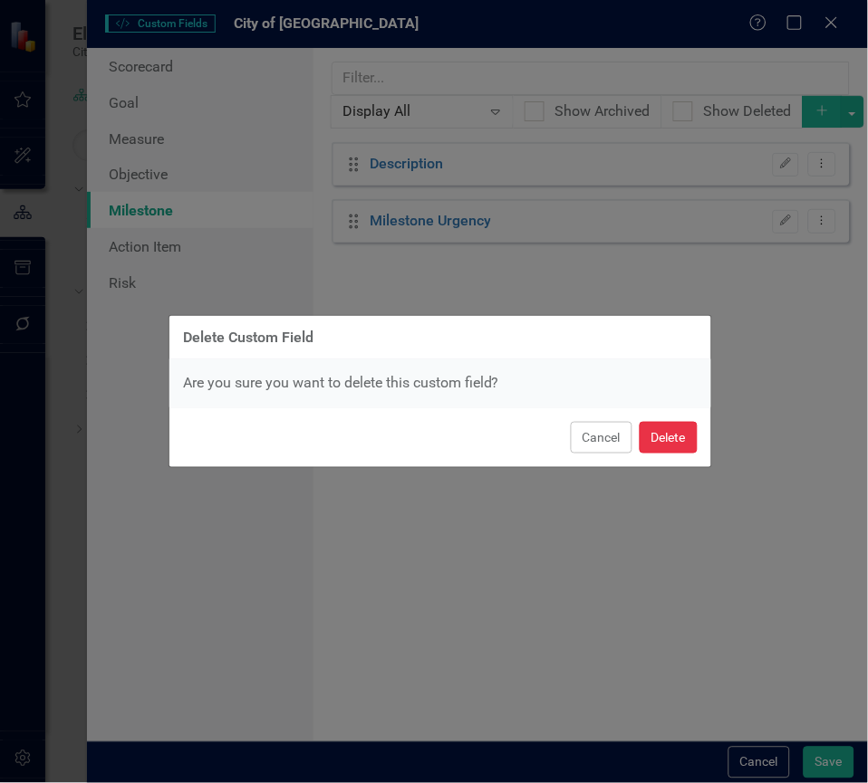
click at [647, 436] on button "Delete" at bounding box center [668, 438] width 58 height 32
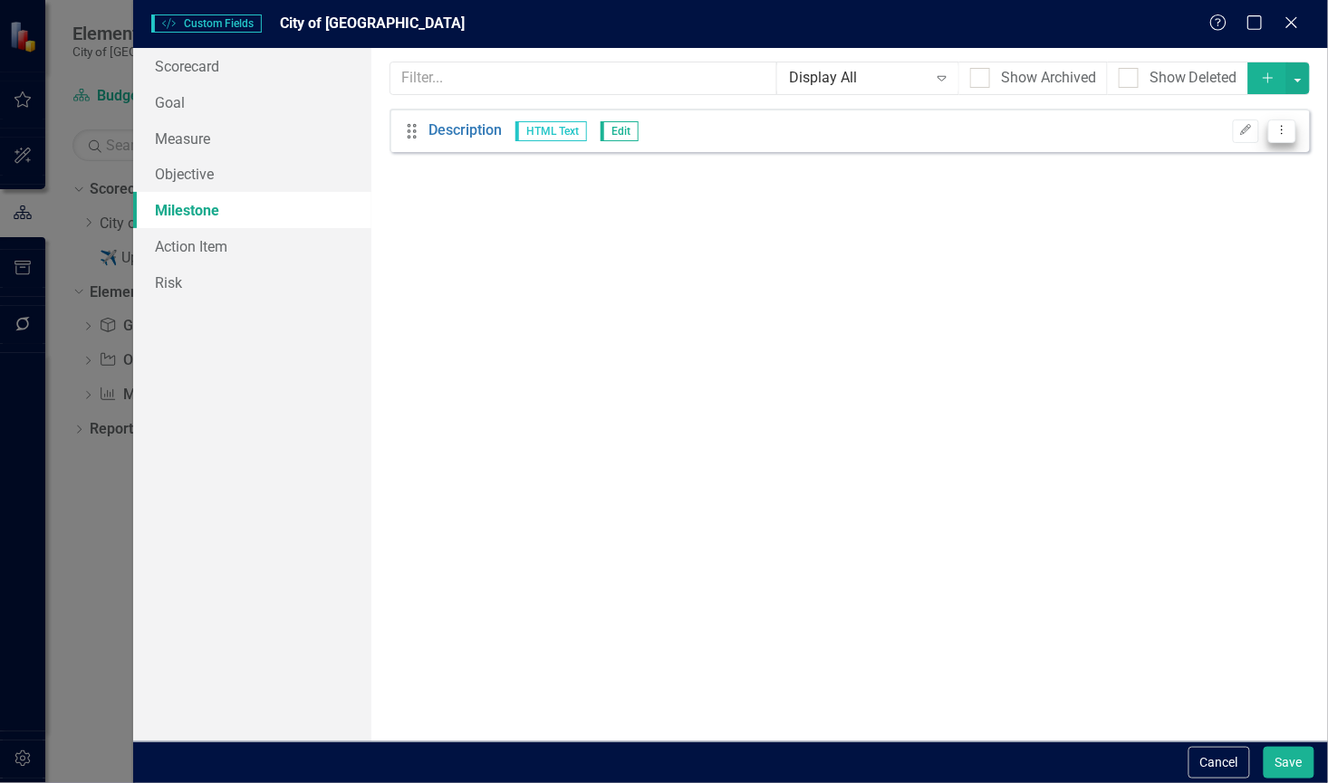
click at [1289, 139] on button "Dropdown Menu" at bounding box center [1282, 132] width 28 height 24
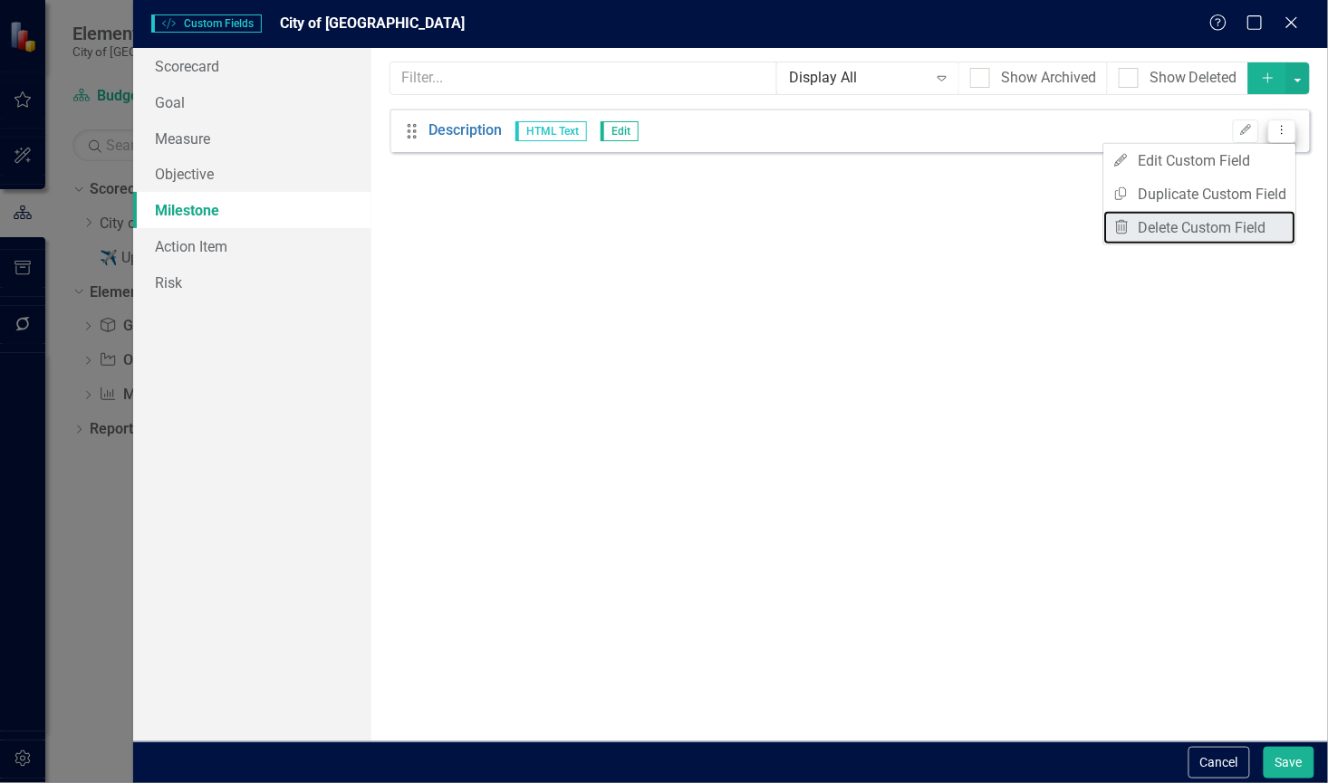
click at [1207, 228] on link "Trash Delete Custom Field" at bounding box center [1200, 228] width 192 height 34
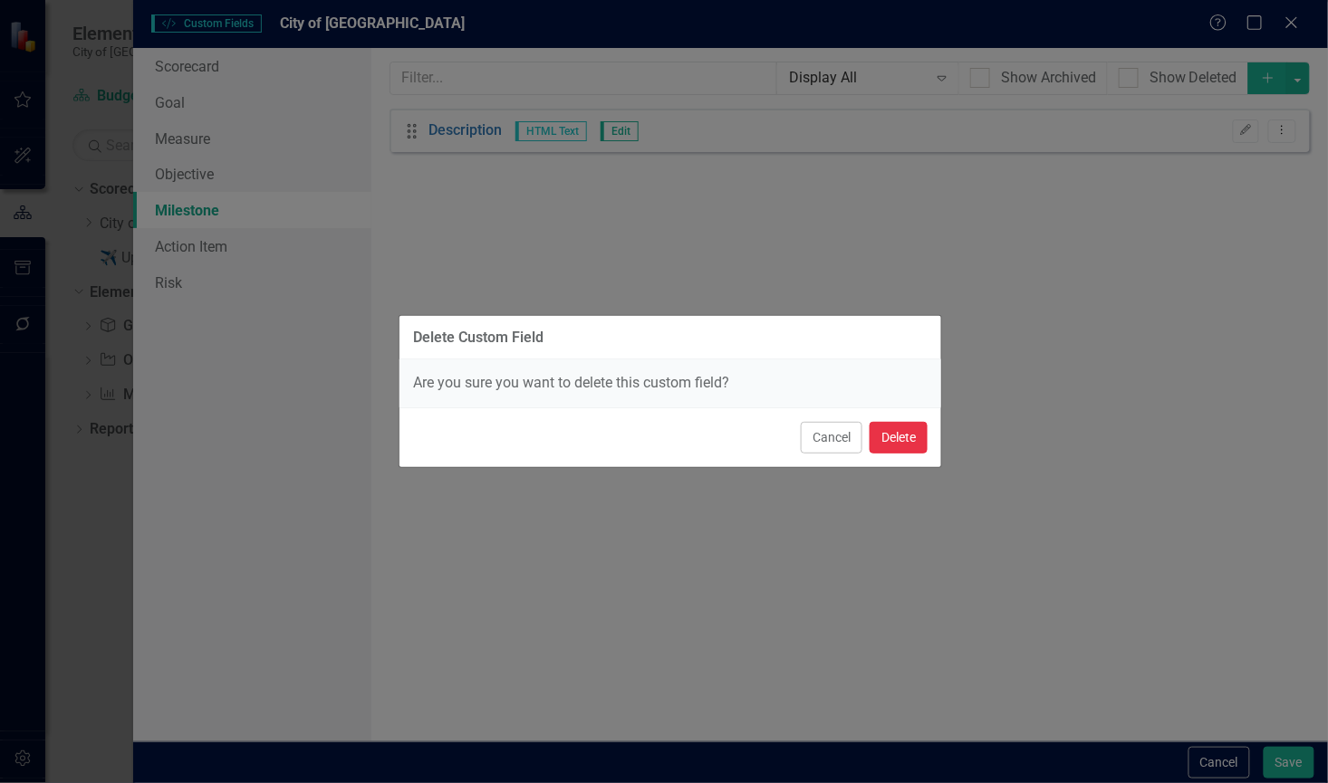
click at [873, 454] on button "Delete" at bounding box center [899, 438] width 58 height 32
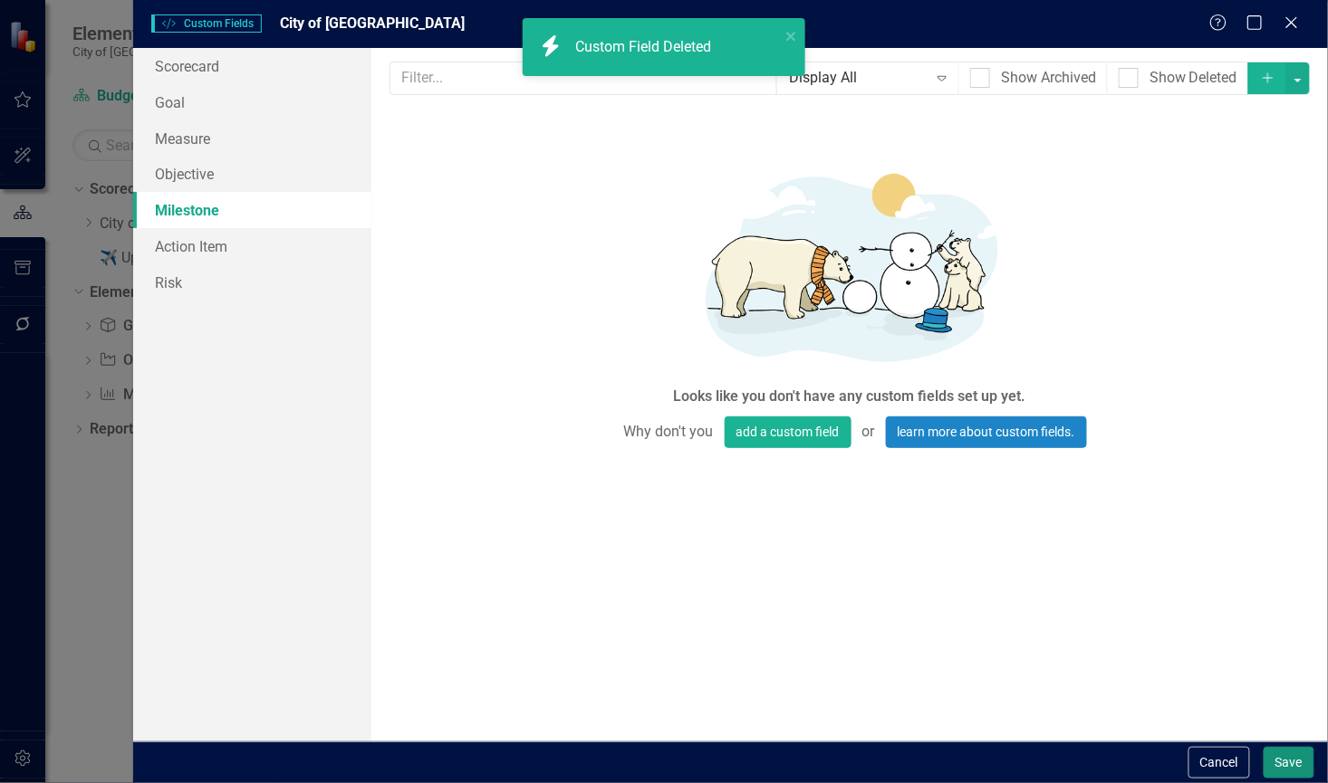
click at [1280, 747] on button "Save" at bounding box center [1289, 763] width 51 height 32
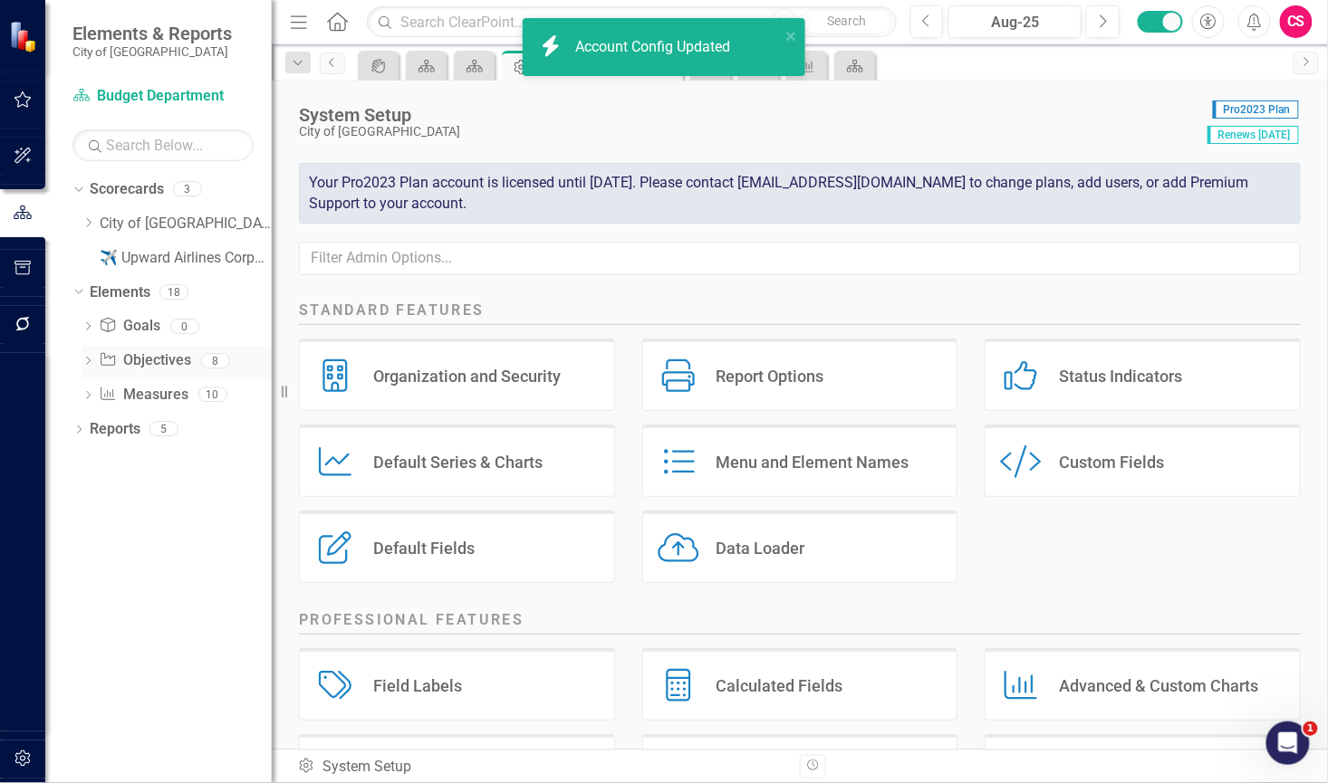
click at [146, 351] on link "Objective Objectives" at bounding box center [145, 361] width 92 height 21
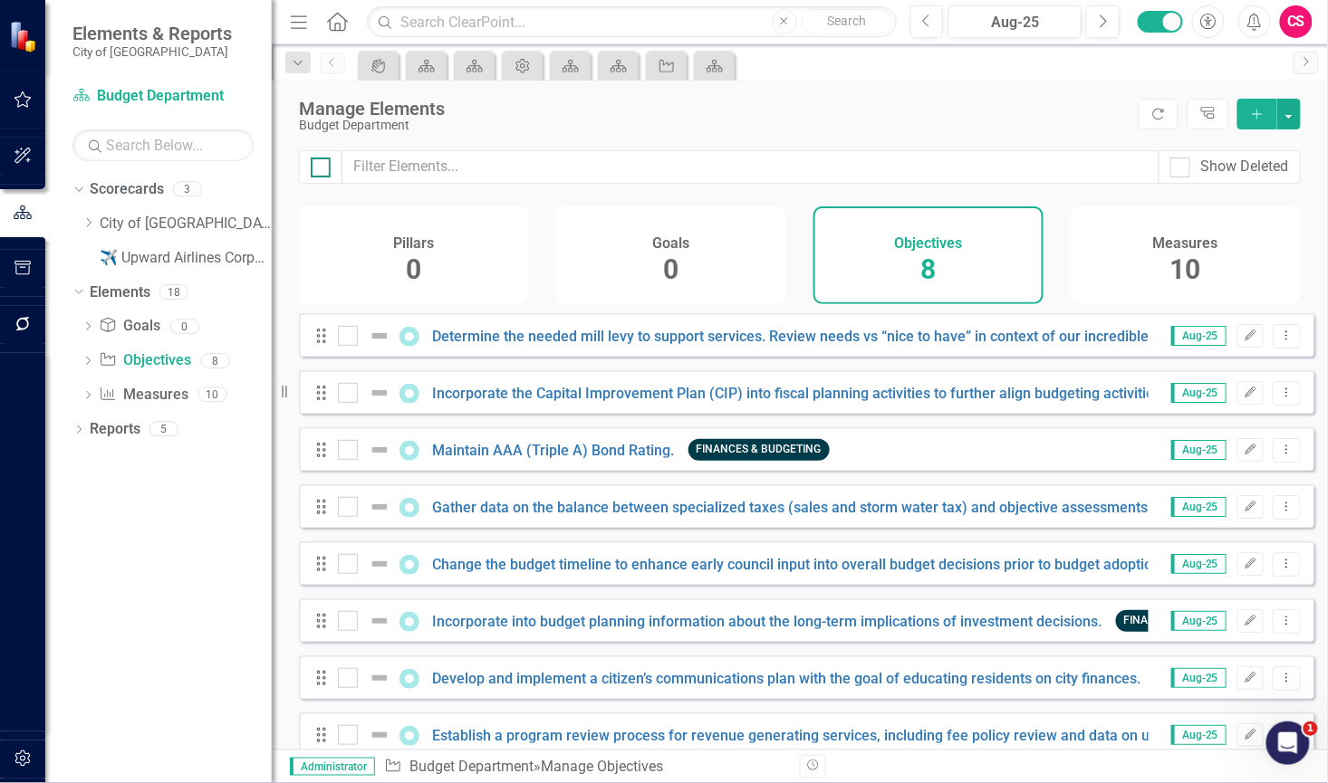
click at [319, 167] on input "checkbox" at bounding box center [317, 164] width 12 height 12
checkbox input "true"
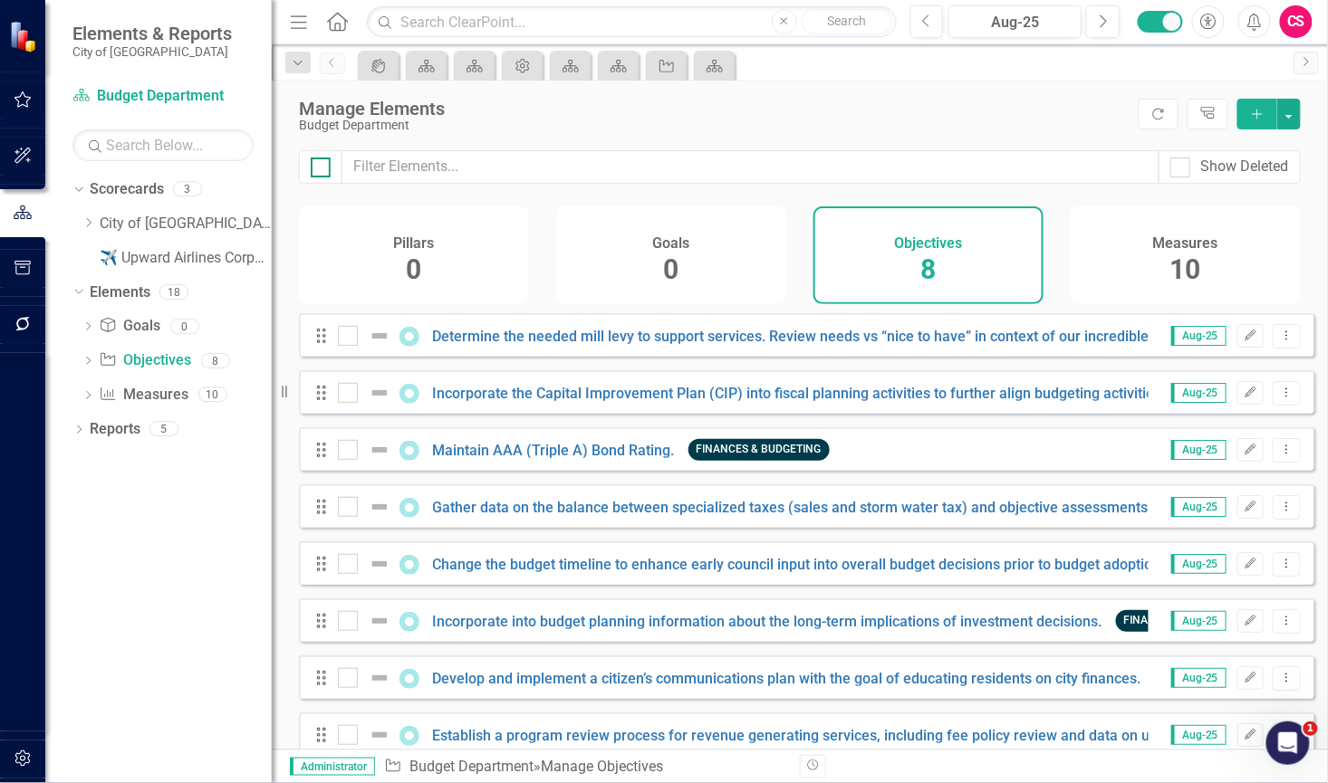
checkbox input "true"
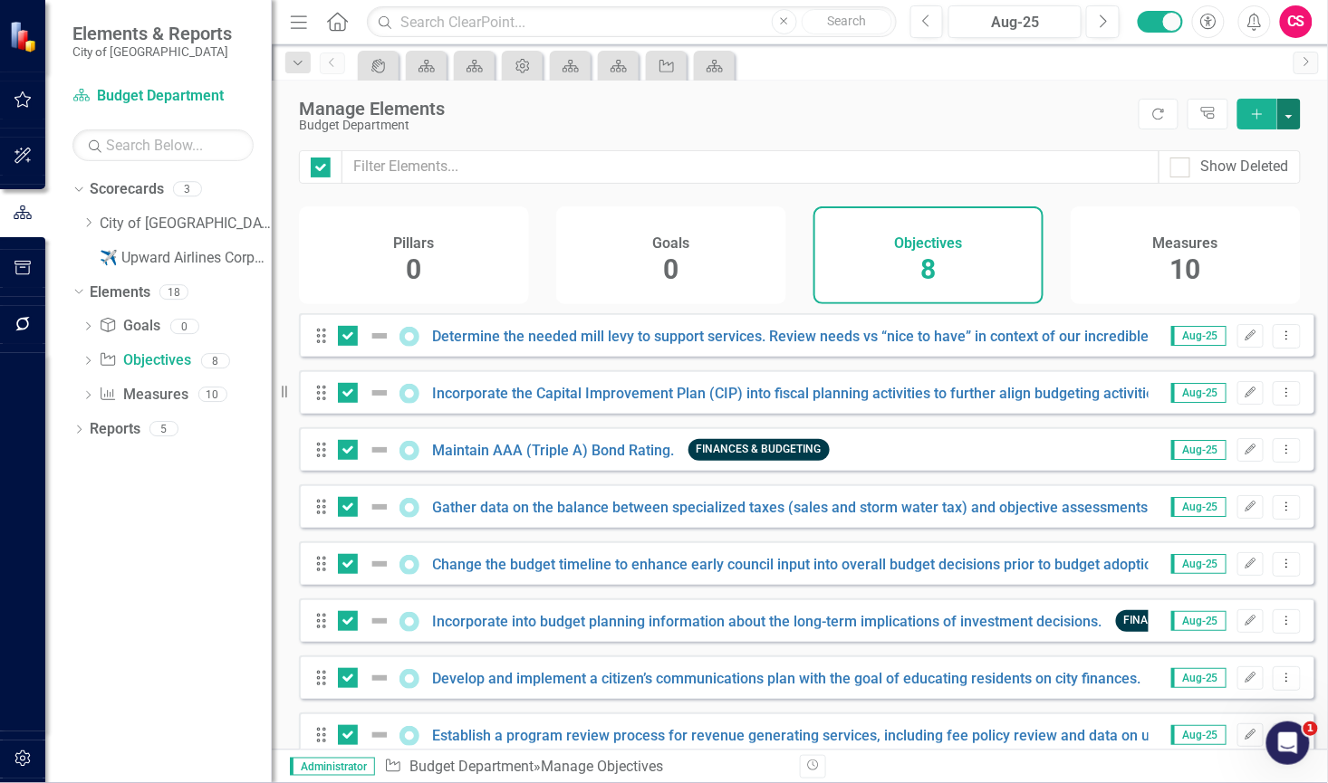
click at [1289, 124] on button "button" at bounding box center [1289, 114] width 24 height 31
click at [1248, 209] on link "Edit Multiple Edit Multiple" at bounding box center [1229, 214] width 143 height 34
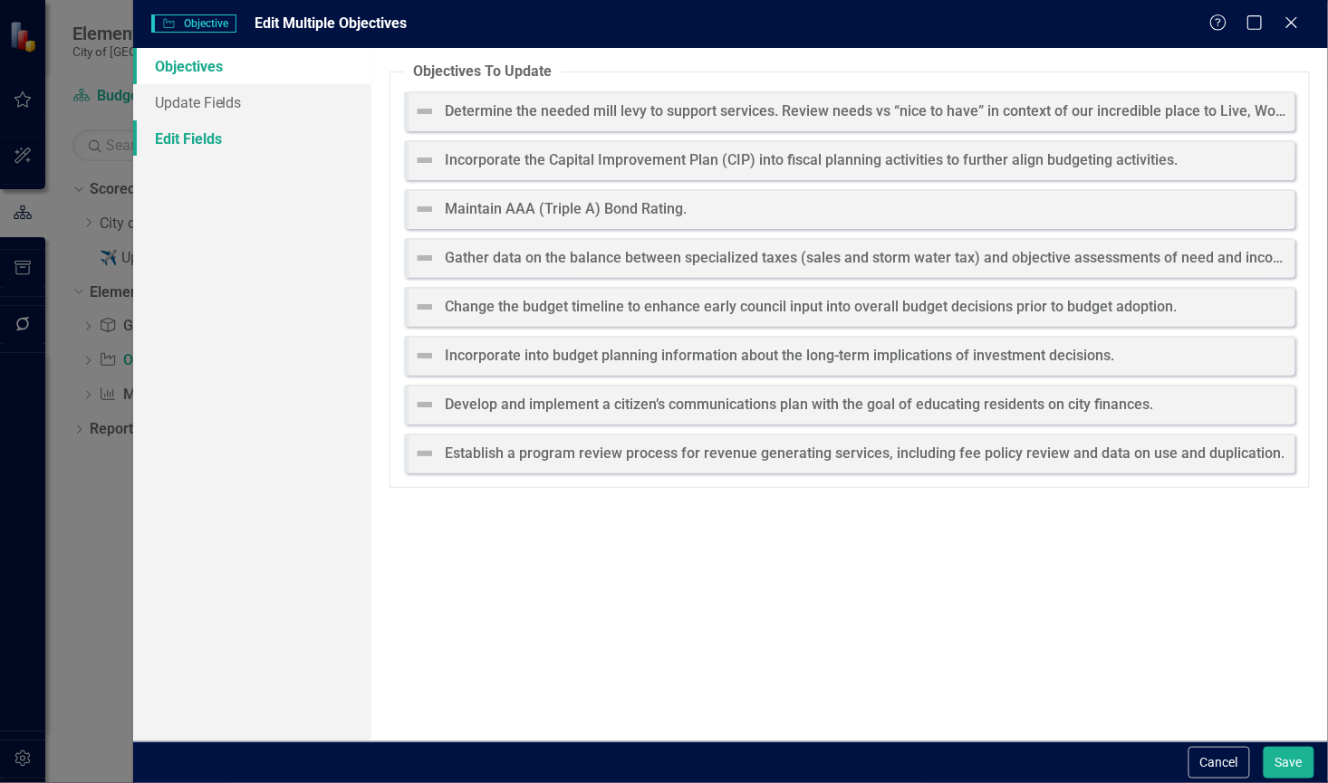
click at [223, 127] on link "Edit Fields" at bounding box center [252, 138] width 239 height 36
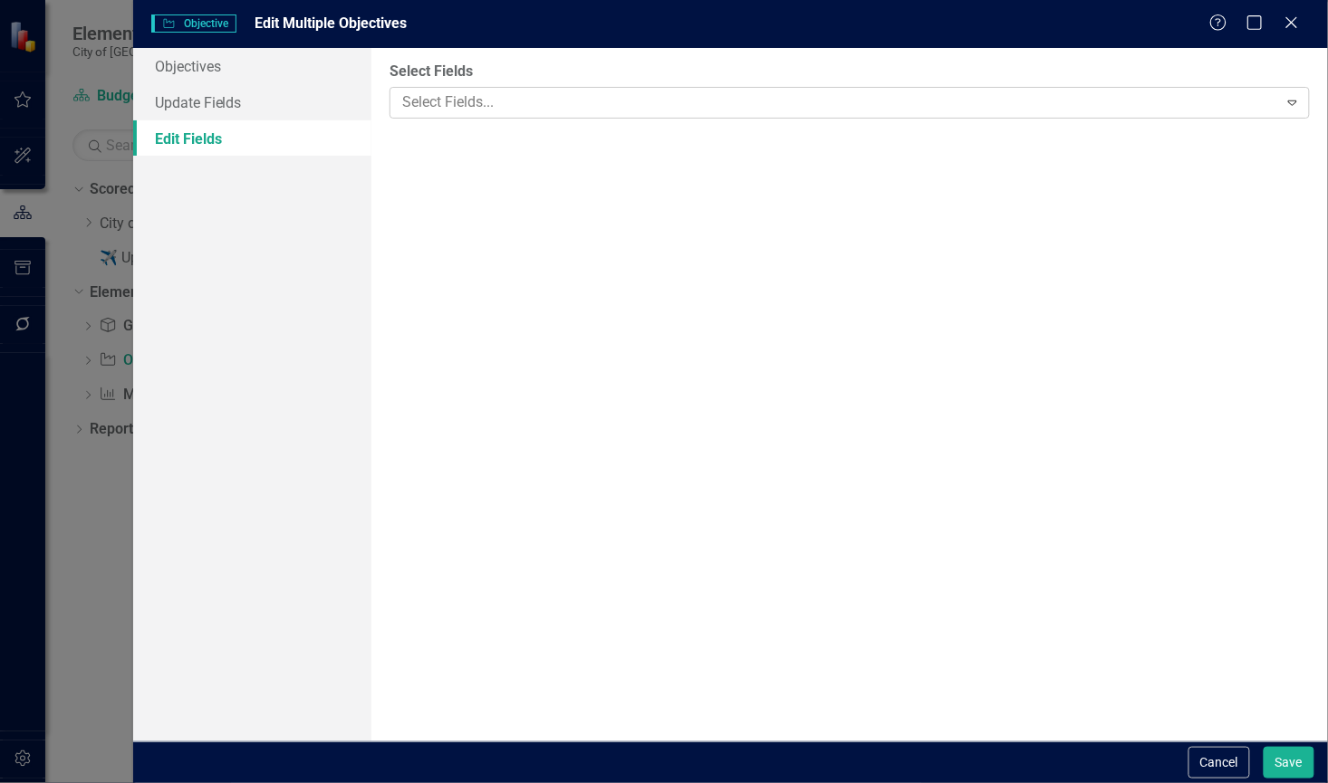
click at [456, 100] on div at bounding box center [836, 103] width 882 height 24
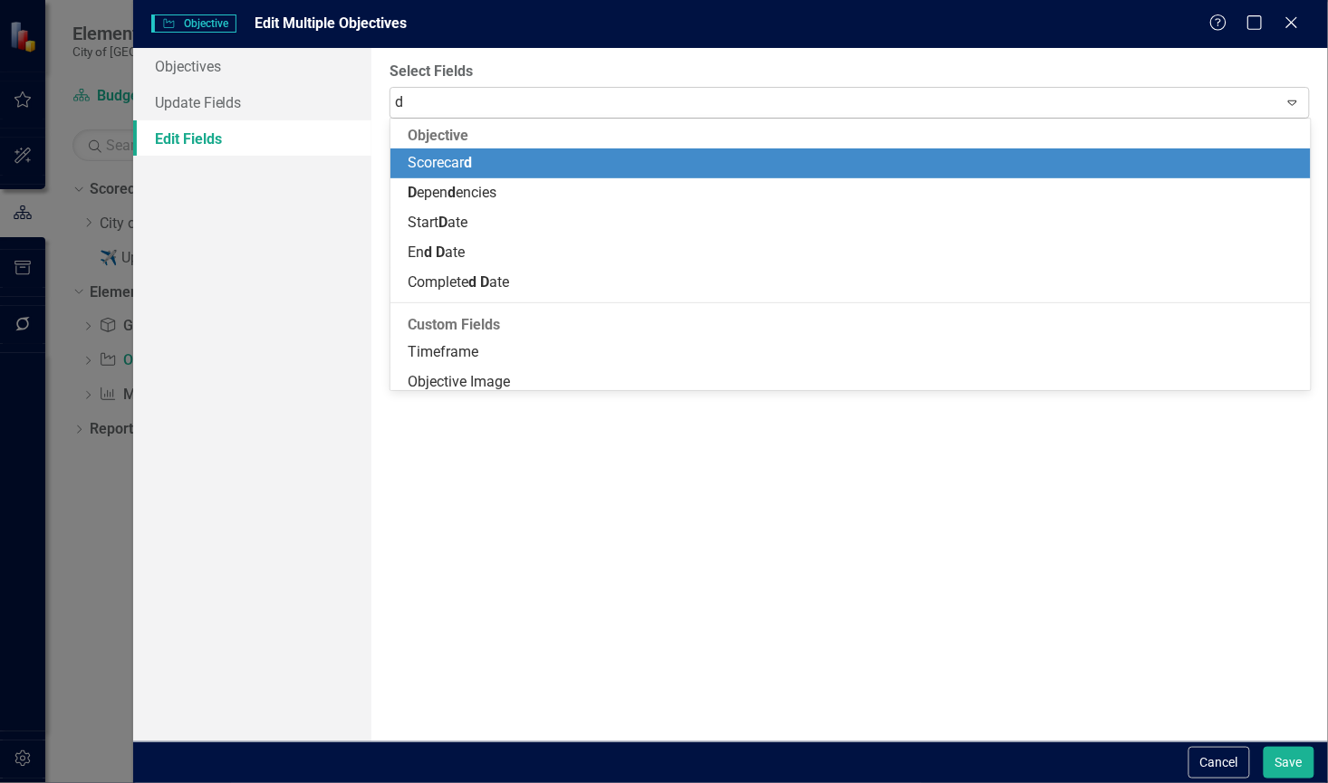
type input "de"
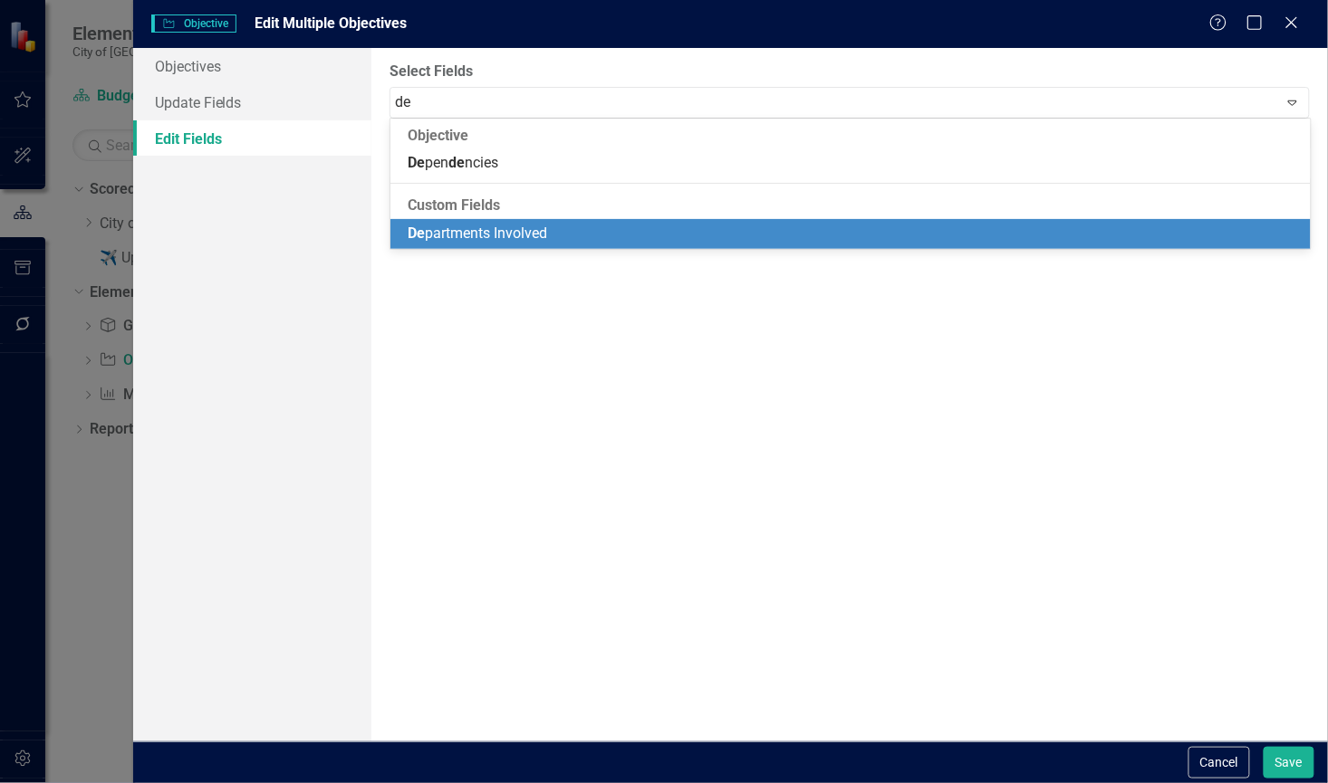
click at [466, 231] on span "De partments Involved" at bounding box center [478, 233] width 139 height 17
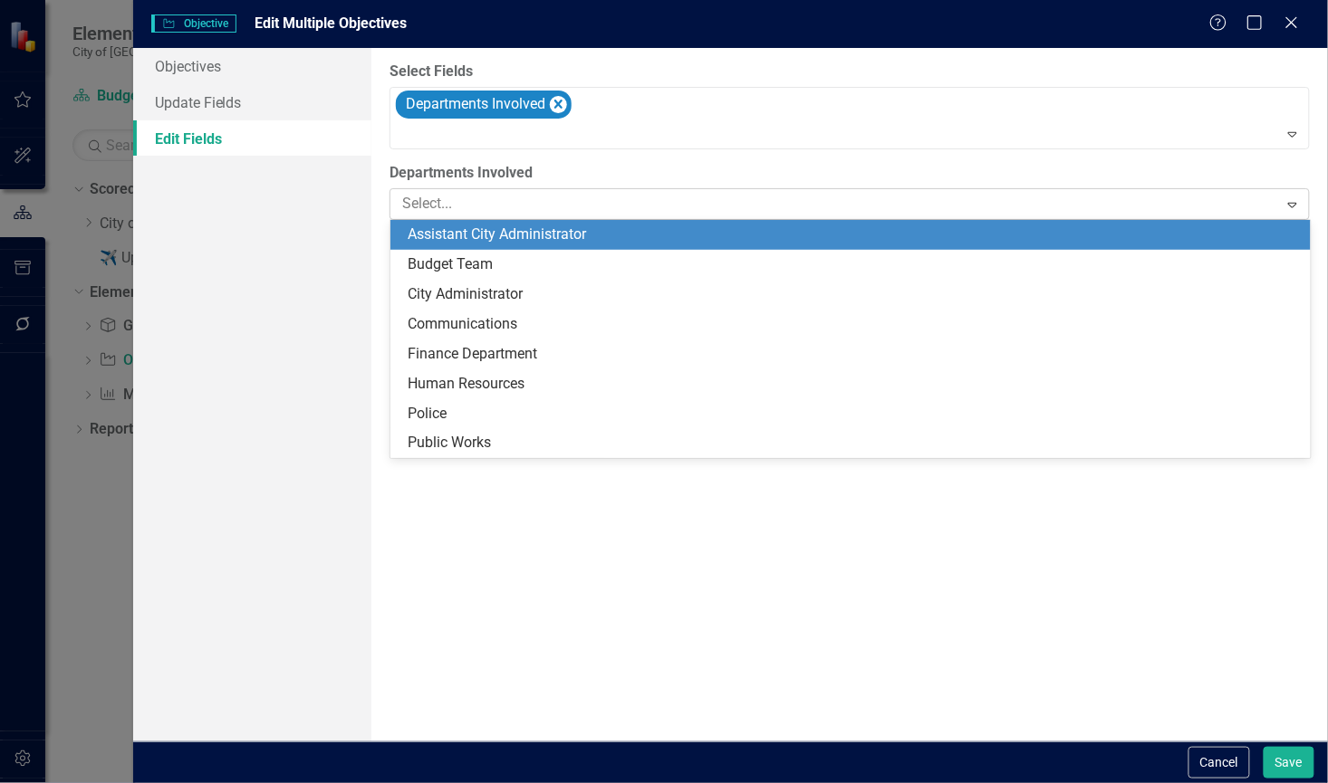
click at [493, 205] on div at bounding box center [836, 204] width 882 height 24
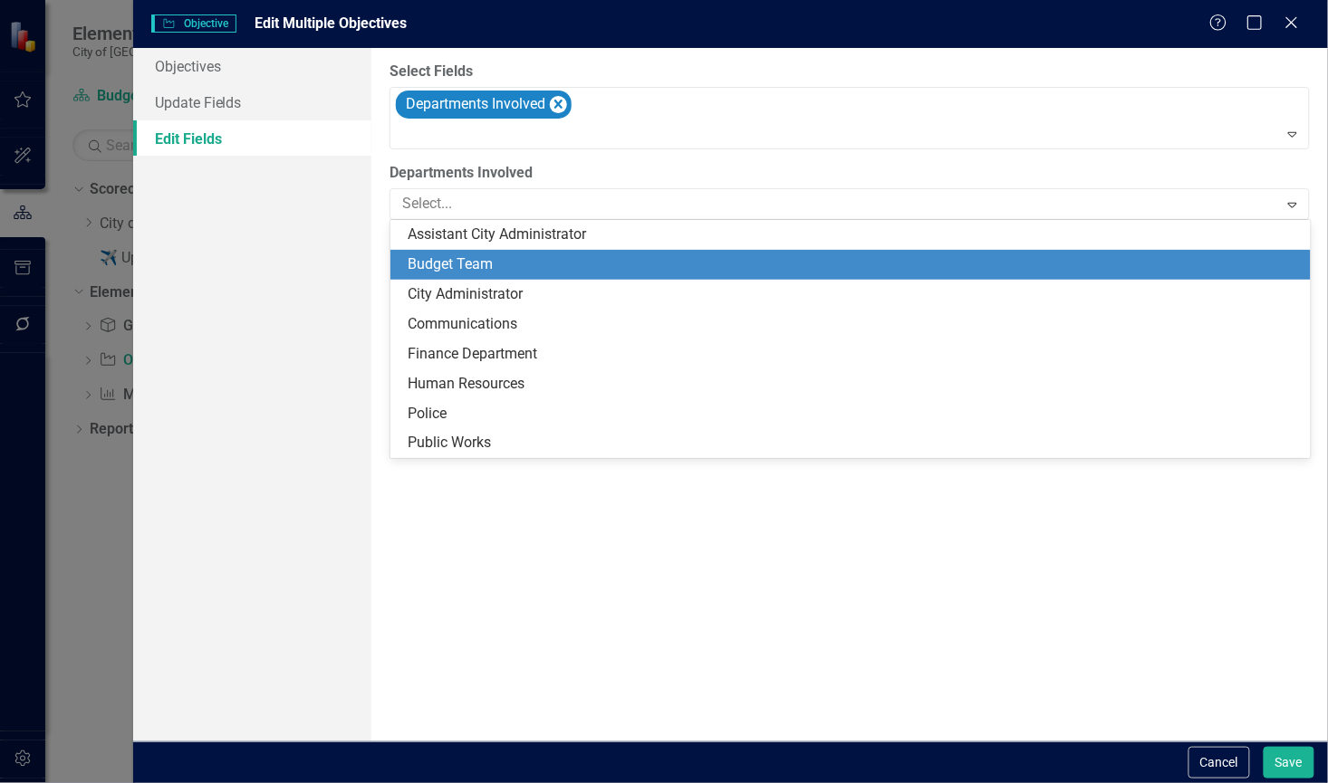
click at [509, 272] on div "Budget Team" at bounding box center [854, 265] width 891 height 21
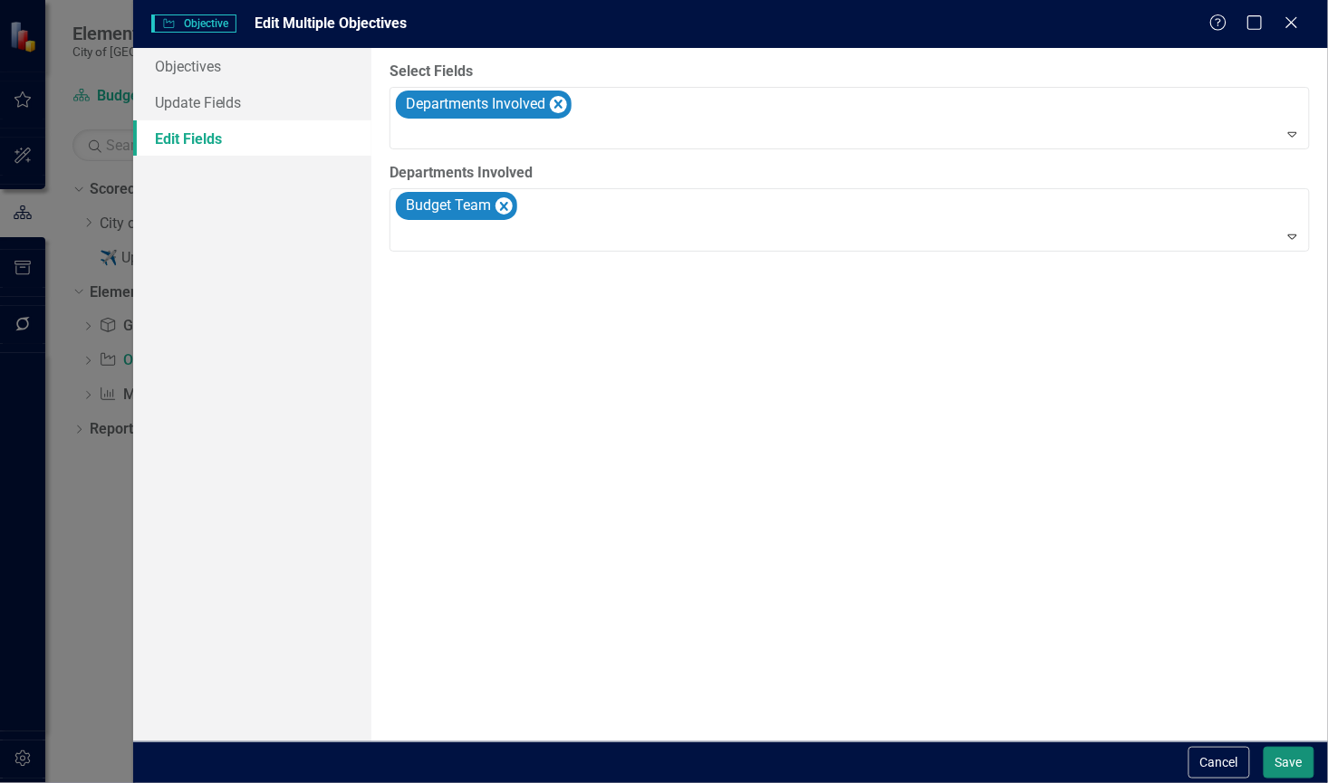
click at [1310, 764] on button "Save" at bounding box center [1289, 763] width 51 height 32
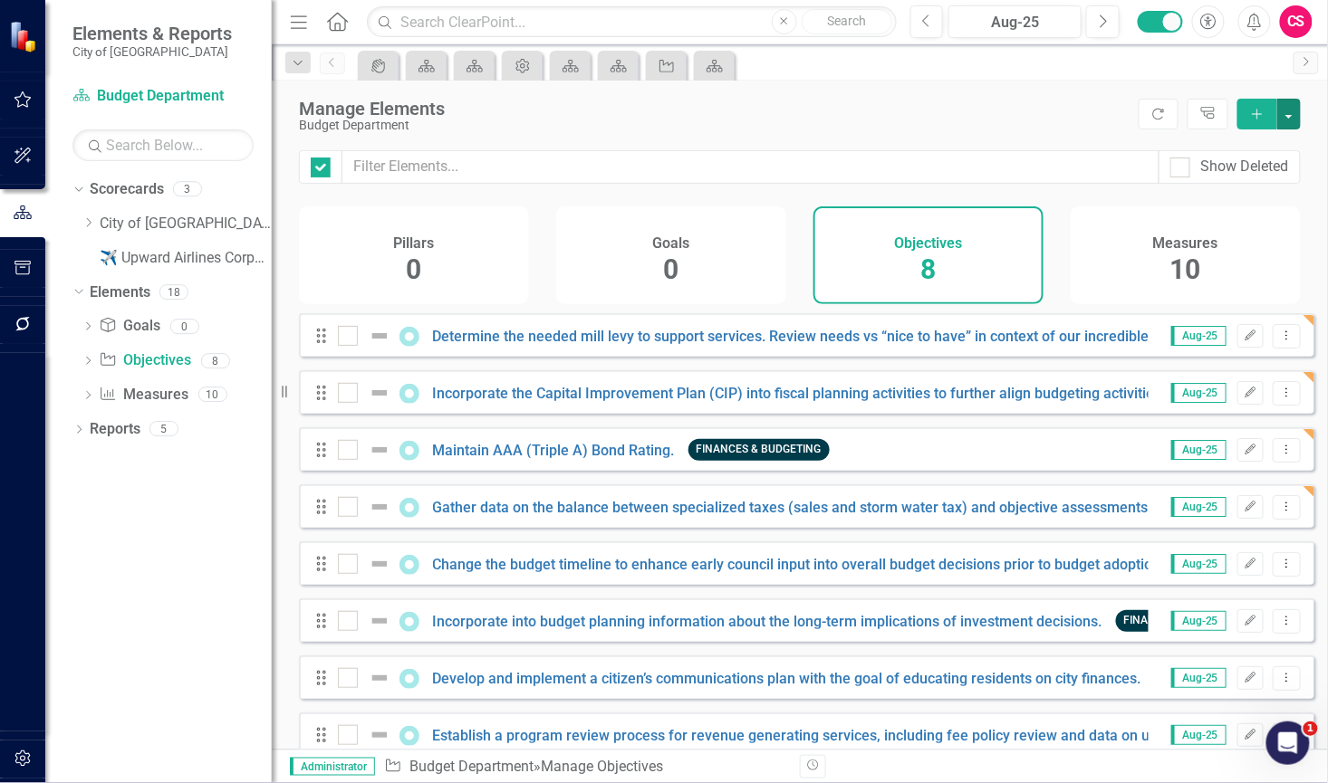
checkbox input "false"
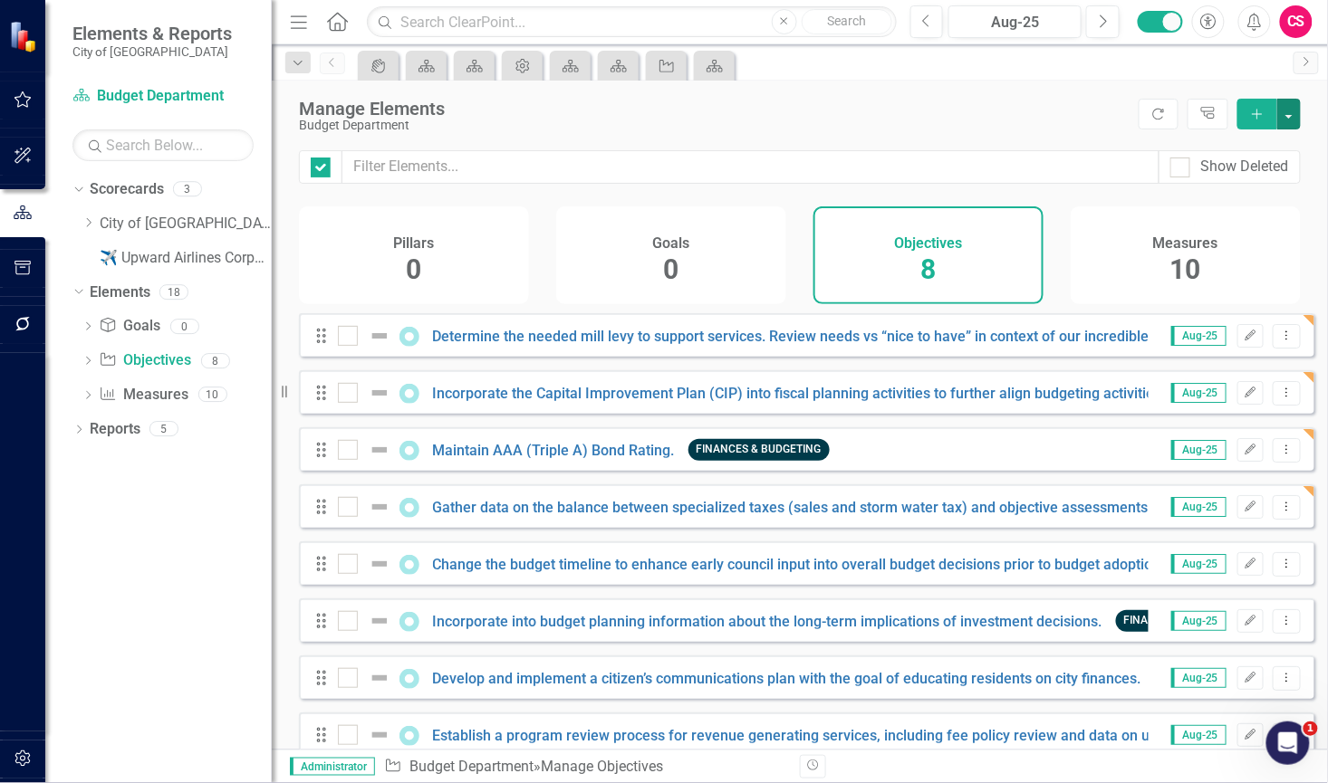
checkbox input "false"
click at [1153, 247] on h4 "Measures" at bounding box center [1185, 243] width 65 height 16
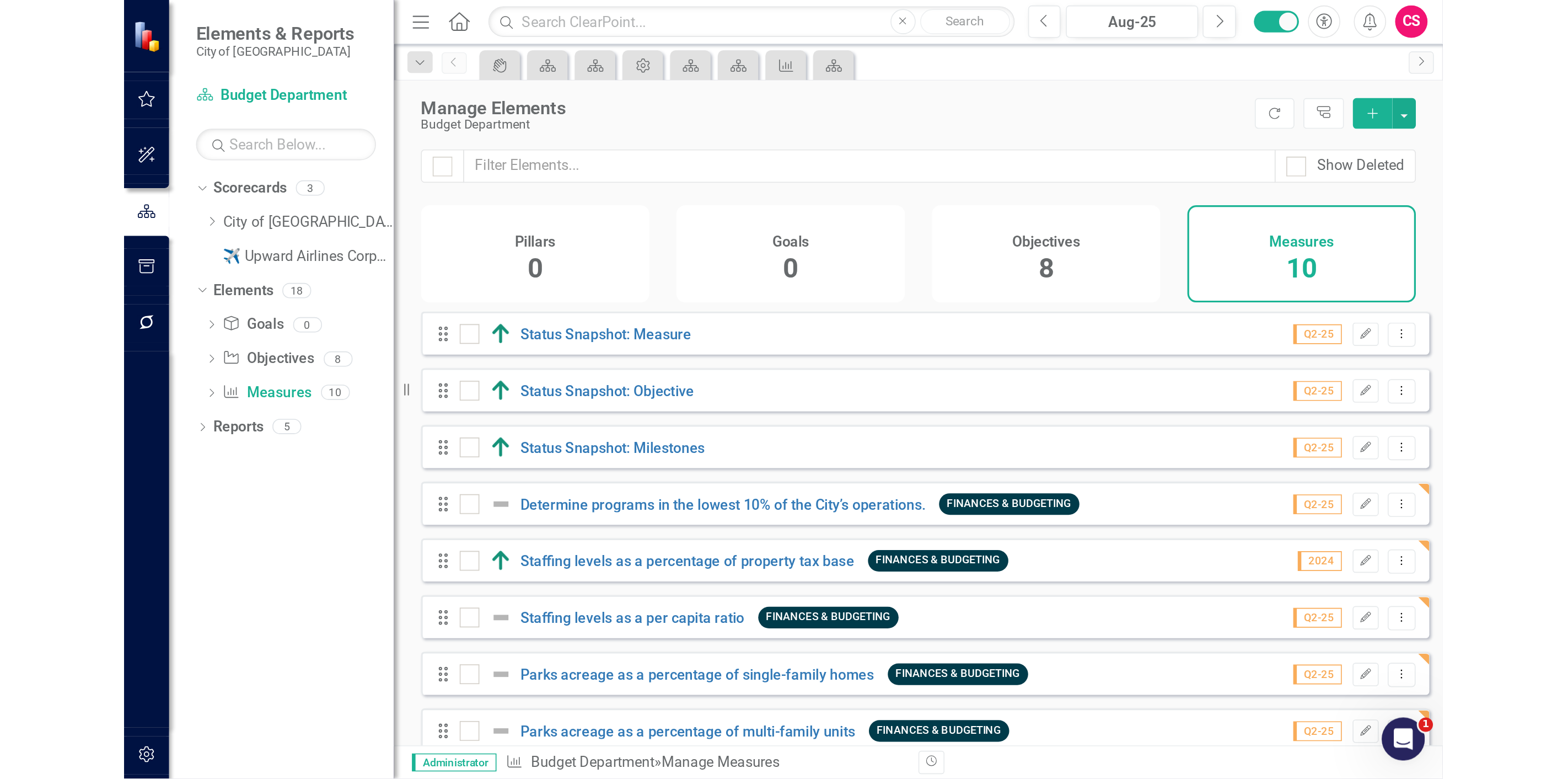
scroll to position [90, 0]
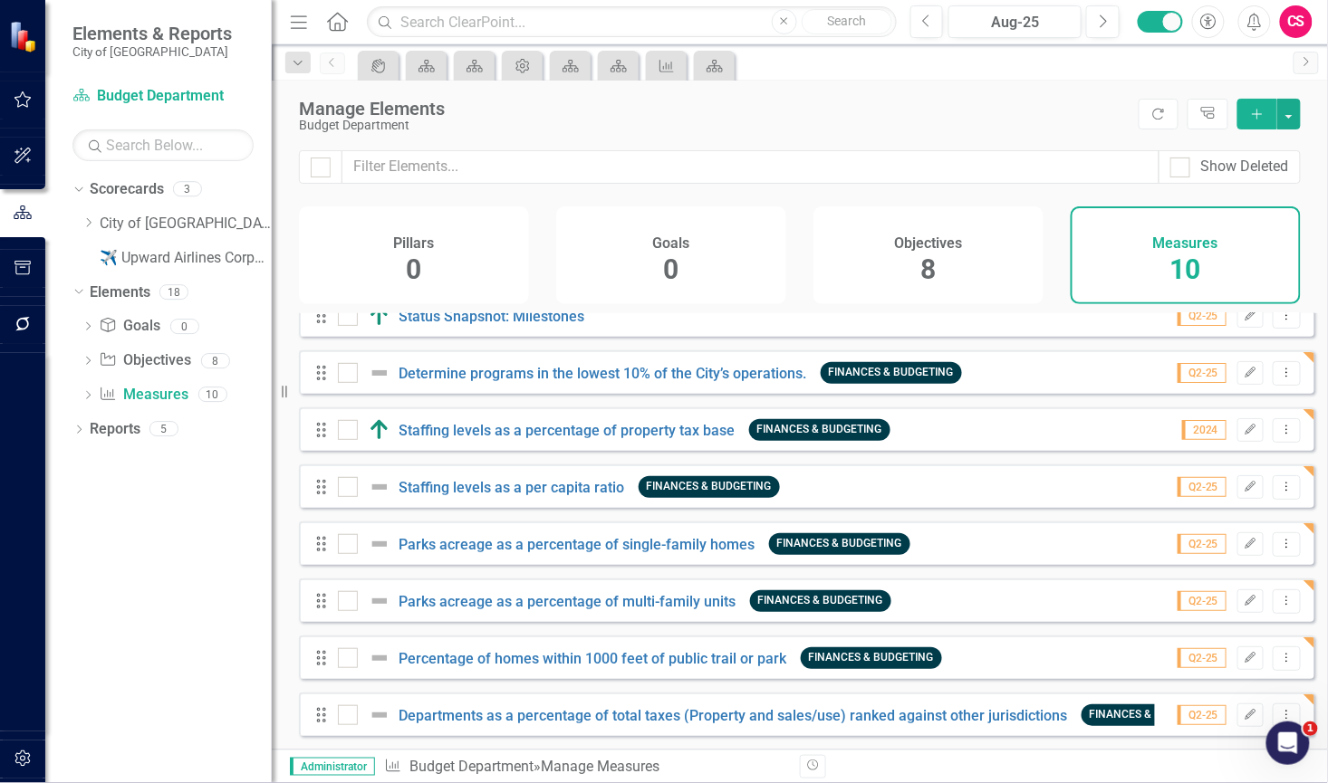
click at [988, 287] on div "Objectives 8" at bounding box center [928, 256] width 230 height 98
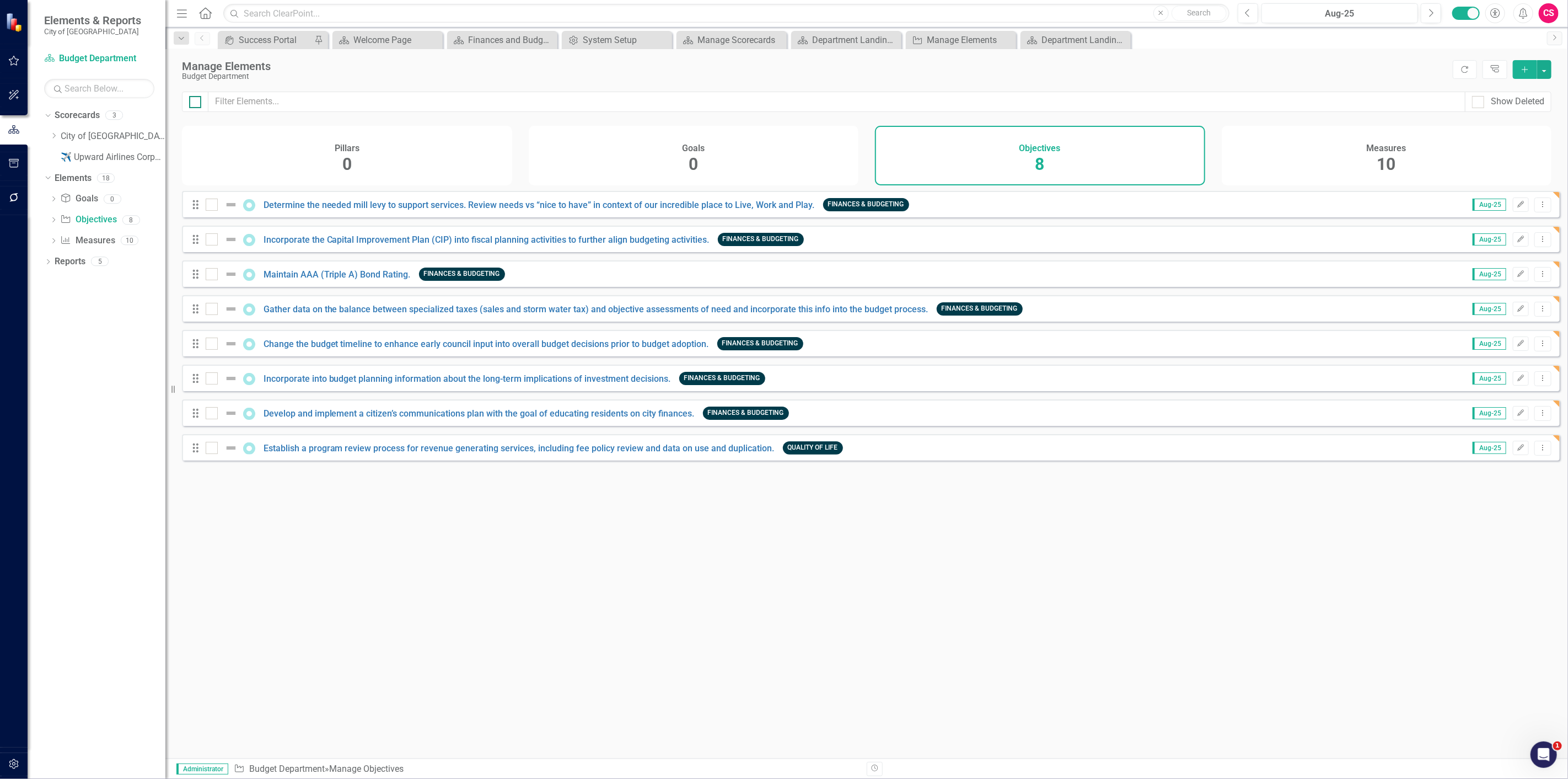
click at [194, 105] on div at bounding box center [195, 102] width 12 height 12
click at [194, 103] on input "checkbox" at bounding box center [193, 100] width 7 height 7
checkbox input "true"
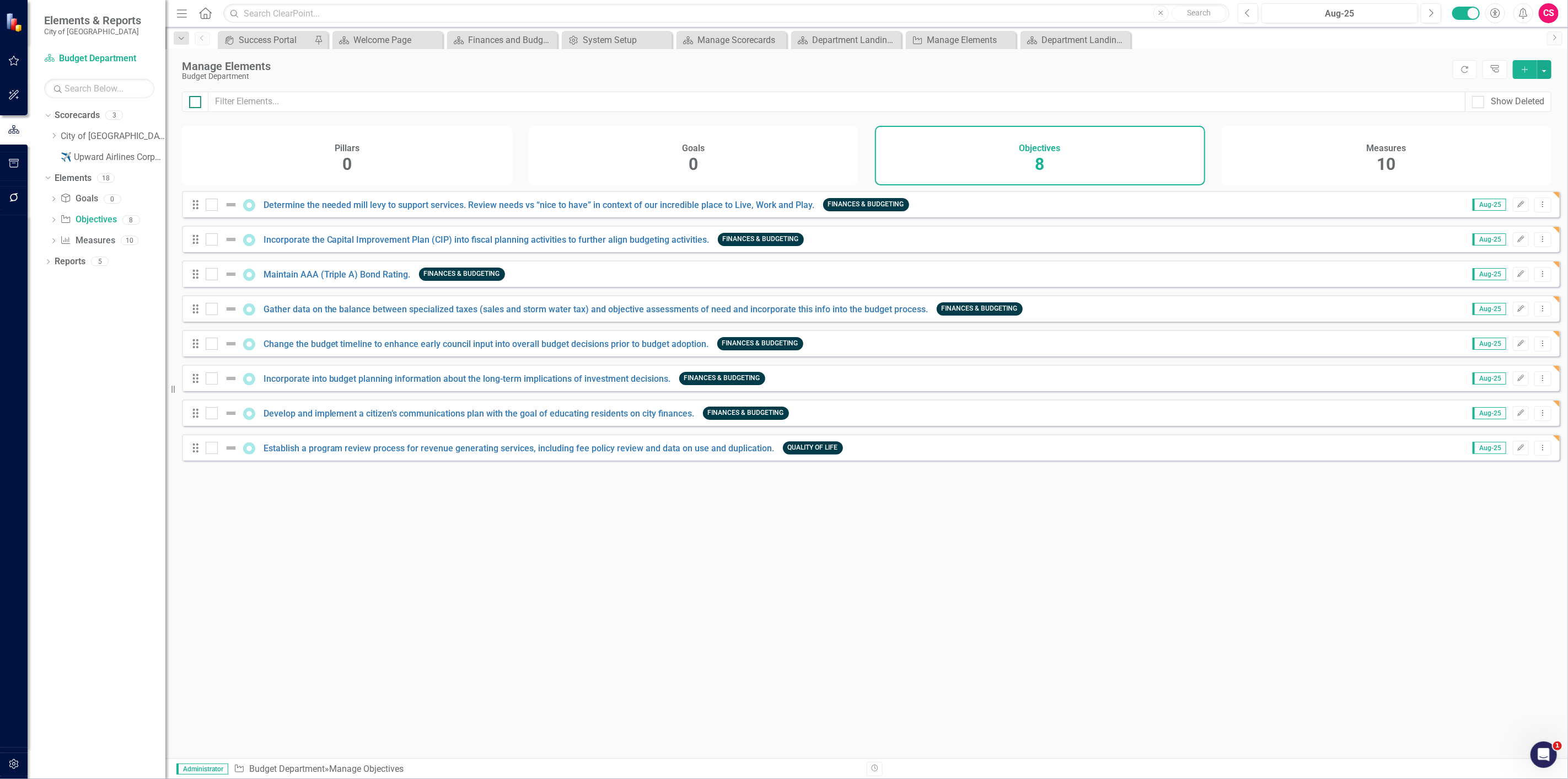
checkbox input "true"
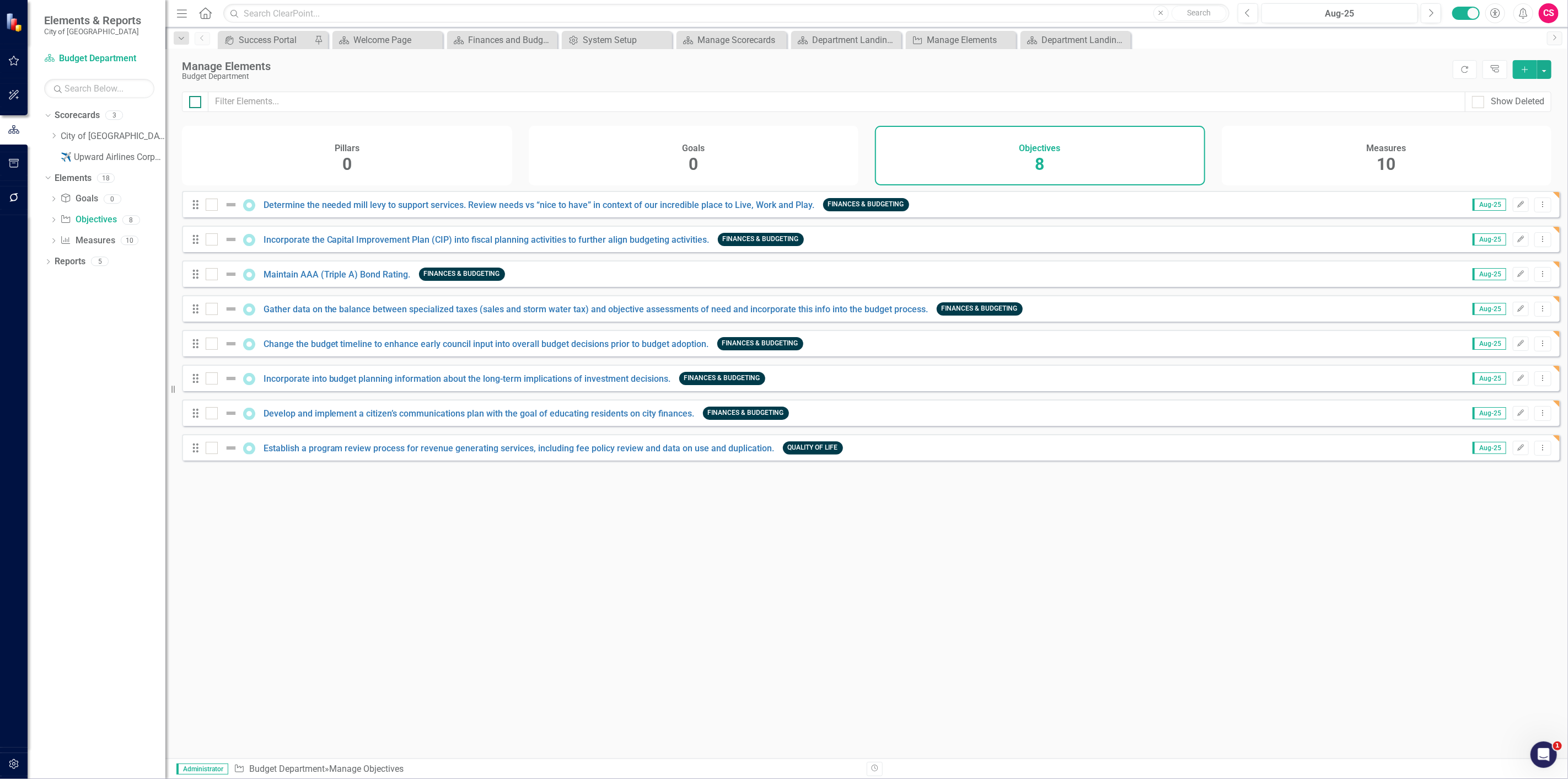
checkbox input "true"
click at [1539, 65] on button "button" at bounding box center [1544, 69] width 15 height 19
click at [1519, 135] on link "Edit Multiple Edit Multiple" at bounding box center [1507, 130] width 87 height 21
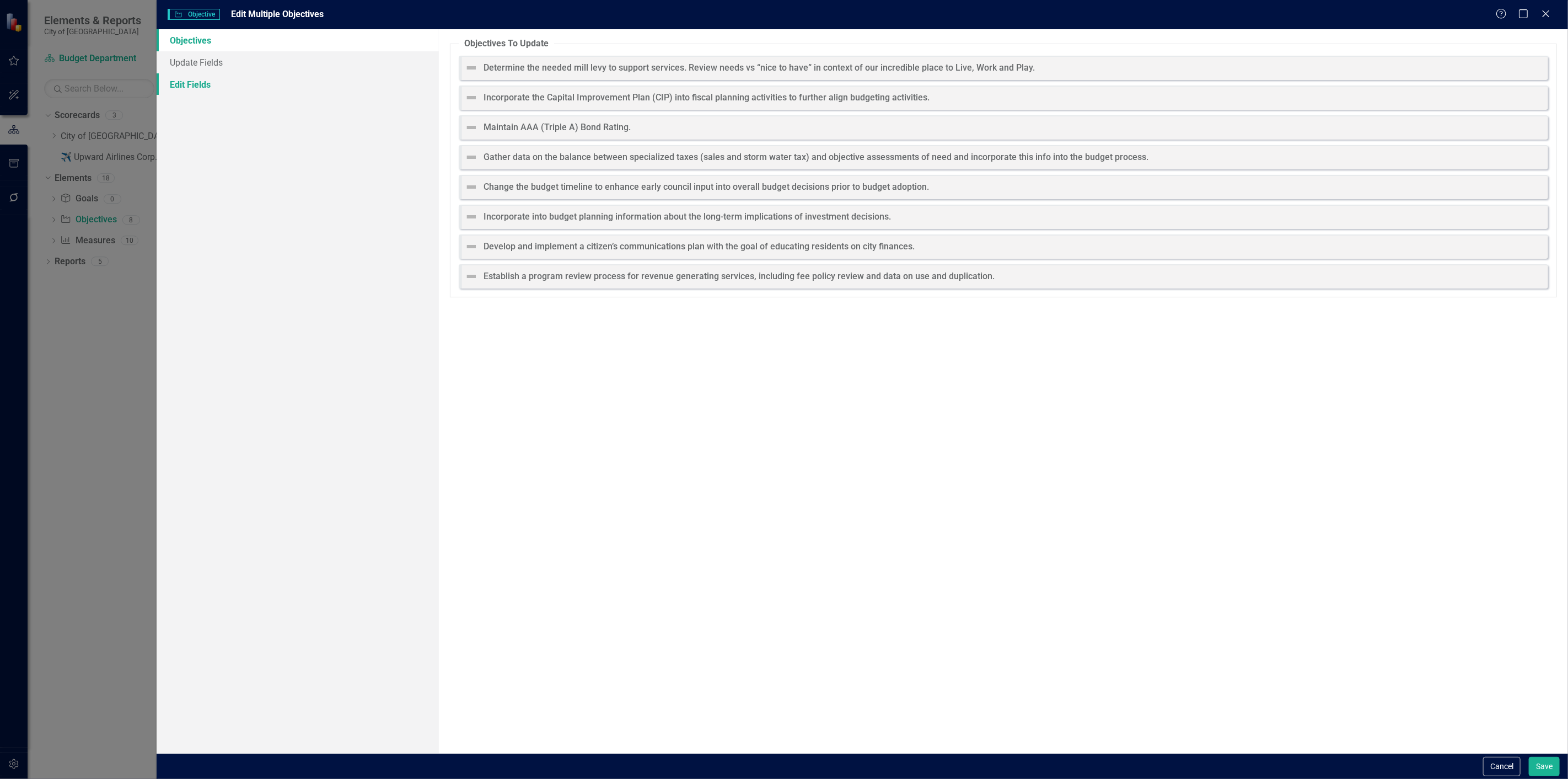
click at [184, 86] on link "Edit Fields" at bounding box center [298, 84] width 282 height 22
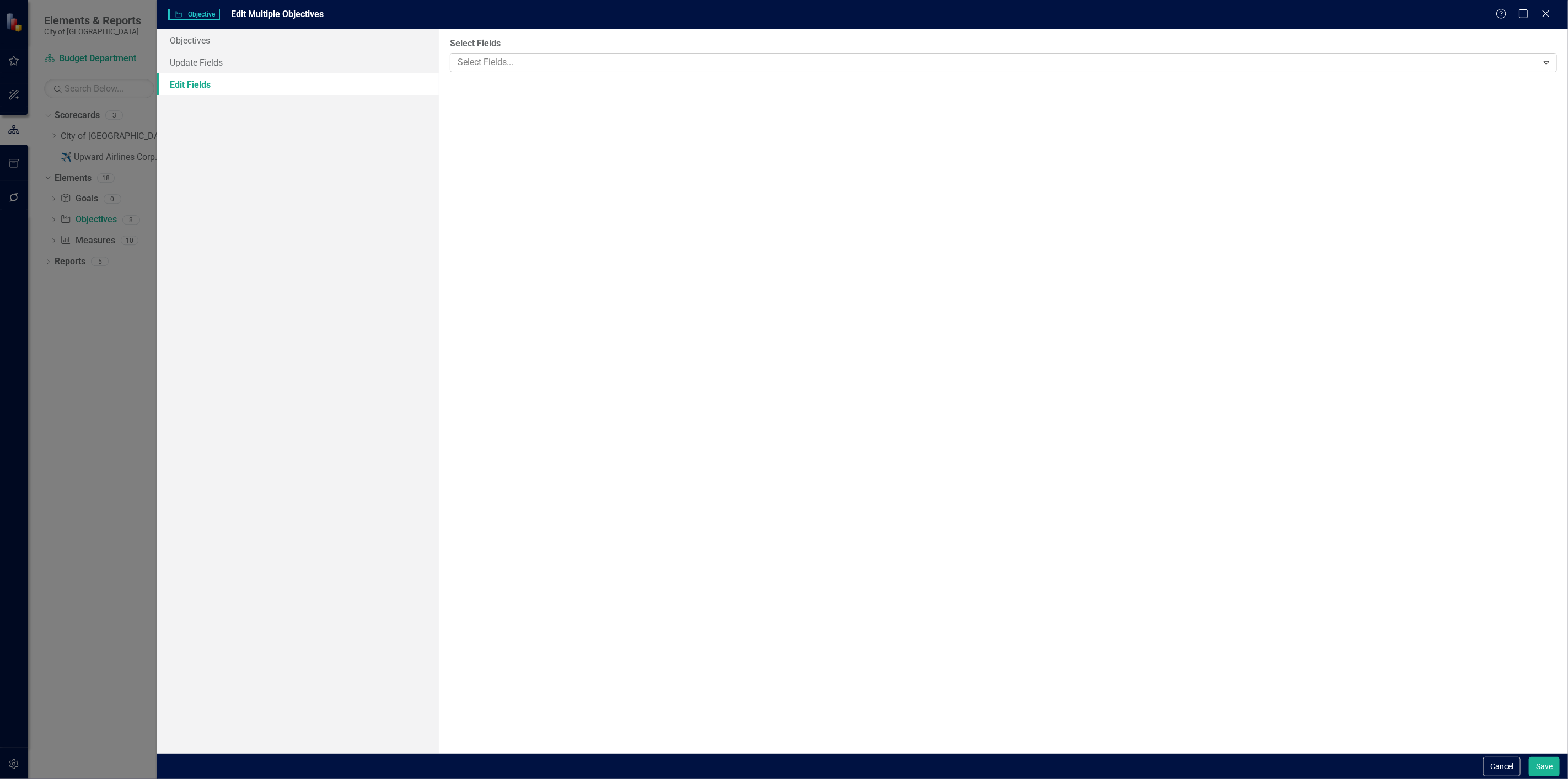
click at [563, 68] on div at bounding box center [995, 63] width 1084 height 15
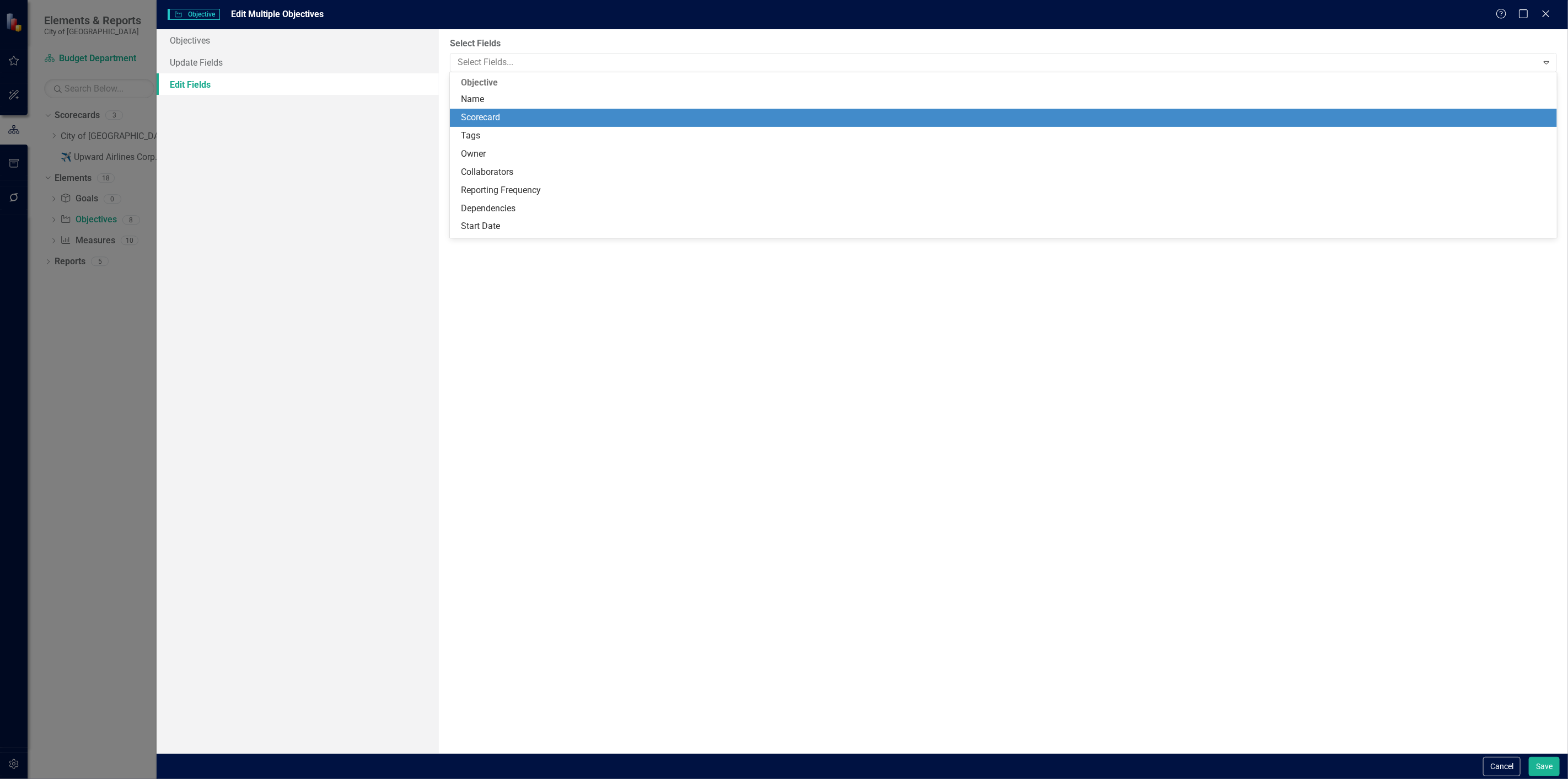
click at [558, 116] on div "Scorecard" at bounding box center [1006, 118] width 1090 height 13
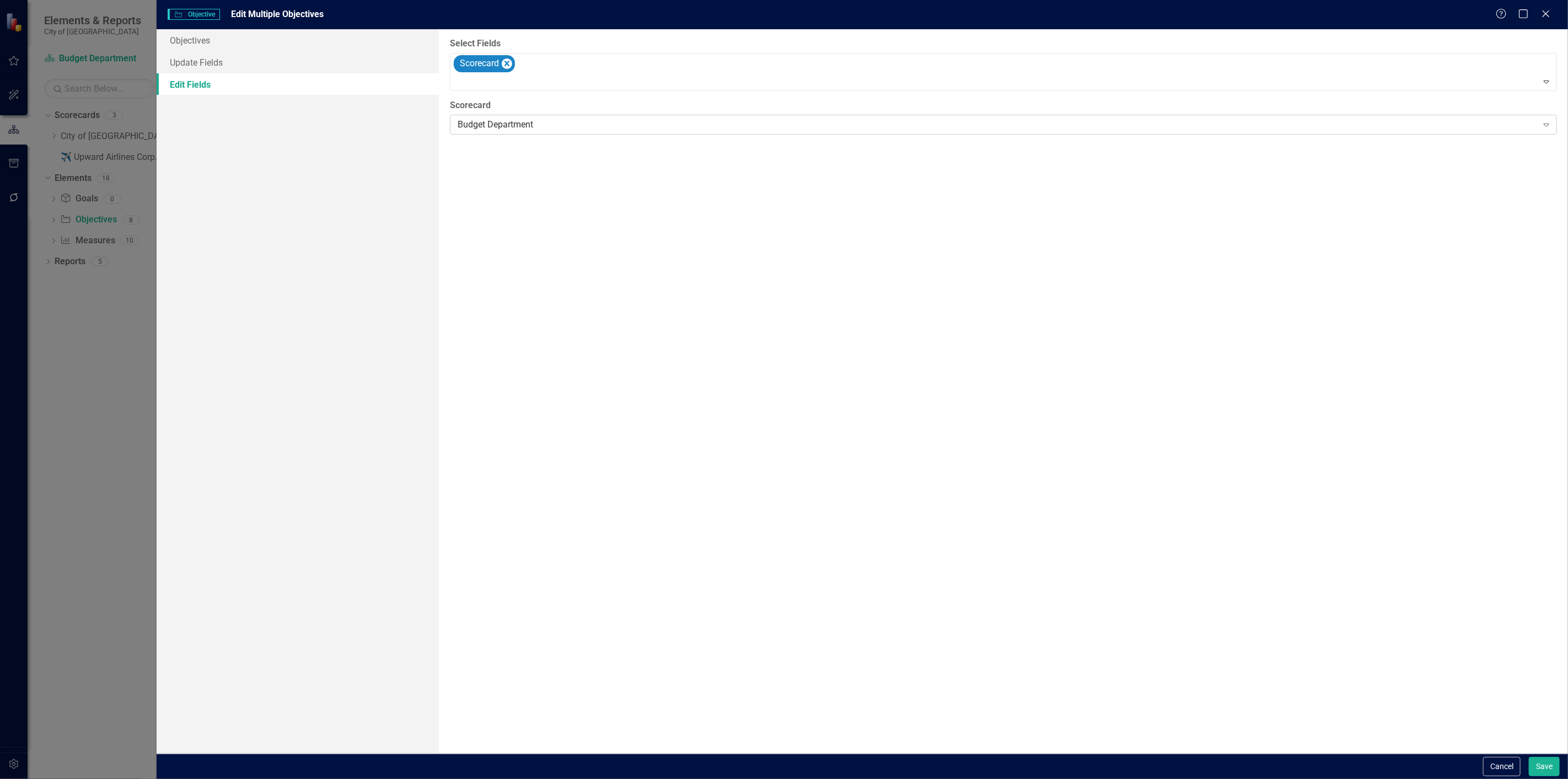
click at [555, 121] on div "Budget Department" at bounding box center [997, 125] width 1079 height 13
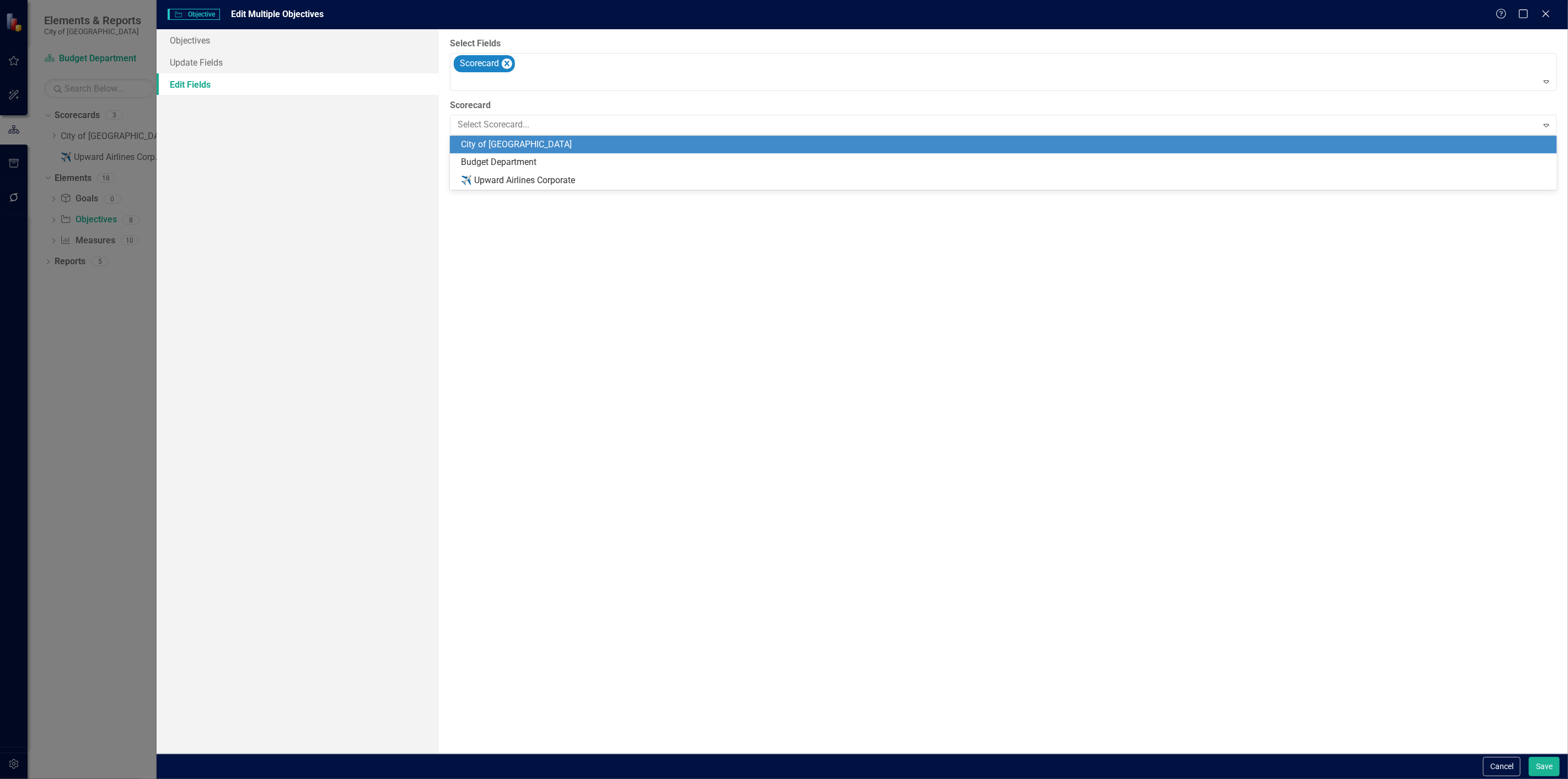
click at [550, 142] on div "City of [GEOGRAPHIC_DATA]" at bounding box center [1006, 144] width 1090 height 13
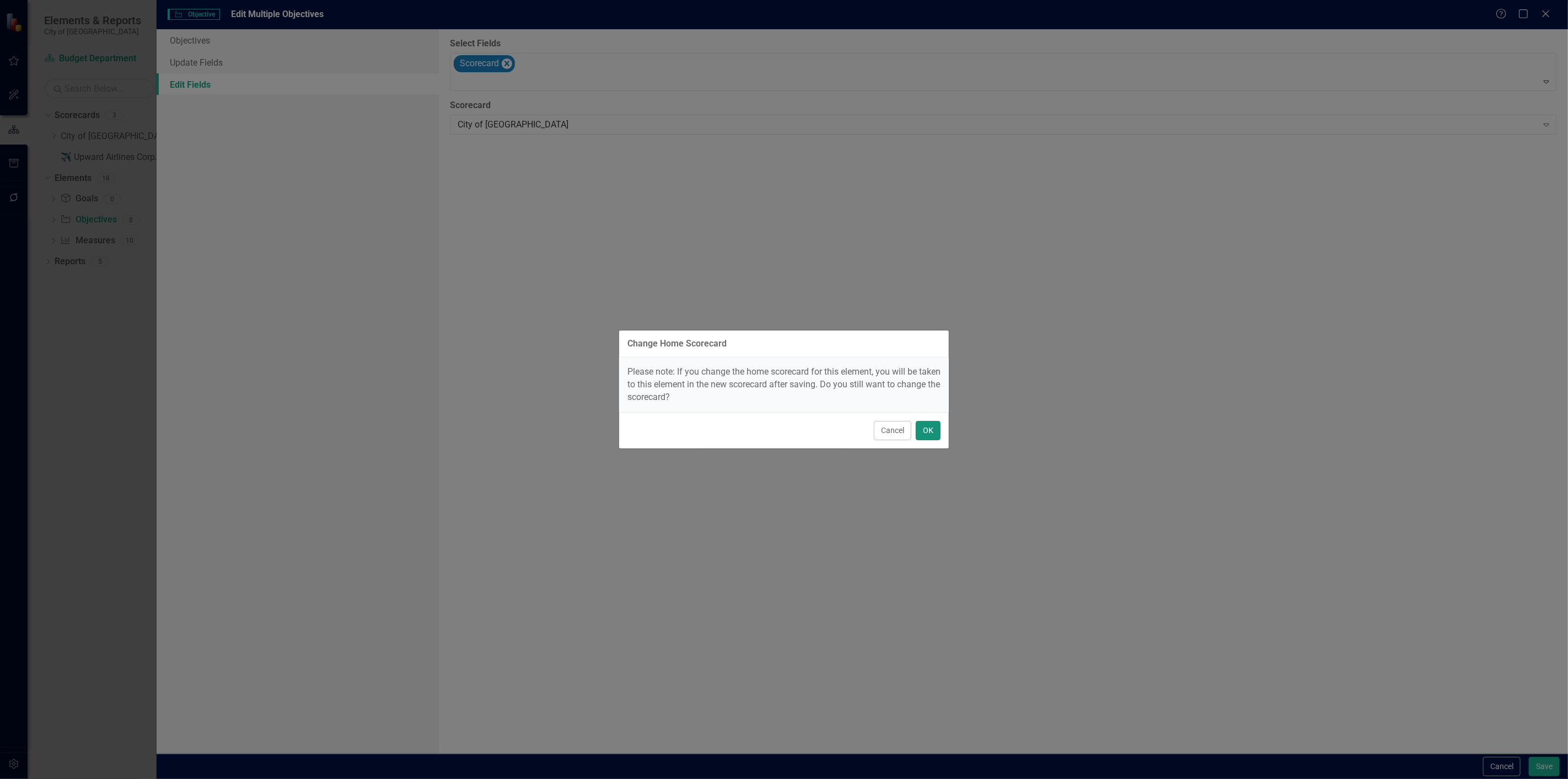
click at [926, 429] on button "OK" at bounding box center [928, 431] width 25 height 19
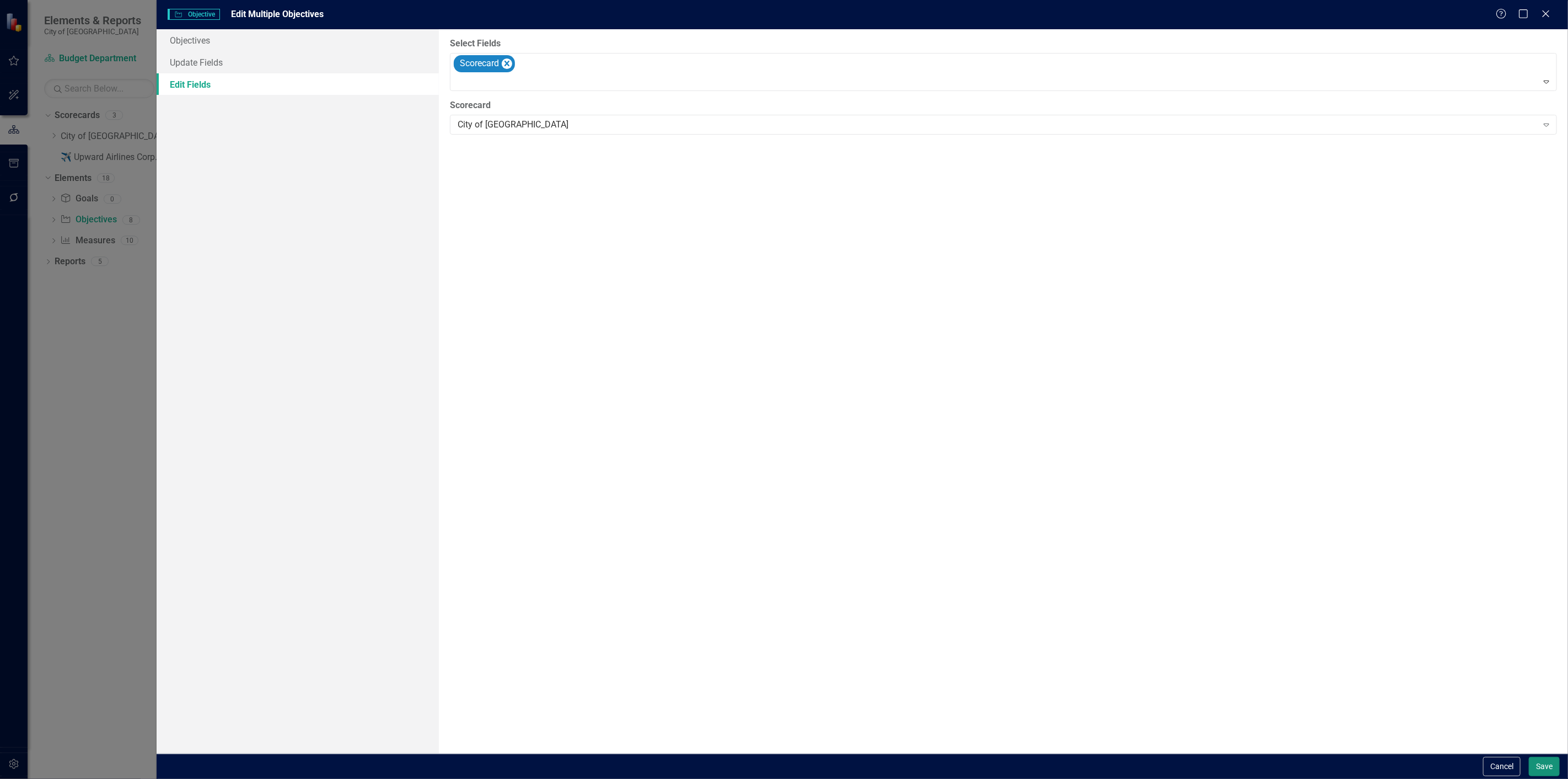
click at [1544, 767] on button "Save" at bounding box center [1544, 767] width 31 height 19
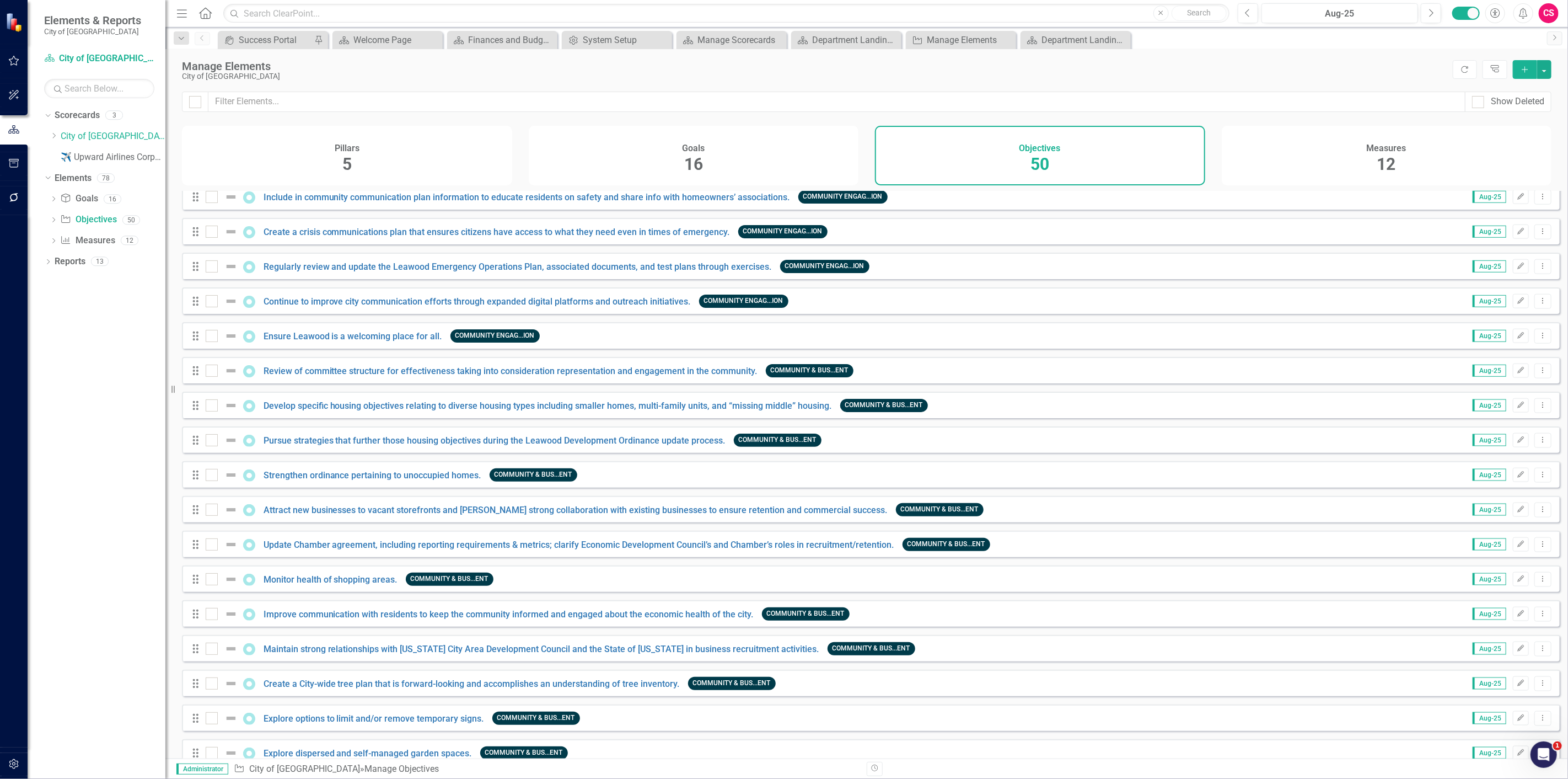
scroll to position [1177, 0]
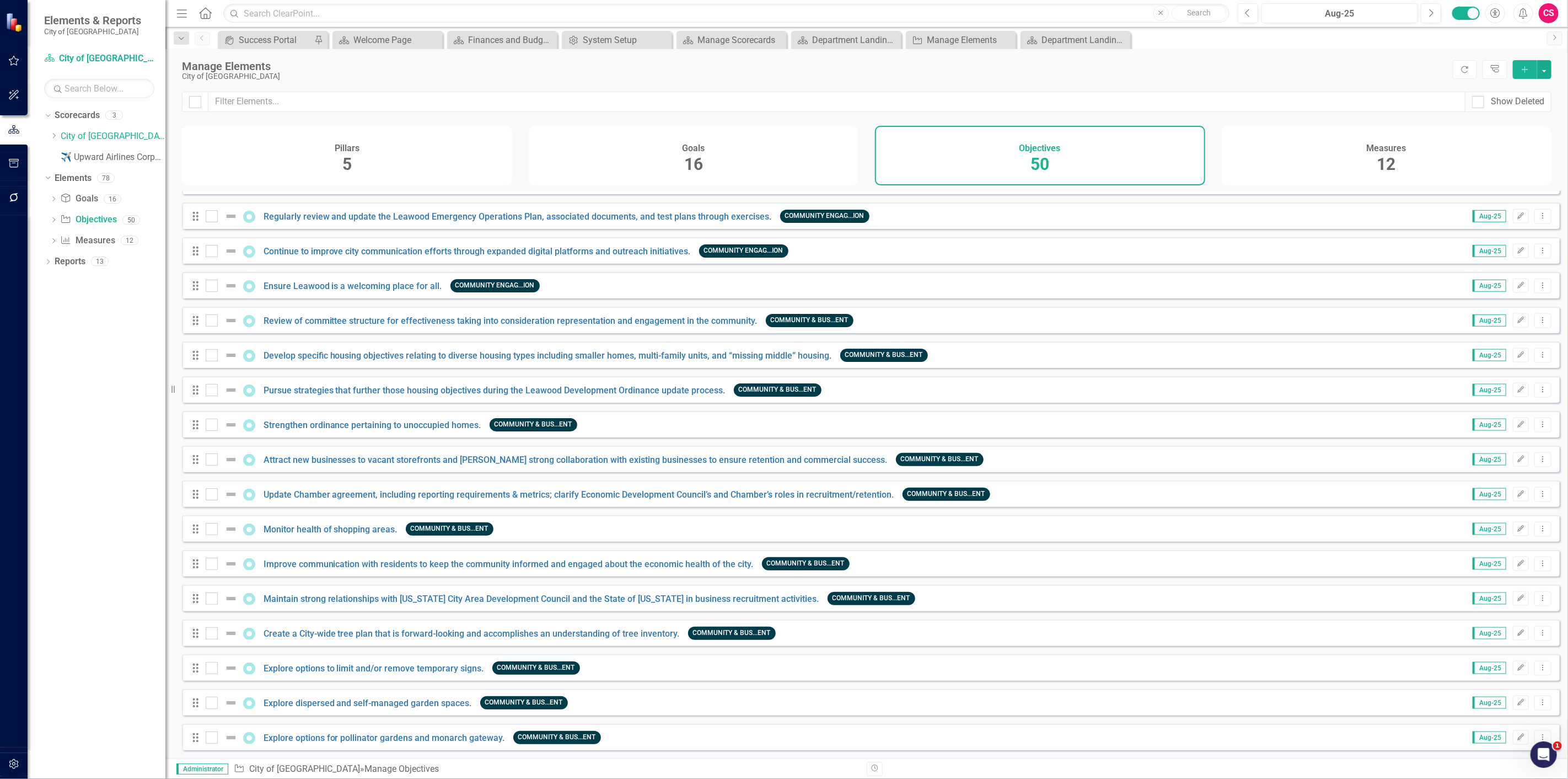
click at [1270, 191] on div "Pillars 5 Goals 16 Objectives 50 Measures 12" at bounding box center [867, 158] width 1402 height 65
drag, startPoint x: 1270, startPoint y: 195, endPoint x: 1269, endPoint y: 161, distance: 34.0
click at [1269, 161] on div "Pillars 5 Goals 16 Objectives 50 Measures 12" at bounding box center [867, 158] width 1402 height 65
click at [1269, 161] on div "Measures 12" at bounding box center [1387, 156] width 331 height 60
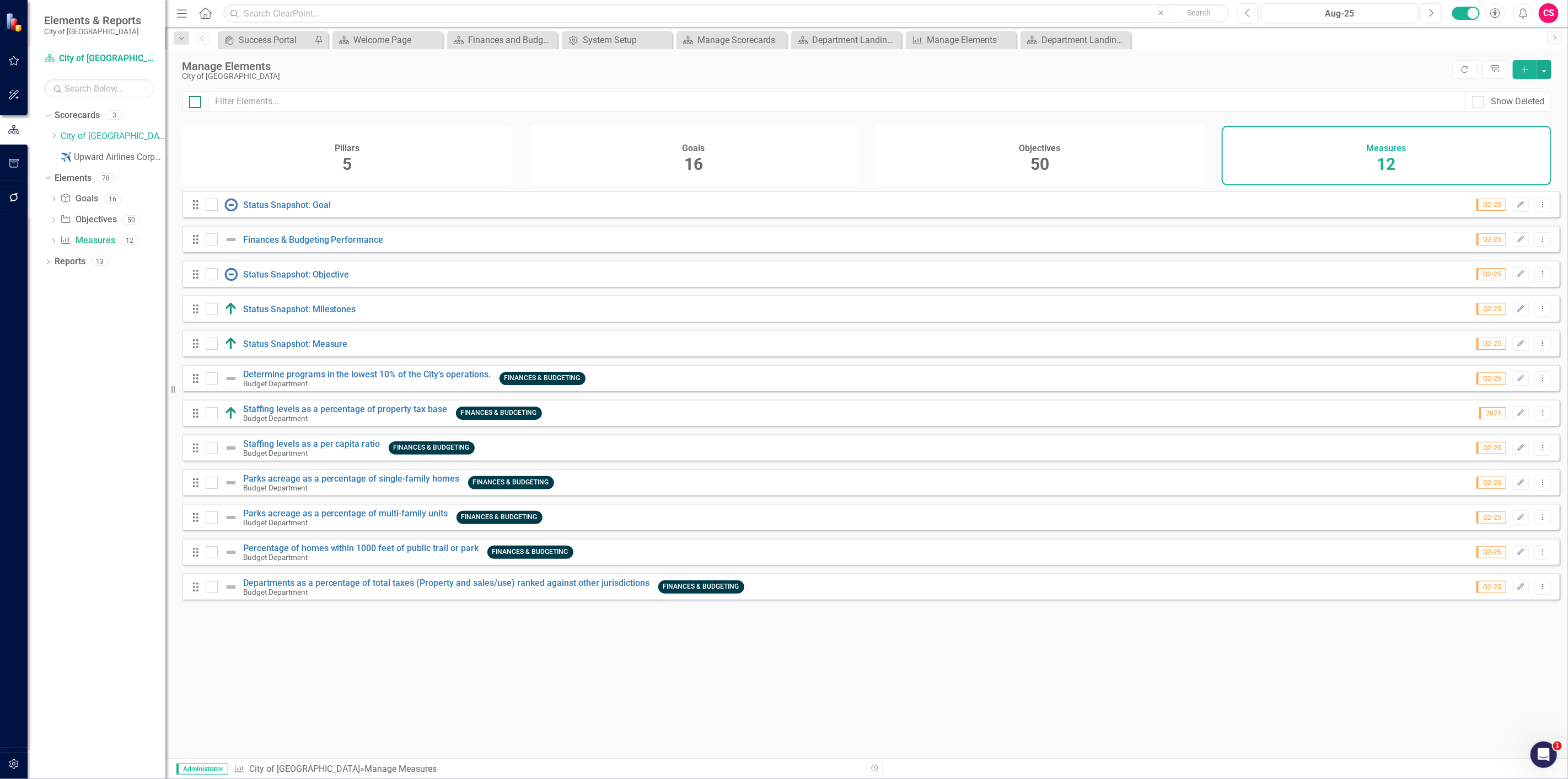
click at [199, 101] on div at bounding box center [195, 102] width 12 height 12
click at [196, 101] on input "checkbox" at bounding box center [193, 100] width 7 height 7
checkbox input "true"
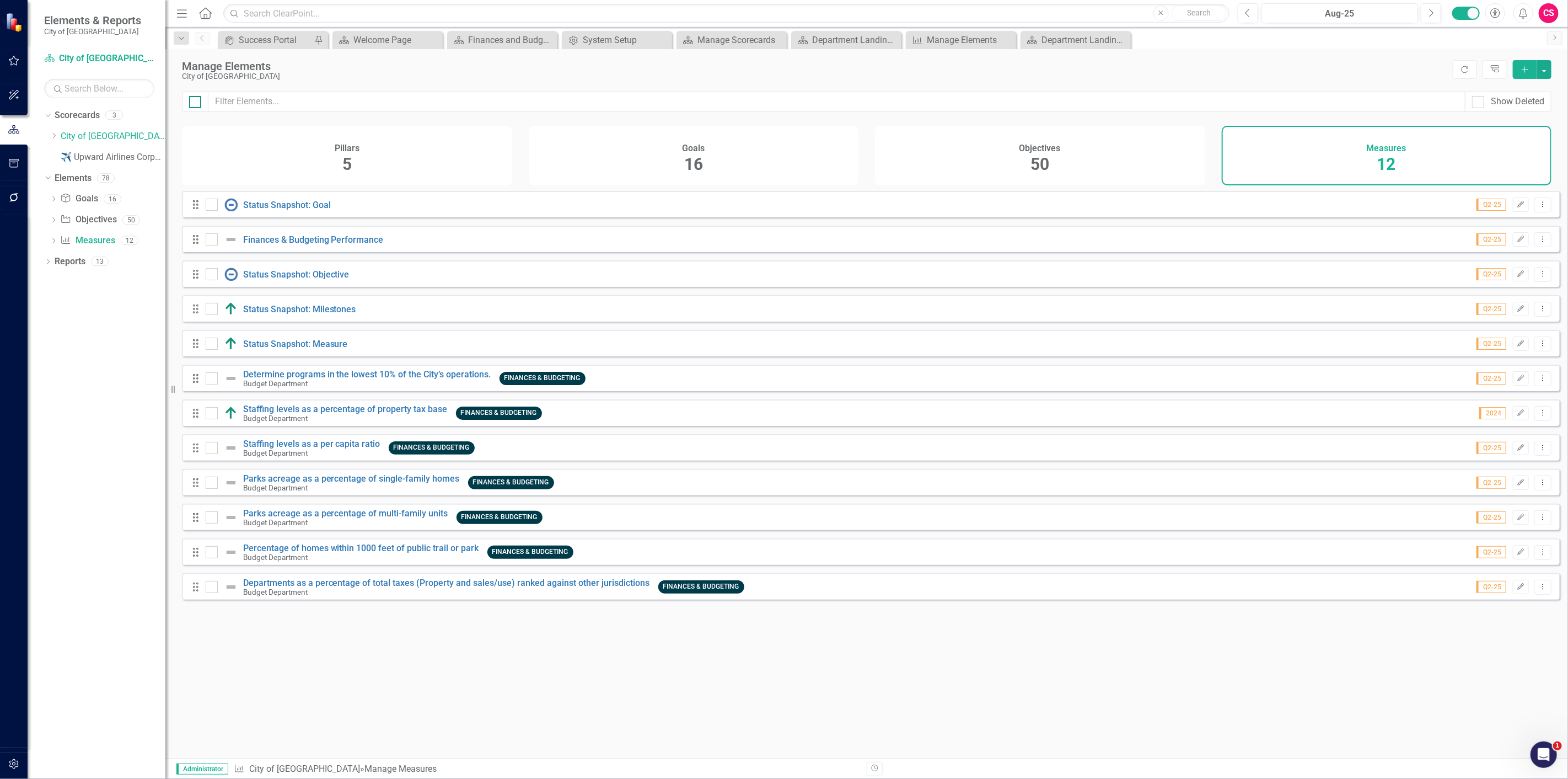
checkbox input "true"
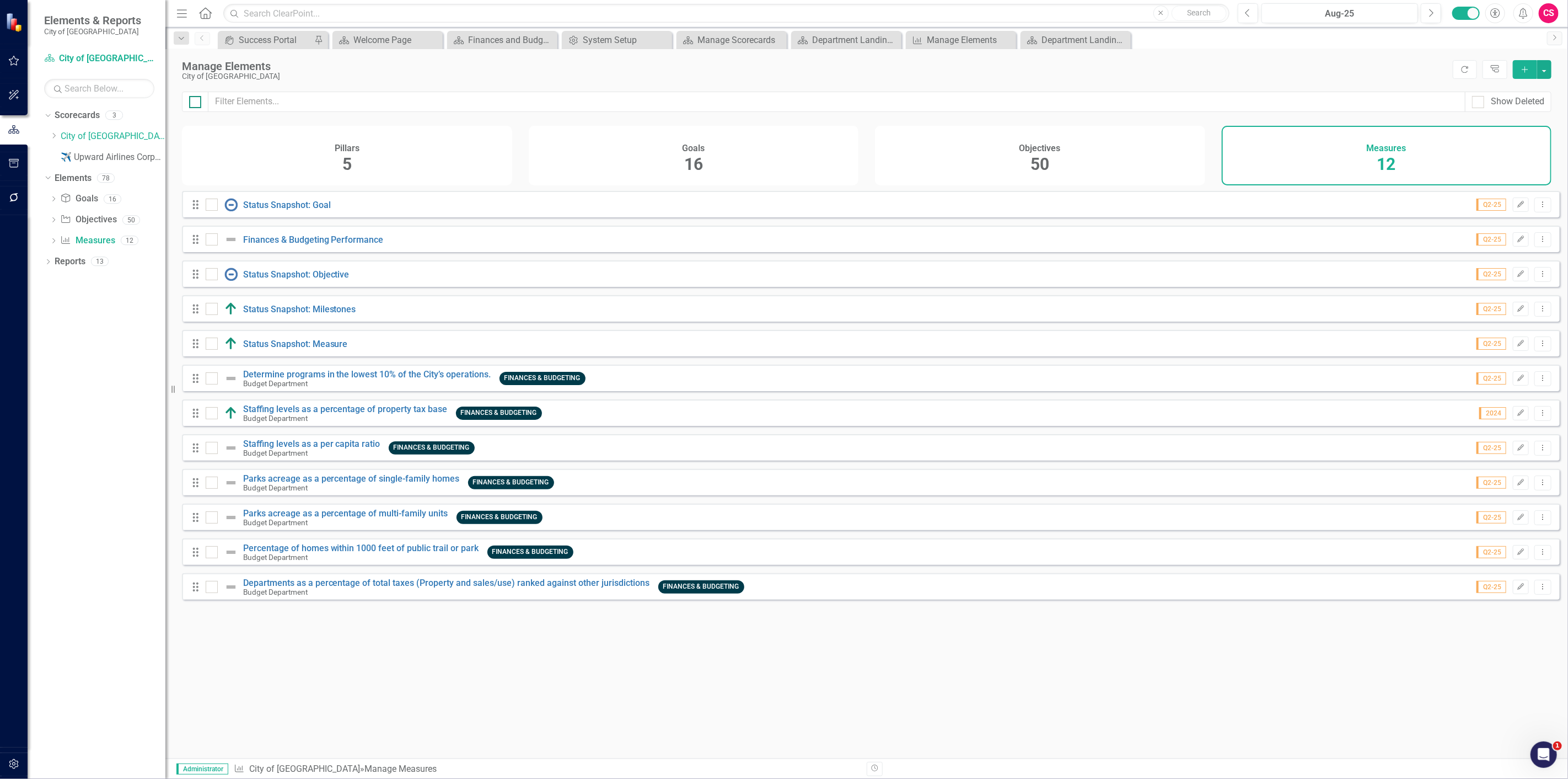
checkbox input "true"
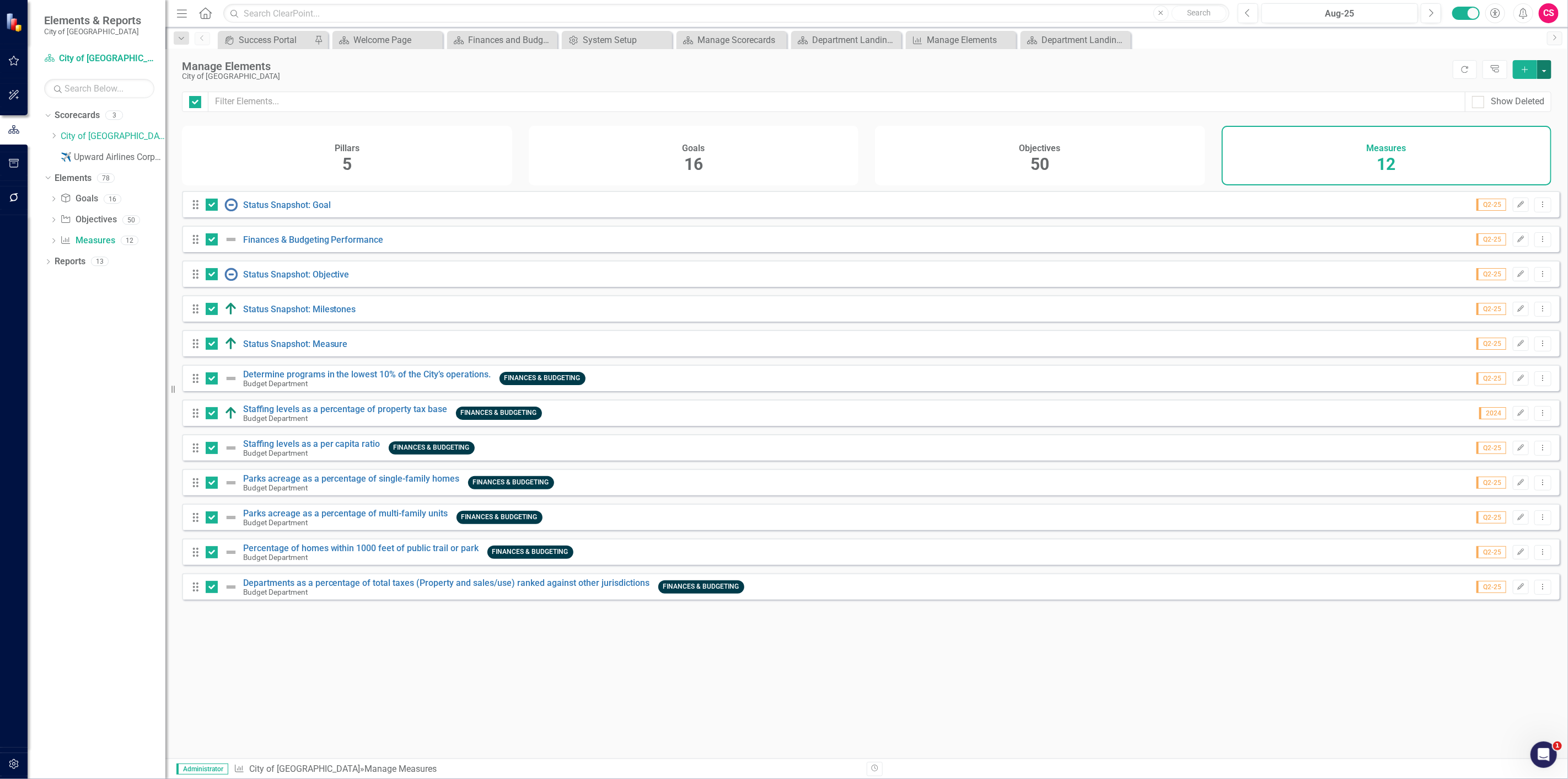
click at [1548, 71] on button "button" at bounding box center [1544, 69] width 15 height 19
click at [1522, 126] on link "Edit Multiple Edit Multiple" at bounding box center [1507, 130] width 87 height 21
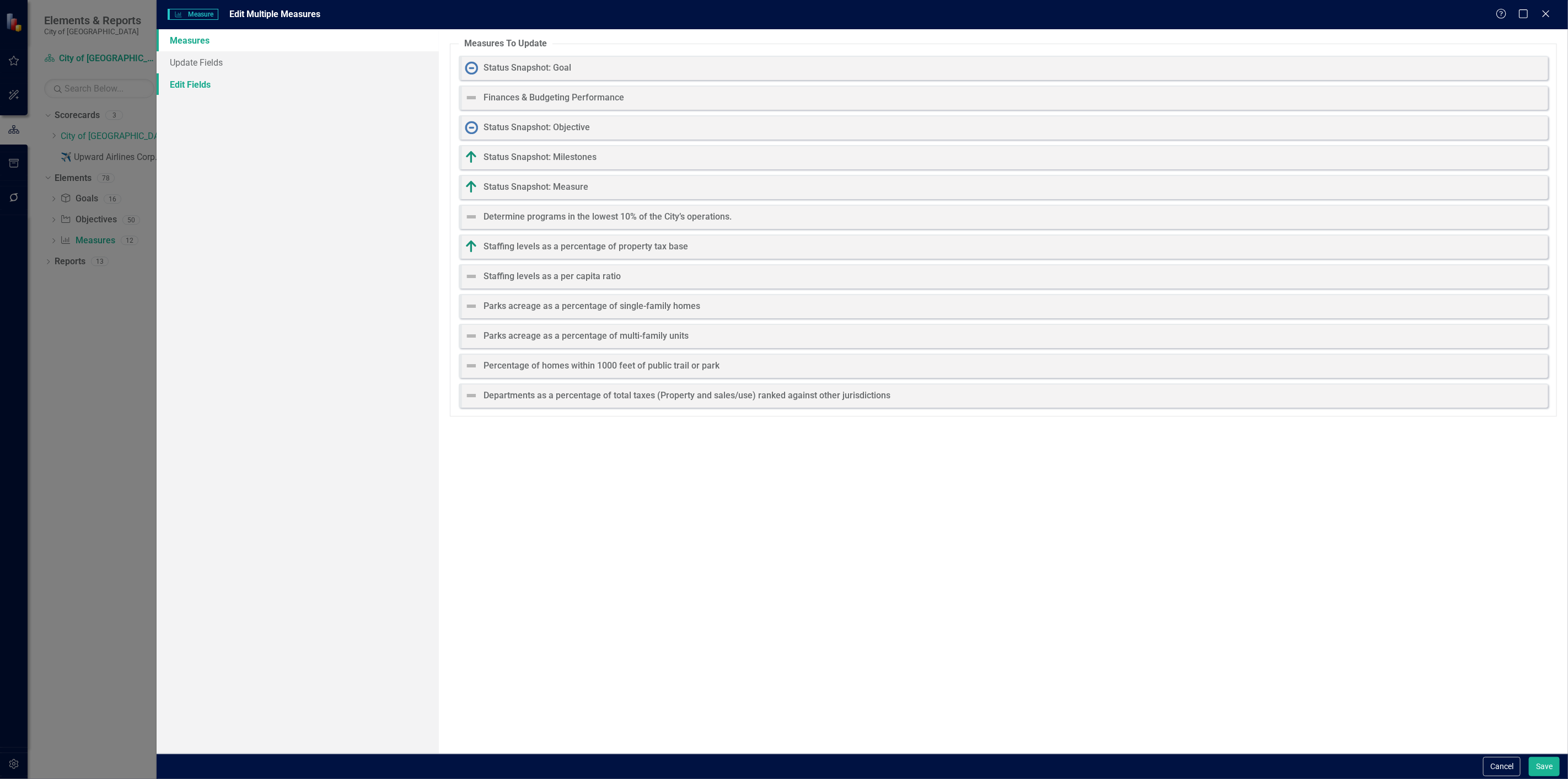
click at [337, 88] on link "Edit Fields" at bounding box center [298, 84] width 282 height 22
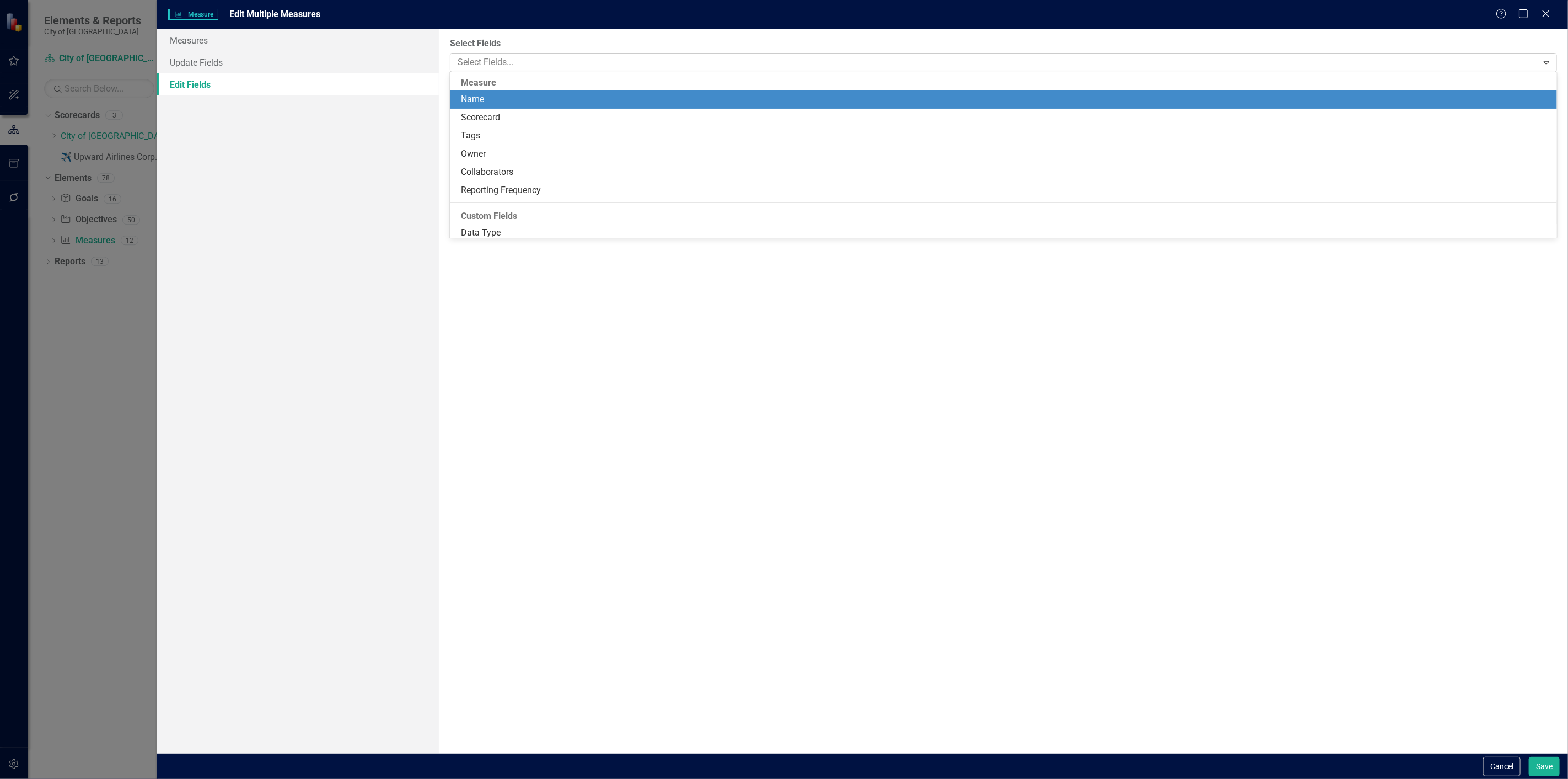
click at [519, 63] on div at bounding box center [995, 63] width 1084 height 15
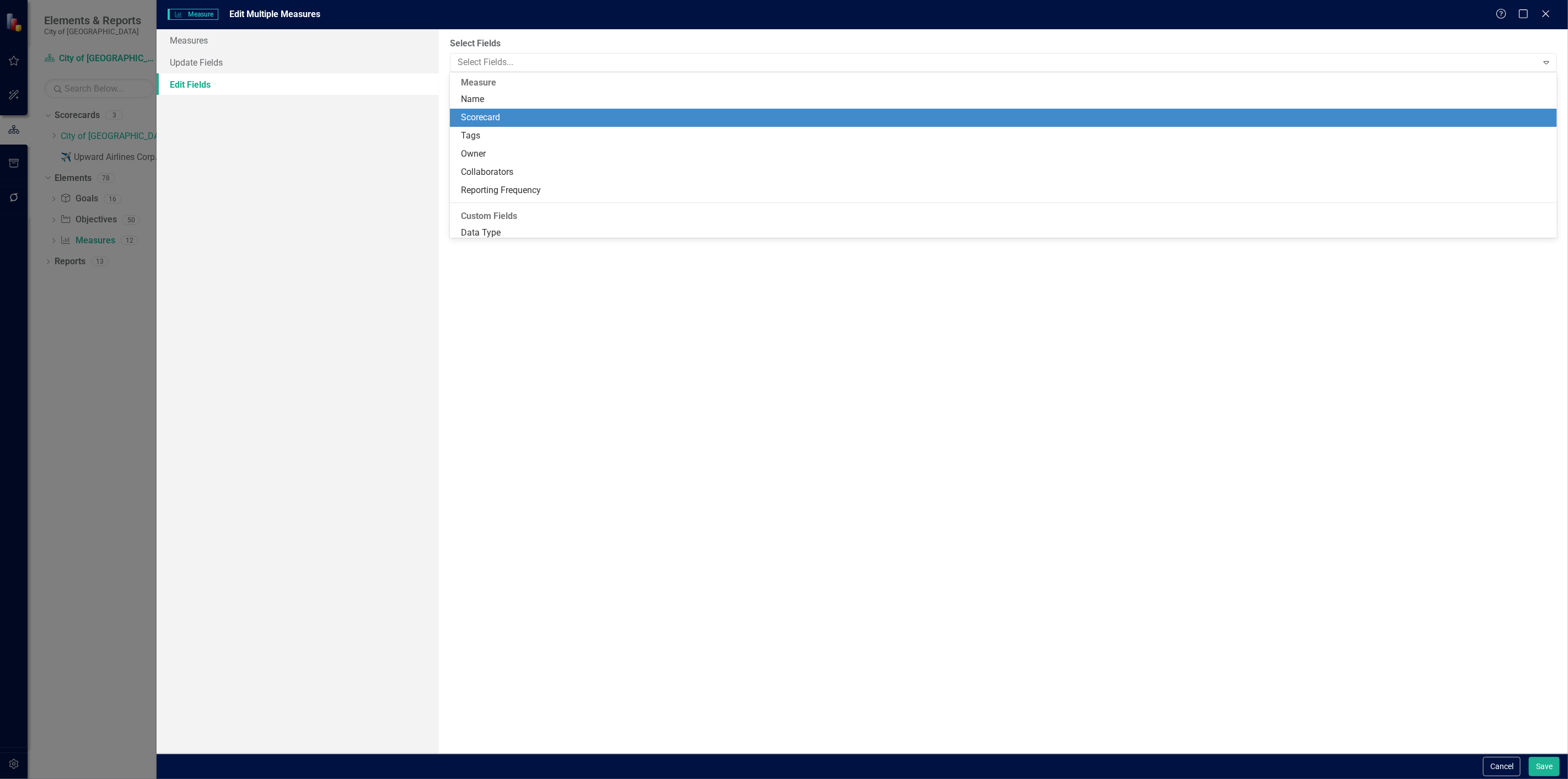
click at [520, 119] on div "Scorecard" at bounding box center [1006, 118] width 1090 height 13
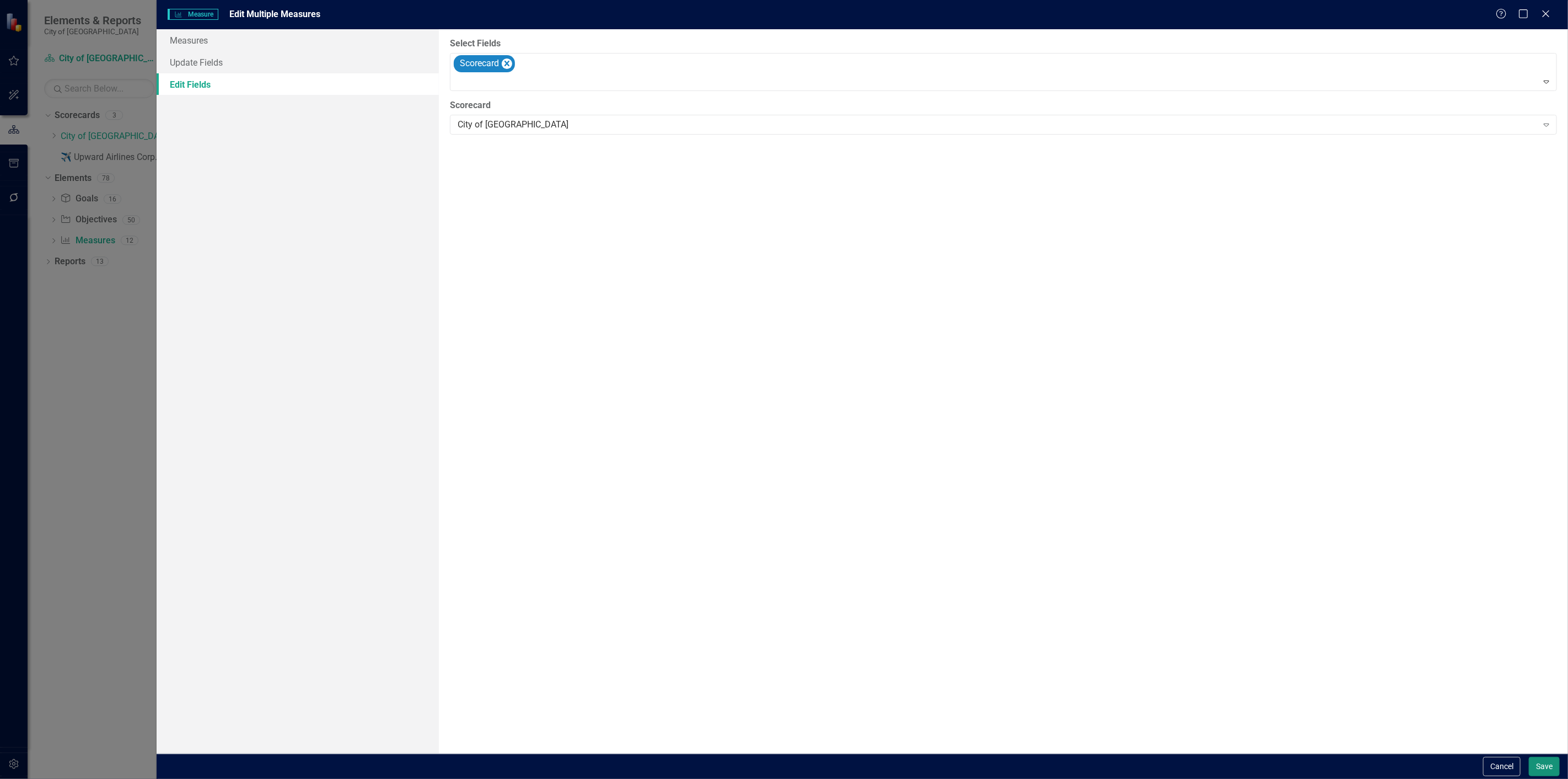
click at [1542, 759] on button "Save" at bounding box center [1544, 767] width 31 height 19
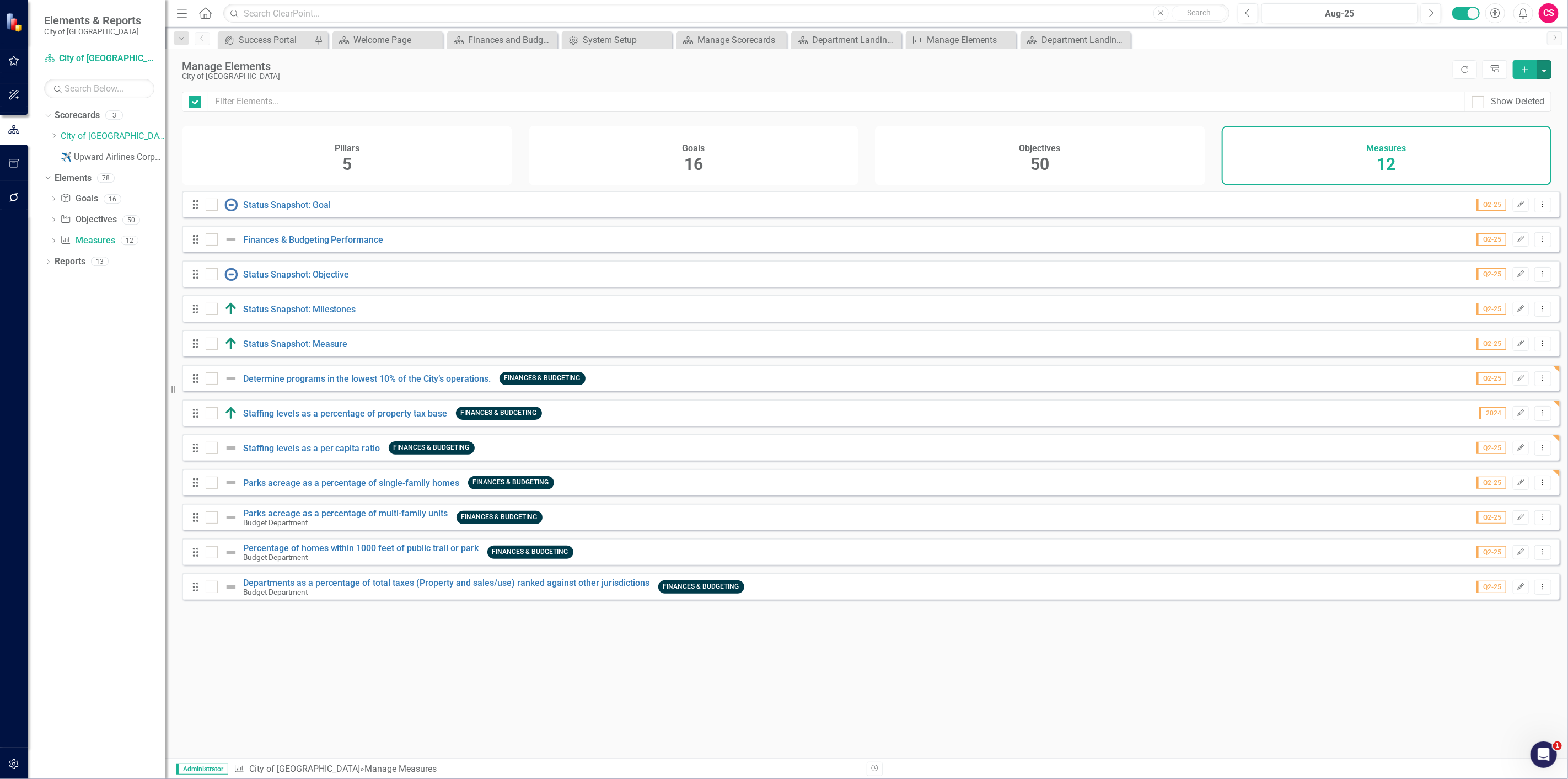
checkbox input "false"
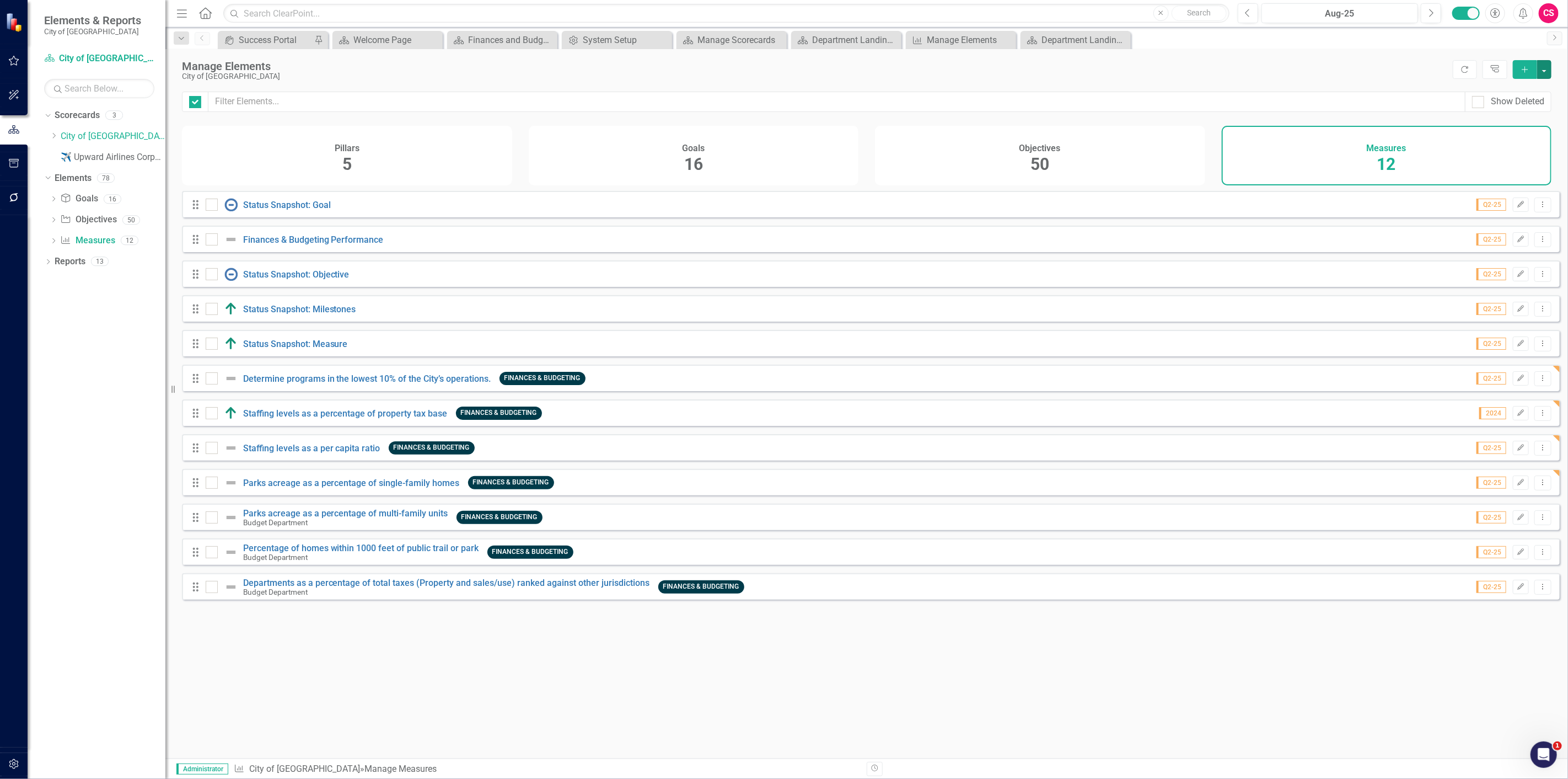
checkbox input "false"
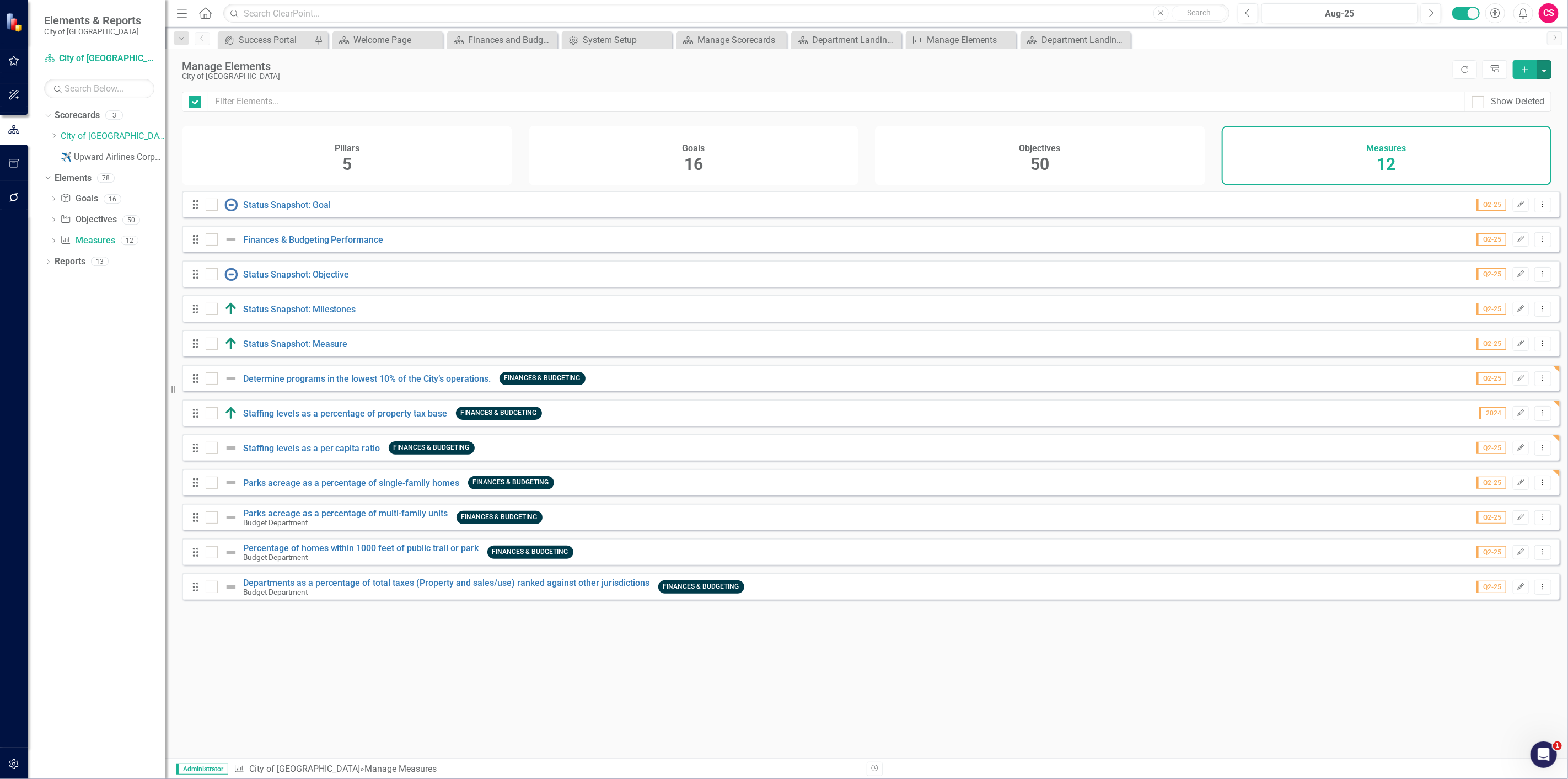
checkbox input "false"
click at [1107, 178] on div "Objectives 50" at bounding box center [1040, 156] width 331 height 60
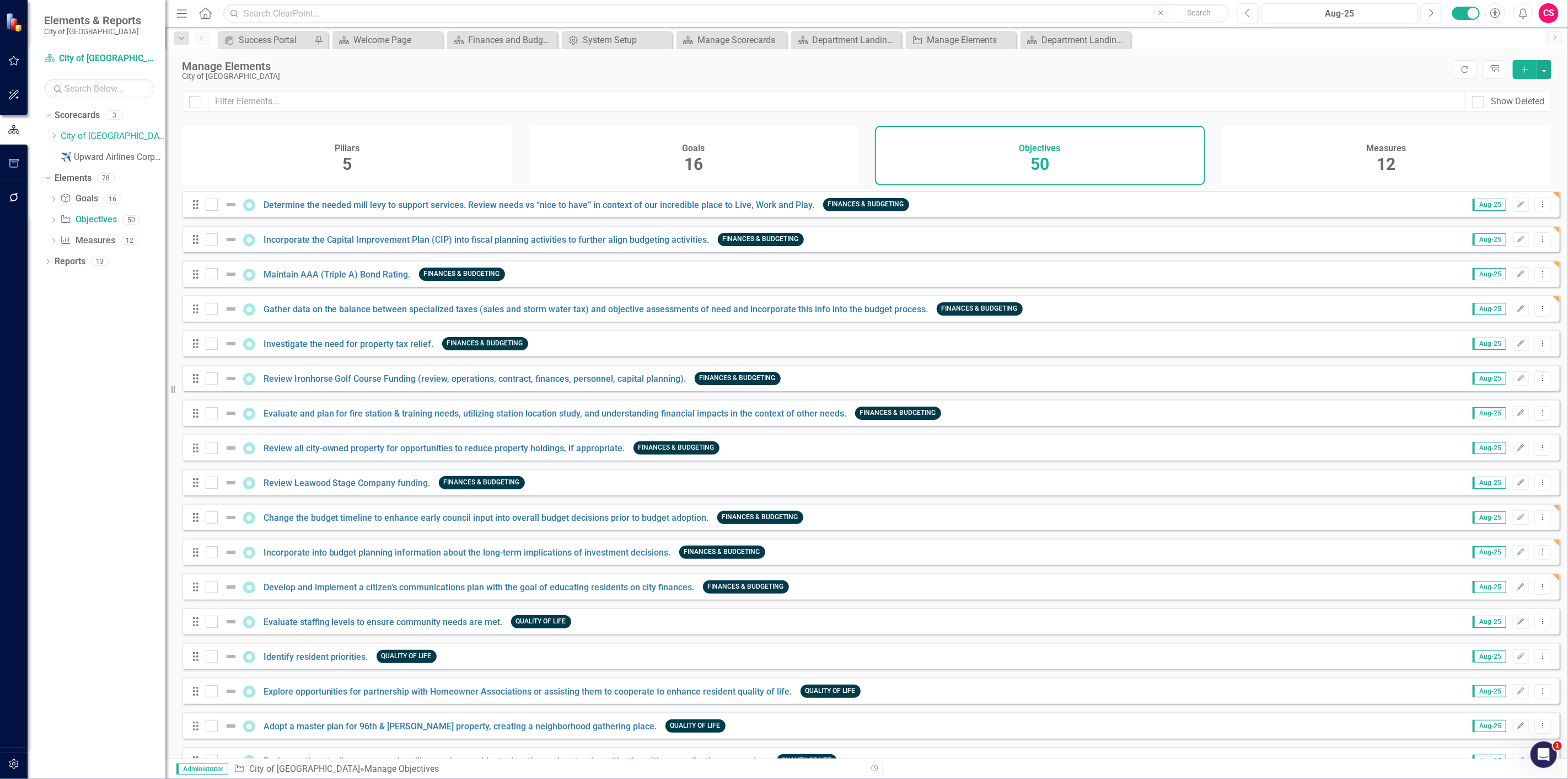
click at [1354, 185] on div "Measures 12" at bounding box center [1387, 156] width 331 height 60
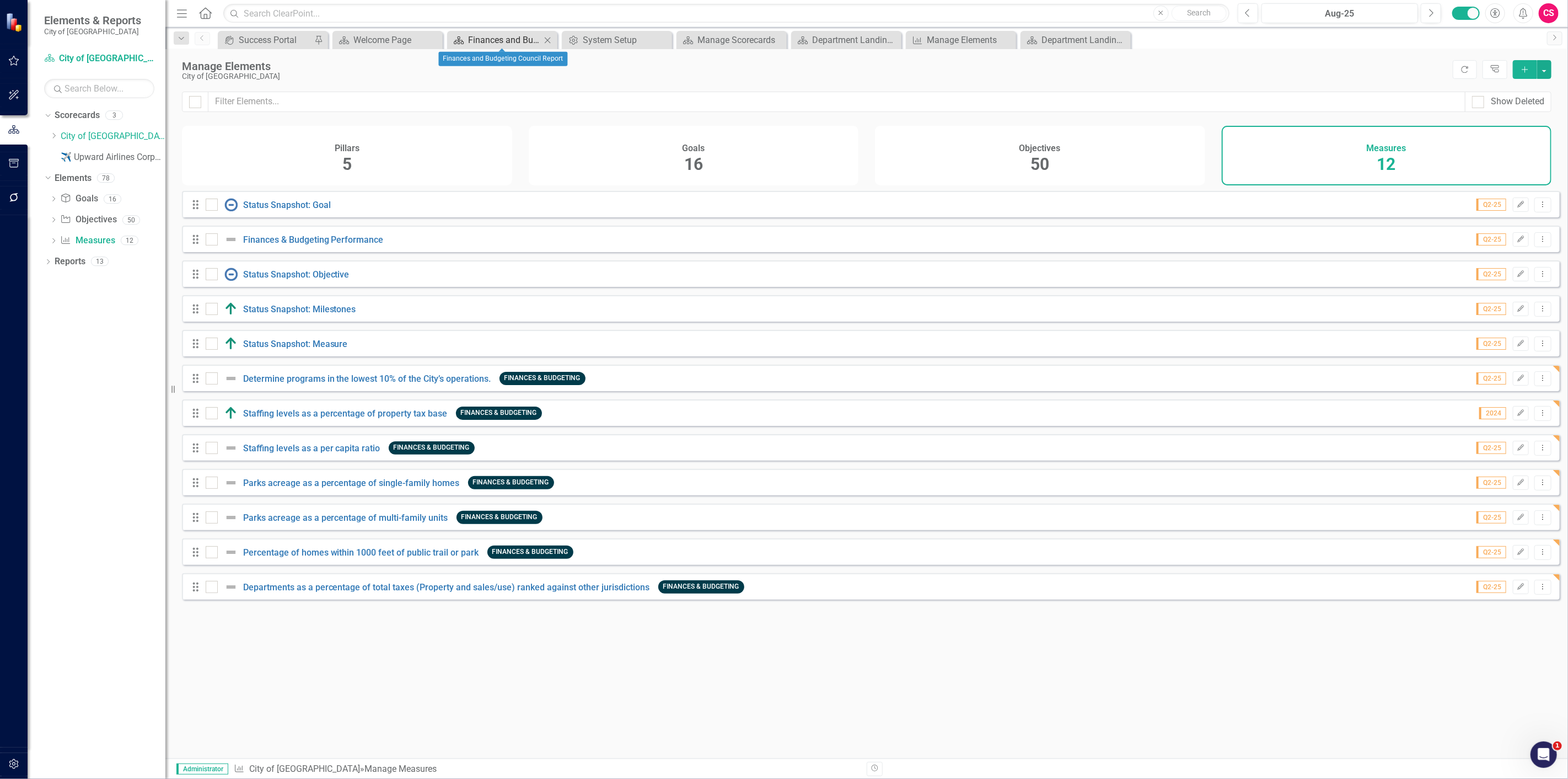
click at [486, 36] on div "Finances and Budgeting Council Report" at bounding box center [505, 40] width 73 height 14
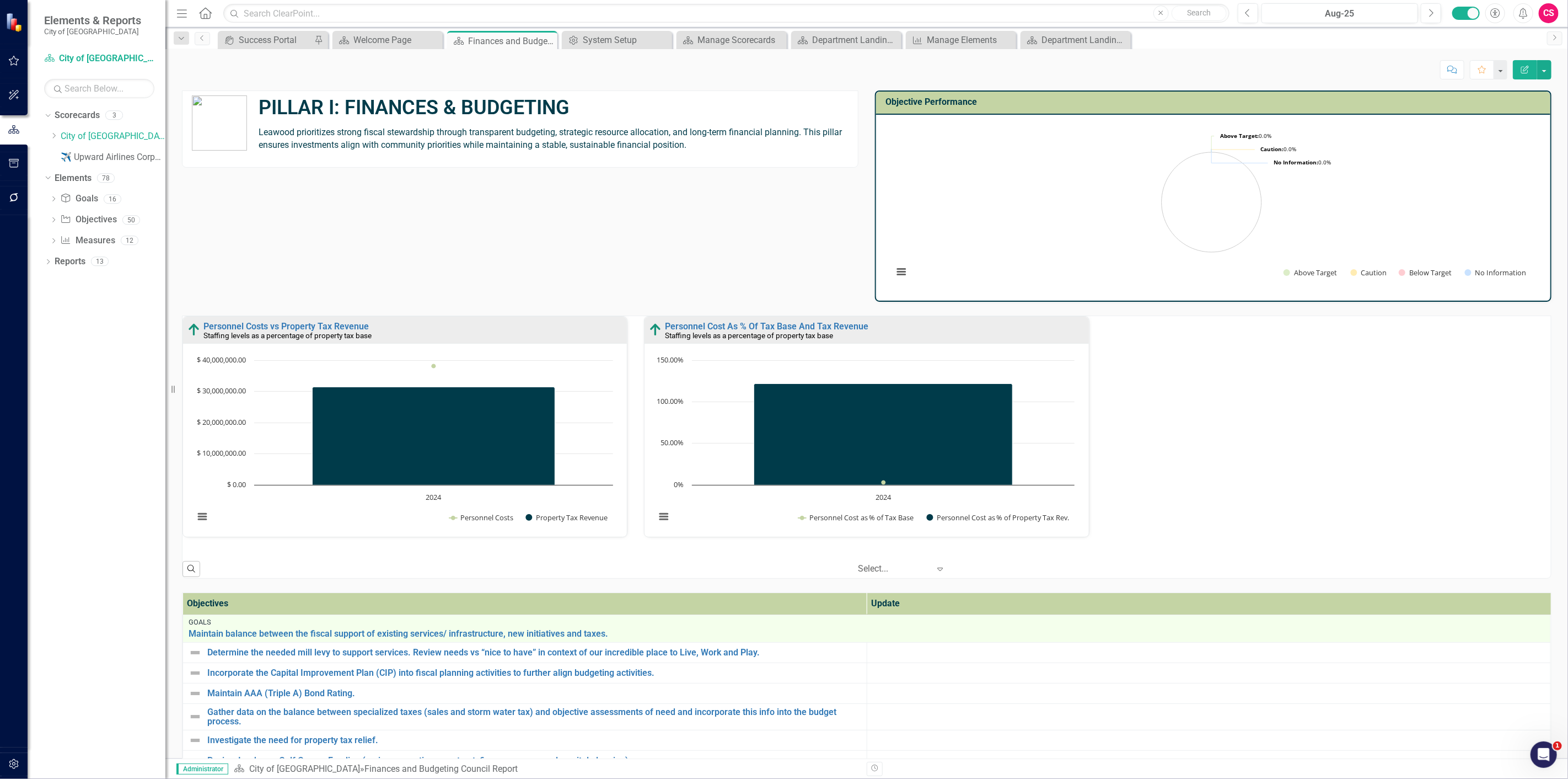
click at [1530, 69] on icon "Edit Report" at bounding box center [1525, 69] width 10 height 8
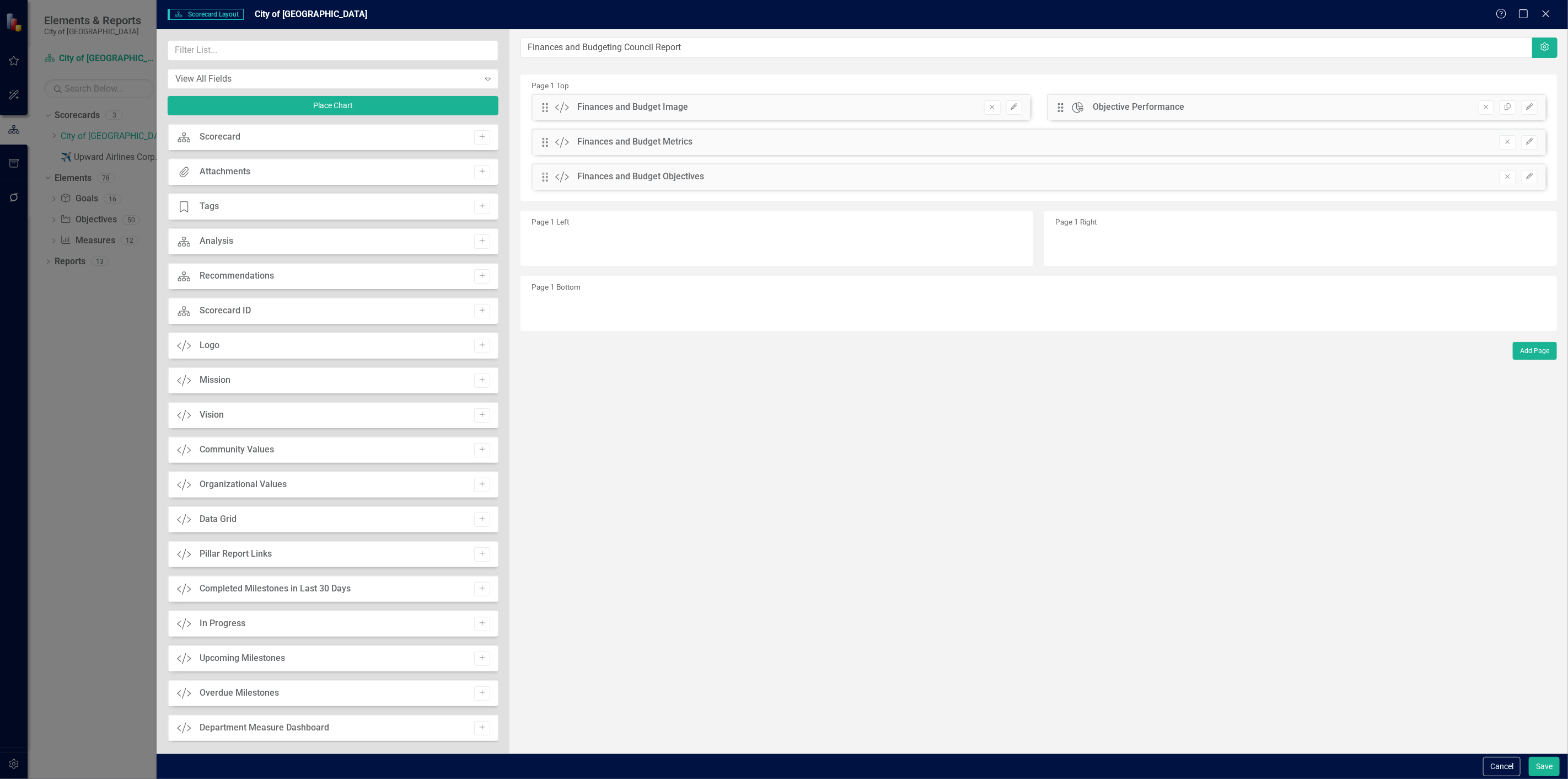
click at [1520, 105] on div "Remove Copy Edit" at bounding box center [1502, 108] width 71 height 15
click at [1528, 104] on icon "Edit" at bounding box center [1530, 107] width 9 height 7
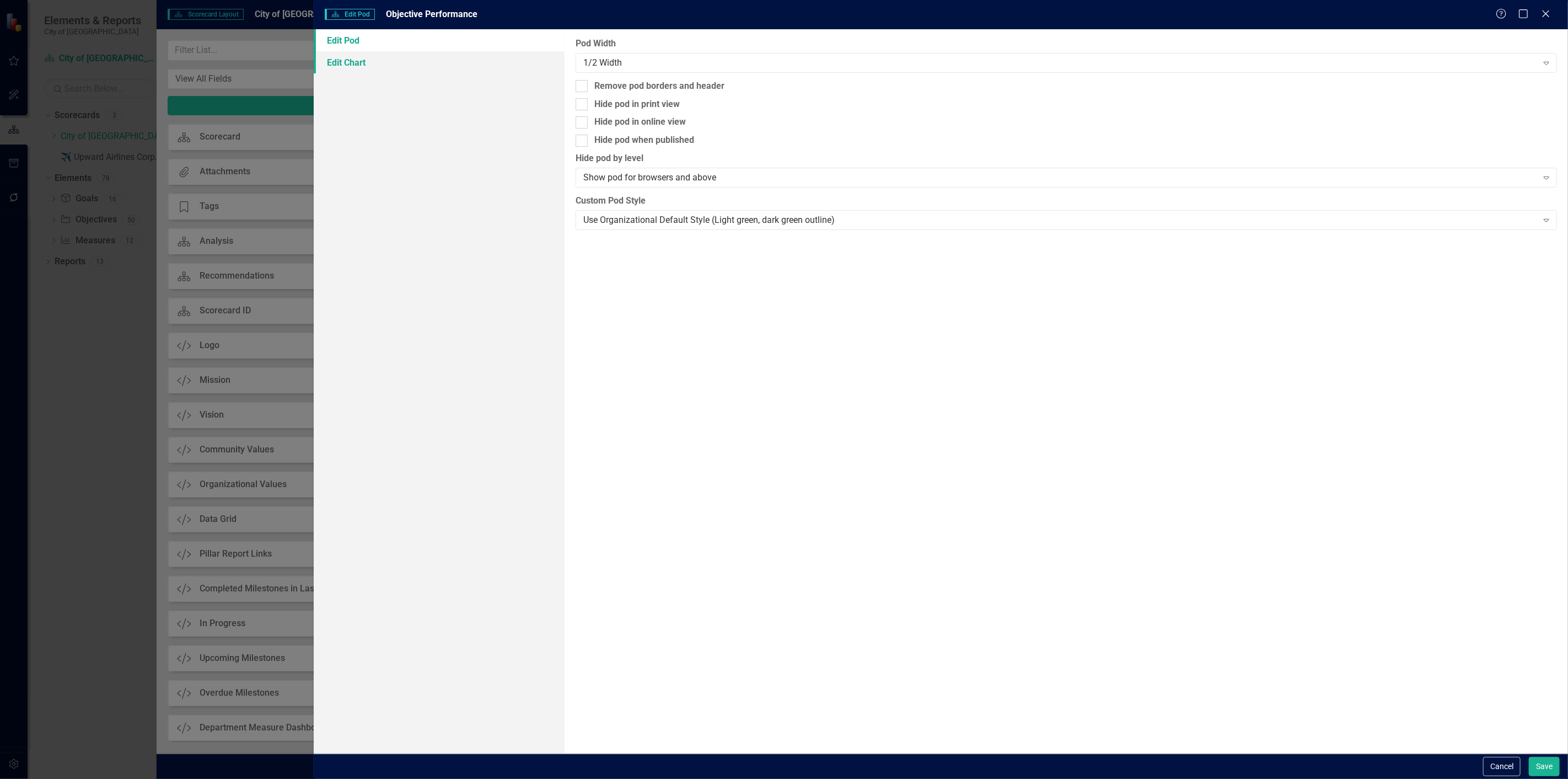
click at [466, 57] on link "Edit Chart" at bounding box center [439, 62] width 251 height 22
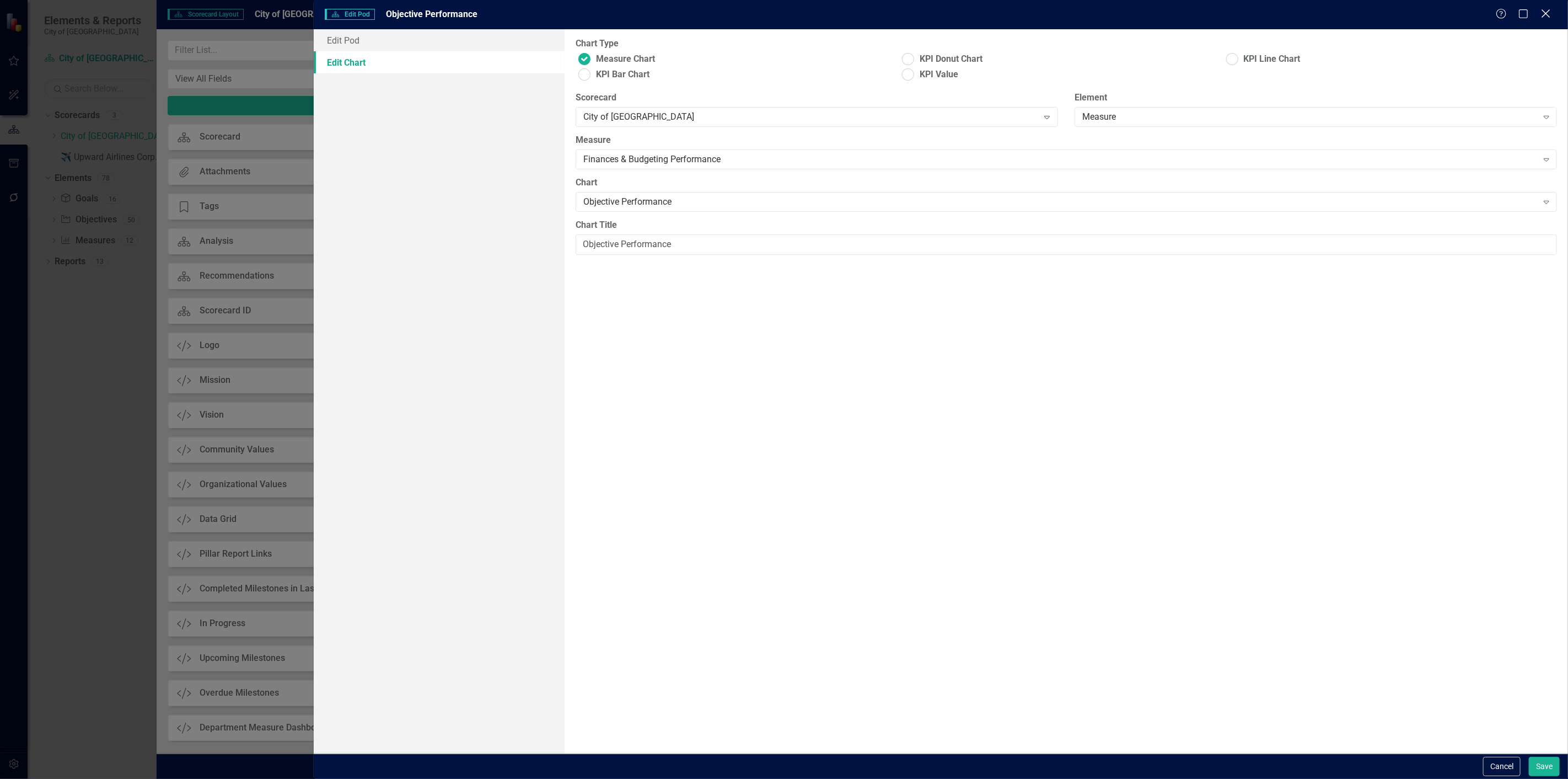
click at [1542, 9] on icon "Close" at bounding box center [1545, 13] width 14 height 10
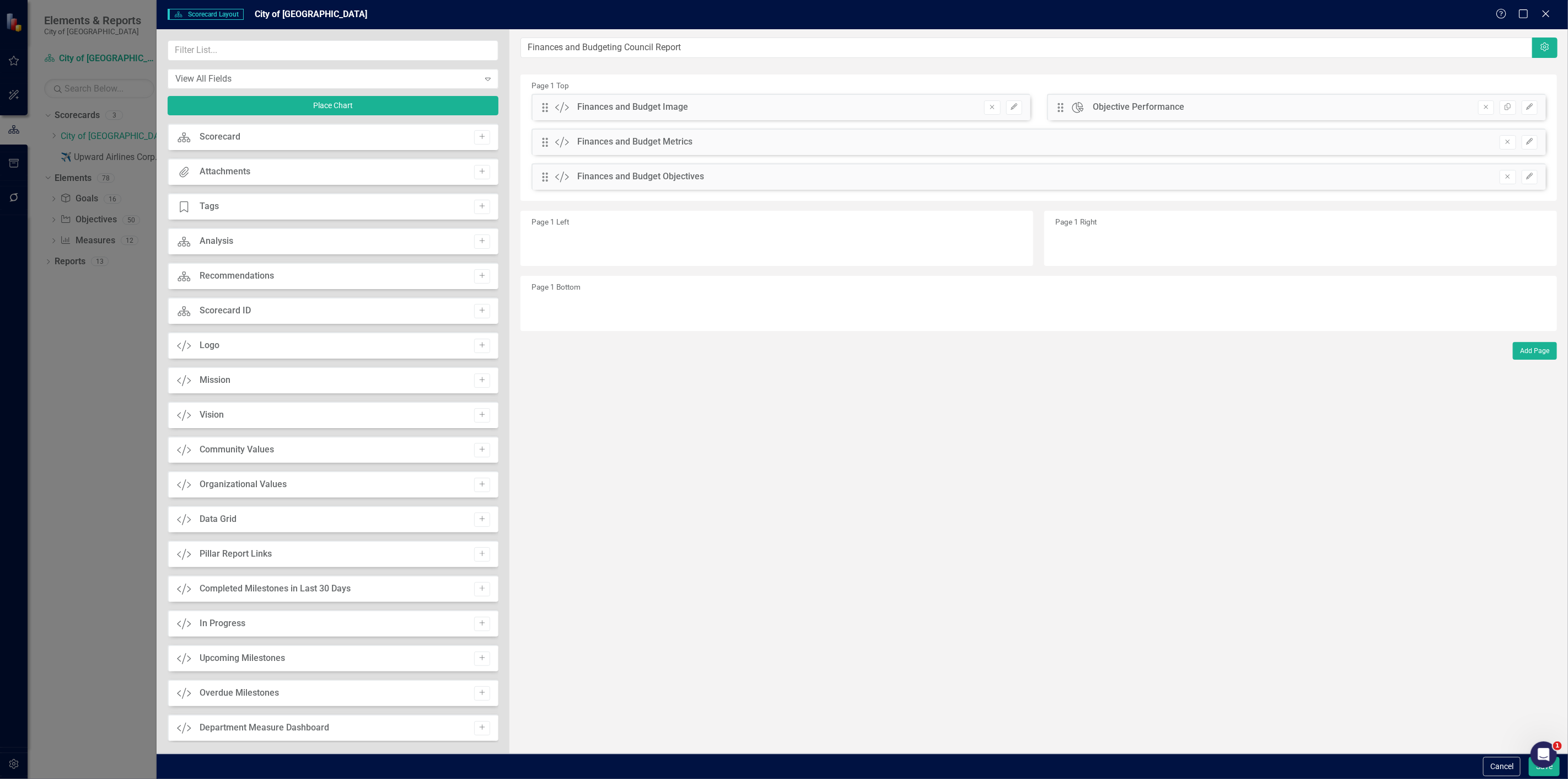
click at [1542, 9] on icon "Close" at bounding box center [1546, 13] width 11 height 9
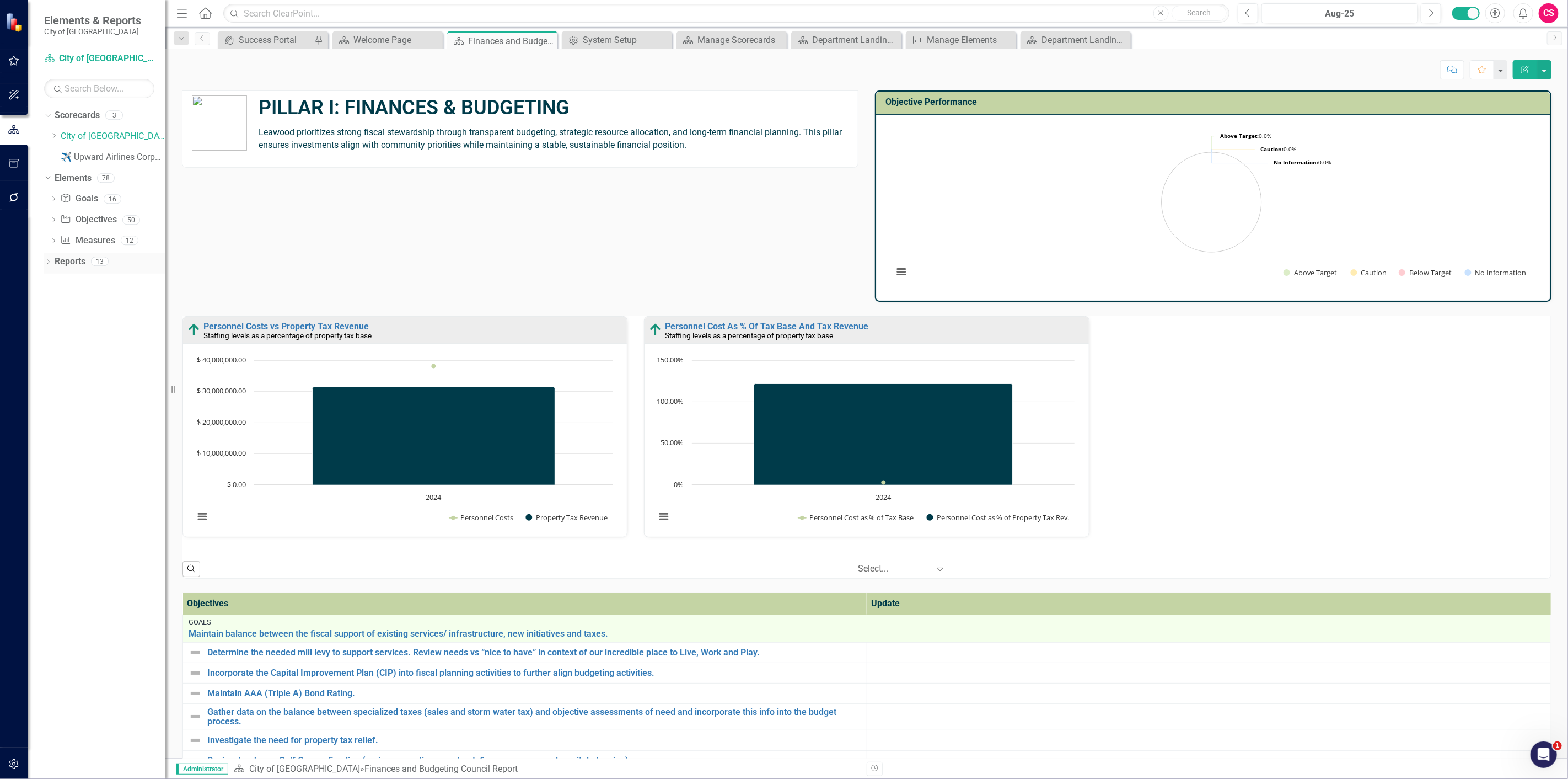
click at [47, 261] on icon "Dropdown" at bounding box center [47, 263] width 8 height 6
click at [90, 339] on div "Quality of Life Council Report" at bounding box center [112, 341] width 107 height 10
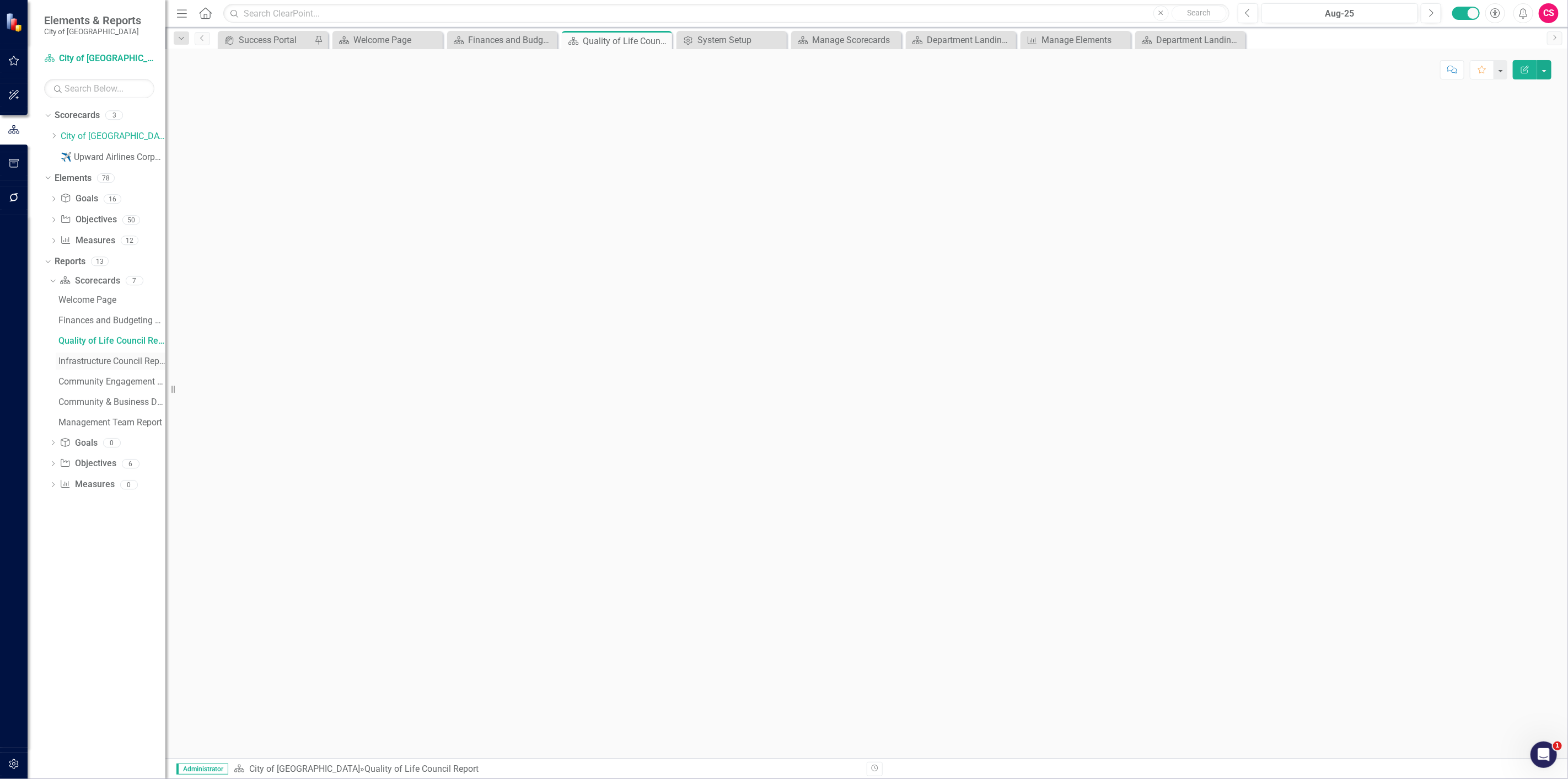
click at [101, 366] on div "Infrastructure Council Report" at bounding box center [112, 361] width 107 height 10
click at [105, 384] on div "Community Engagement & Communication Council Report" at bounding box center [112, 382] width 107 height 10
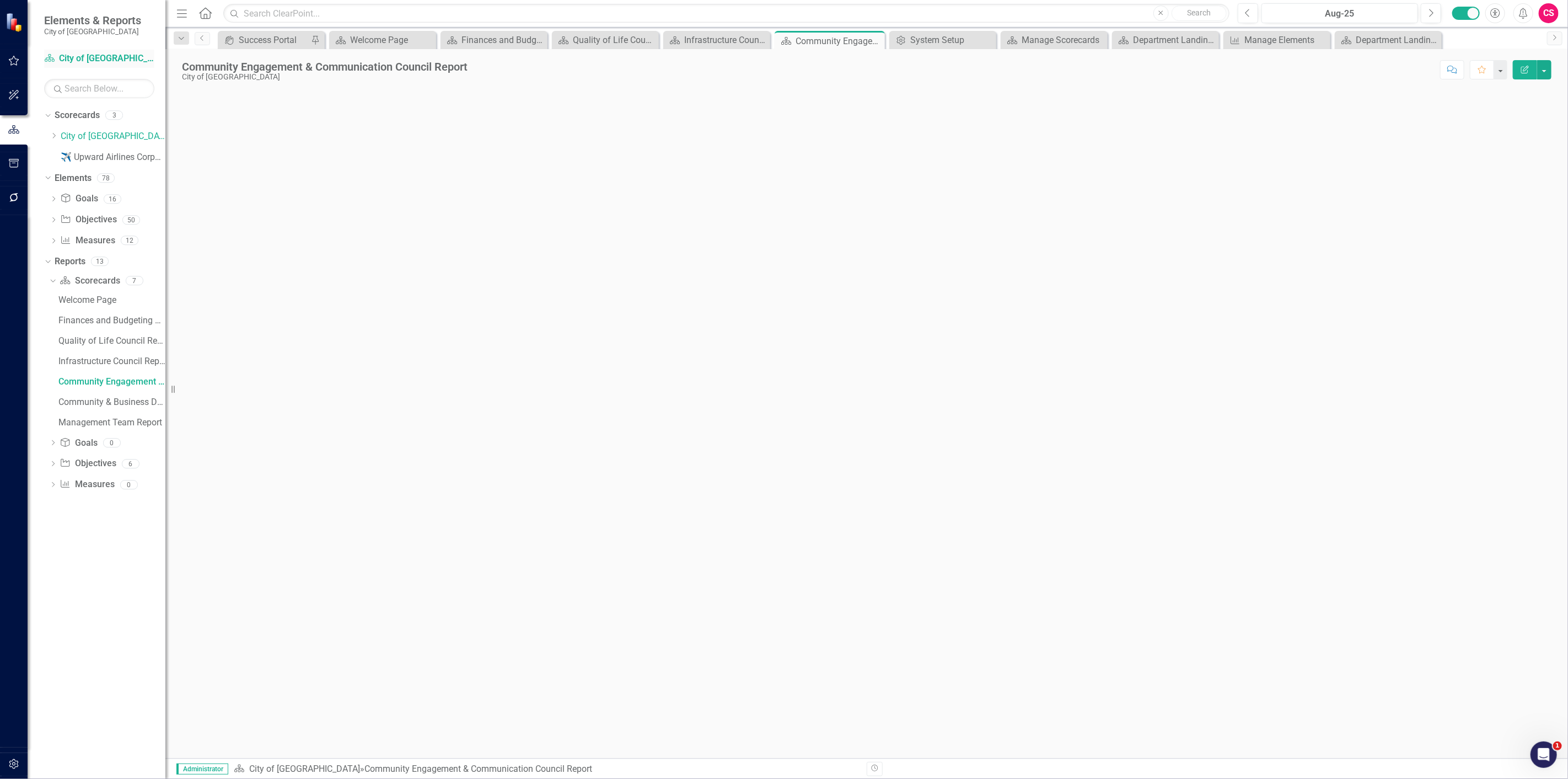
click at [69, 63] on link "Scorecard City of [GEOGRAPHIC_DATA]" at bounding box center [99, 58] width 110 height 13
